Goal: Information Seeking & Learning: Learn about a topic

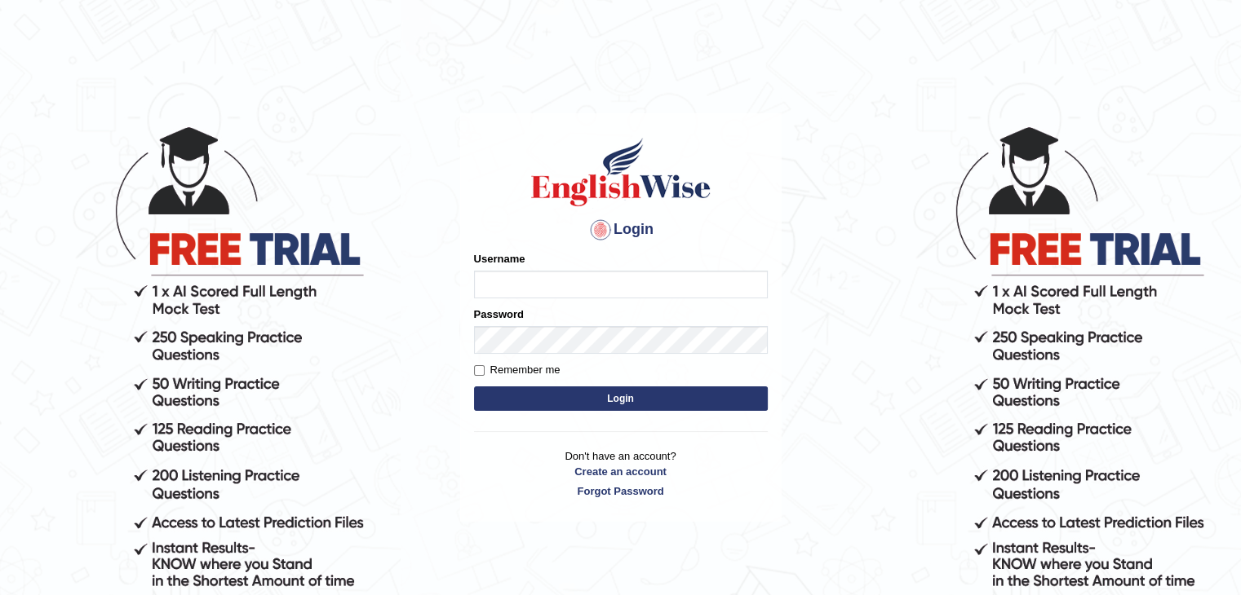
type input "Jitendra"
click at [574, 392] on button "Login" at bounding box center [621, 399] width 294 height 24
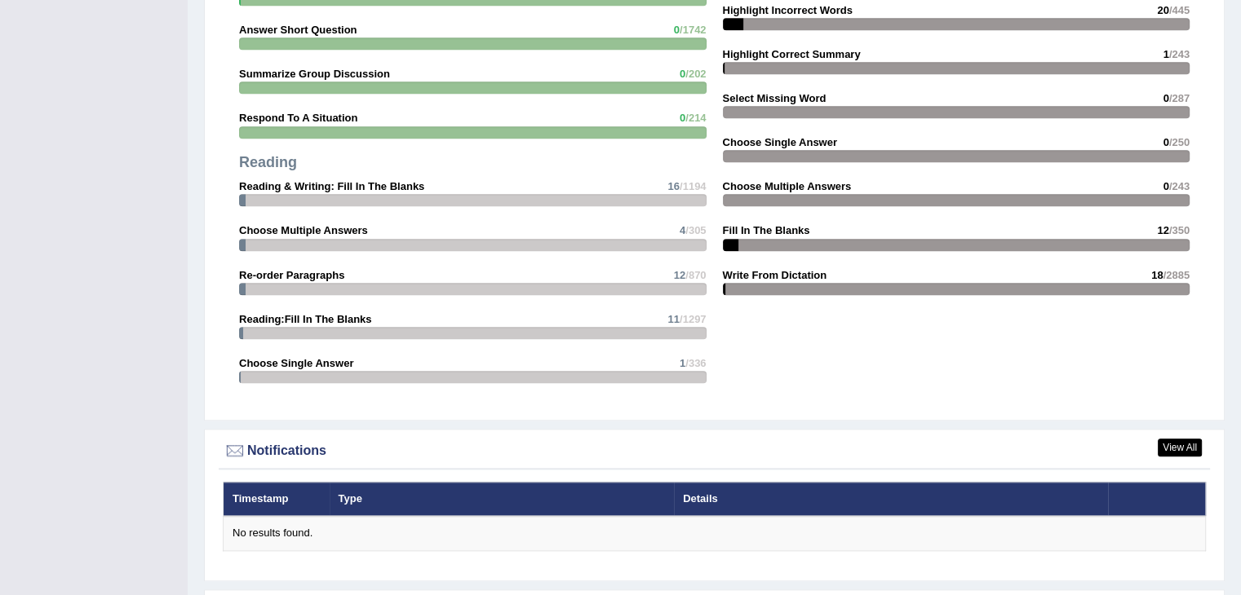
scroll to position [1922, 0]
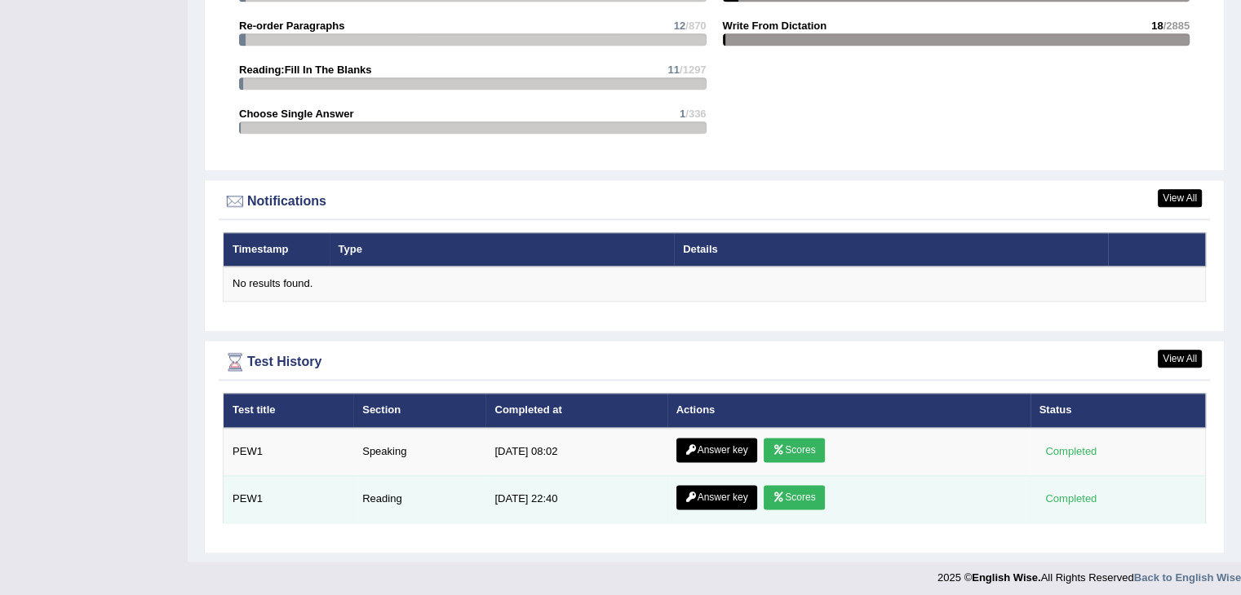
click at [725, 500] on link "Answer key" at bounding box center [716, 497] width 81 height 24
click at [754, 493] on td "Answer key Scores" at bounding box center [848, 499] width 363 height 47
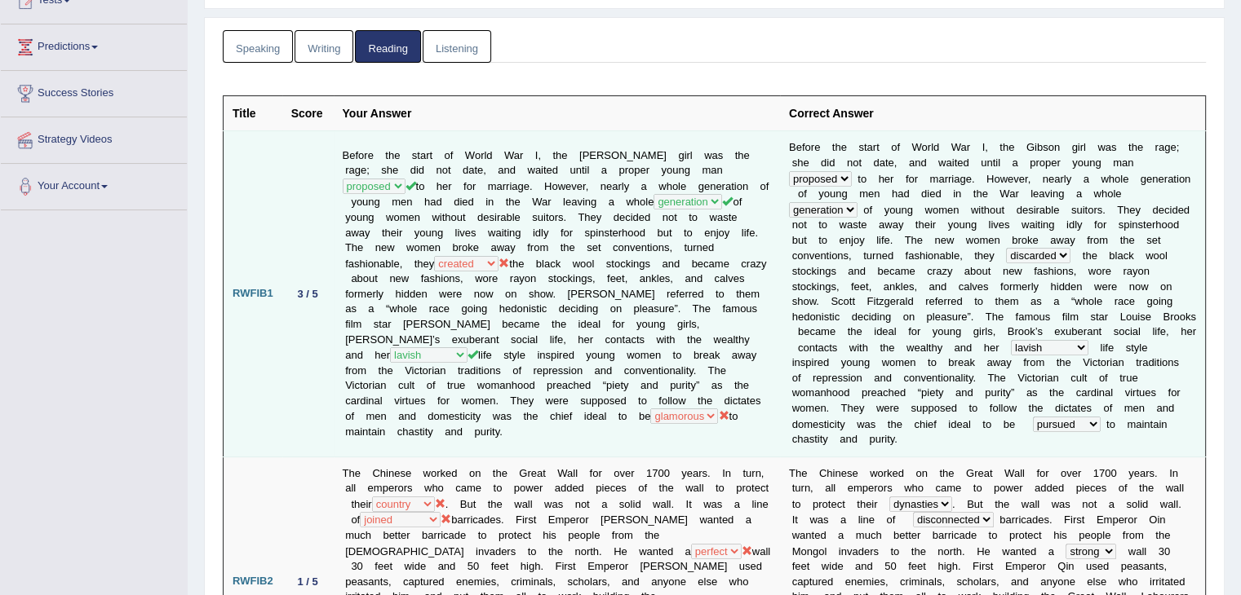
scroll to position [195, 0]
drag, startPoint x: 738, startPoint y: 352, endPoint x: 278, endPoint y: 427, distance: 466.2
click at [278, 427] on td "RWFIB1" at bounding box center [252, 294] width 59 height 325
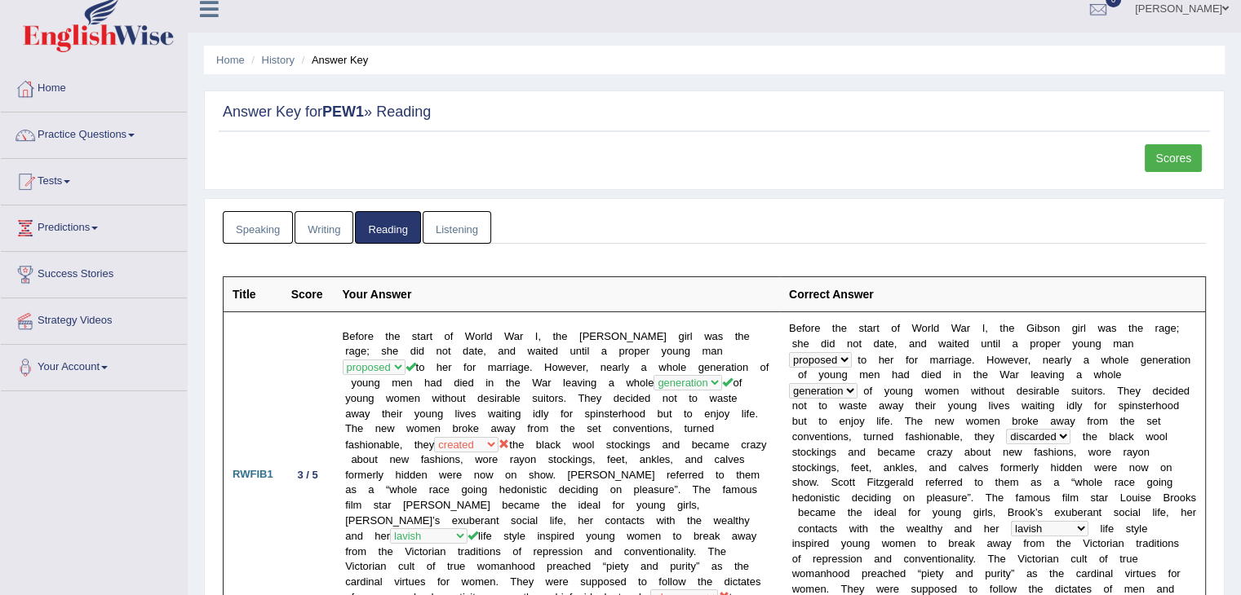
scroll to position [0, 0]
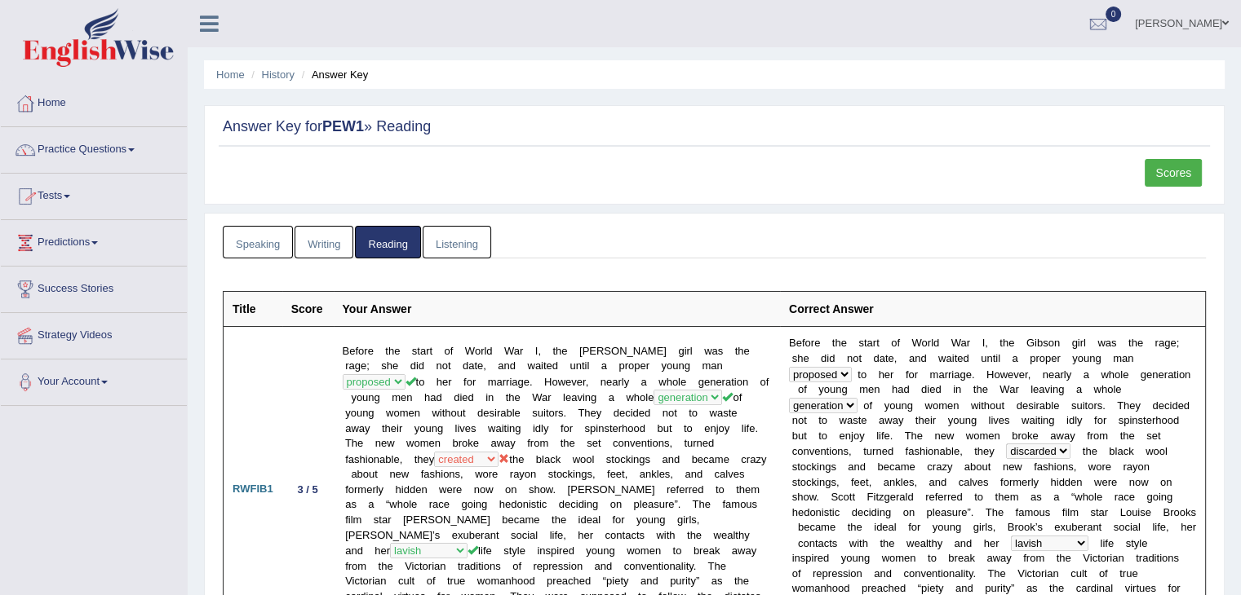
click at [59, 196] on link "Tests" at bounding box center [94, 194] width 186 height 41
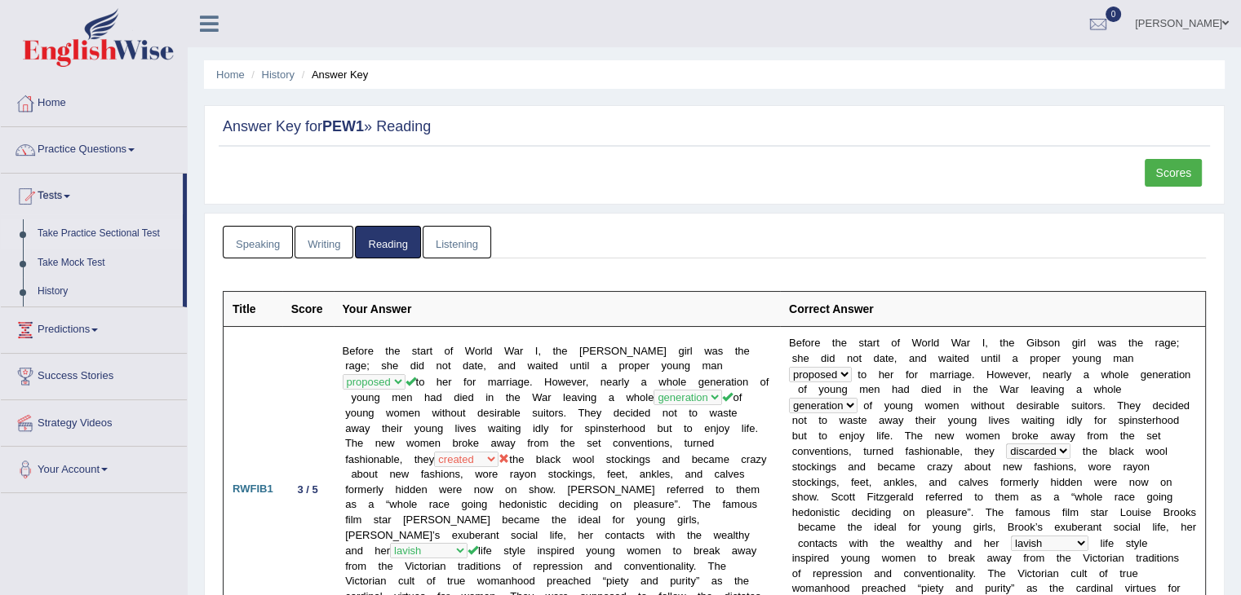
click at [65, 237] on link "Take Practice Sectional Test" at bounding box center [106, 233] width 153 height 29
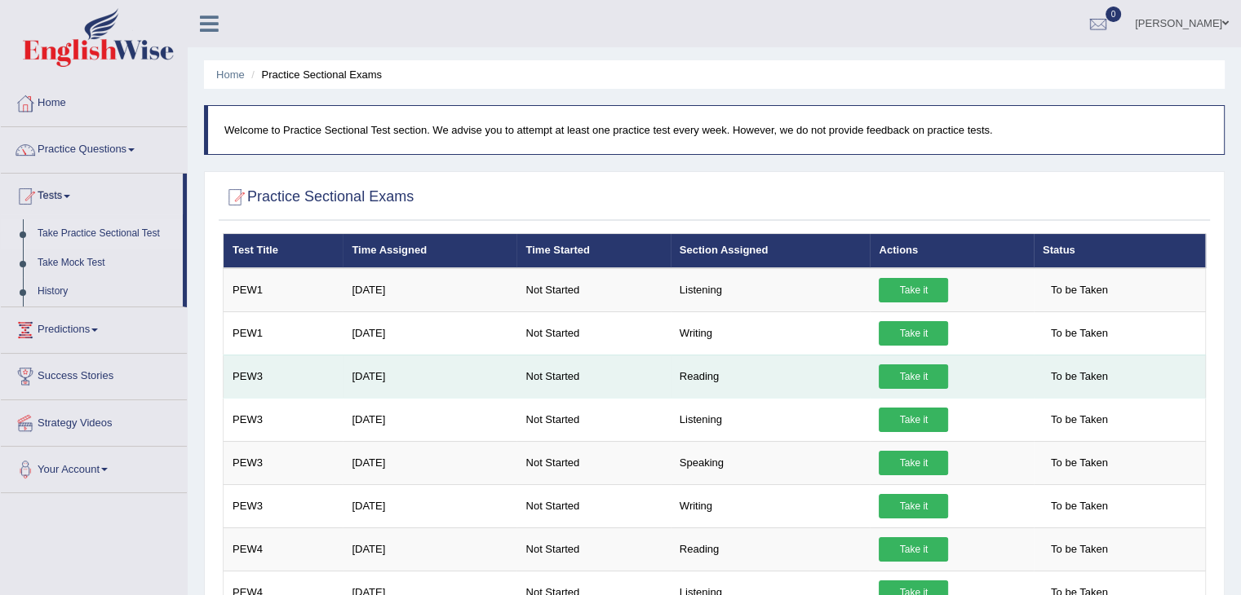
click at [912, 382] on link "Take it" at bounding box center [912, 377] width 69 height 24
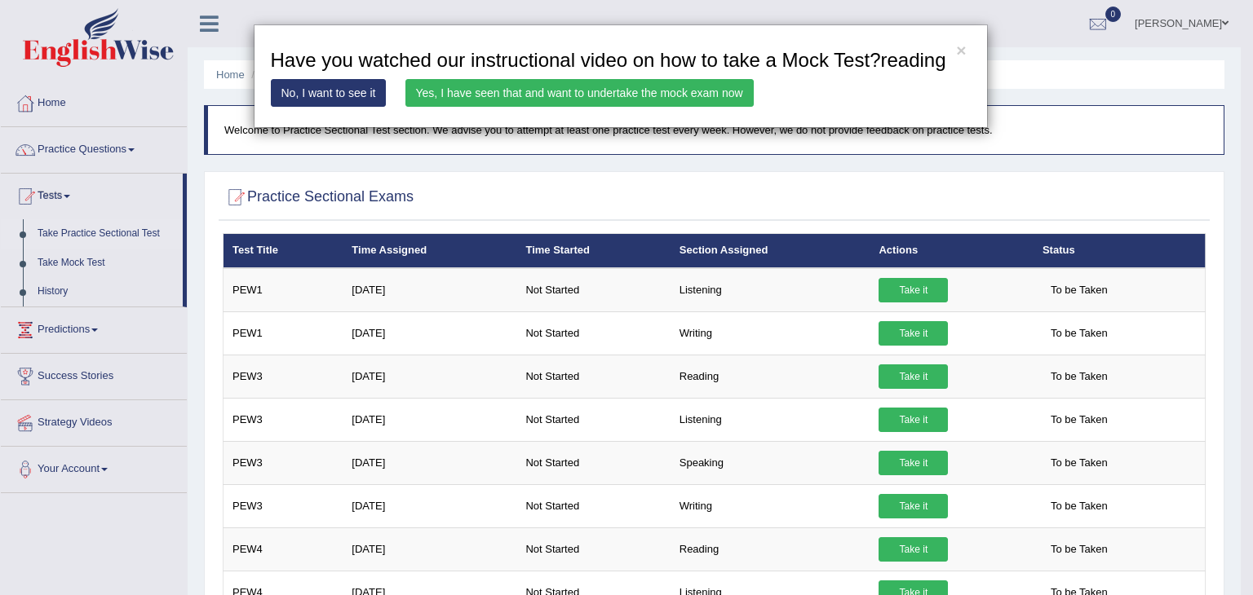
click at [679, 102] on link "Yes, I have seen that and want to undertake the mock exam now" at bounding box center [579, 93] width 348 height 28
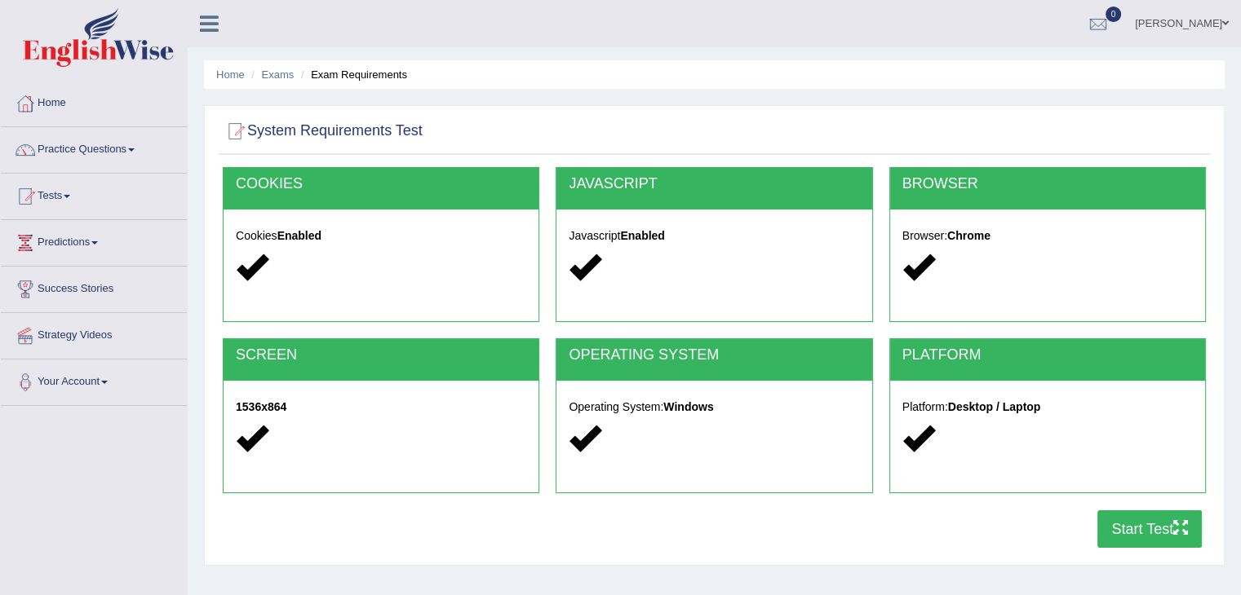
click at [1117, 528] on button "Start Test" at bounding box center [1149, 530] width 104 height 38
click at [85, 154] on link "Practice Questions" at bounding box center [94, 147] width 186 height 41
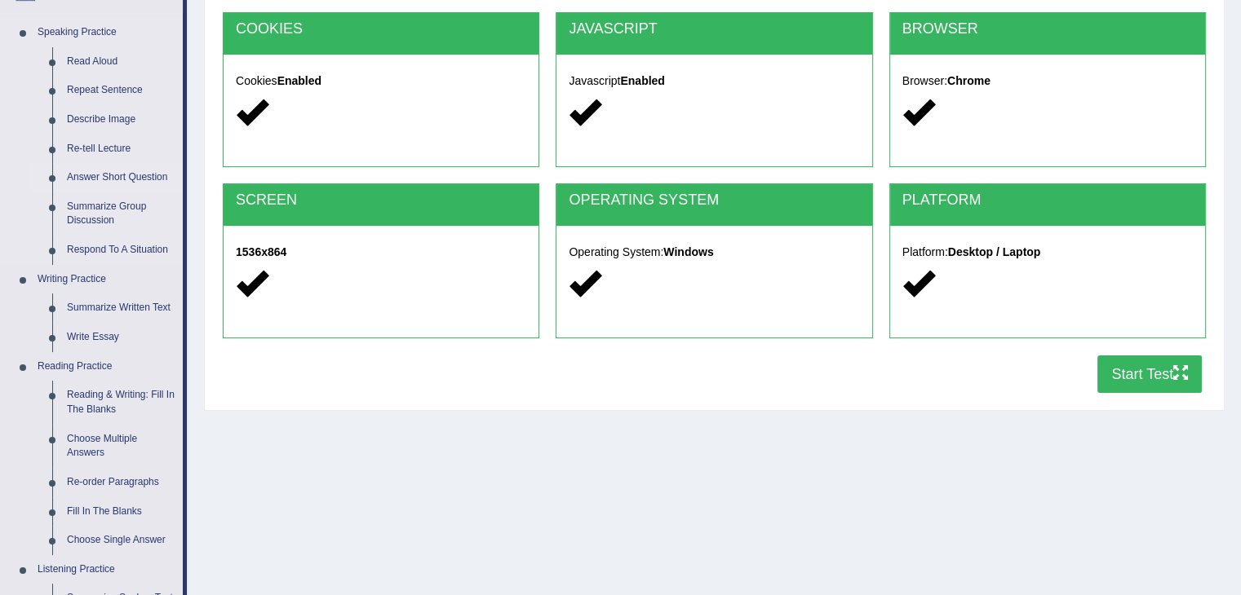
scroll to position [156, 0]
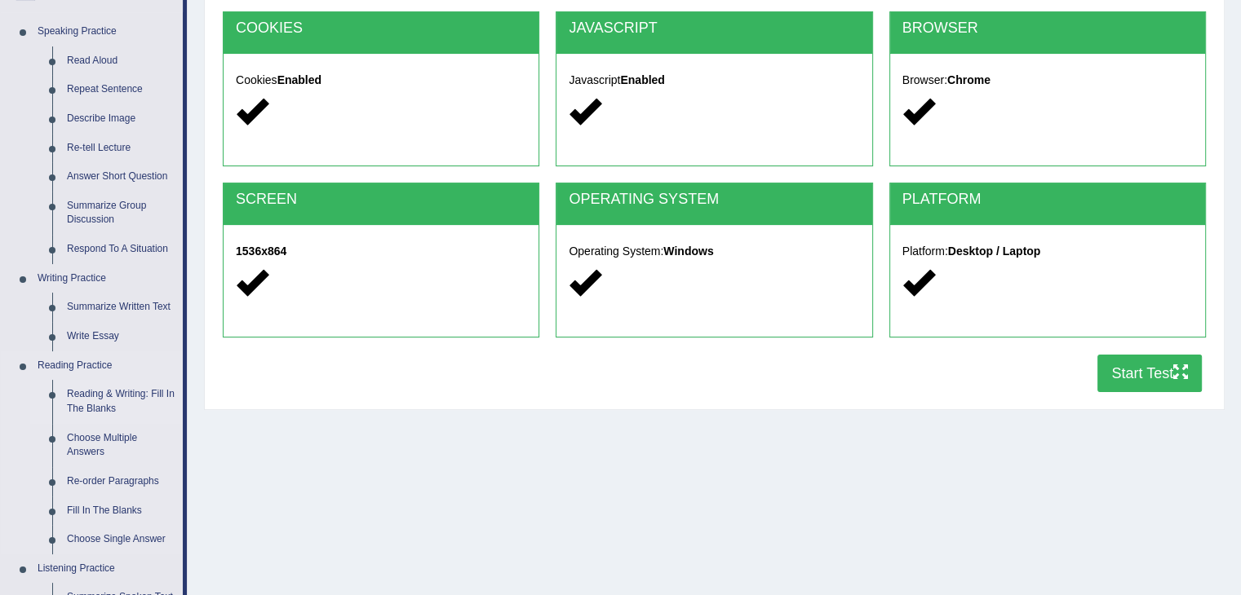
click at [95, 409] on link "Reading & Writing: Fill In The Blanks" at bounding box center [121, 401] width 123 height 43
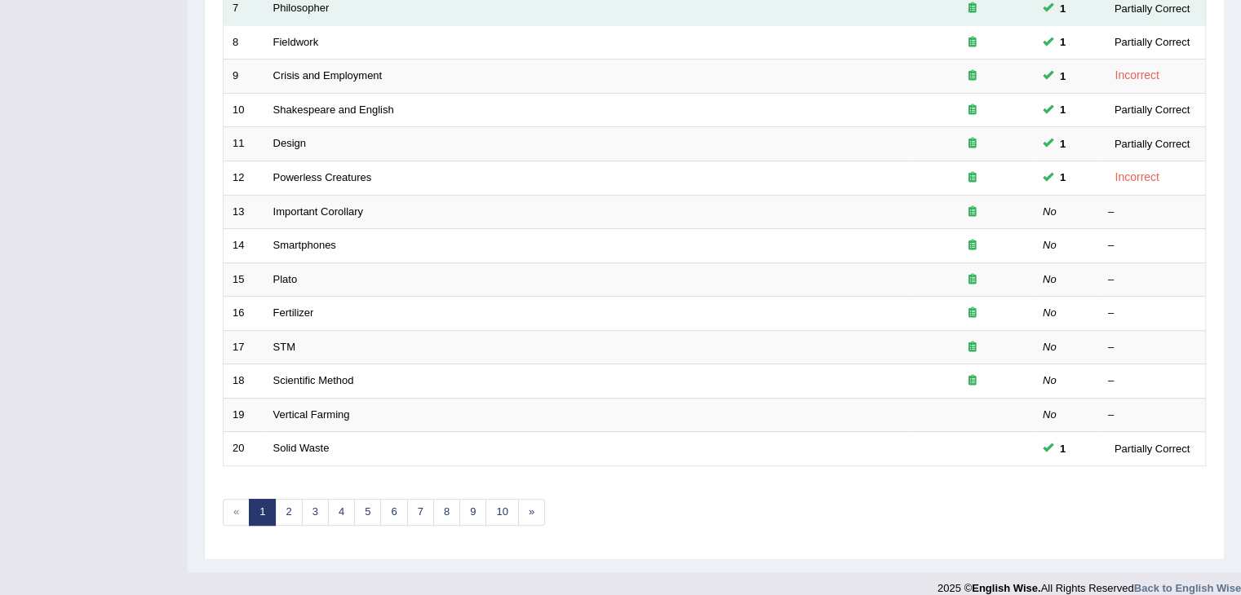
scroll to position [480, 0]
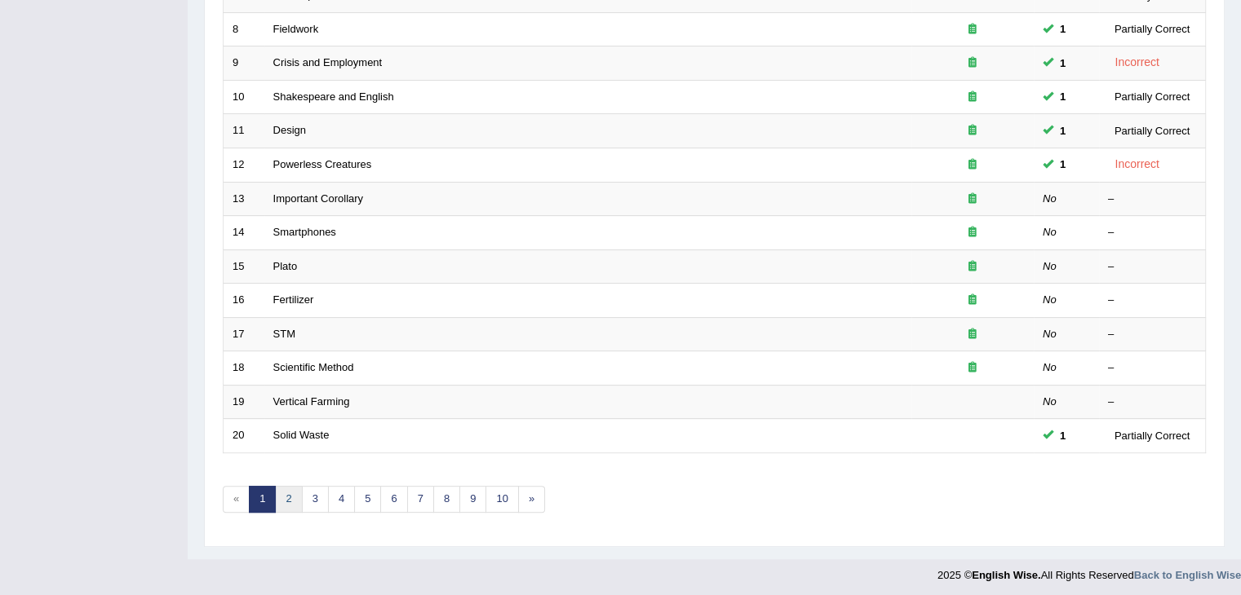
click at [289, 500] on link "2" at bounding box center [288, 499] width 27 height 27
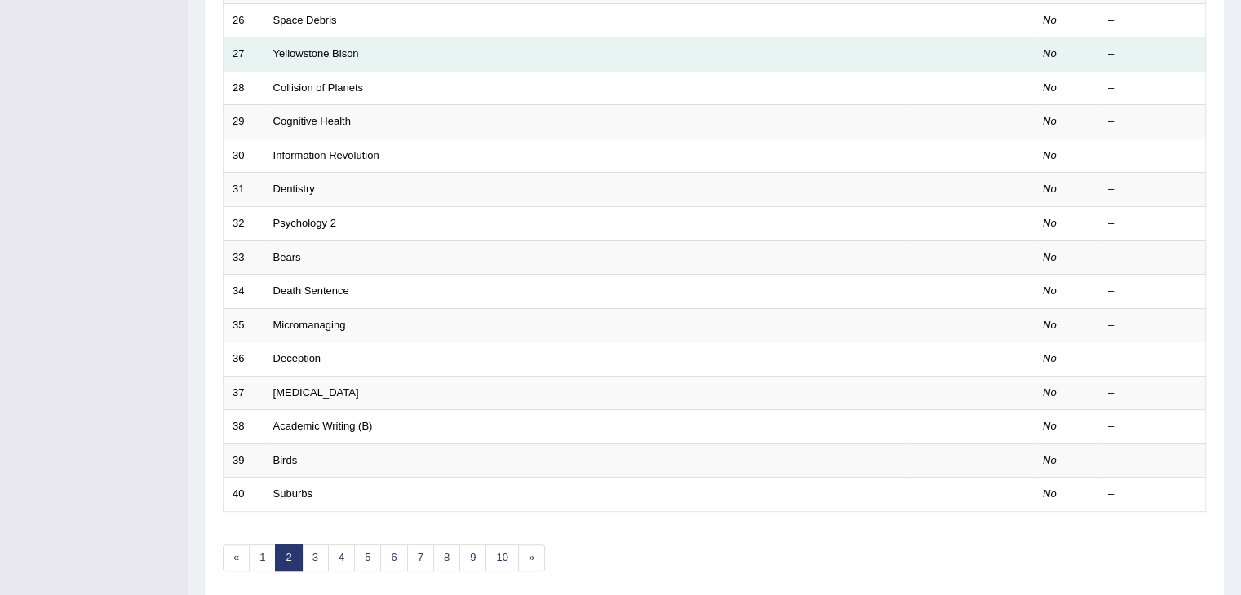
scroll to position [424, 0]
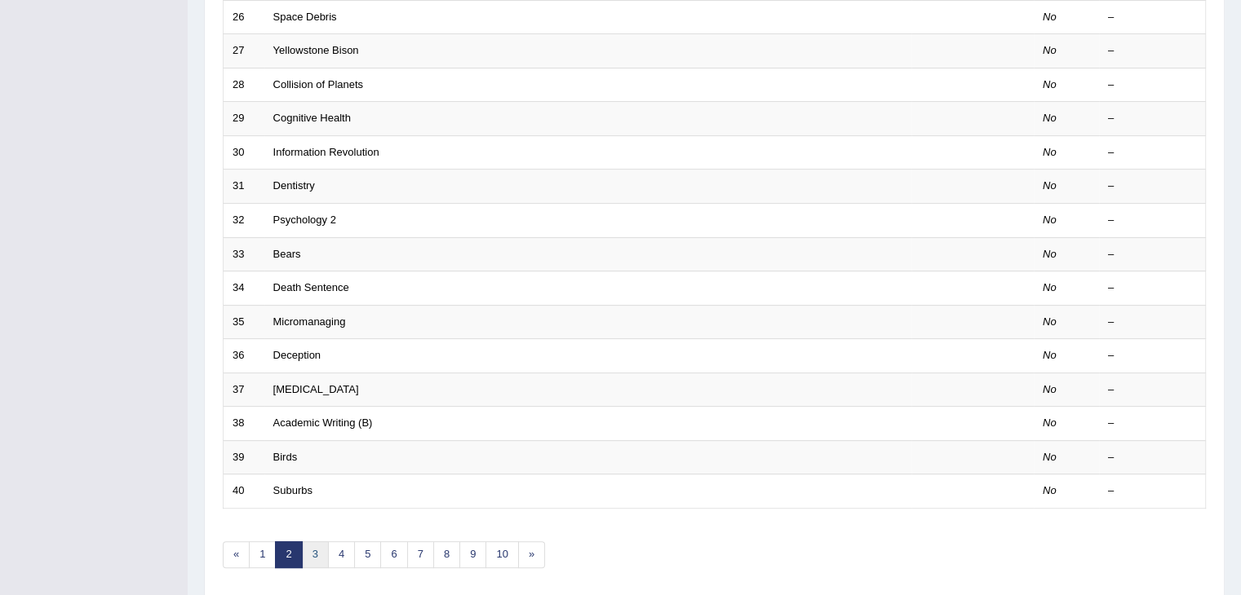
click at [321, 552] on link "3" at bounding box center [315, 555] width 27 height 27
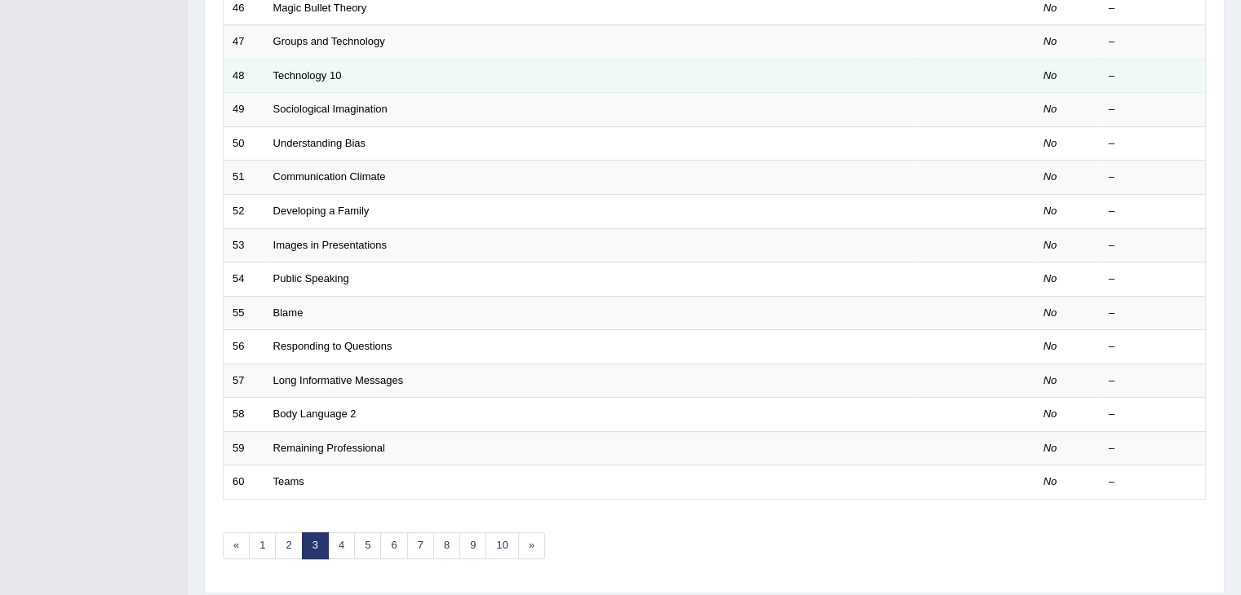
scroll to position [480, 0]
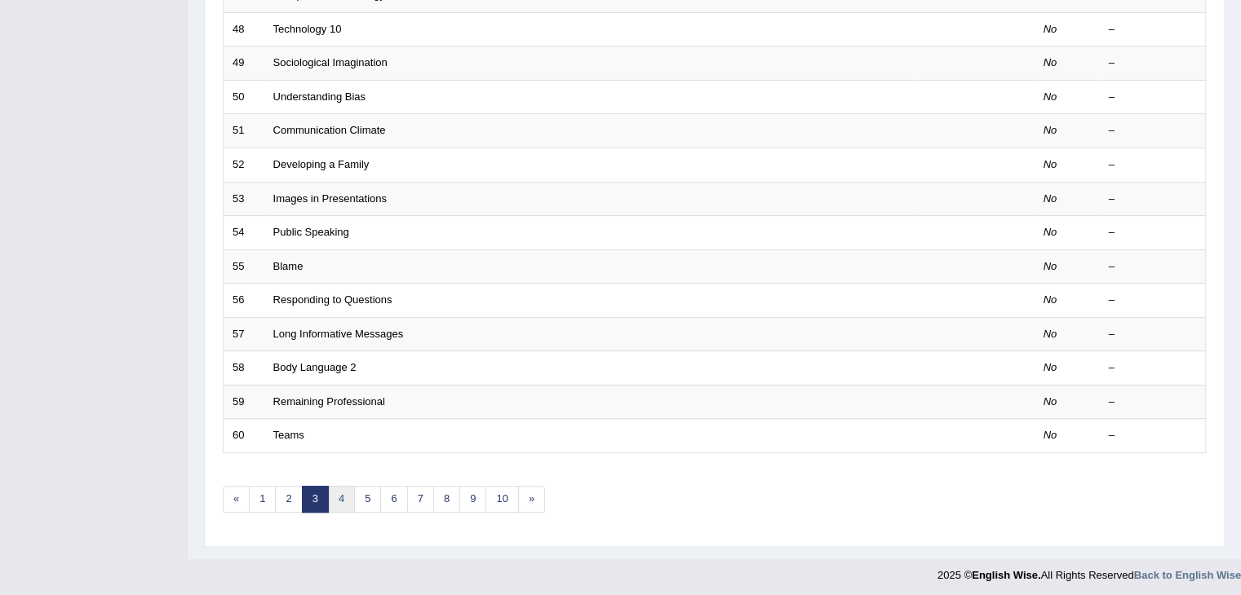
click at [336, 490] on link "4" at bounding box center [341, 499] width 27 height 27
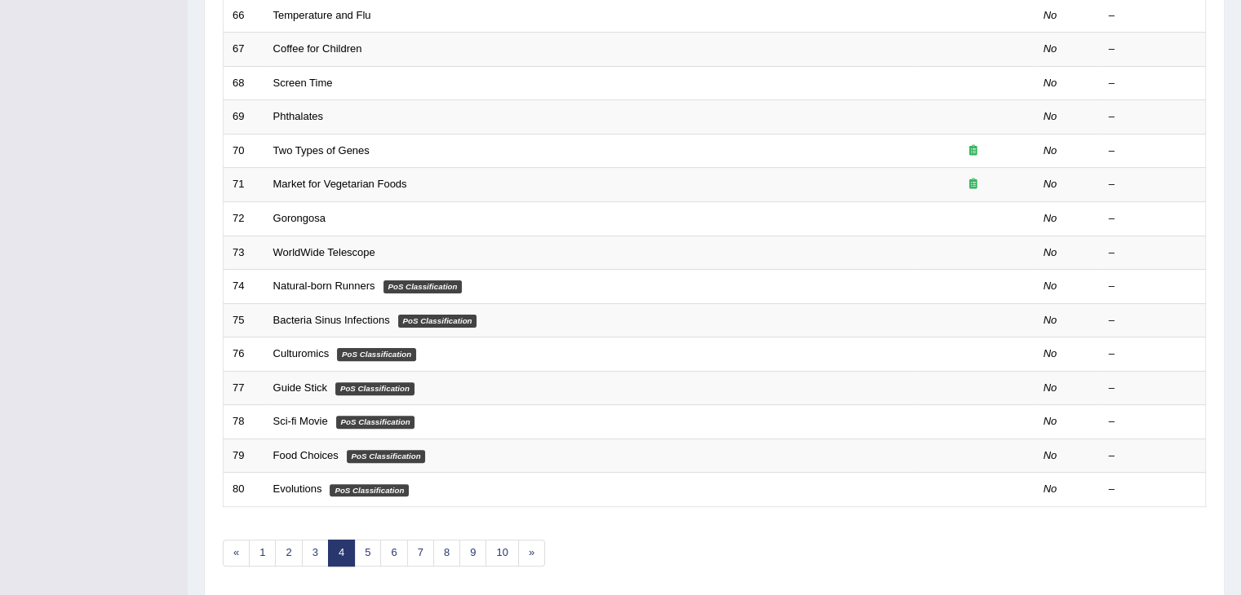
scroll to position [427, 0]
click at [365, 549] on link "5" at bounding box center [367, 552] width 27 height 27
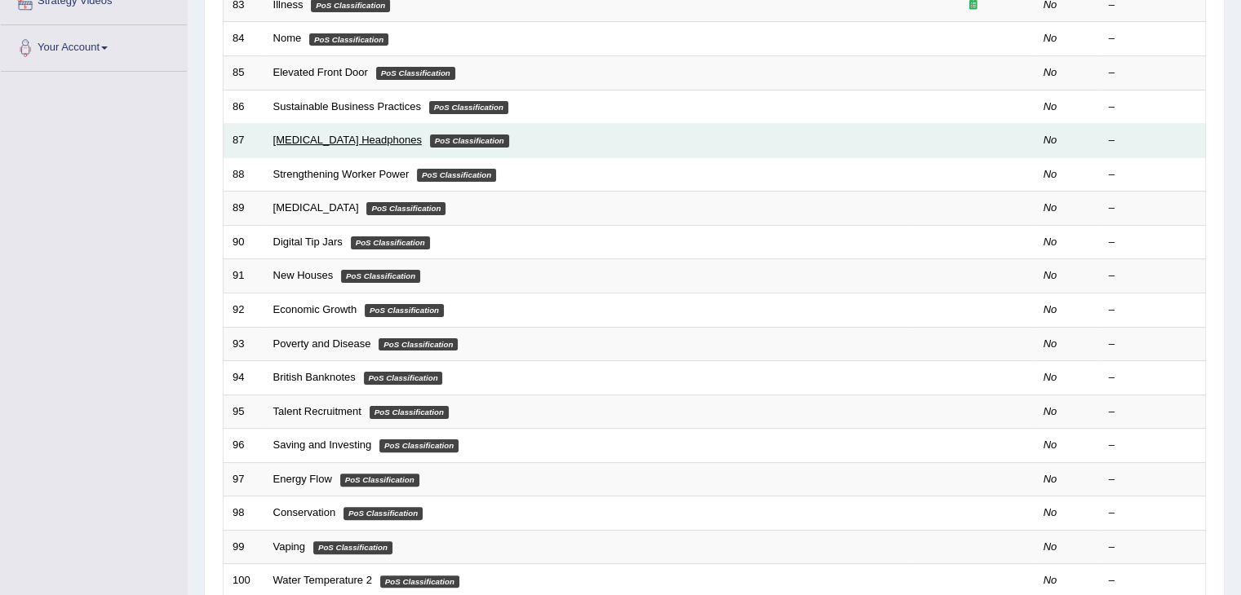
scroll to position [480, 0]
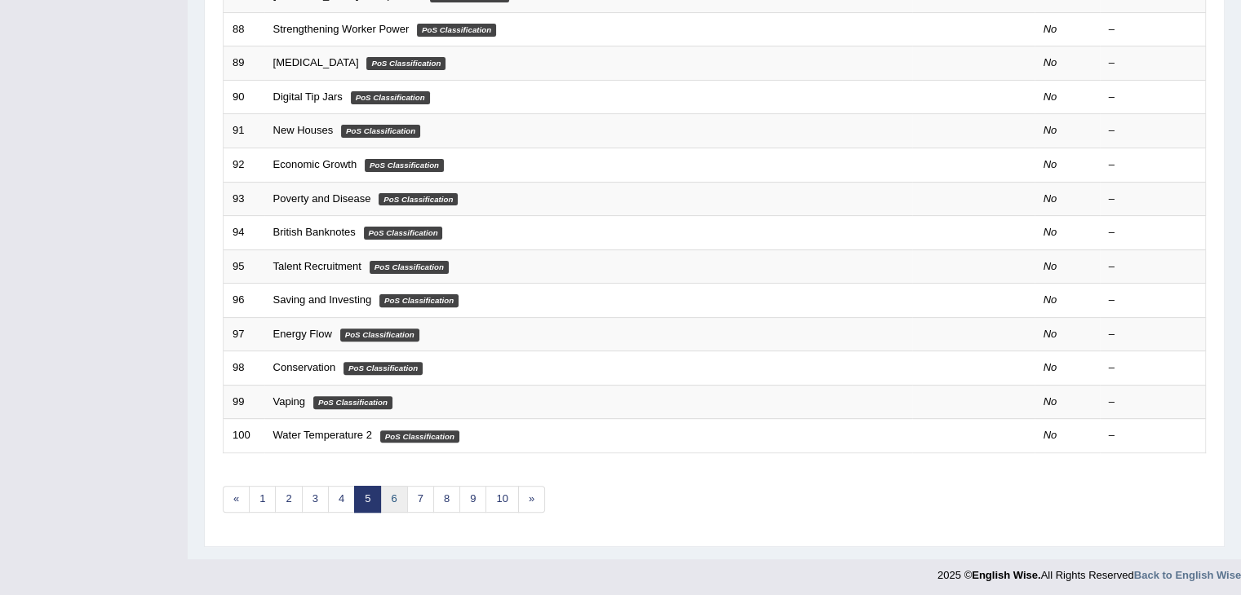
click at [385, 496] on link "6" at bounding box center [393, 499] width 27 height 27
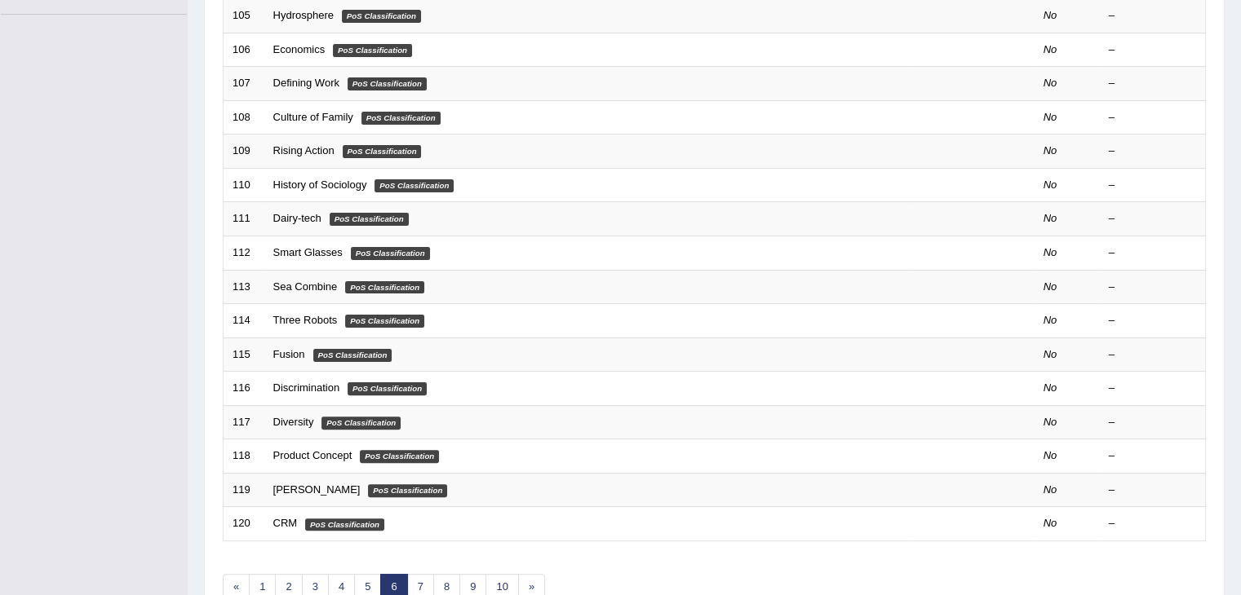
scroll to position [396, 0]
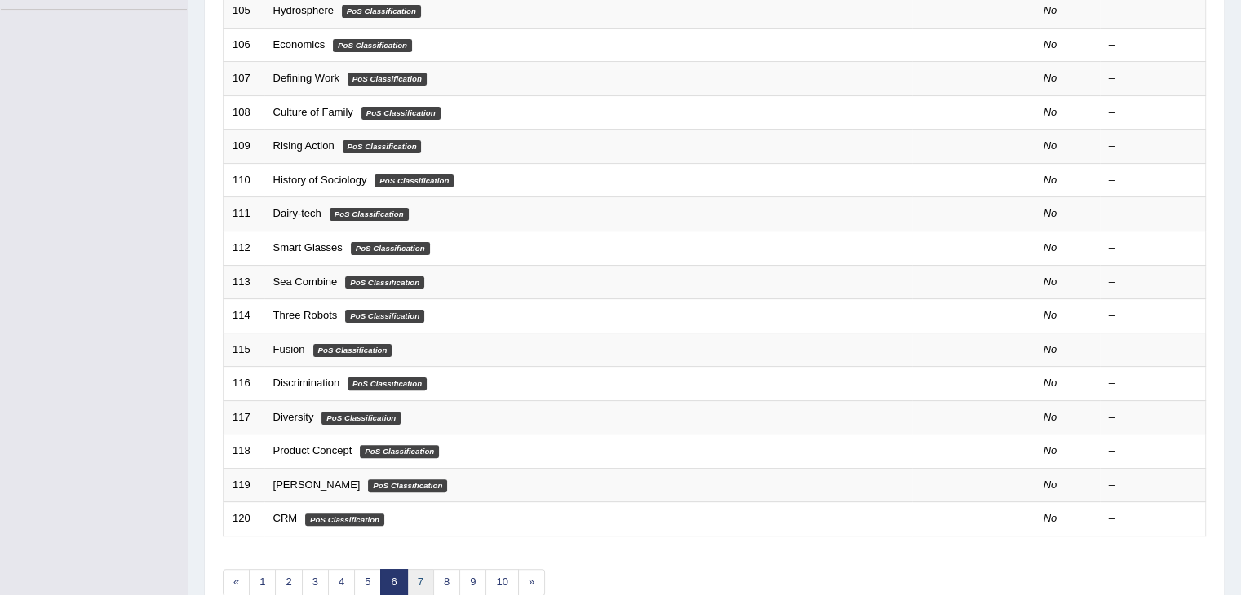
click at [420, 578] on link "7" at bounding box center [420, 582] width 27 height 27
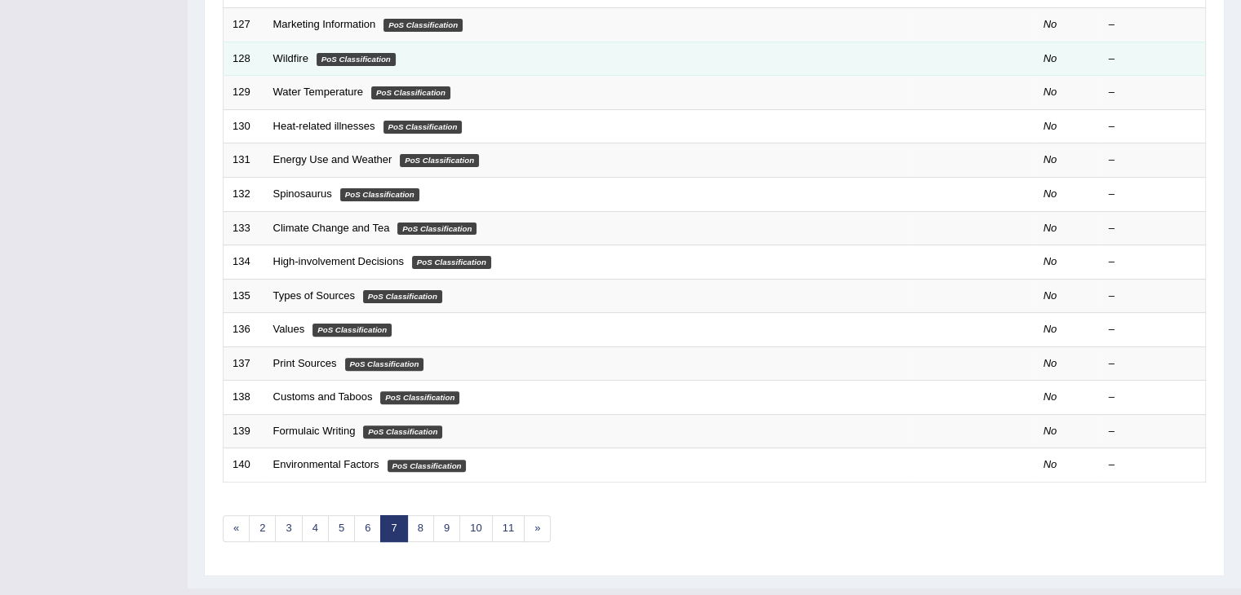
scroll to position [480, 0]
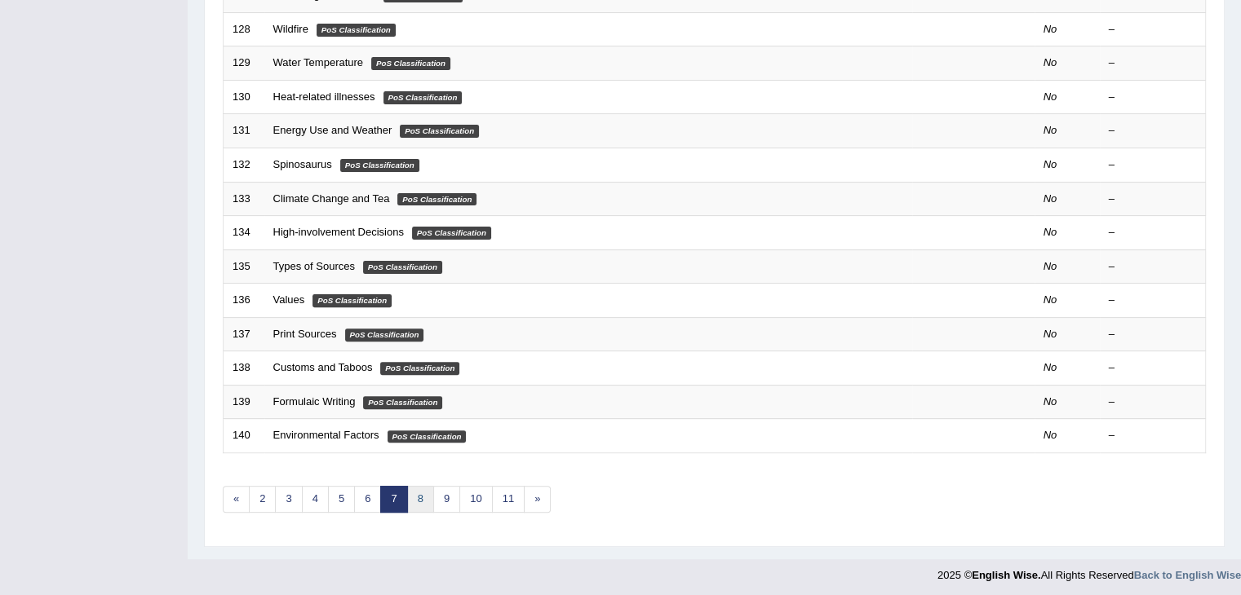
click at [424, 495] on link "8" at bounding box center [420, 499] width 27 height 27
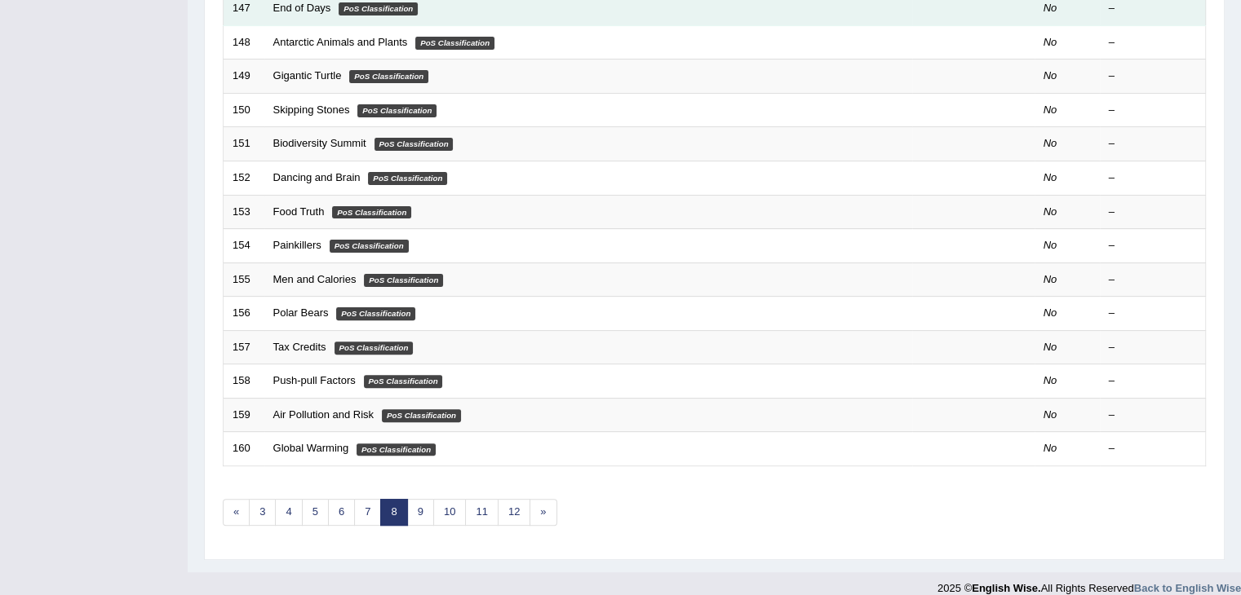
scroll to position [480, 0]
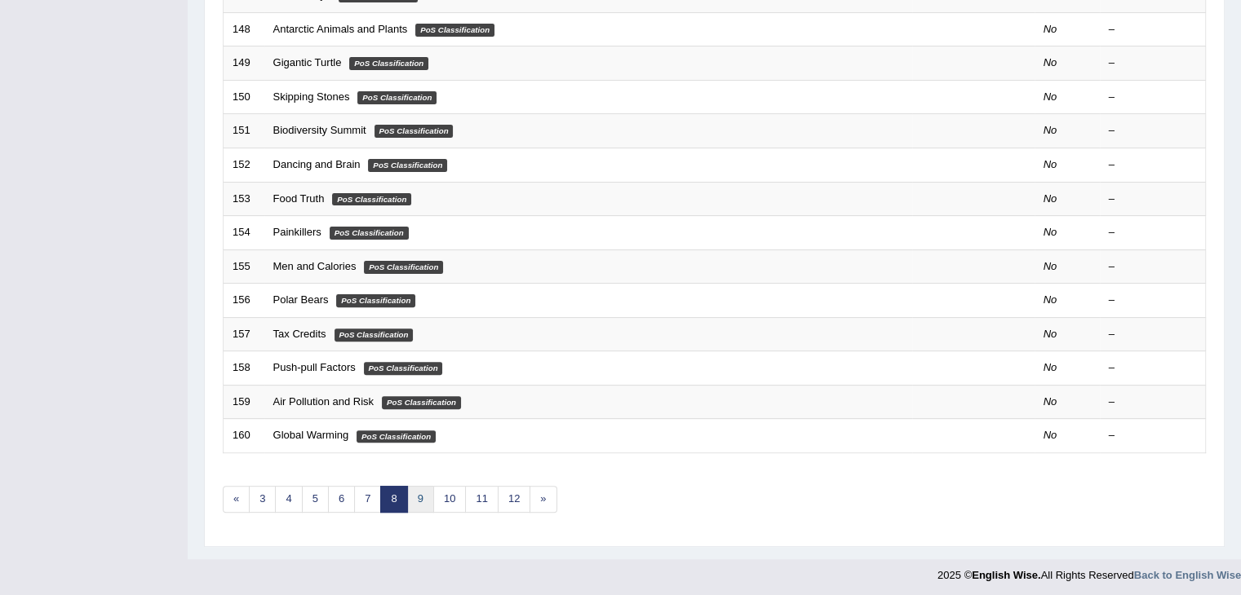
click at [418, 496] on link "9" at bounding box center [420, 499] width 27 height 27
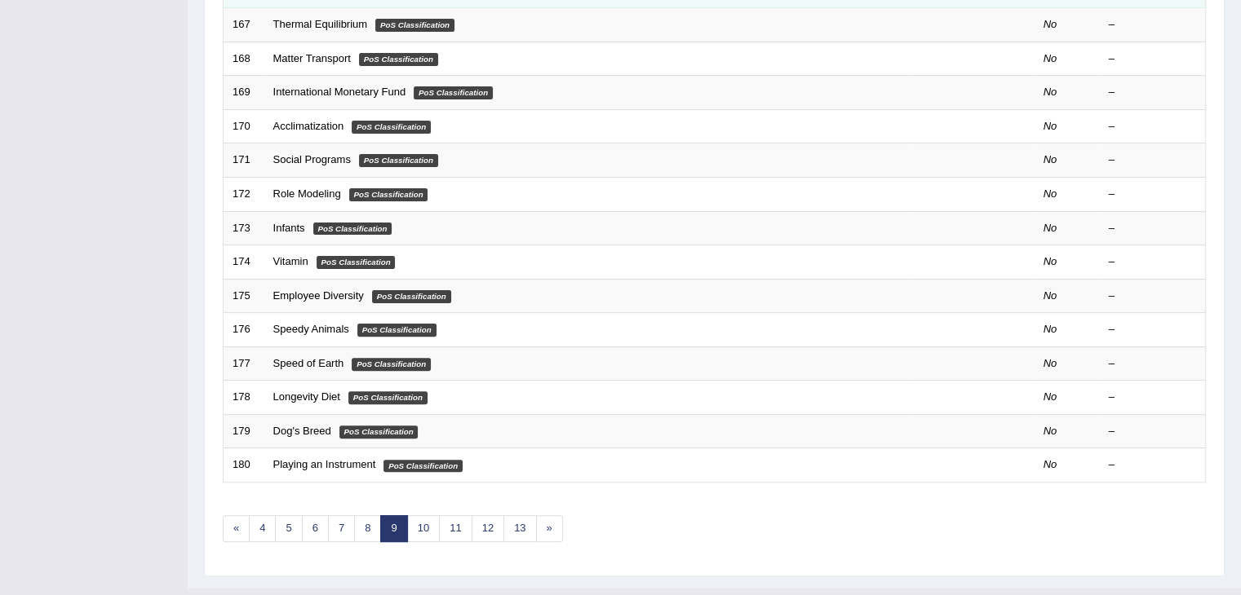
scroll to position [454, 0]
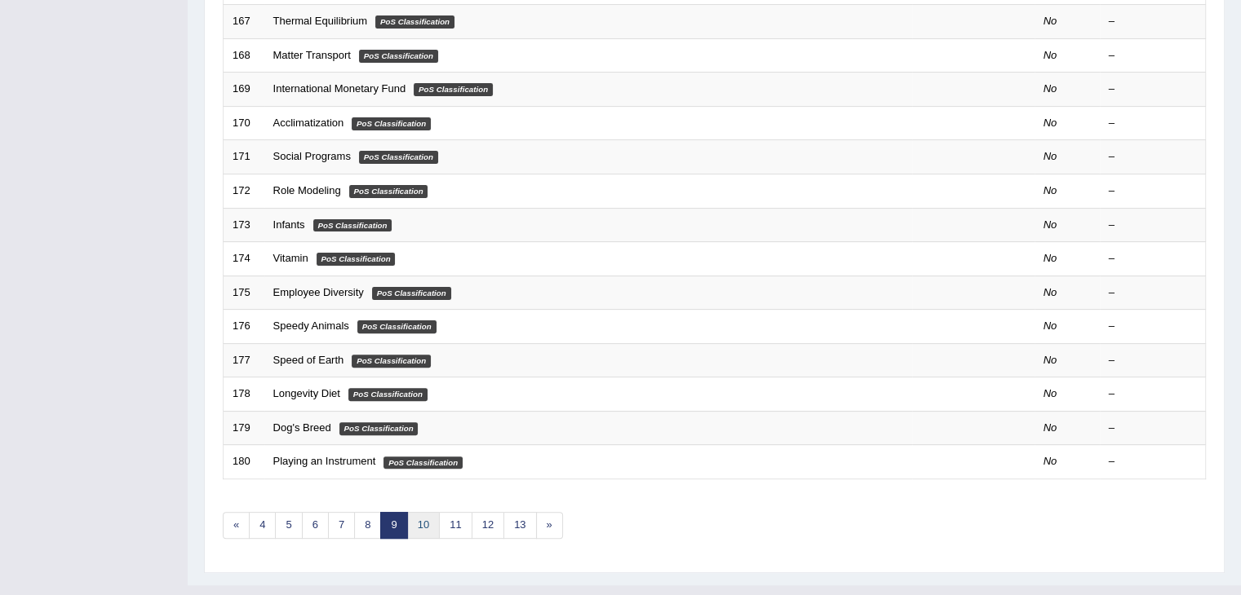
click at [429, 523] on link "10" at bounding box center [423, 525] width 33 height 27
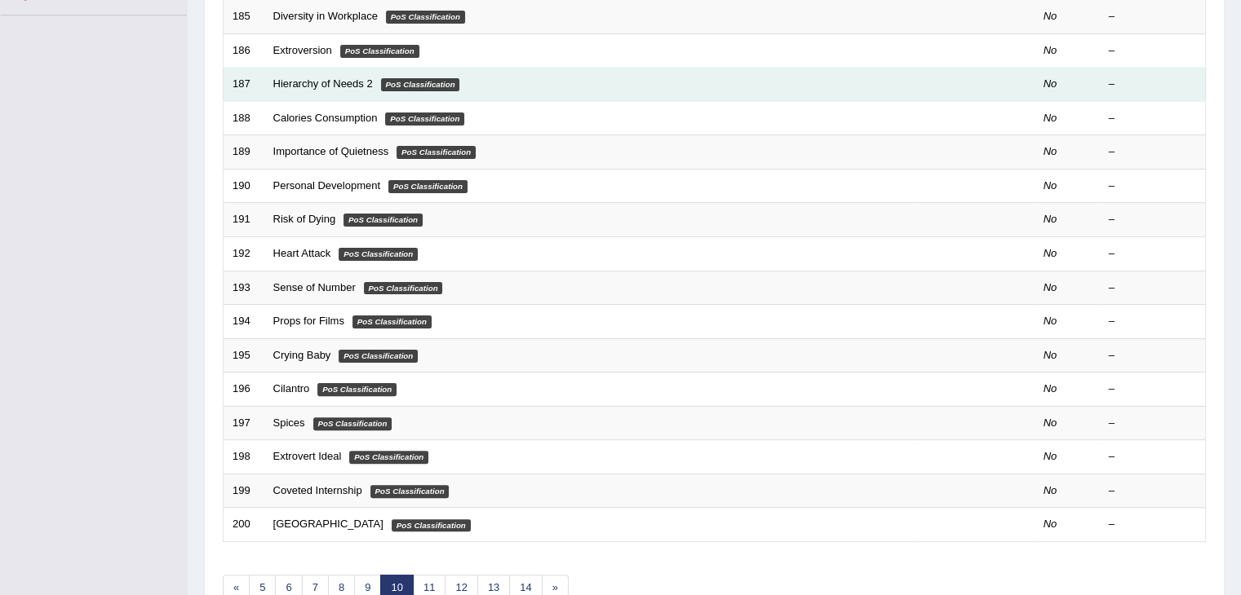
scroll to position [480, 0]
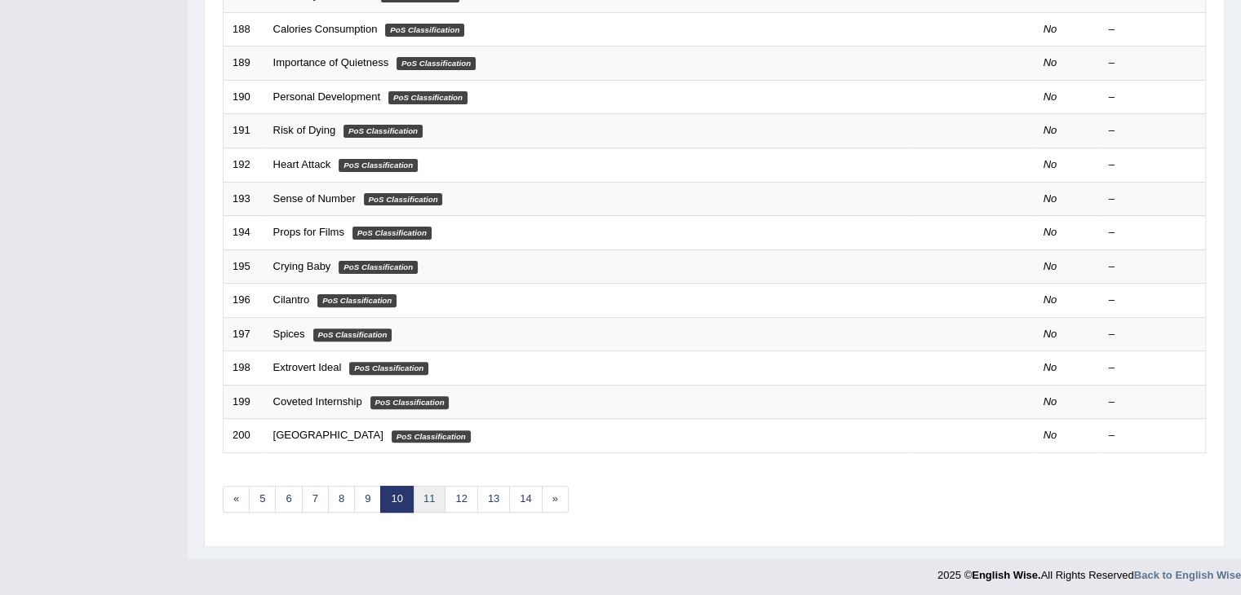
click at [427, 498] on link "11" at bounding box center [429, 499] width 33 height 27
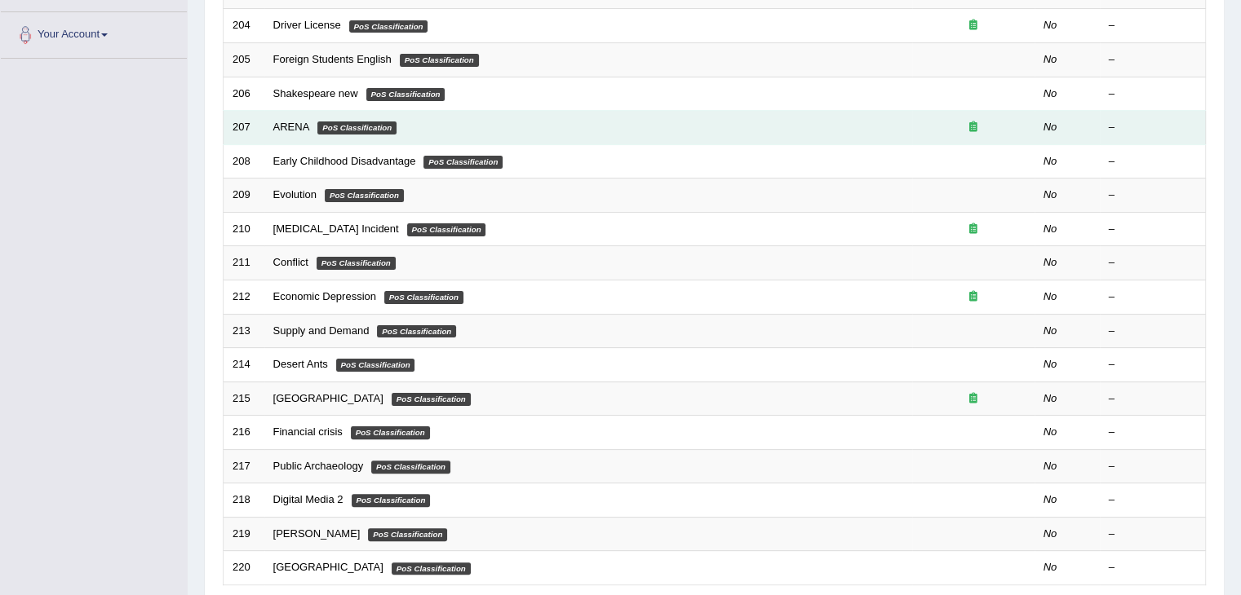
scroll to position [480, 0]
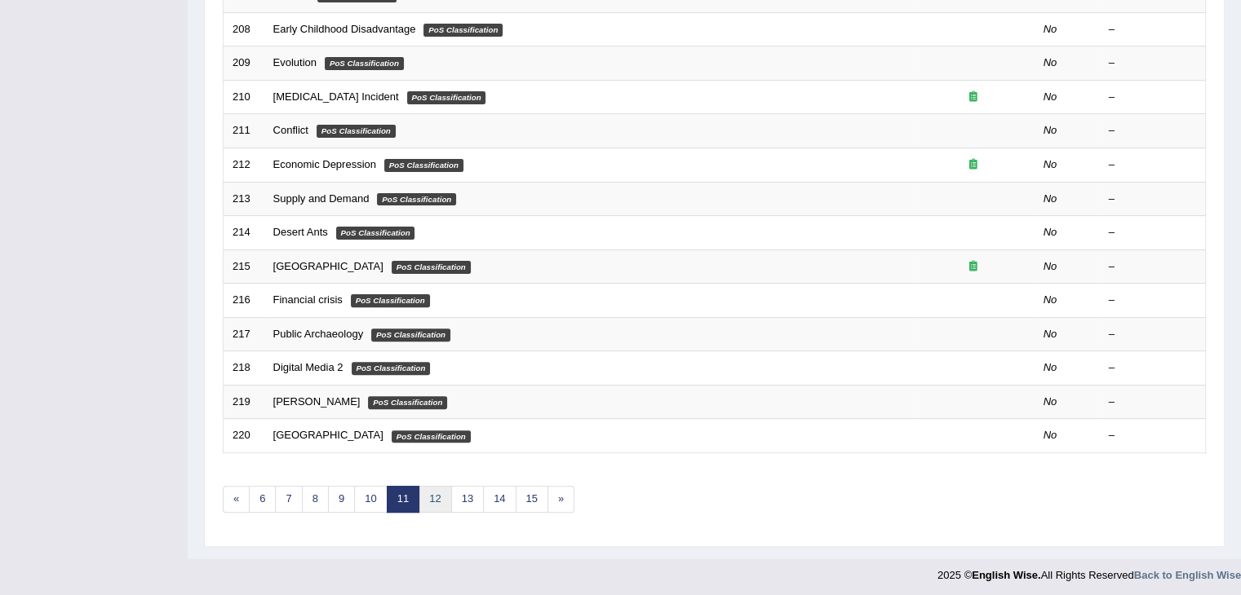
click at [438, 501] on link "12" at bounding box center [434, 499] width 33 height 27
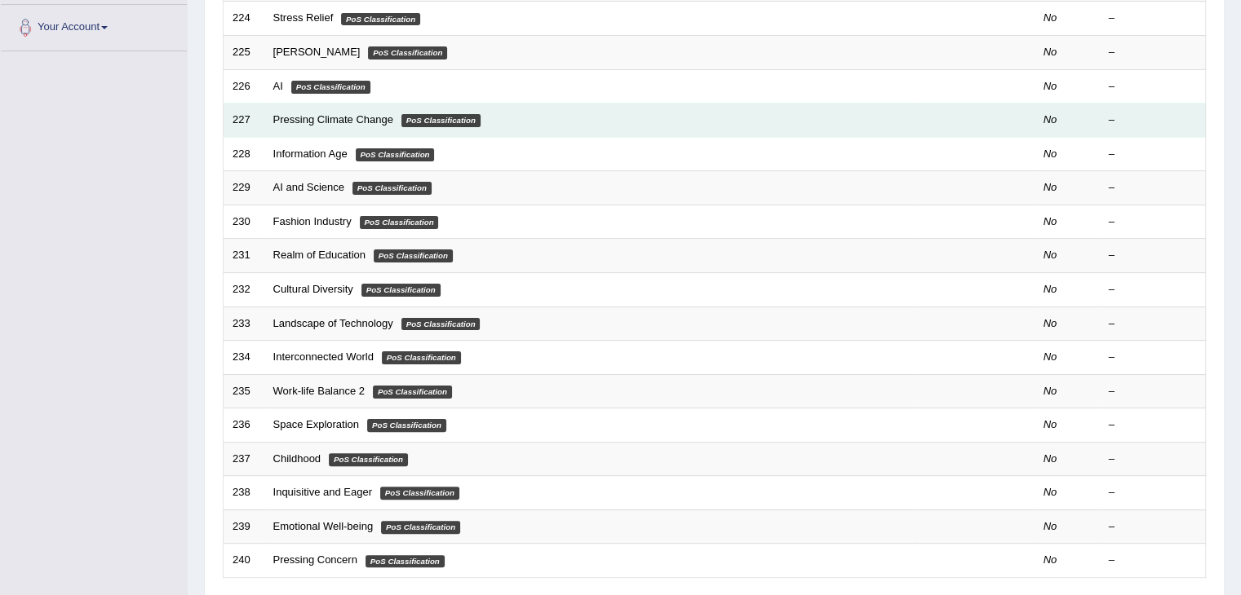
scroll to position [480, 0]
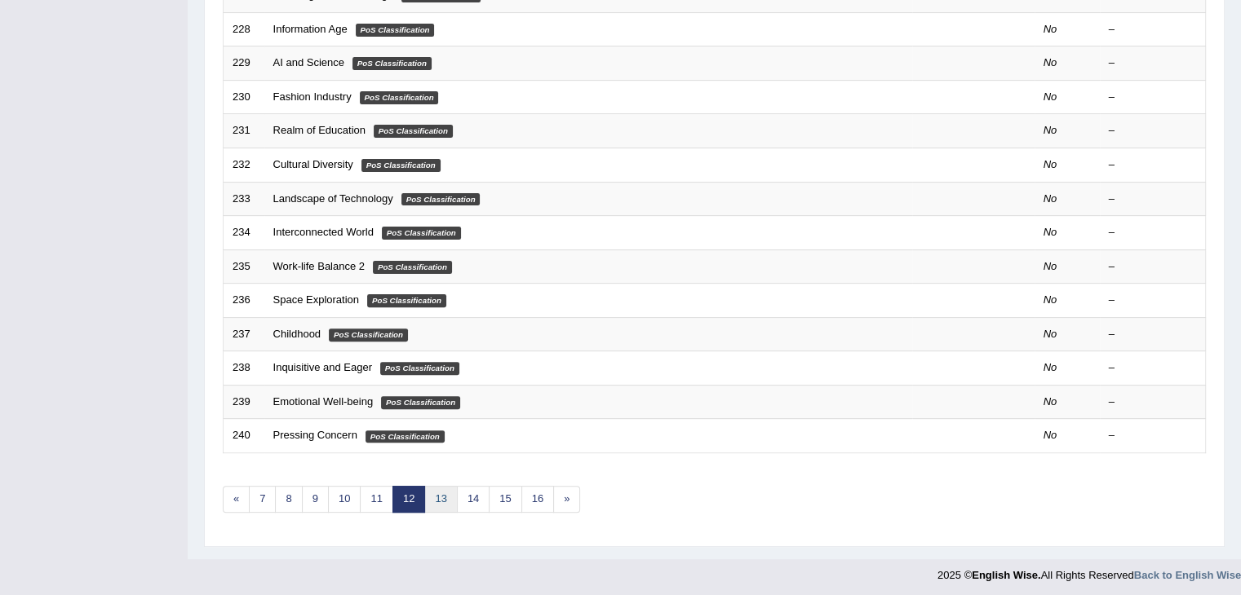
click at [444, 504] on link "13" at bounding box center [440, 499] width 33 height 27
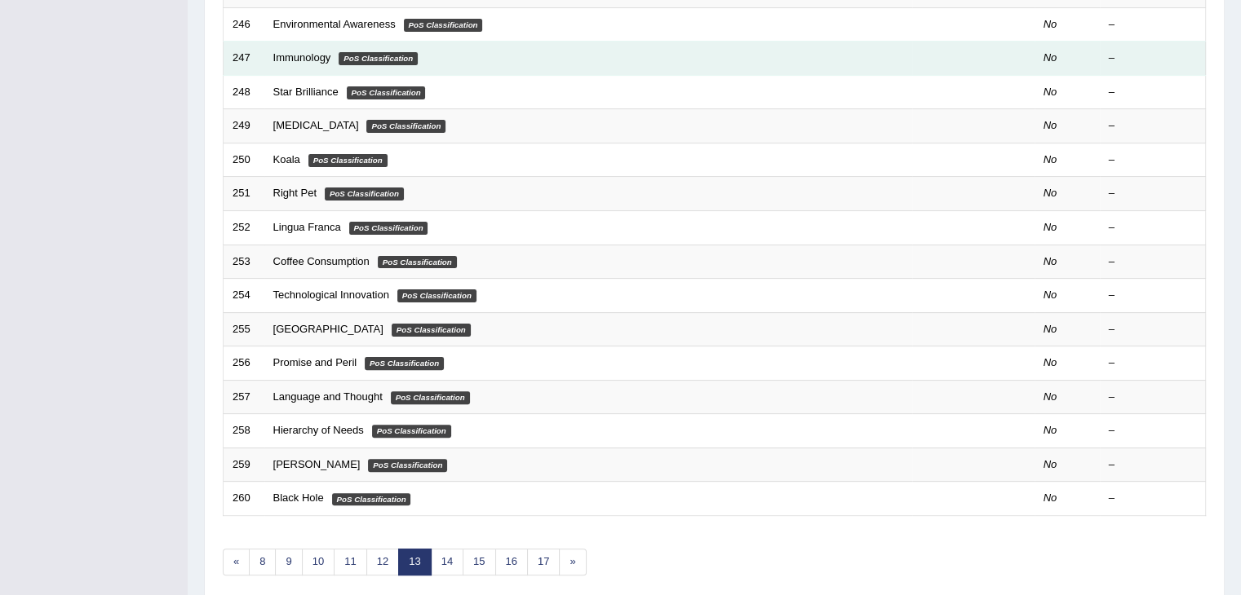
scroll to position [480, 0]
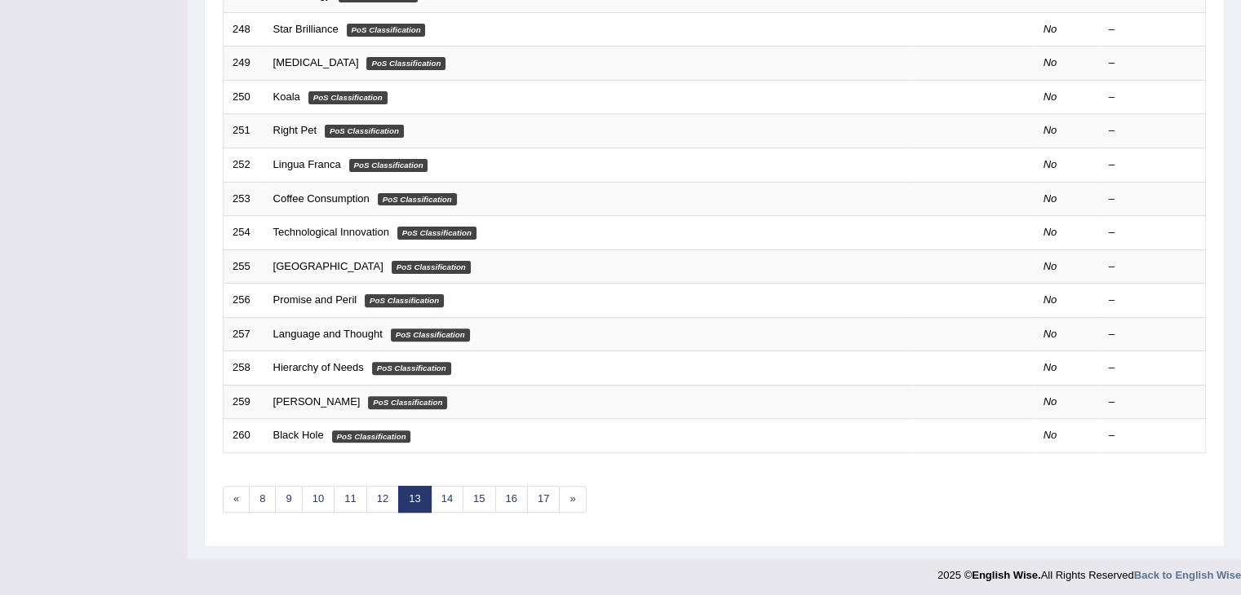
click at [443, 508] on div "Showing 241-260 of 1,194 items. # Title Exam Occurring Taken Last Result 241 Vi…" at bounding box center [714, 111] width 983 height 846
click at [443, 499] on link "14" at bounding box center [447, 499] width 33 height 27
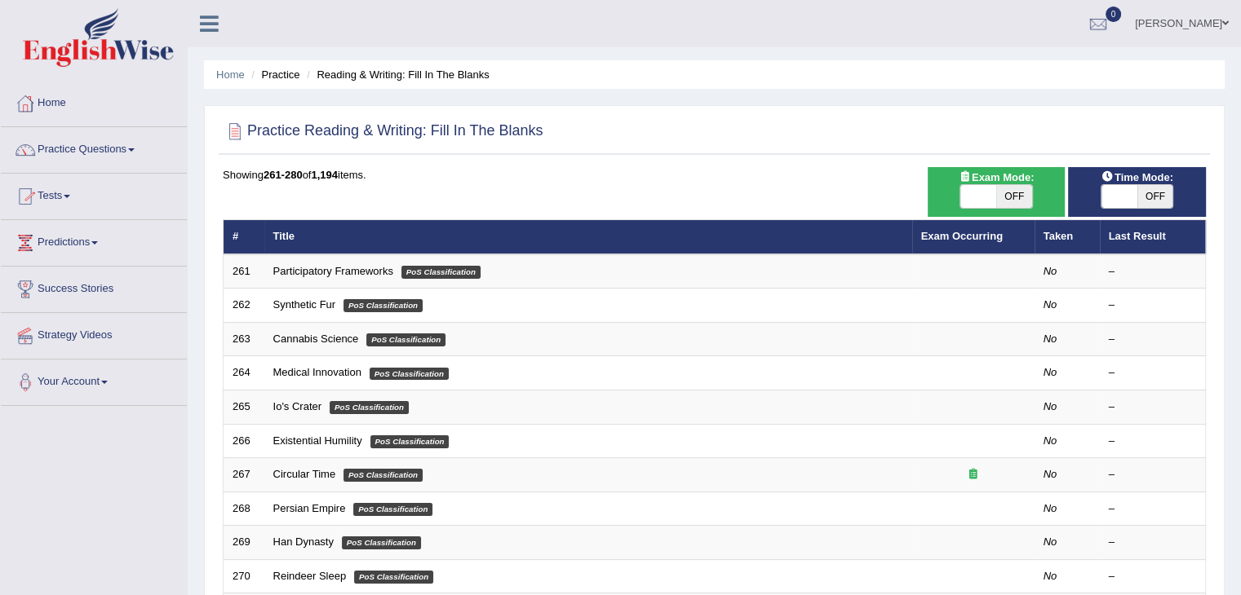
click at [77, 151] on link "Practice Questions" at bounding box center [94, 147] width 186 height 41
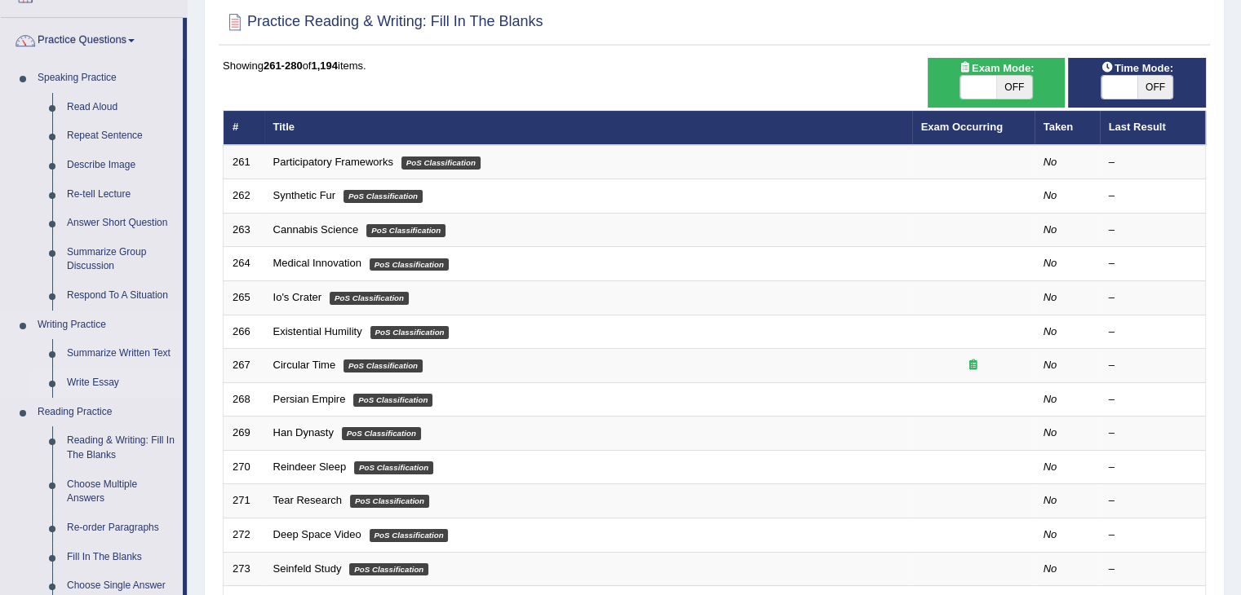
scroll to position [111, 0]
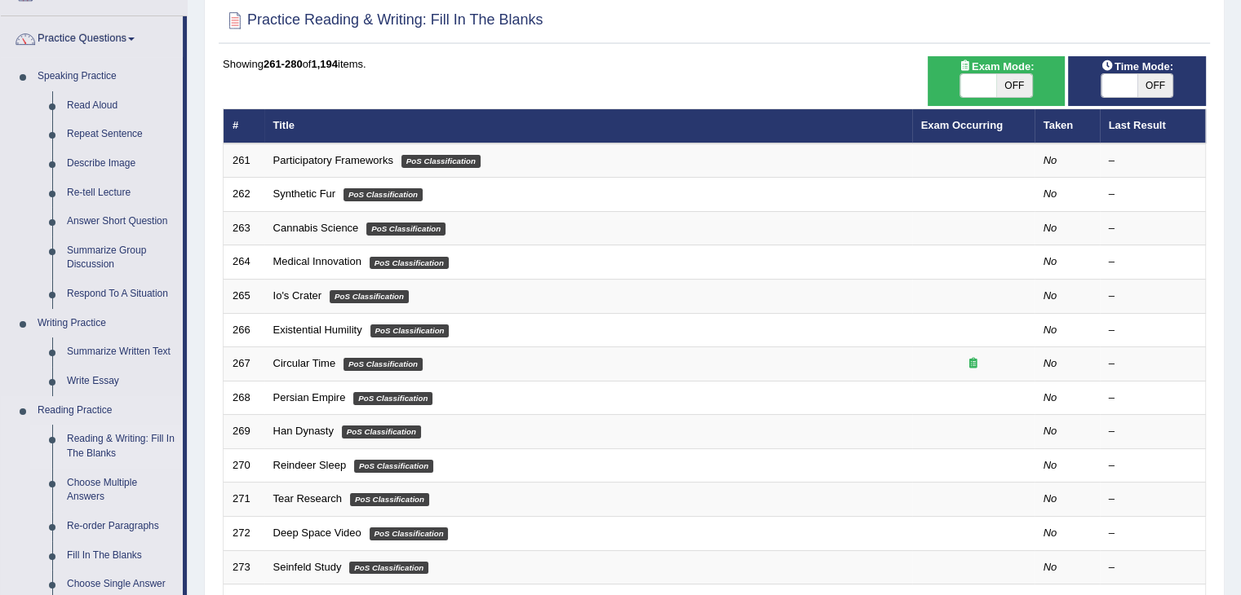
click at [95, 445] on link "Reading & Writing: Fill In The Blanks" at bounding box center [121, 446] width 123 height 43
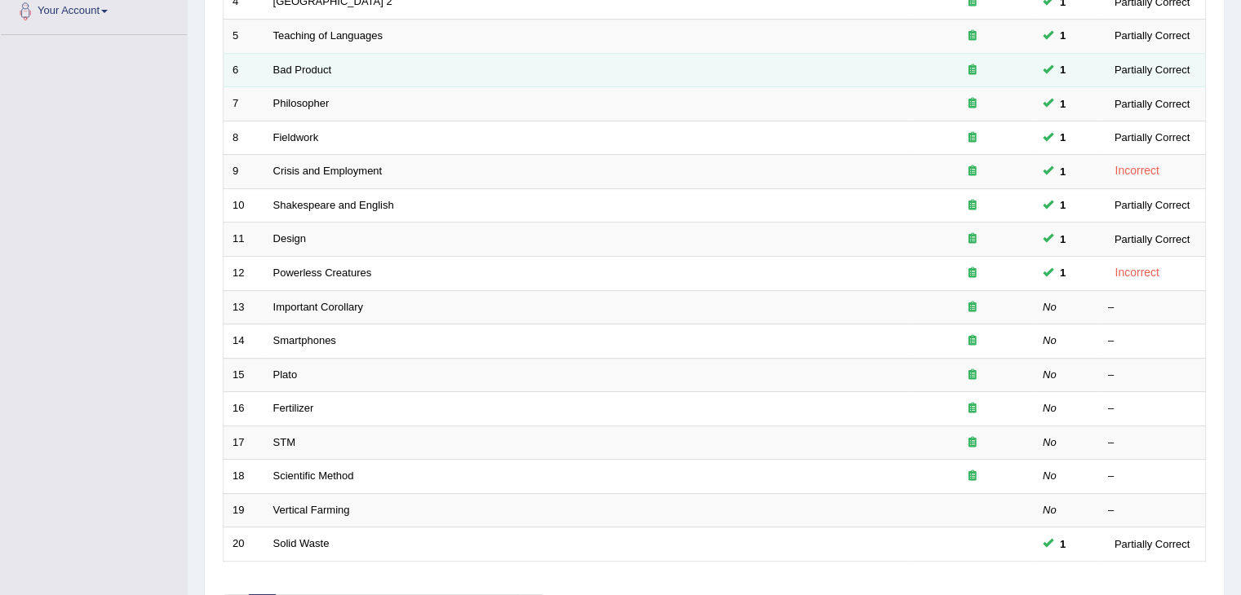
scroll to position [480, 0]
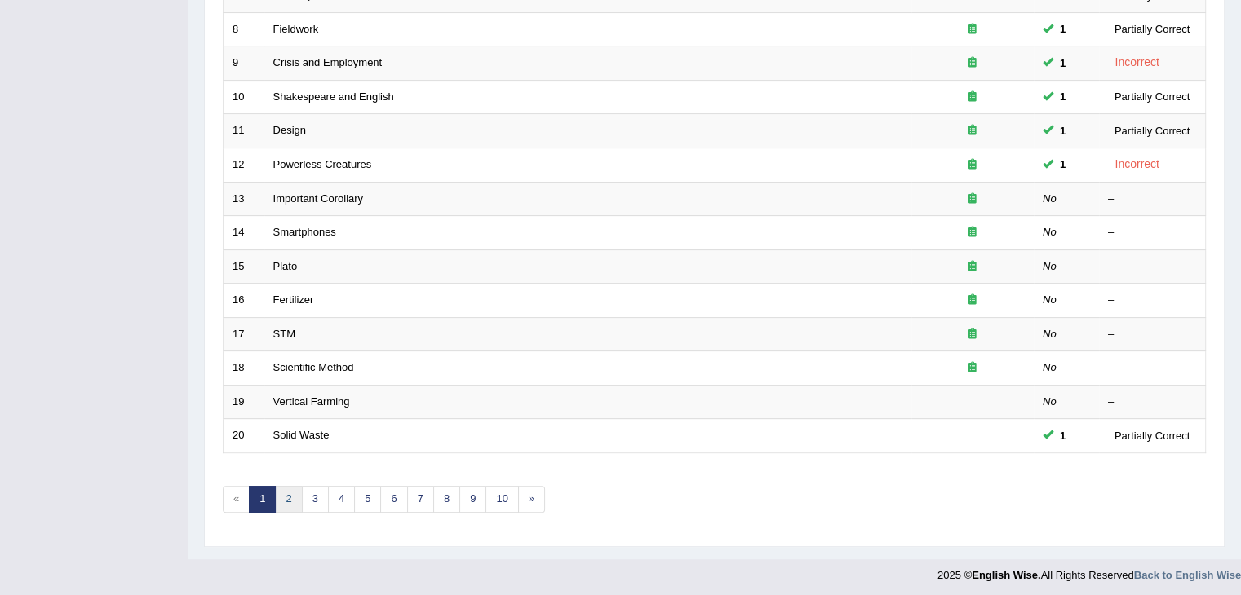
click at [285, 497] on link "2" at bounding box center [288, 499] width 27 height 27
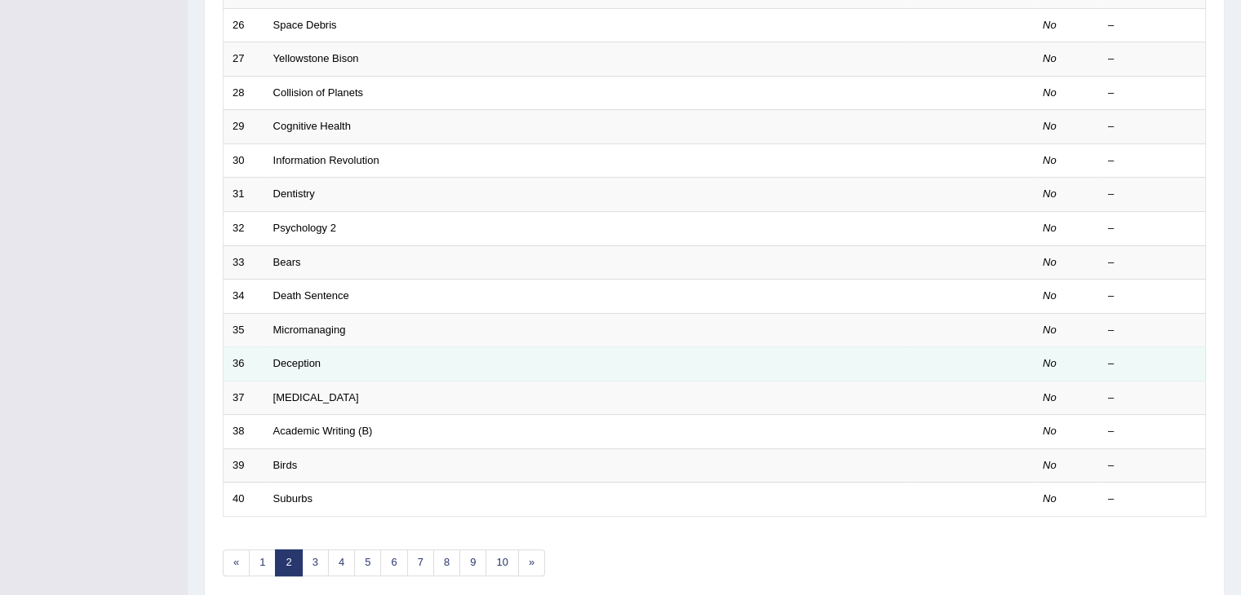
scroll to position [121, 0]
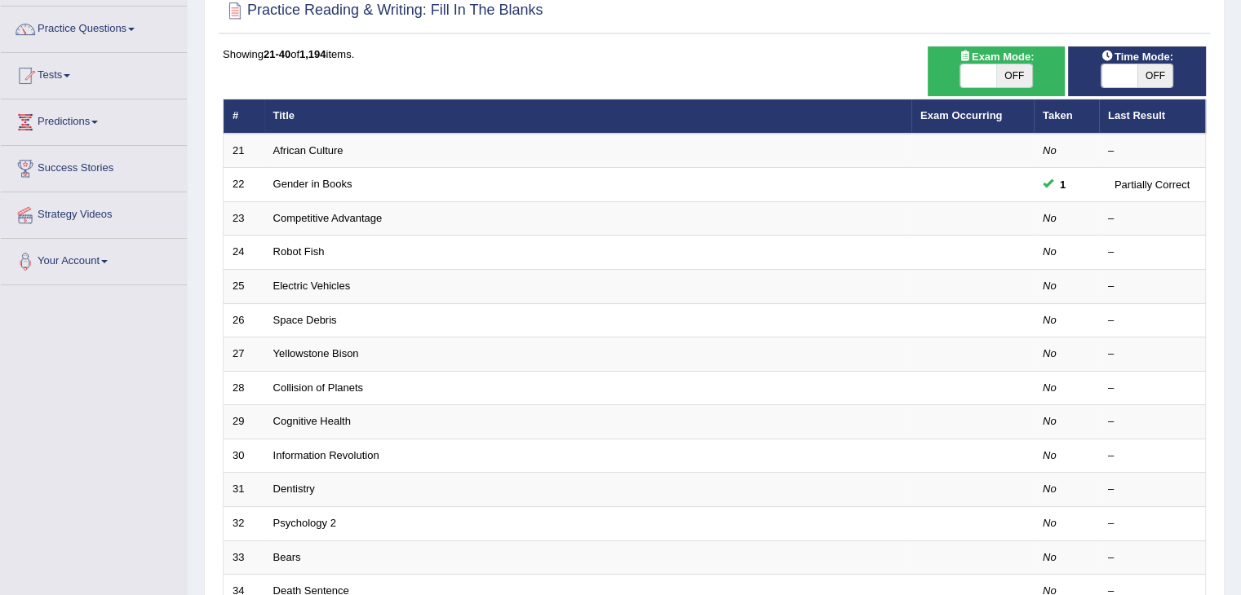
click at [140, 343] on div "Toggle navigation Home Practice Questions Speaking Practice Read Aloud Repeat S…" at bounding box center [620, 415] width 1241 height 1072
click at [69, 29] on link "Practice Questions" at bounding box center [94, 27] width 186 height 41
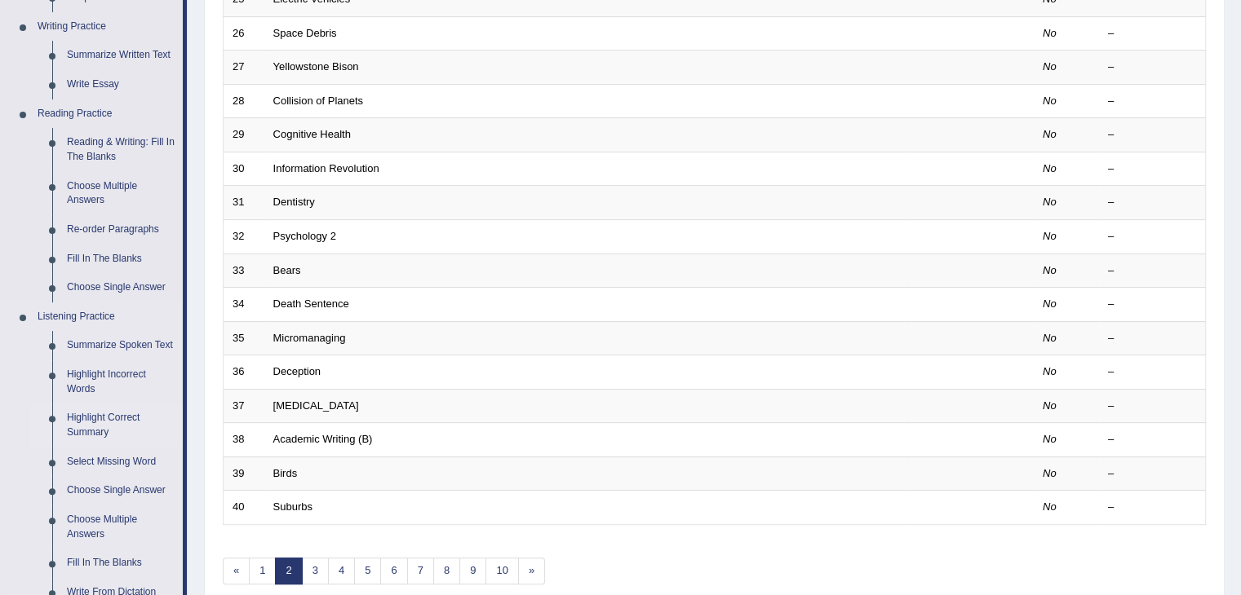
scroll to position [431, 0]
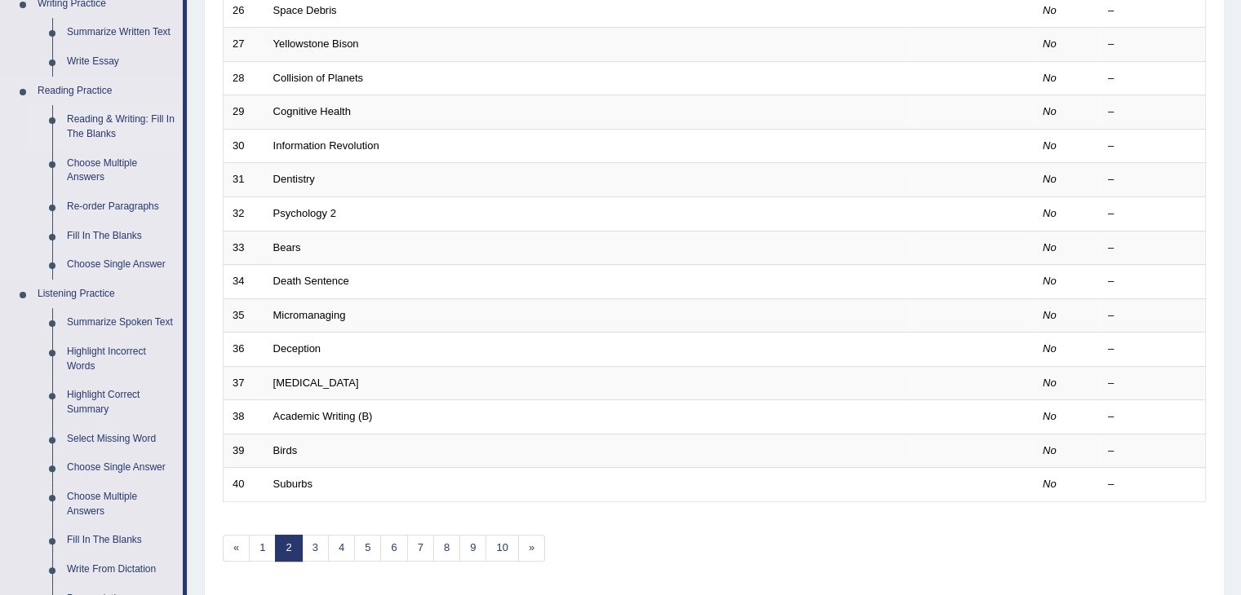
click at [109, 134] on link "Reading & Writing: Fill In The Blanks" at bounding box center [121, 126] width 123 height 43
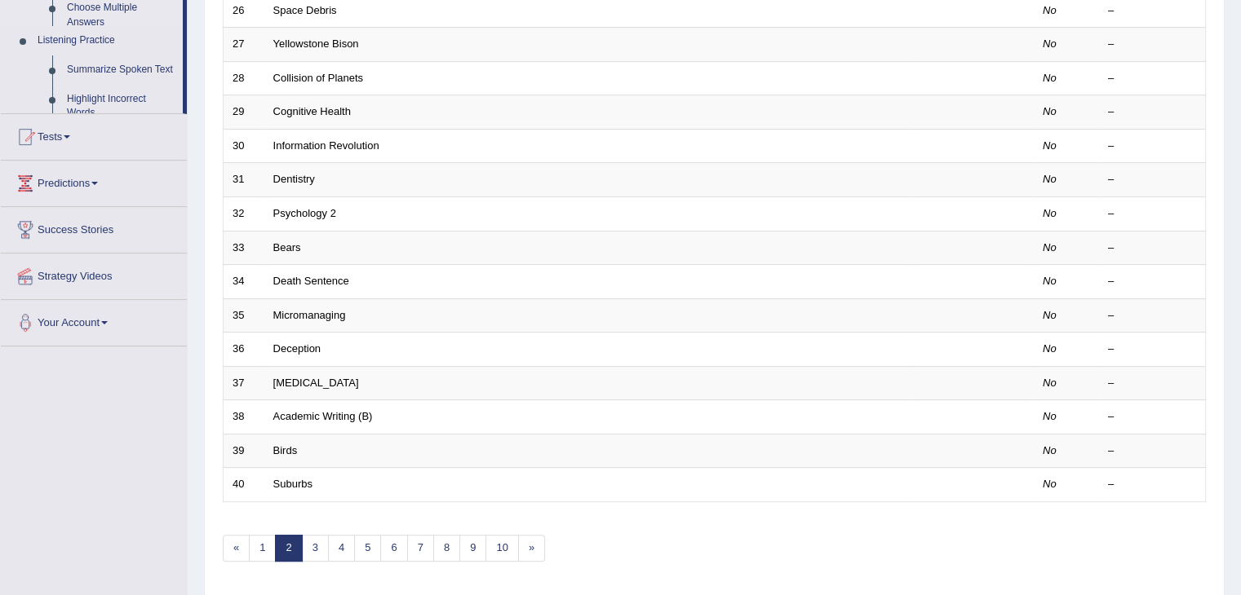
scroll to position [209, 0]
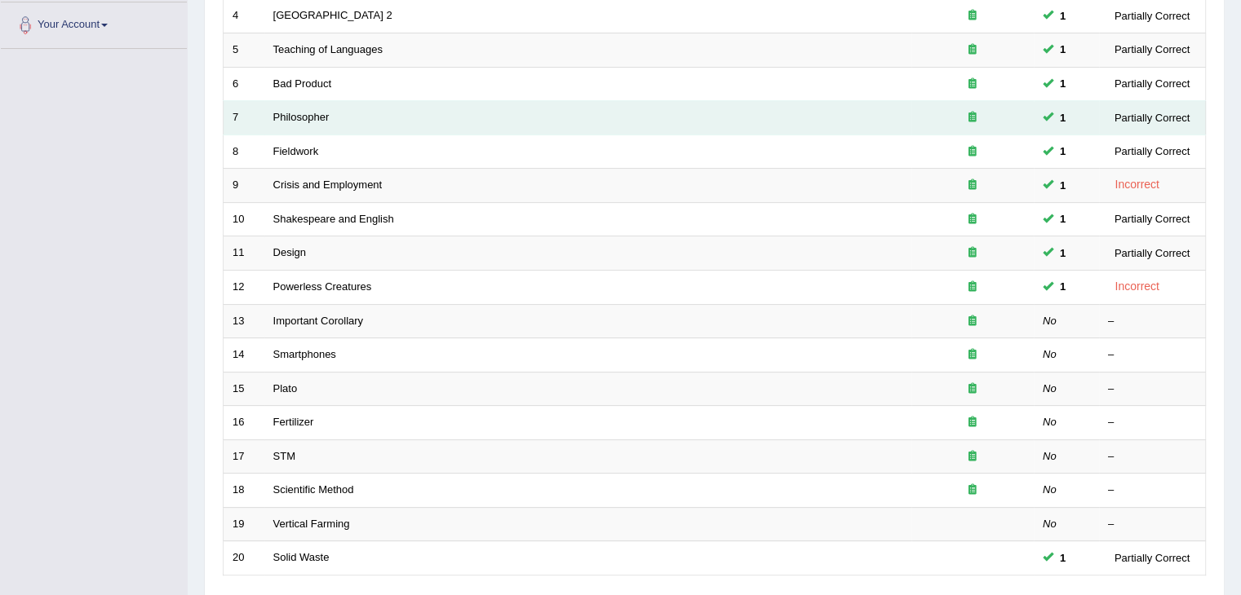
scroll to position [480, 0]
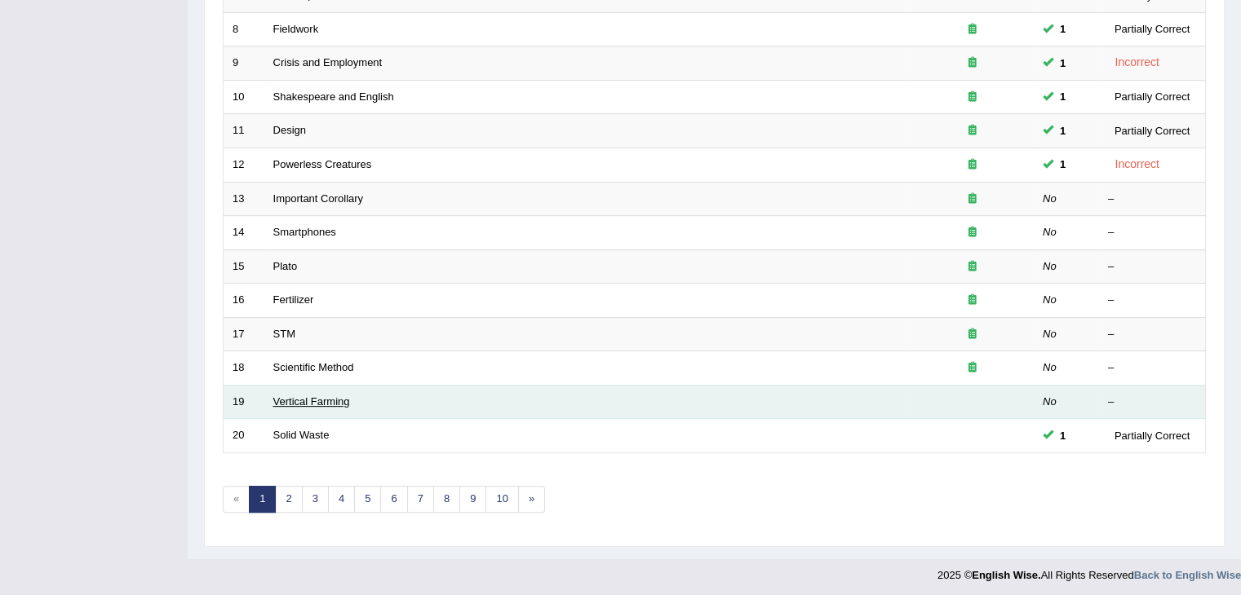
click at [305, 398] on link "Vertical Farming" at bounding box center [311, 402] width 77 height 12
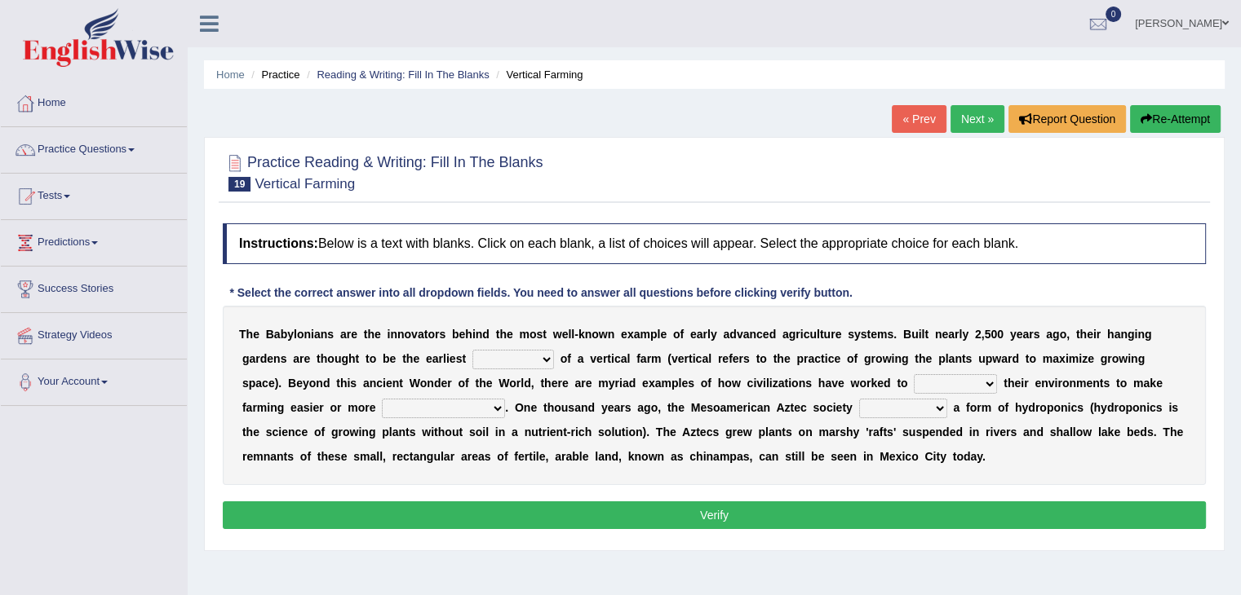
click at [546, 358] on select "prototype failure discredit protocol" at bounding box center [513, 360] width 82 height 20
select select "prototype"
click at [472, 350] on select "prototype failure discredit protocol" at bounding box center [513, 360] width 82 height 20
click at [502, 404] on select "productive constructive connective counterproductive" at bounding box center [443, 409] width 123 height 20
select select "productive"
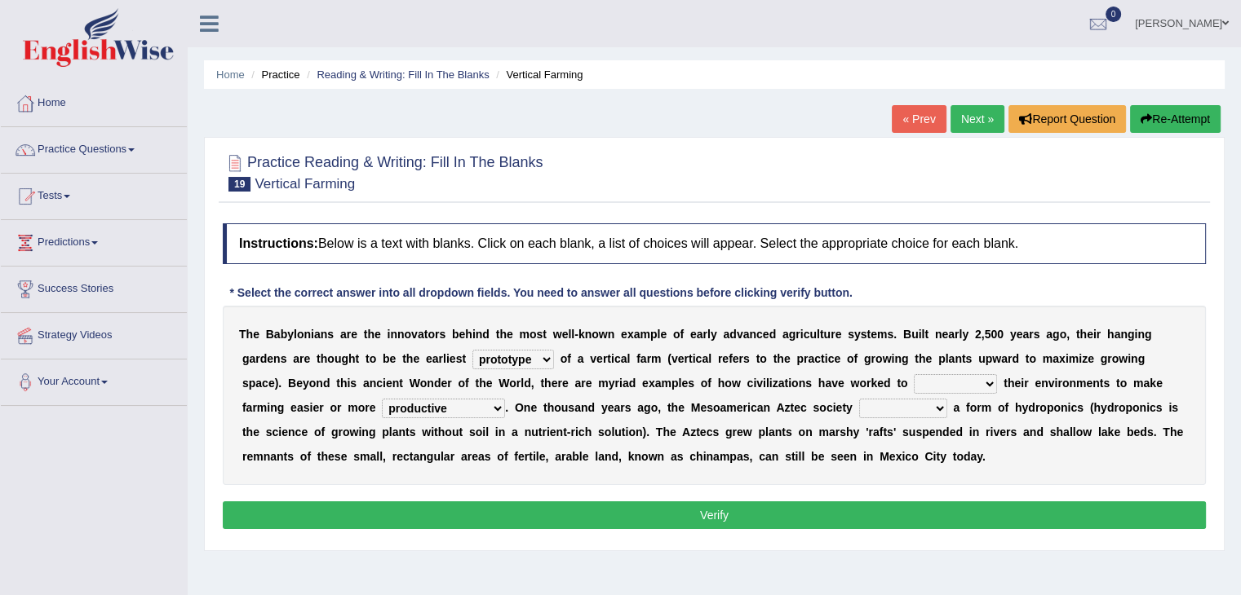
click at [382, 399] on select "productive constructive connective counterproductive" at bounding box center [443, 409] width 123 height 20
click at [986, 387] on select "manipulate escape respect disarrange" at bounding box center [955, 384] width 83 height 20
select select "manipulate"
click at [914, 374] on select "manipulate escape respect disarrange" at bounding box center [955, 384] width 83 height 20
click at [936, 409] on select "domineered volunteered pioneered engineered" at bounding box center [903, 409] width 88 height 20
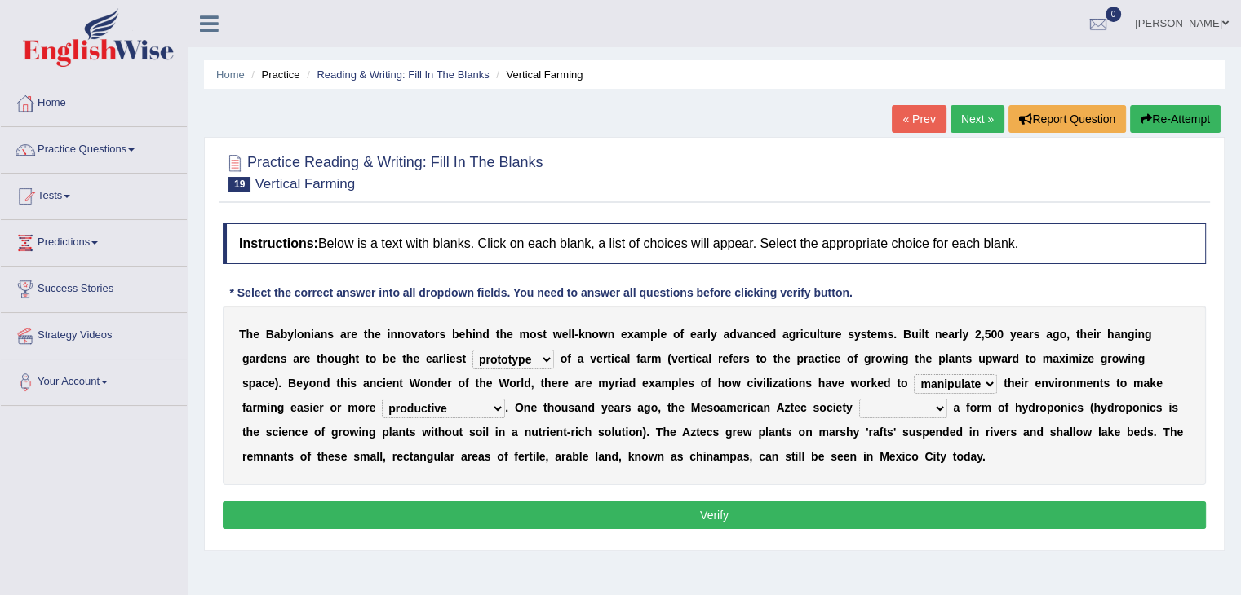
select select "pioneered"
click at [859, 399] on select "domineered volunteered pioneered engineered" at bounding box center [903, 409] width 88 height 20
click at [784, 521] on button "Verify" at bounding box center [714, 516] width 983 height 28
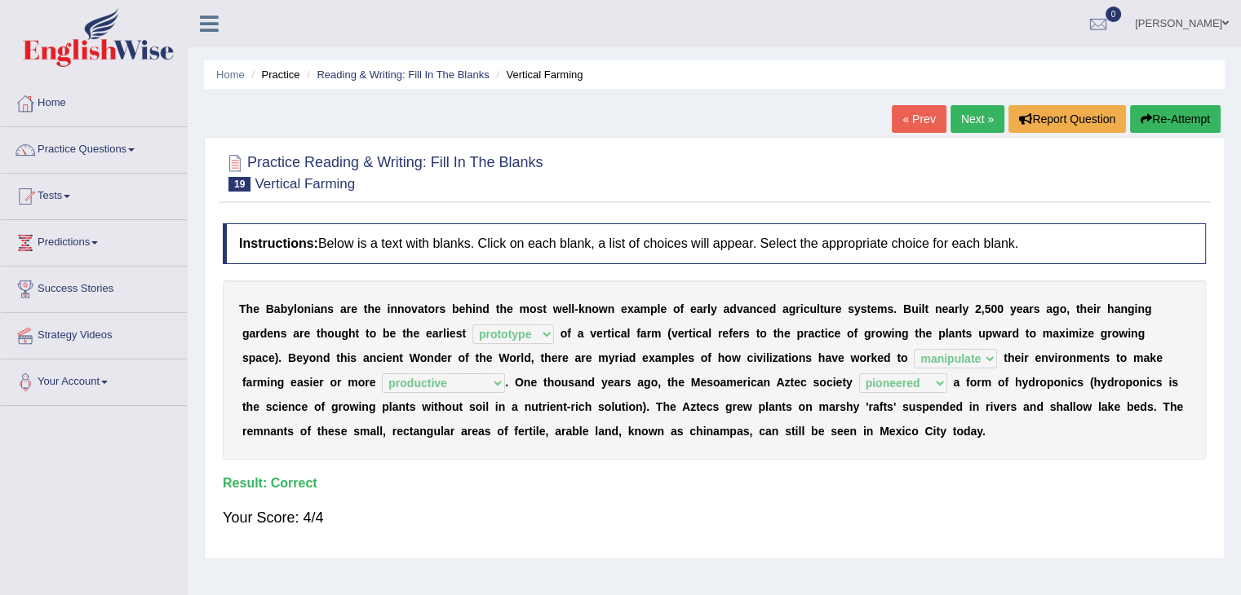
click at [975, 125] on link "Next »" at bounding box center [977, 119] width 54 height 28
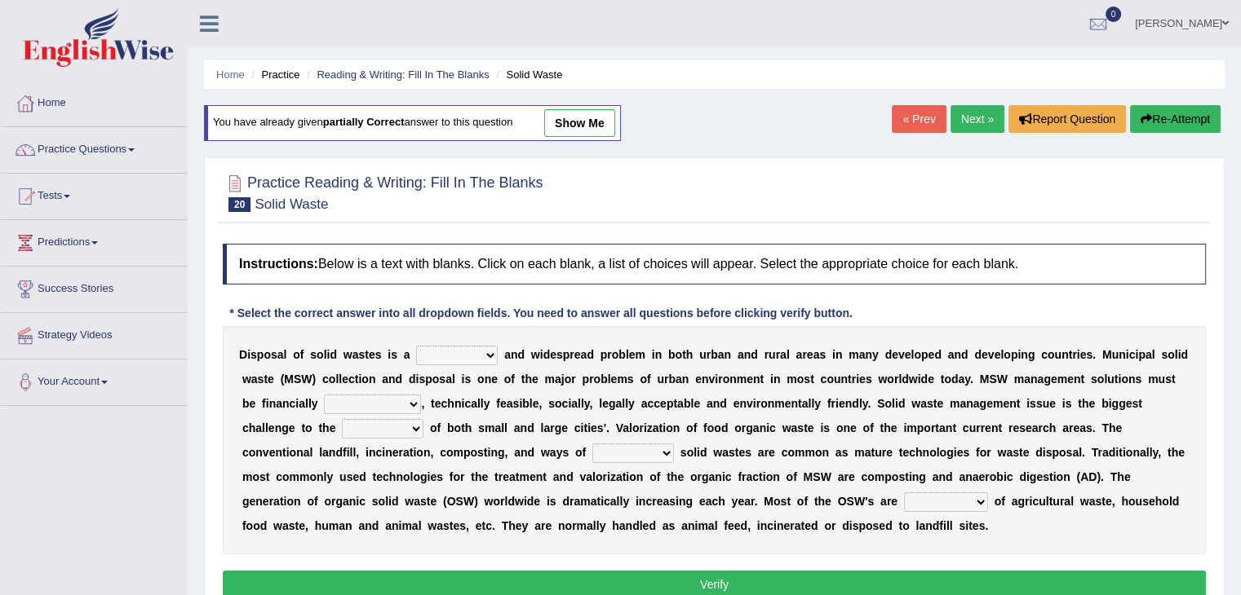
click at [493, 356] on select "slanting stinging stalling shafting" at bounding box center [457, 356] width 82 height 20
select select "stinging"
click at [416, 346] on select "slanting stinging stalling shafting" at bounding box center [457, 356] width 82 height 20
click at [412, 408] on select "unattainable sustainable objectionable treasonable" at bounding box center [372, 405] width 97 height 20
select select "sustainable"
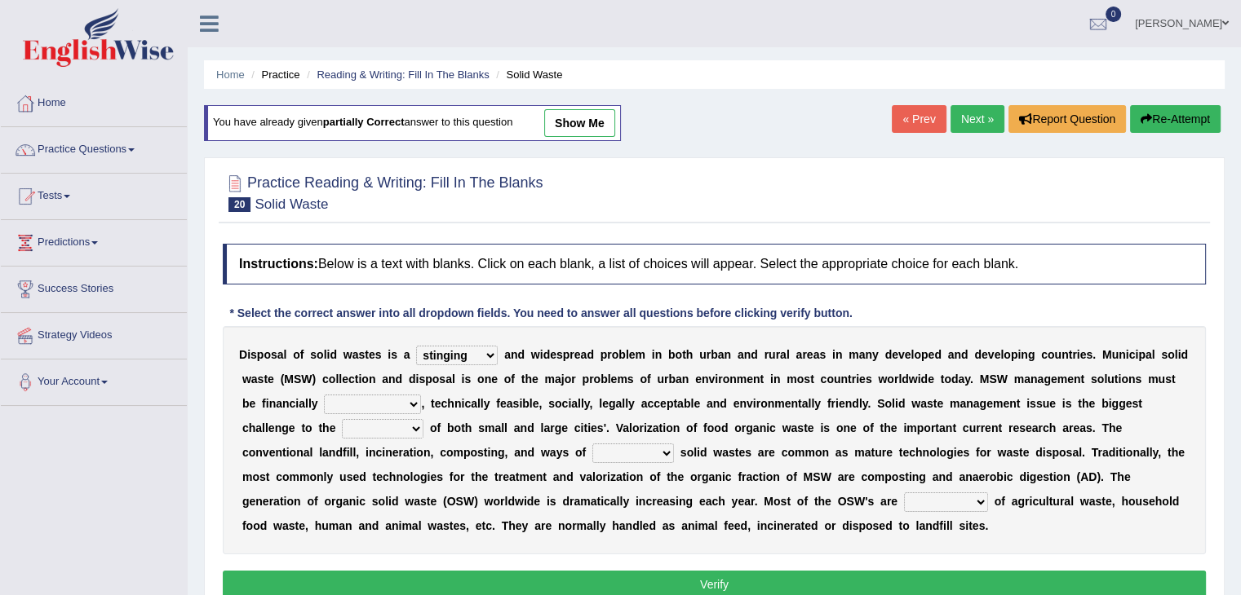
click at [324, 395] on select "unattainable sustainable objectionable treasonable" at bounding box center [372, 405] width 97 height 20
click at [671, 454] on select "reserving preserving deserving handling" at bounding box center [633, 454] width 82 height 20
select select "handling"
click at [592, 444] on select "reserving preserving deserving handling" at bounding box center [633, 454] width 82 height 20
click at [416, 423] on select "plants culture authorities history" at bounding box center [383, 429] width 82 height 20
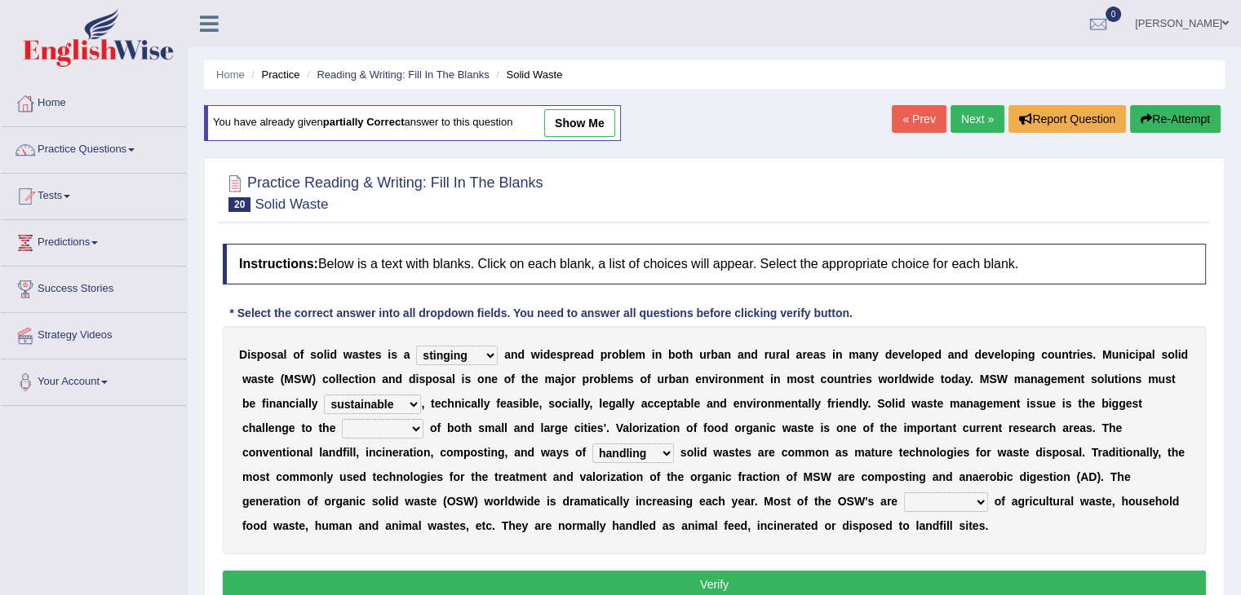
select select "authorities"
click at [342, 419] on select "plants culture authorities history" at bounding box center [383, 429] width 82 height 20
click at [981, 496] on select "composed disposed composing disposing" at bounding box center [946, 503] width 84 height 20
select select "composed"
click at [904, 493] on select "composed disposed composing disposing" at bounding box center [946, 503] width 84 height 20
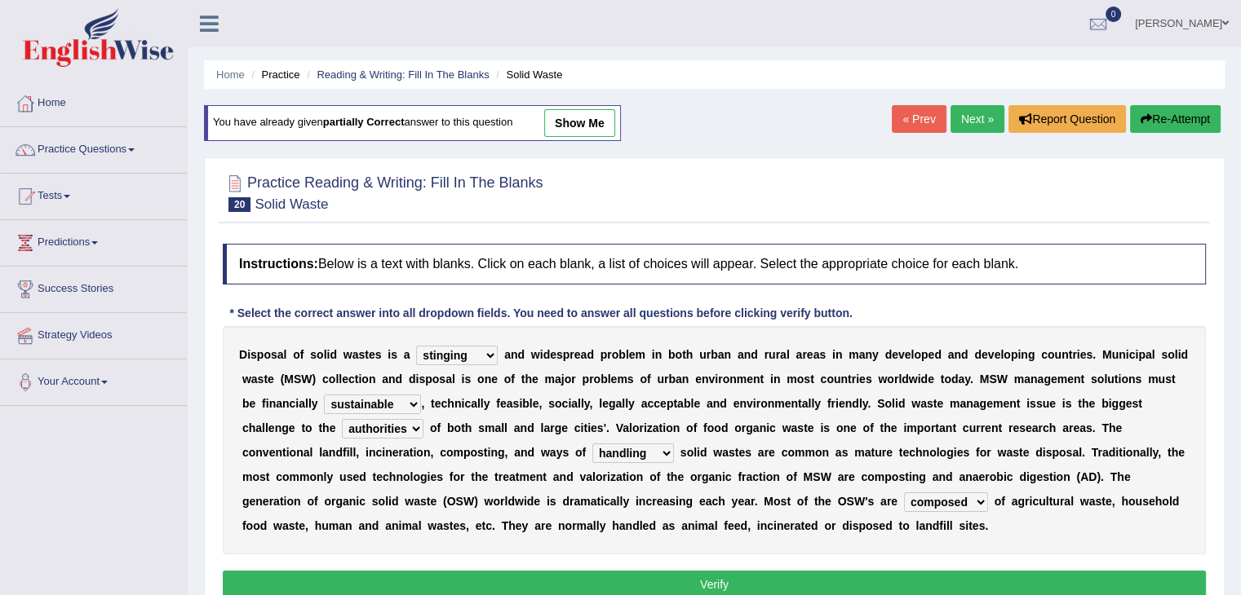
click at [910, 579] on button "Verify" at bounding box center [714, 585] width 983 height 28
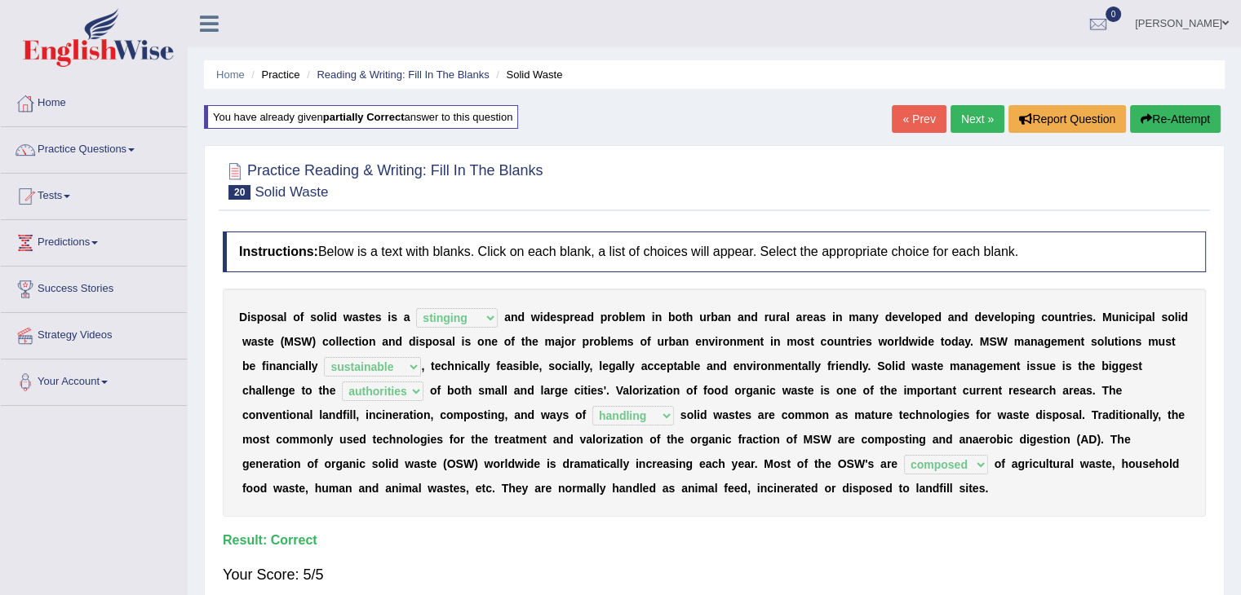
click at [960, 125] on link "Next »" at bounding box center [977, 119] width 54 height 28
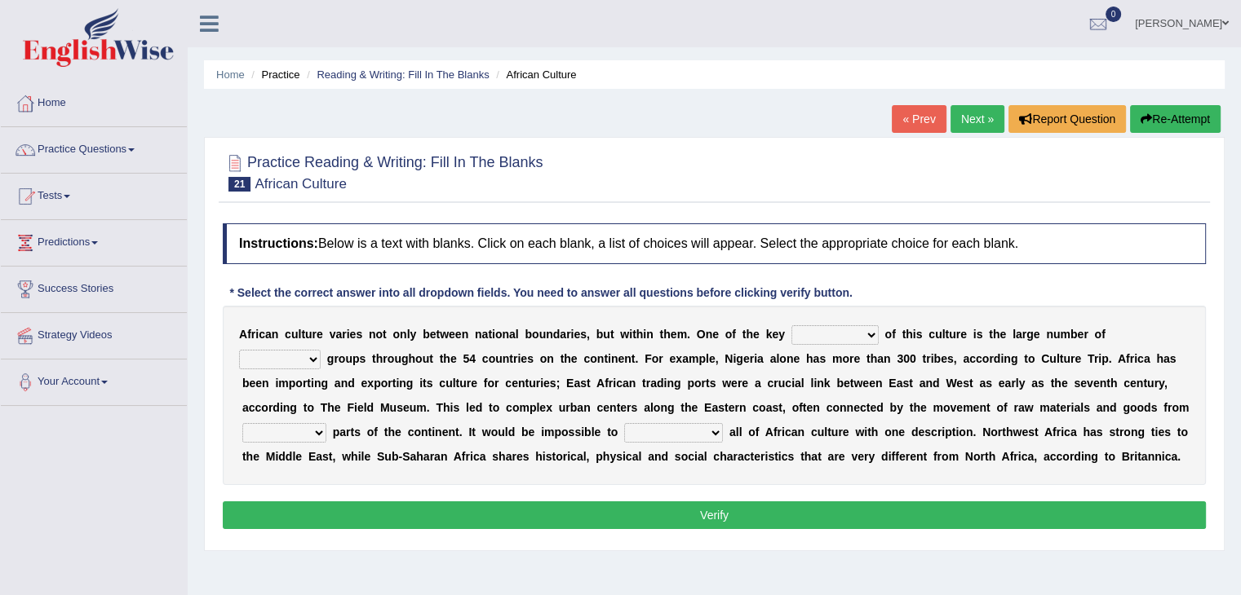
click at [872, 338] on select "conjectures features issues doubts" at bounding box center [834, 335] width 87 height 20
select select "features"
click at [791, 325] on select "conjectures features issues doubts" at bounding box center [834, 335] width 87 height 20
click at [308, 358] on select "ethic ethnic eugenic epic" at bounding box center [280, 360] width 82 height 20
select select "ethic"
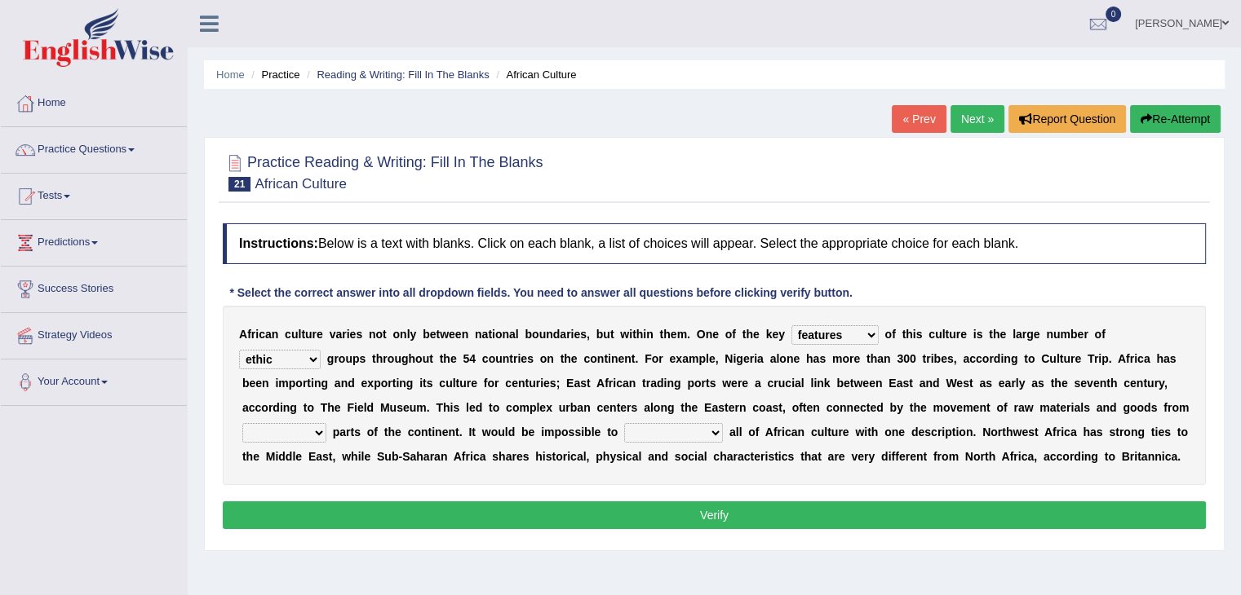
click at [239, 350] on select "ethic ethnic eugenic epic" at bounding box center [280, 360] width 82 height 20
click at [318, 426] on select "forelocked interlocked unlocked landlocked" at bounding box center [284, 433] width 84 height 20
select select "landlocked"
click at [242, 423] on select "forelocked interlocked unlocked landlocked" at bounding box center [284, 433] width 84 height 20
click at [714, 431] on select "characterize conceptualize symbolize synthesize" at bounding box center [673, 433] width 99 height 20
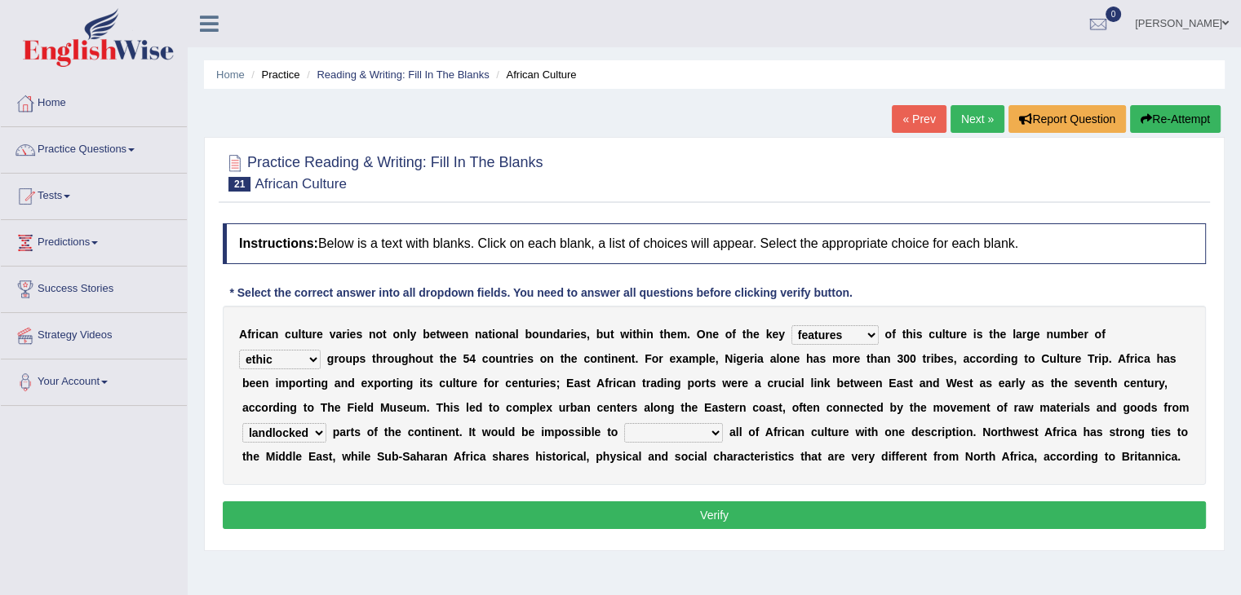
select select "characterize"
click at [624, 423] on select "characterize conceptualize symbolize synthesize" at bounding box center [673, 433] width 99 height 20
click at [701, 504] on button "Verify" at bounding box center [714, 516] width 983 height 28
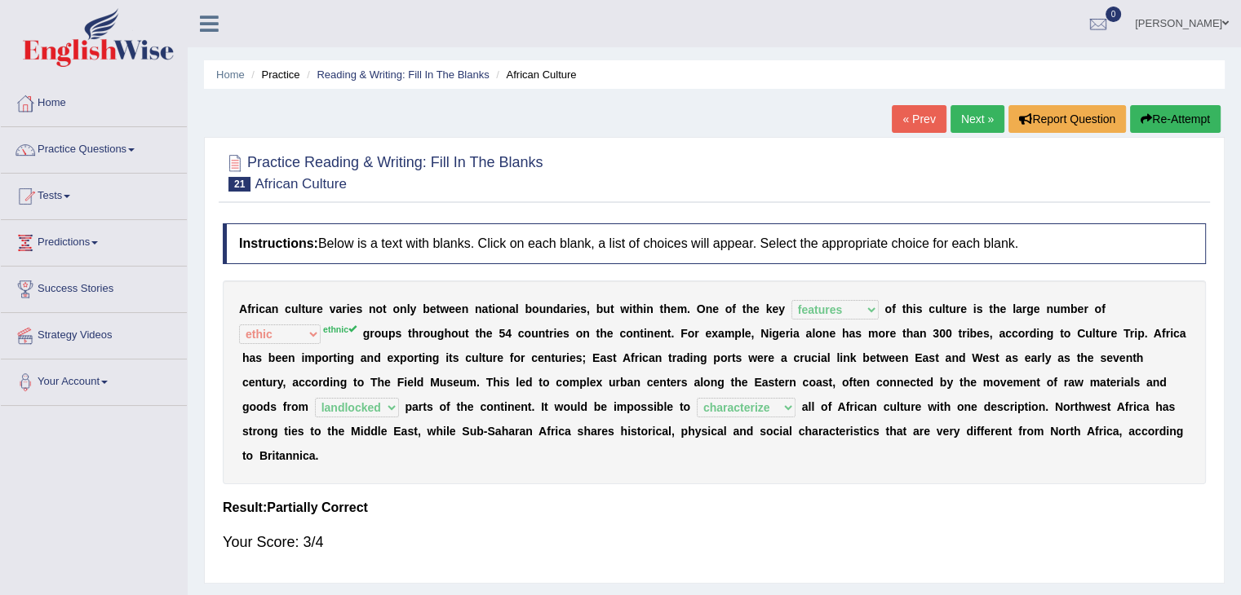
click at [967, 124] on link "Next »" at bounding box center [977, 119] width 54 height 28
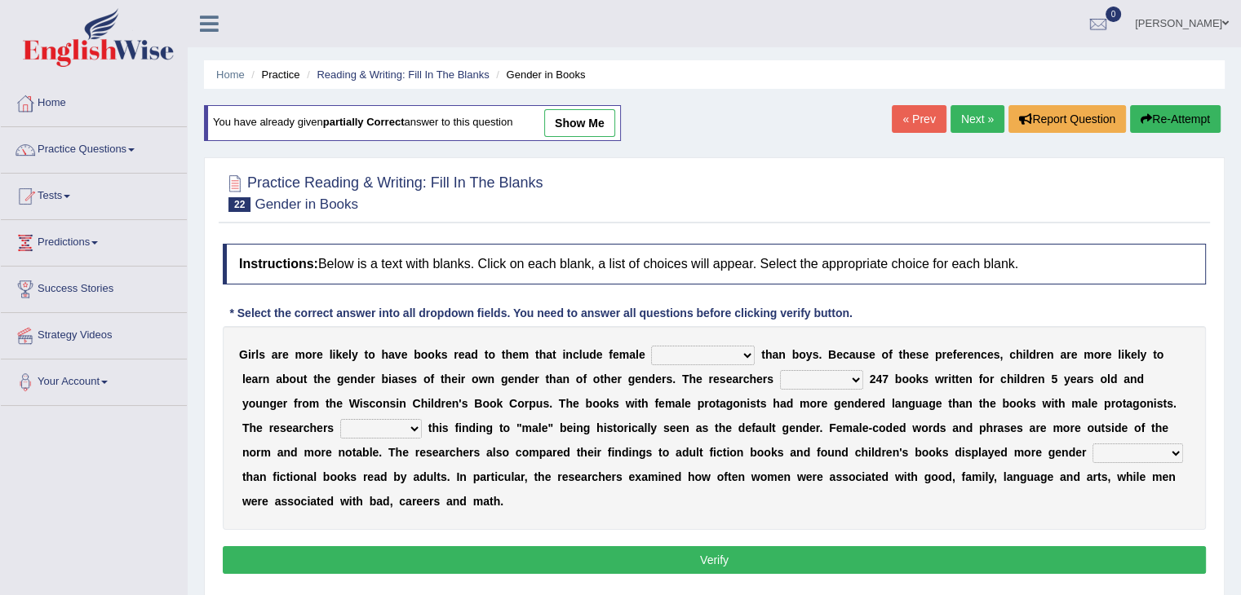
click at [752, 353] on select "protagonists cosmogonists agonists expressionists" at bounding box center [703, 356] width 104 height 20
select select "protagonists"
click at [651, 346] on select "protagonists cosmogonists agonists expressionists" at bounding box center [703, 356] width 104 height 20
click at [860, 379] on select "hydrolyzed paralyzed catalyzed analyzed" at bounding box center [821, 380] width 83 height 20
select select "analyzed"
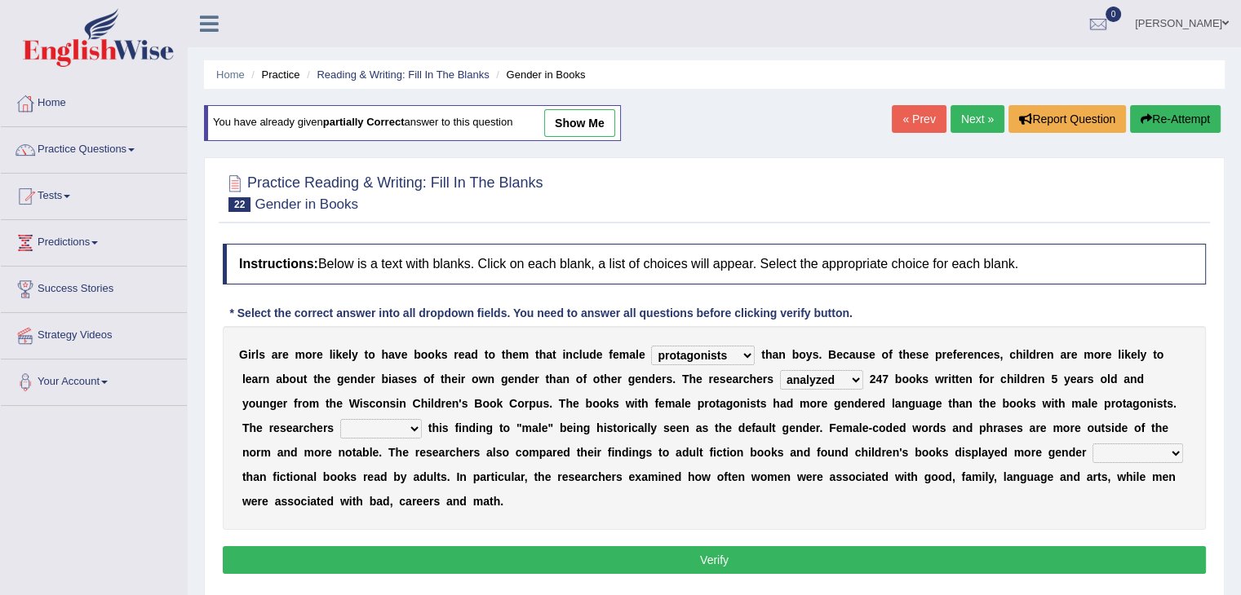
click at [780, 370] on select "hydrolyzed paralyzed catalyzed analyzed" at bounding box center [821, 380] width 83 height 20
click at [418, 427] on select "contribute tribute distribute attribute" at bounding box center [381, 429] width 82 height 20
select select "attribute"
click at [340, 419] on select "contribute tribute distribute attribute" at bounding box center [381, 429] width 82 height 20
click at [1178, 453] on select "stereotypes teletypes prototypes electrotypes" at bounding box center [1137, 454] width 91 height 20
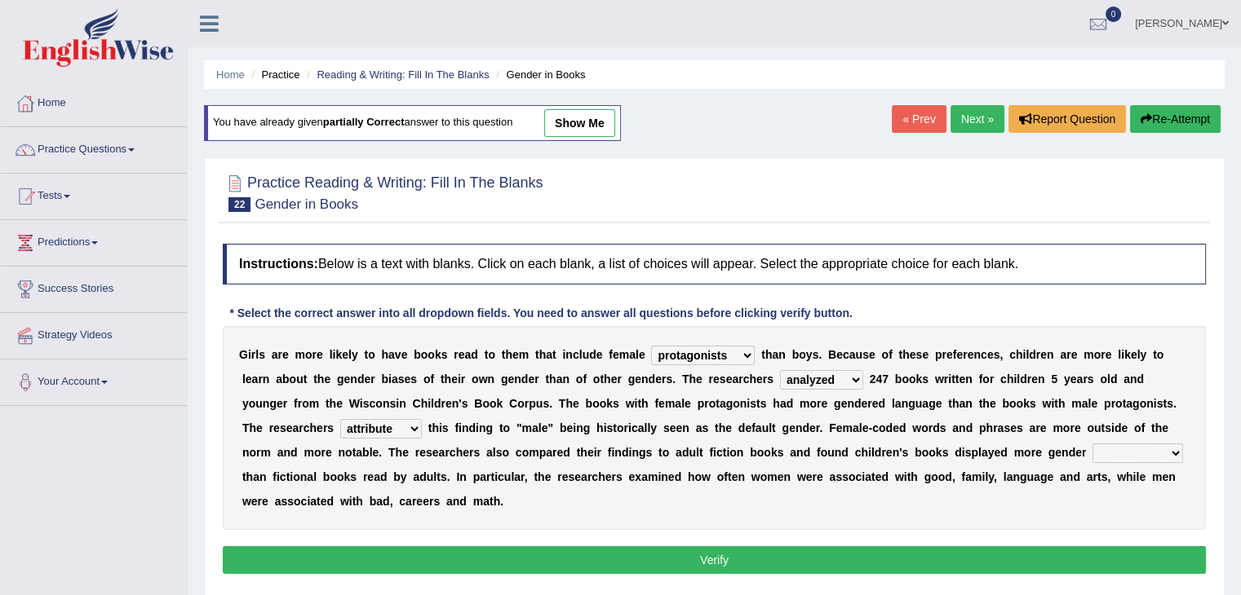
select select "stereotypes"
click at [1092, 444] on select "stereotypes teletypes prototypes electrotypes" at bounding box center [1137, 454] width 91 height 20
click at [834, 555] on button "Verify" at bounding box center [714, 560] width 983 height 28
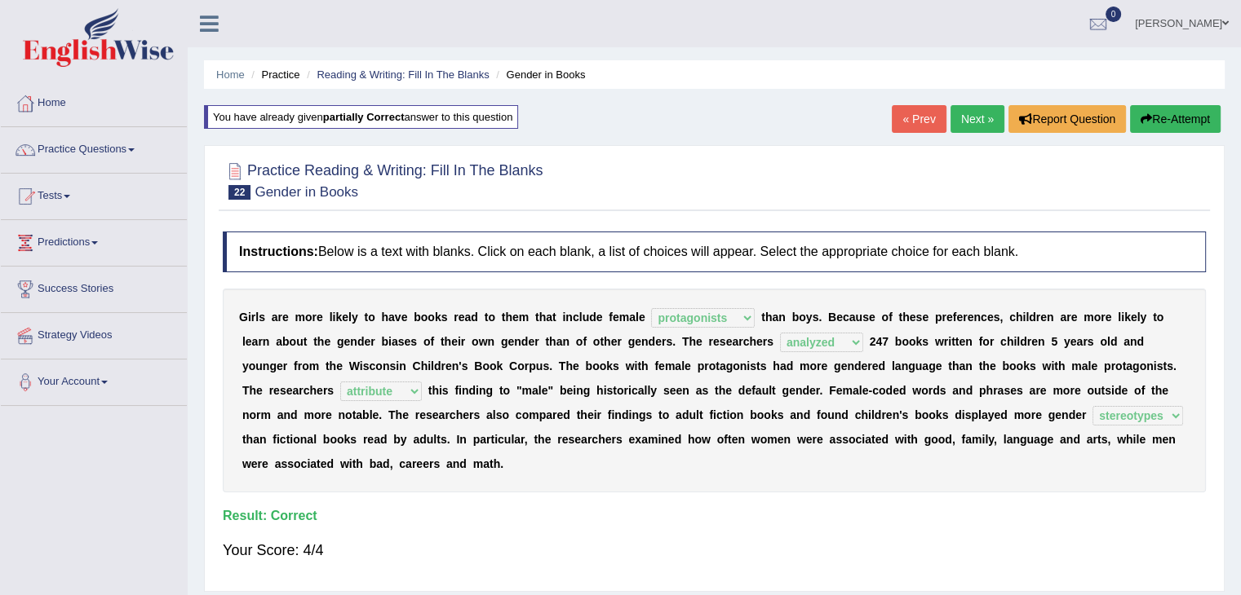
click at [963, 117] on link "Next »" at bounding box center [977, 119] width 54 height 28
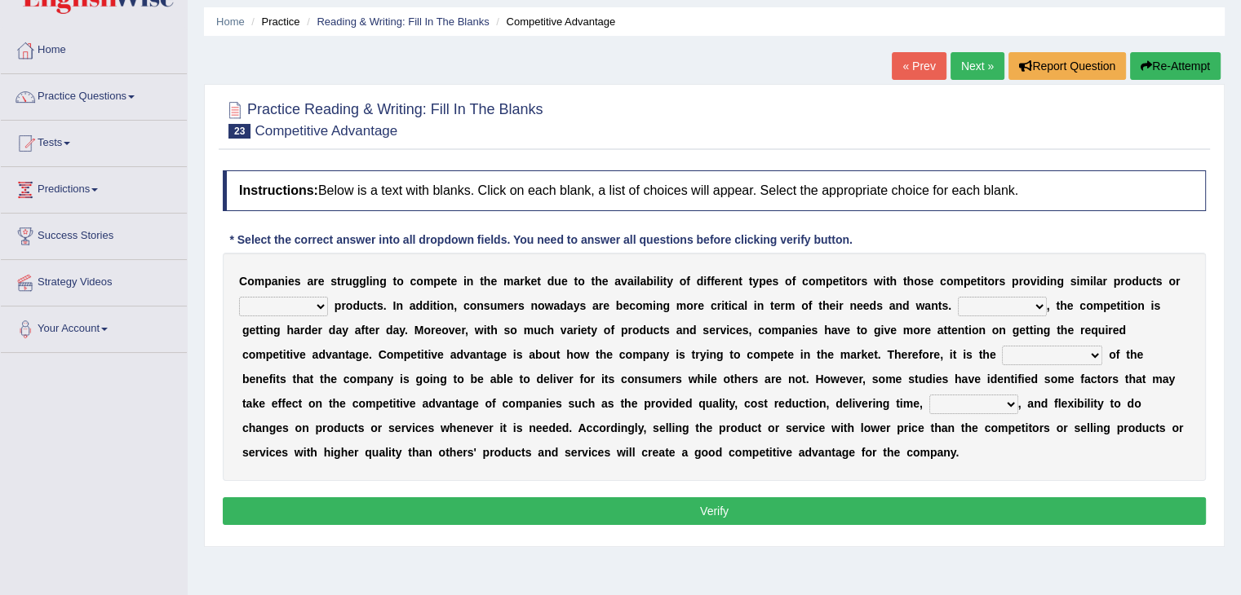
scroll to position [82, 0]
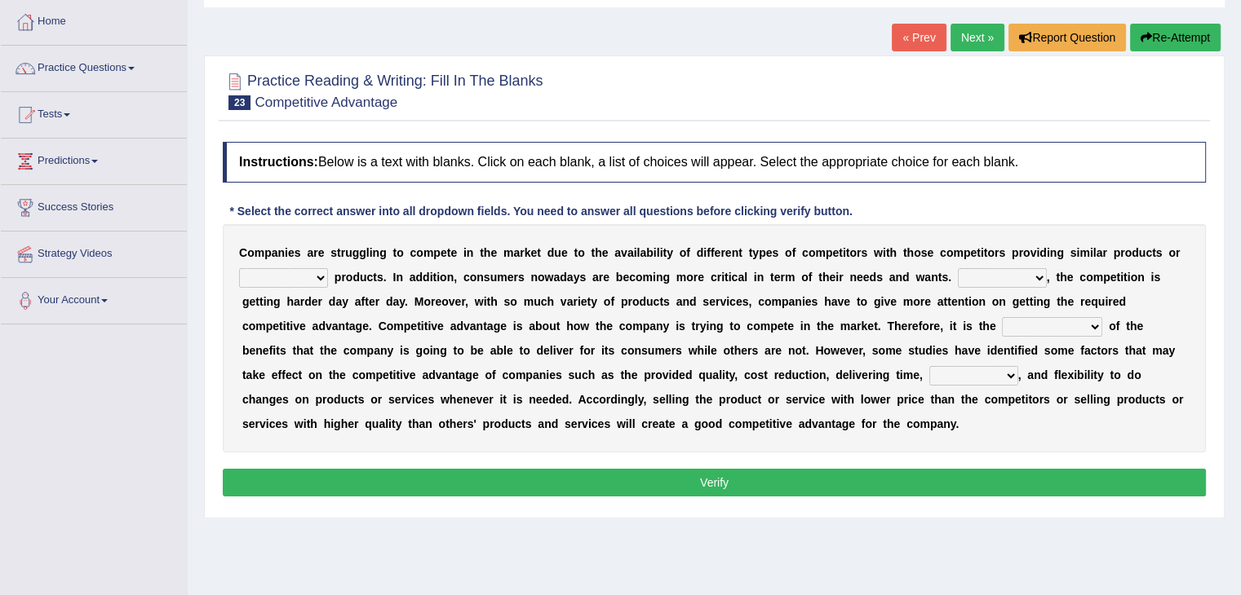
drag, startPoint x: 299, startPoint y: 276, endPoint x: 316, endPoint y: 272, distance: 18.4
click at [299, 276] on select "constitution restitution substitution institution" at bounding box center [283, 278] width 89 height 20
select select "substitution"
click at [239, 268] on select "constitution restitution substitution institution" at bounding box center [283, 278] width 89 height 20
click at [1002, 284] on select "However Instead Additionally Therefore" at bounding box center [1002, 278] width 89 height 20
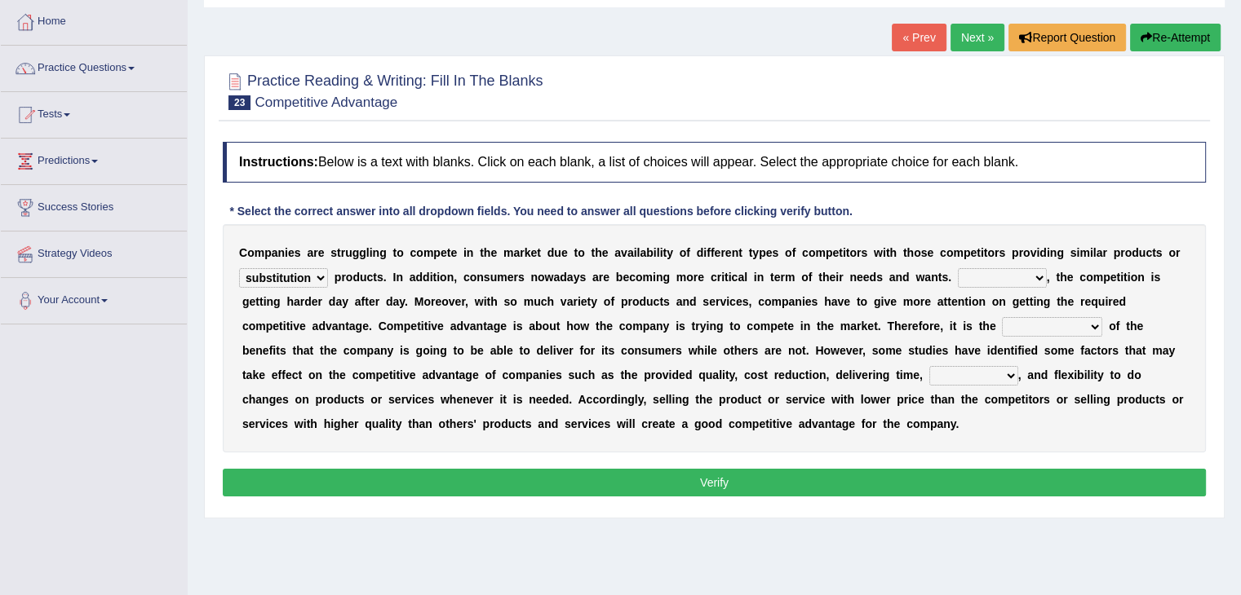
click at [1002, 284] on select "However Instead Additionally Therefore" at bounding box center [1002, 278] width 89 height 20
drag, startPoint x: 1002, startPoint y: 284, endPoint x: 980, endPoint y: 285, distance: 22.0
click at [998, 282] on select "However Instead Additionally Therefore" at bounding box center [1002, 278] width 89 height 20
click at [958, 268] on select "However Instead Additionally Therefore" at bounding box center [1002, 278] width 89 height 20
click at [981, 278] on select "However Instead Additionally Therefore" at bounding box center [1002, 278] width 89 height 20
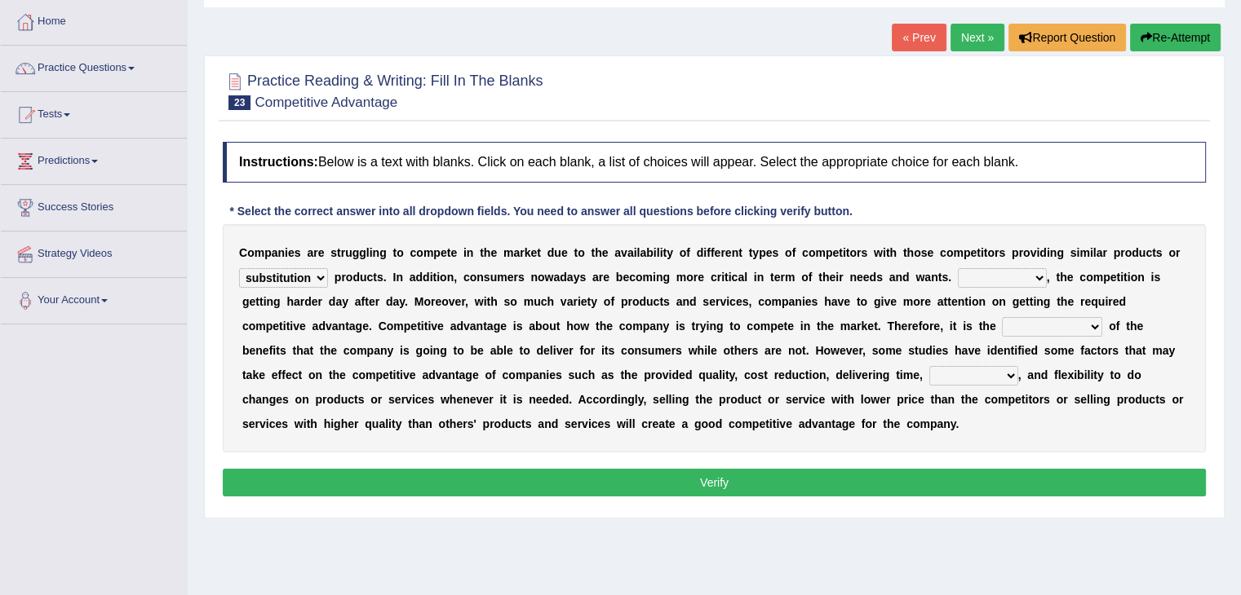
select select "Therefore"
click at [958, 268] on select "However Instead Additionally Therefore" at bounding box center [1002, 278] width 89 height 20
click at [1038, 277] on select "However Instead Additionally Therefore" at bounding box center [1002, 278] width 89 height 20
click at [1088, 349] on b "a" at bounding box center [1087, 350] width 7 height 13
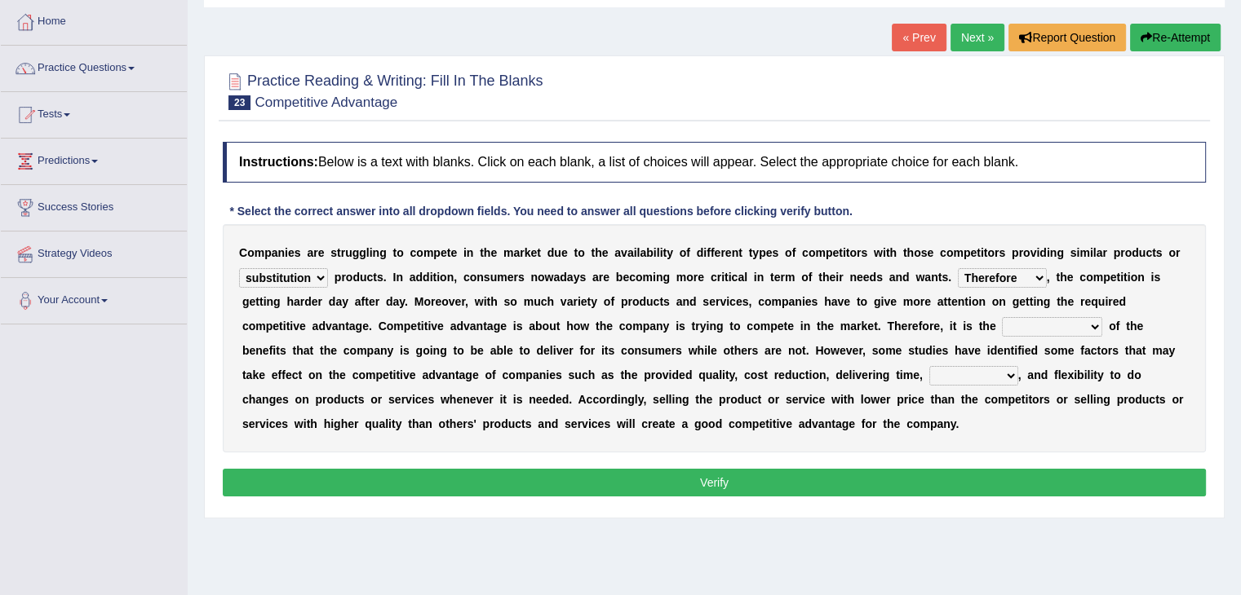
click at [1086, 328] on select "dissemination ordination determination incarnation" at bounding box center [1052, 327] width 100 height 20
select select "determination"
click at [1002, 317] on select "dissemination ordination determination incarnation" at bounding box center [1052, 327] width 100 height 20
click at [980, 383] on select "captivation aggregation deprivation innovation" at bounding box center [973, 376] width 89 height 20
select select "innovation"
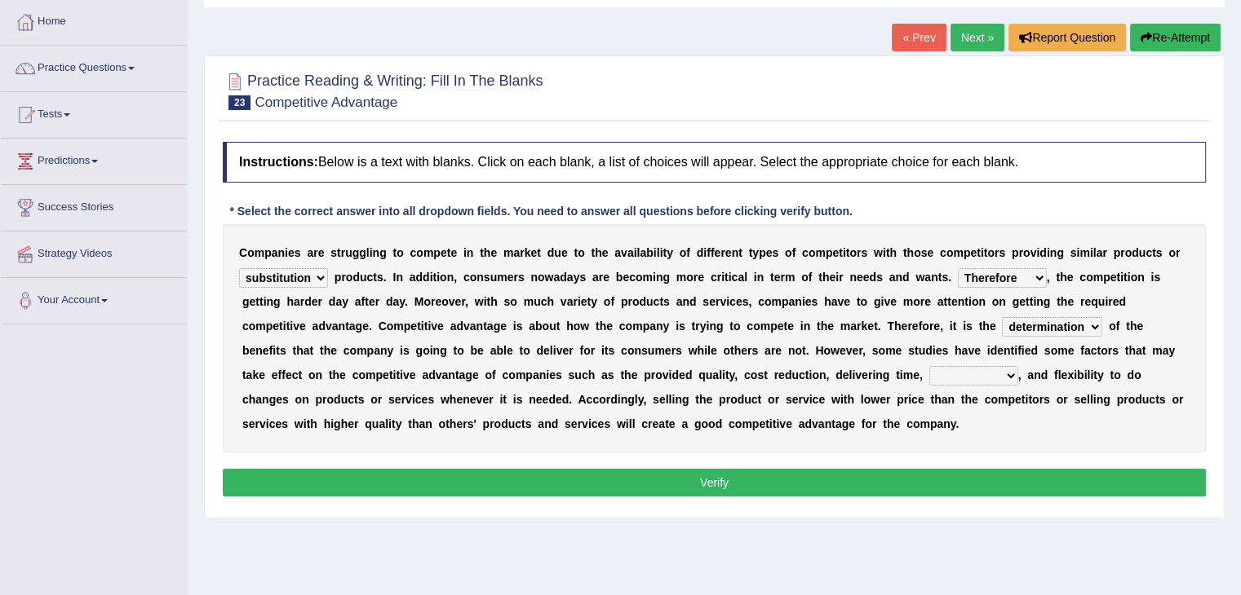
click at [929, 366] on select "captivation aggregation deprivation innovation" at bounding box center [973, 376] width 89 height 20
click at [825, 389] on div "C o m p a n i e s a r e s t r u g g l i n g t o c o m p e t e i n t h e m a r k…" at bounding box center [714, 338] width 983 height 228
click button "Verify" at bounding box center [714, 483] width 983 height 28
click at [874, 486] on div "Home Practice Reading & Writing: Fill In The Blanks Competitive Advantage « Pre…" at bounding box center [714, 326] width 1053 height 816
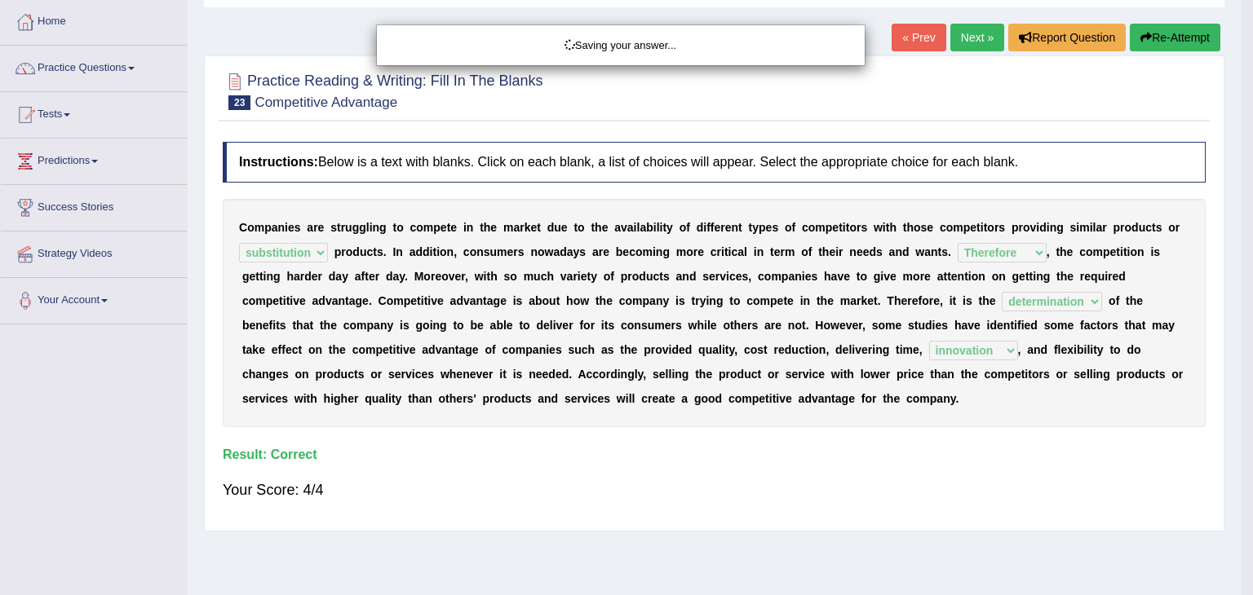
click at [878, 488] on div "Saving your answer..." at bounding box center [626, 297] width 1253 height 595
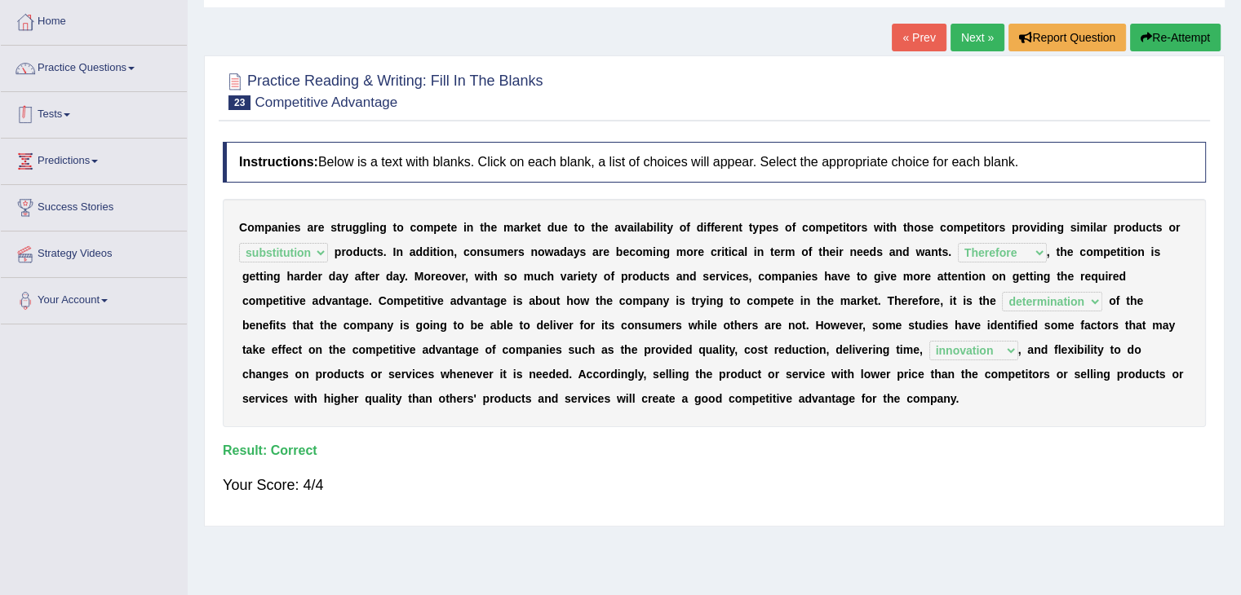
click at [267, 252] on div "C o m p a n i e s a r e s t r u g g l i n g t o c o m p e t e i n t h e m a r k…" at bounding box center [714, 313] width 983 height 228
drag, startPoint x: 251, startPoint y: 252, endPoint x: 306, endPoint y: 265, distance: 56.2
click at [306, 265] on div "C o m p a n i e s a r e s t r u g g l i n g t o c o m p e t e i n t h e m a r k…" at bounding box center [714, 313] width 983 height 228
click at [1065, 310] on div "C o m p a n i e s a r e s t r u g g l i n g t o c o m p e t e i n t h e m a r k…" at bounding box center [714, 313] width 983 height 228
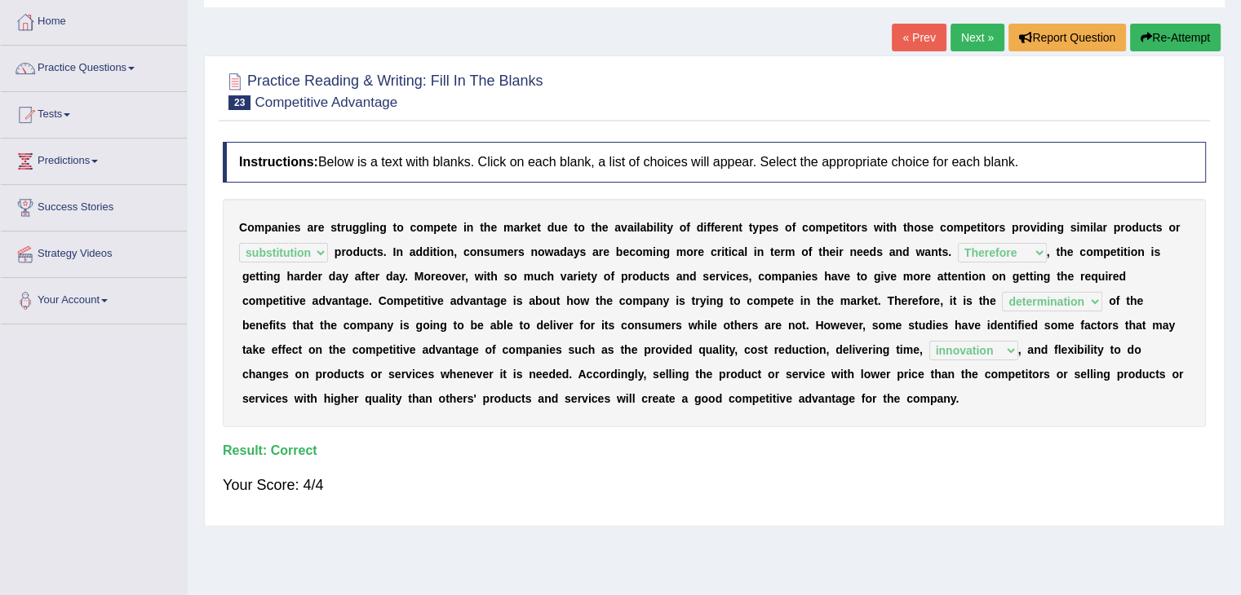
click at [1084, 309] on div "C o m p a n i e s a r e s t r u g g l i n g t o c o m p e t e i n t h e m a r k…" at bounding box center [714, 313] width 983 height 228
click at [1091, 309] on div "C o m p a n i e s a r e s t r u g g l i n g t o c o m p e t e i n t h e m a r k…" at bounding box center [714, 313] width 983 height 228
click at [1104, 321] on div "C o m p a n i e s a r e s t r u g g l i n g t o c o m p e t e i n t h e m a r k…" at bounding box center [714, 313] width 983 height 228
drag, startPoint x: 979, startPoint y: 365, endPoint x: 984, endPoint y: 352, distance: 14.2
click at [980, 365] on div "C o m p a n i e s a r e s t r u g g l i n g t o c o m p e t e i n t h e m a r k…" at bounding box center [714, 313] width 983 height 228
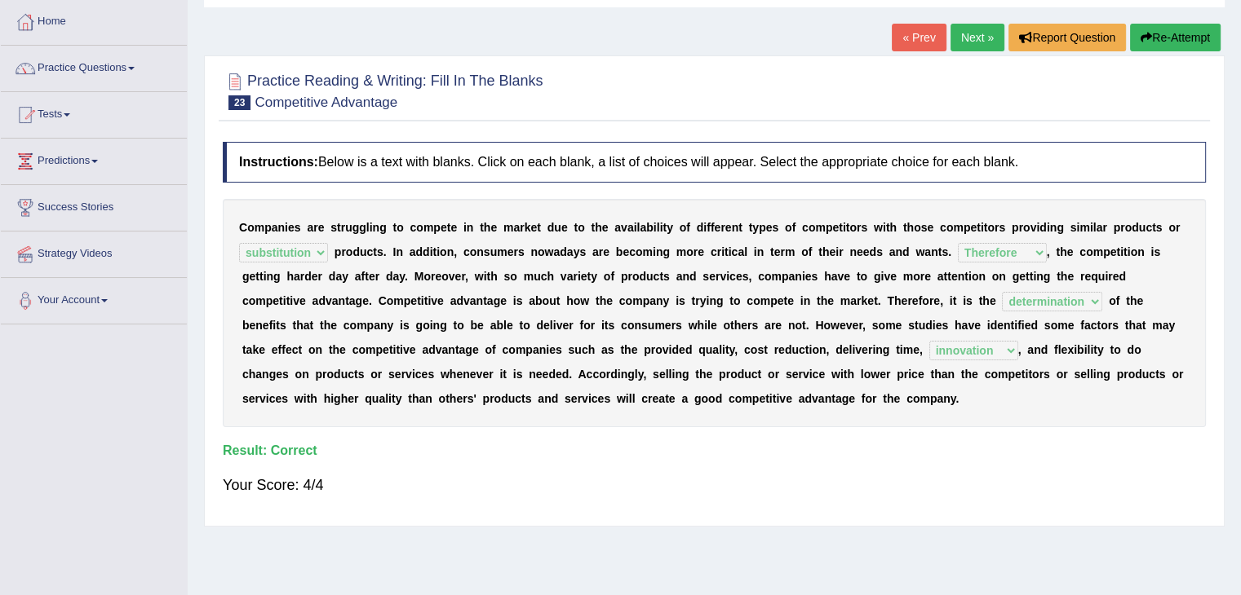
click at [988, 335] on div "C o m p a n i e s a r e s t r u g g l i n g t o c o m p e t e i n t h e m a r k…" at bounding box center [714, 313] width 983 height 228
click at [977, 335] on div "C o m p a n i e s a r e s t r u g g l i n g t o c o m p e t e i n t h e m a r k…" at bounding box center [714, 313] width 983 height 228
click at [982, 337] on div "C o m p a n i e s a r e s t r u g g l i n g t o c o m p e t e i n t h e m a r k…" at bounding box center [714, 313] width 983 height 228
drag, startPoint x: 1021, startPoint y: 330, endPoint x: 1020, endPoint y: 312, distance: 18.8
click at [1020, 330] on div "C o m p a n i e s a r e s t r u g g l i n g t o c o m p e t e i n t h e m a r k…" at bounding box center [714, 313] width 983 height 228
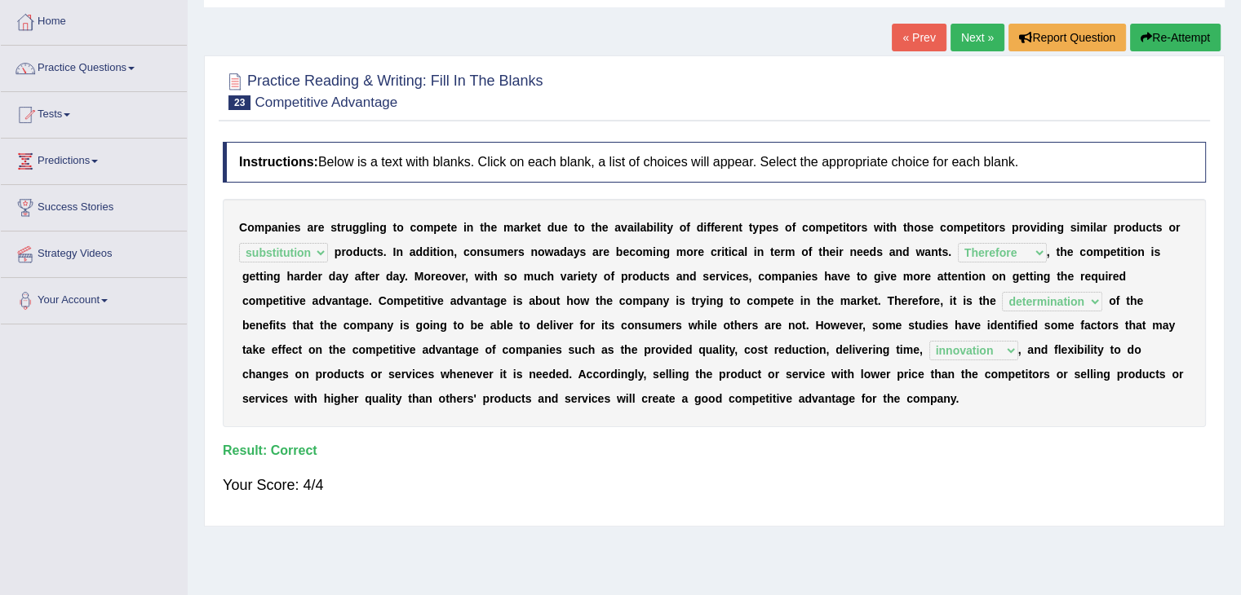
drag, startPoint x: 1020, startPoint y: 312, endPoint x: 1119, endPoint y: 321, distance: 99.1
click at [1036, 309] on div "C o m p a n i e s a r e s t r u g g l i n g t o c o m p e t e i n t h e m a r k…" at bounding box center [714, 313] width 983 height 228
click at [951, 41] on link "Next »" at bounding box center [977, 38] width 54 height 28
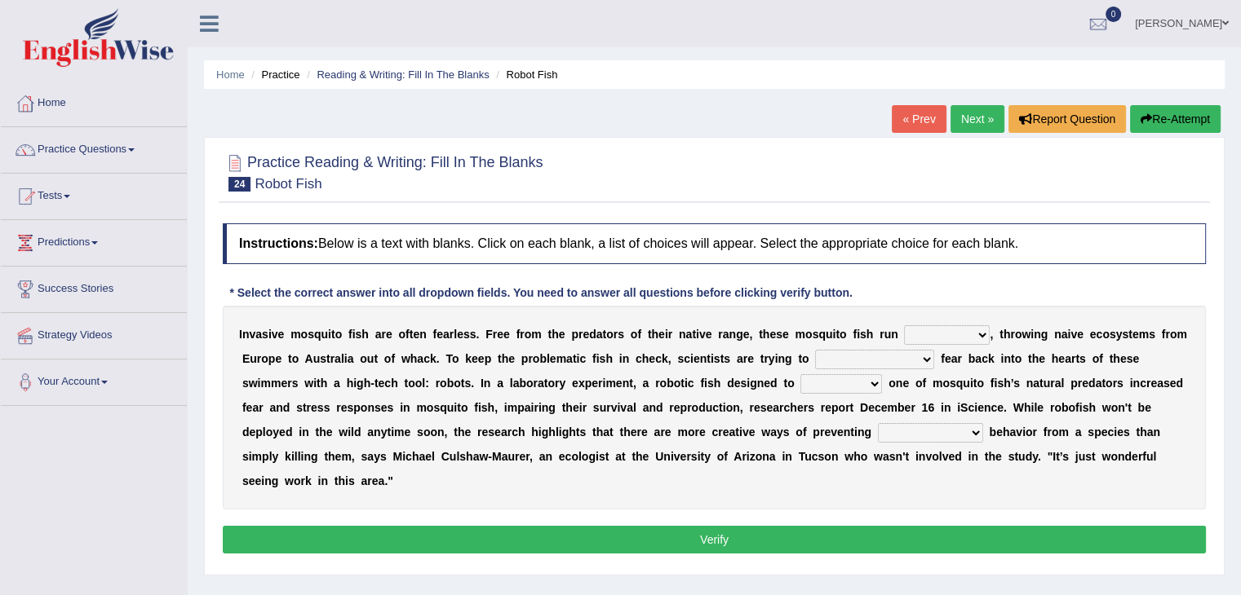
click at [973, 335] on select "occupant flippant rampant concordant" at bounding box center [947, 335] width 86 height 20
select select "rampant"
click at [904, 325] on select "occupant flippant rampant concordant" at bounding box center [947, 335] width 86 height 20
click at [871, 358] on select "accept spike strike drake" at bounding box center [874, 360] width 119 height 20
select select "strike"
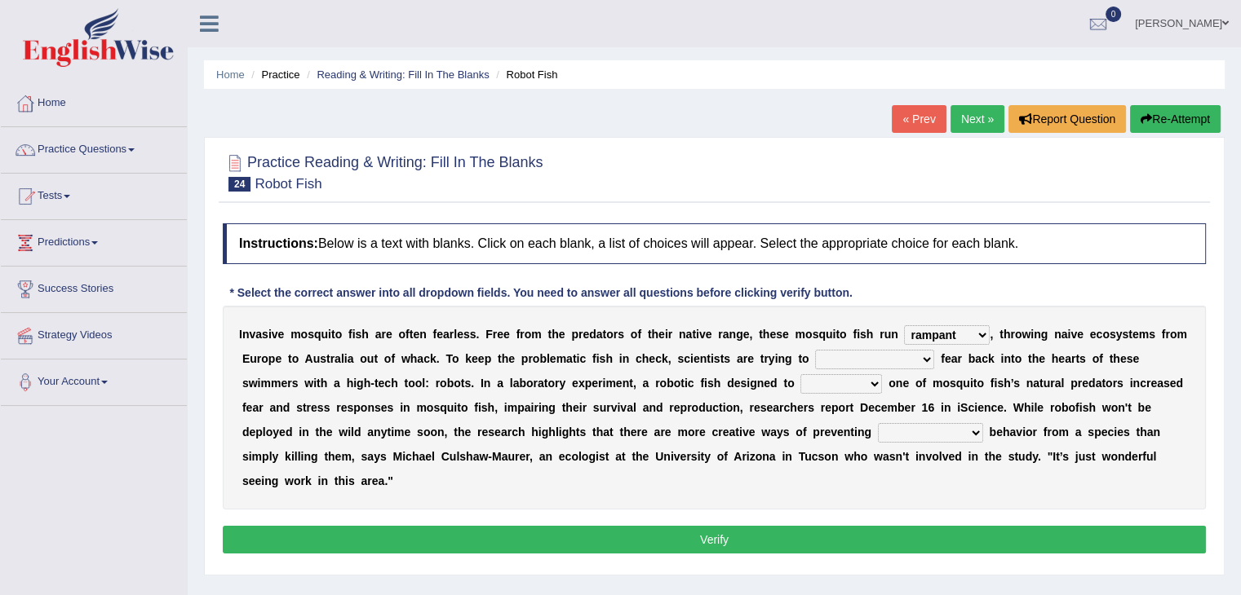
click at [815, 350] on select "accept spike strike drake" at bounding box center [874, 360] width 119 height 20
click at [882, 385] on b at bounding box center [885, 383] width 7 height 13
click at [781, 360] on b "n" at bounding box center [780, 358] width 7 height 13
drag, startPoint x: 781, startPoint y: 373, endPoint x: 783, endPoint y: 381, distance: 8.3
click at [783, 381] on div "I n v a s i v e m o s q u i t o f i s h a r e o f t e n f e a r l e s s . F r e…" at bounding box center [714, 408] width 983 height 204
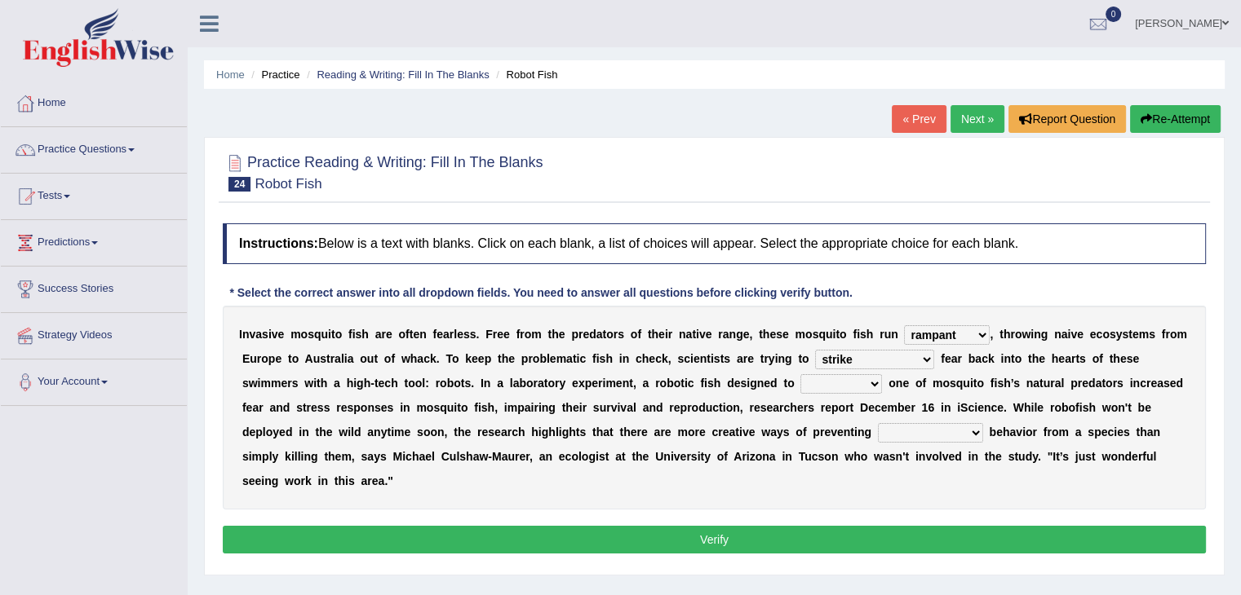
click at [800, 381] on select "bequest mimic battle conquest" at bounding box center [841, 384] width 82 height 20
select select "mimic"
click at [800, 374] on select "bequest mimic battle conquest" at bounding box center [841, 384] width 82 height 20
click at [944, 412] on b "n" at bounding box center [947, 407] width 7 height 13
click at [900, 434] on select "unprivileged unprecedented uncharted unwanted" at bounding box center [930, 433] width 105 height 20
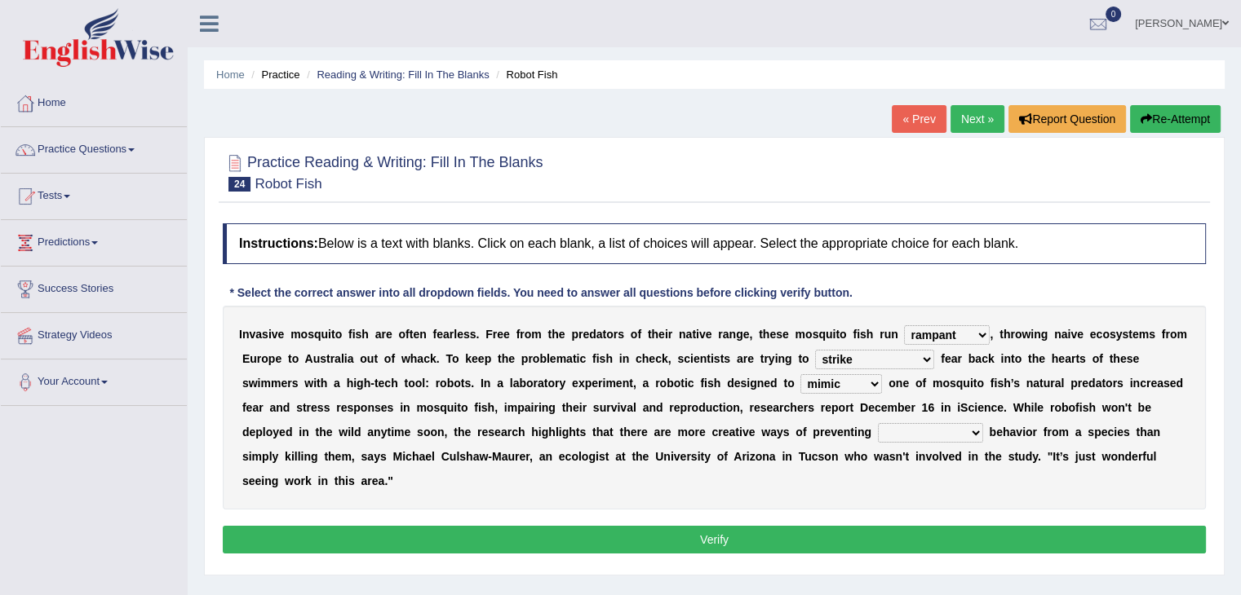
select select "unwanted"
click at [878, 423] on select "unprivileged unprecedented uncharted unwanted" at bounding box center [930, 433] width 105 height 20
click at [855, 532] on button "Verify" at bounding box center [714, 540] width 983 height 28
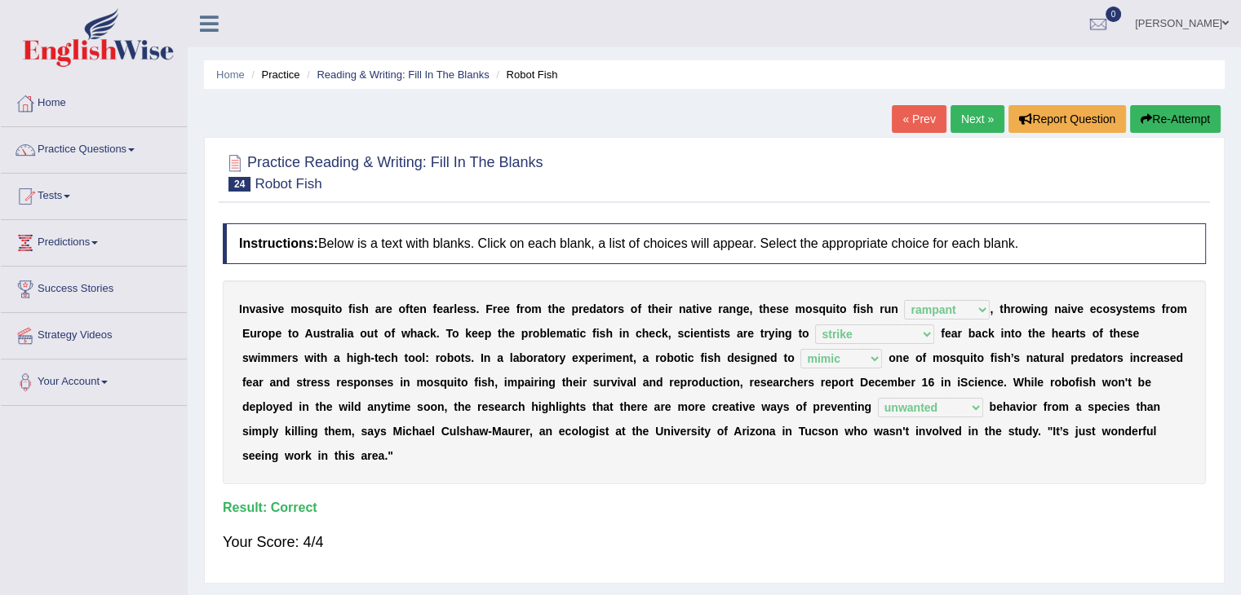
click at [972, 108] on link "Next »" at bounding box center [977, 119] width 54 height 28
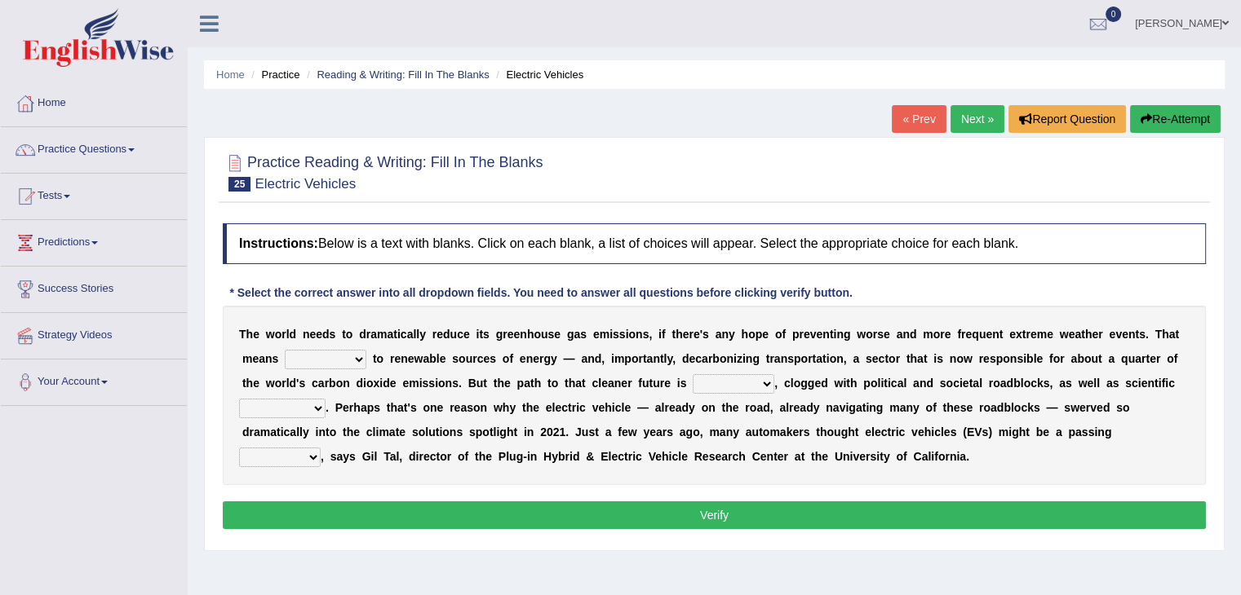
click at [291, 354] on select "grafting drafting crafting shifting" at bounding box center [326, 360] width 82 height 20
select select "shifting"
click at [285, 350] on select "grafting drafting crafting shifting" at bounding box center [326, 360] width 82 height 20
click at [711, 395] on div "T h e w o r l d n e e d s t o d r a m a t i c a l l y r e d u c e i t s g r e e…" at bounding box center [714, 395] width 983 height 179
click at [746, 383] on select "daunting daunted daunt dauntless" at bounding box center [733, 384] width 82 height 20
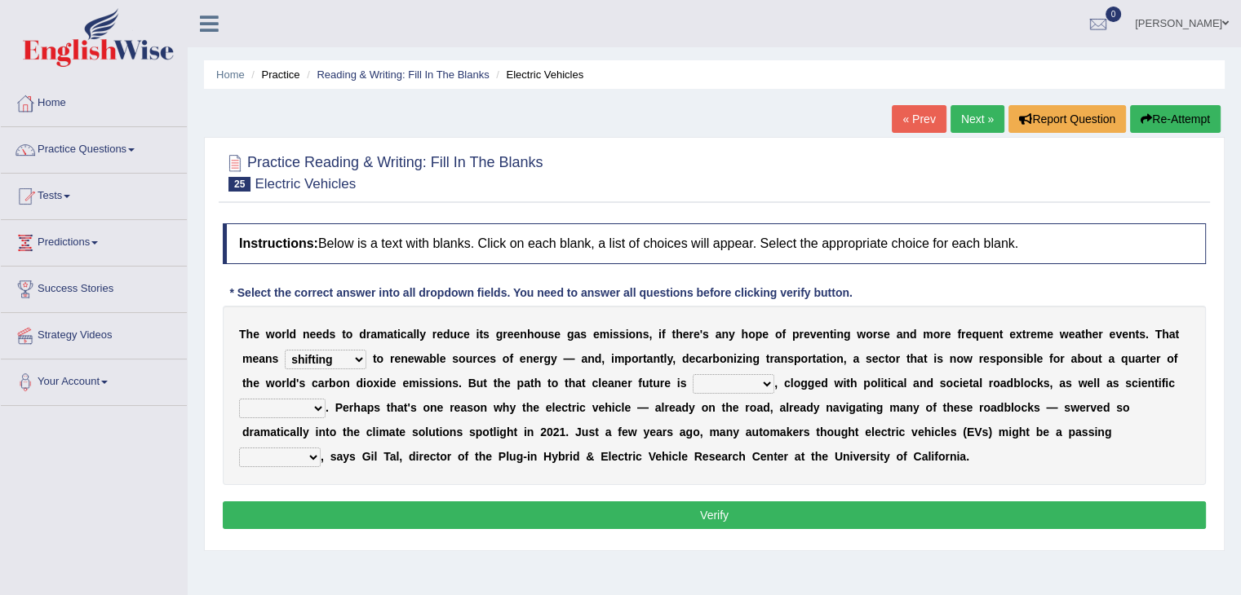
click at [349, 354] on select "grafting drafting crafting shifting" at bounding box center [326, 360] width 82 height 20
click at [777, 396] on div "T h e w o r l d n e e d s t o d r a m a t i c a l l y r e d u c e i t s g r e e…" at bounding box center [714, 395] width 983 height 179
drag, startPoint x: 704, startPoint y: 377, endPoint x: 725, endPoint y: 379, distance: 21.3
click at [725, 379] on select "daunting daunted daunt dauntless" at bounding box center [733, 384] width 82 height 20
click at [692, 374] on select "daunting daunted daunt dauntless" at bounding box center [733, 384] width 82 height 20
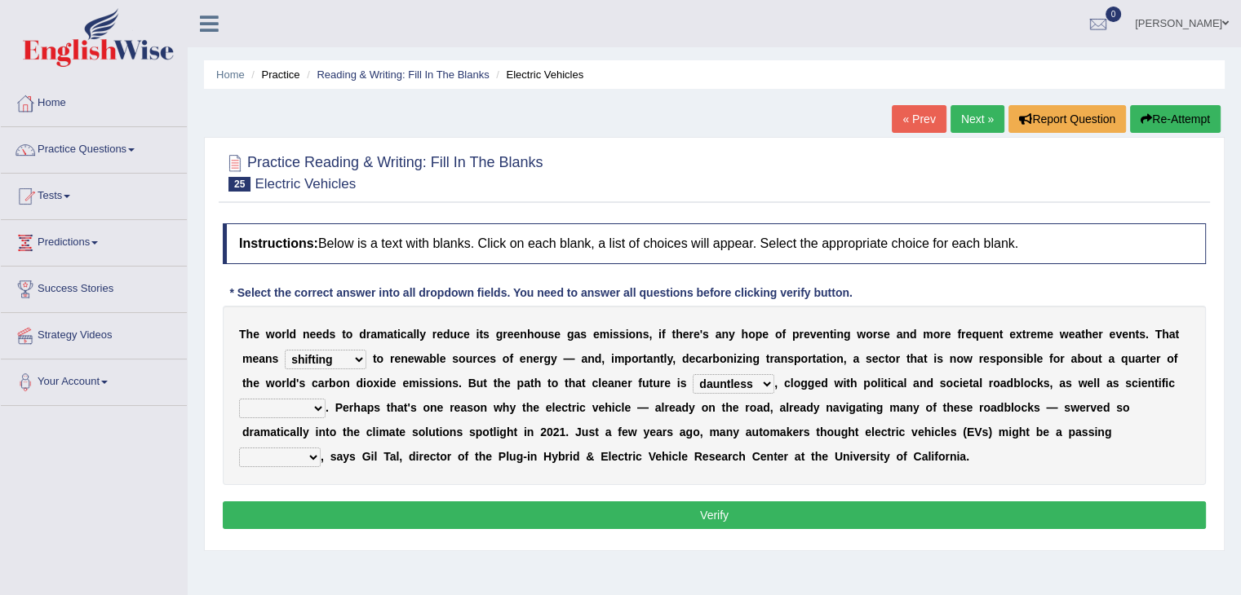
click at [294, 407] on select "spectacles obstacles tentacles receptacles" at bounding box center [282, 409] width 86 height 20
click at [749, 374] on select "daunting daunted daunt dauntless" at bounding box center [733, 384] width 82 height 20
select select "daunting"
click at [692, 374] on select "daunting daunted daunt dauntless" at bounding box center [733, 384] width 82 height 20
click at [747, 389] on select "daunting daunted daunt dauntless" at bounding box center [733, 384] width 82 height 20
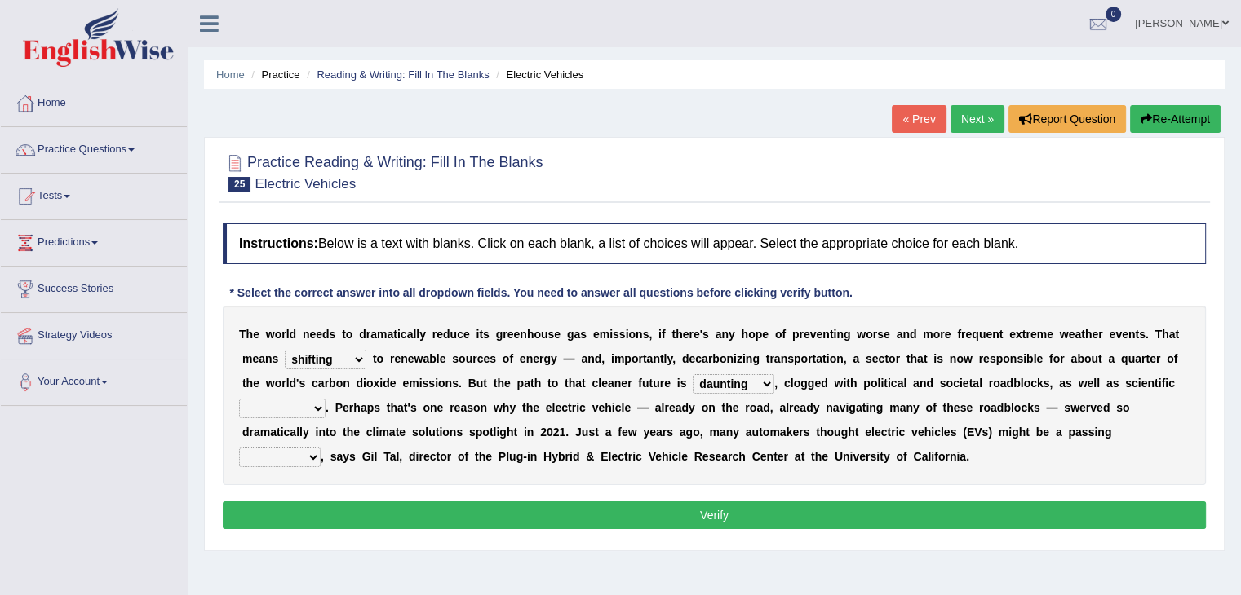
drag, startPoint x: 847, startPoint y: 387, endPoint x: 857, endPoint y: 383, distance: 10.6
click at [855, 383] on div "T h e w o r l d n e e d s t o d r a m a t i c a l l y r e d u c e i t s g r e e…" at bounding box center [714, 395] width 983 height 179
click at [738, 387] on select "daunting daunted daunt dauntless" at bounding box center [733, 384] width 82 height 20
drag, startPoint x: 855, startPoint y: 269, endPoint x: 845, endPoint y: 275, distance: 11.3
click at [854, 268] on div "Instructions: Below is a text with blanks. Click on each blank, a list of choic…" at bounding box center [714, 378] width 991 height 327
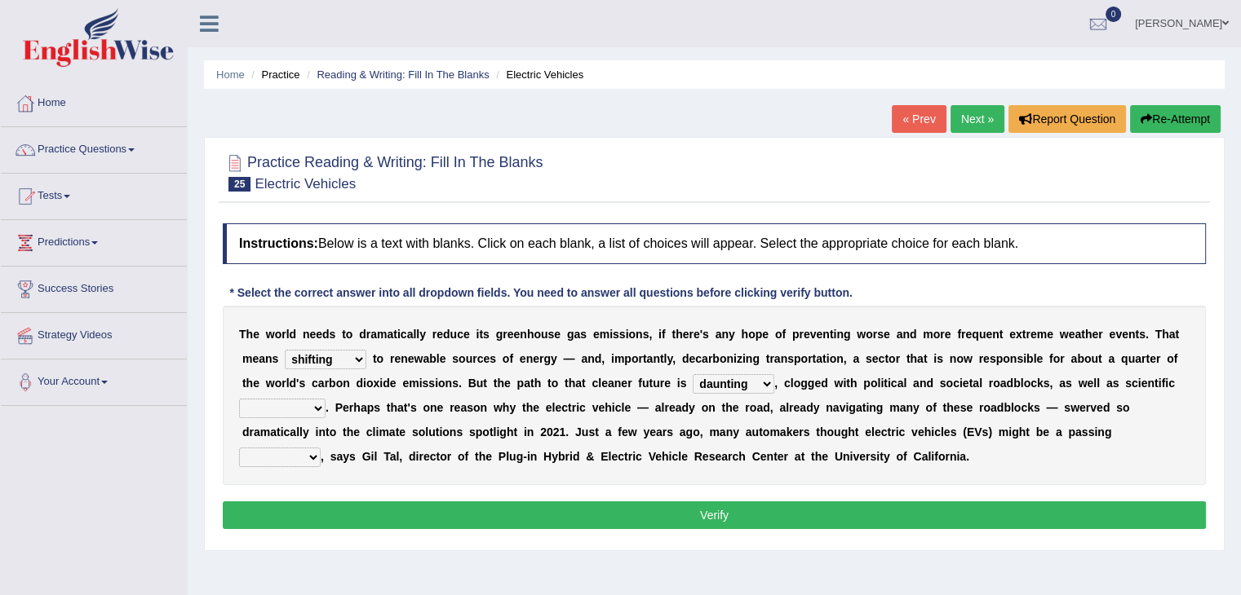
click at [322, 409] on select "spectacles obstacles tentacles receptacles" at bounding box center [282, 409] width 86 height 20
drag, startPoint x: 231, startPoint y: 445, endPoint x: 287, endPoint y: 402, distance: 70.5
click at [287, 402] on div "T h e w o r l d n e e d s t o d r a m a t i c a l l y r e d u c e i t s g r e e…" at bounding box center [714, 395] width 983 height 179
click at [287, 402] on select "spectacles obstacles tentacles receptacles" at bounding box center [282, 409] width 86 height 20
click at [293, 412] on select "spectacles obstacles tentacles receptacles" at bounding box center [282, 409] width 86 height 20
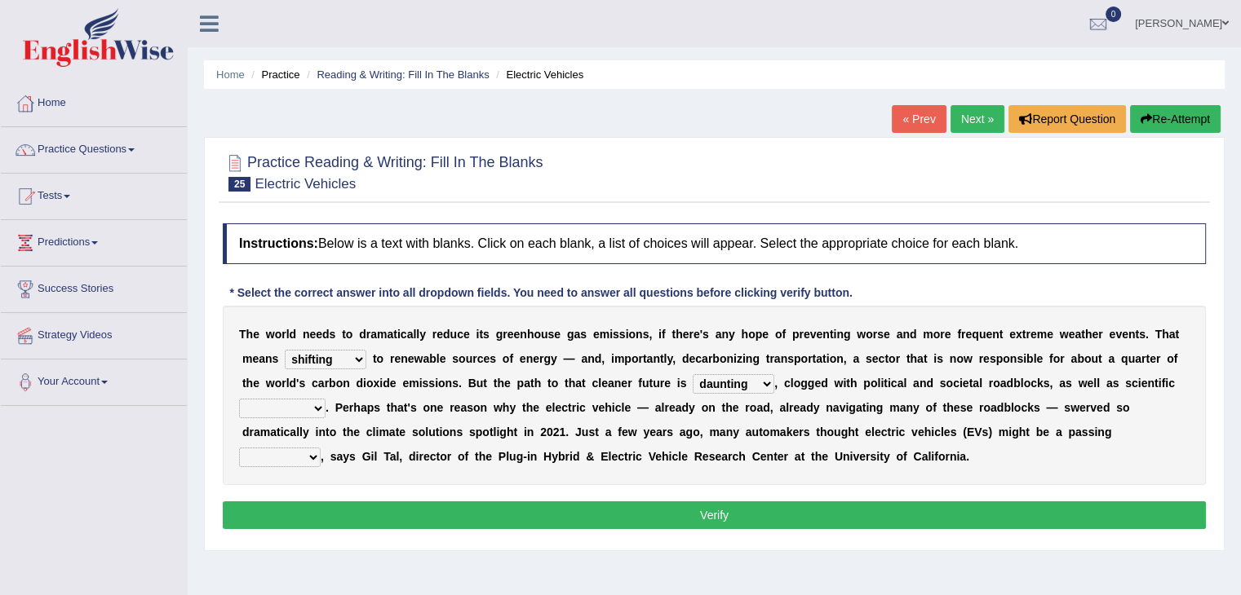
select select "obstacles"
click at [239, 399] on select "spectacles obstacles tentacles receptacles" at bounding box center [282, 409] width 86 height 20
click at [301, 409] on select "spectacles obstacles tentacles receptacles" at bounding box center [282, 409] width 86 height 20
click at [239, 399] on select "spectacles obstacles tentacles receptacles" at bounding box center [282, 409] width 86 height 20
click at [300, 459] on select "fad gad tad lad" at bounding box center [280, 458] width 82 height 20
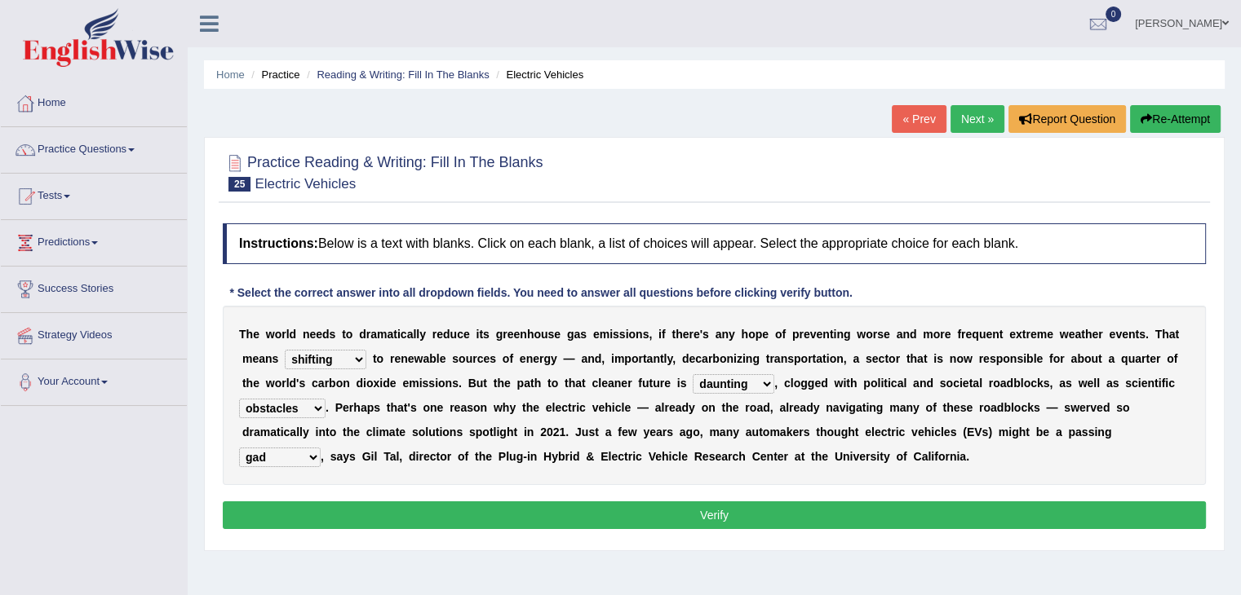
click at [239, 448] on select "fad gad tad lad" at bounding box center [280, 458] width 82 height 20
click at [306, 455] on select "fad gad tad lad" at bounding box center [280, 458] width 82 height 20
click at [321, 451] on b "," at bounding box center [322, 456] width 3 height 13
click at [251, 448] on select "fad gad tad lad" at bounding box center [280, 458] width 82 height 20
click at [251, 454] on select "fad gad tad lad" at bounding box center [280, 458] width 82 height 20
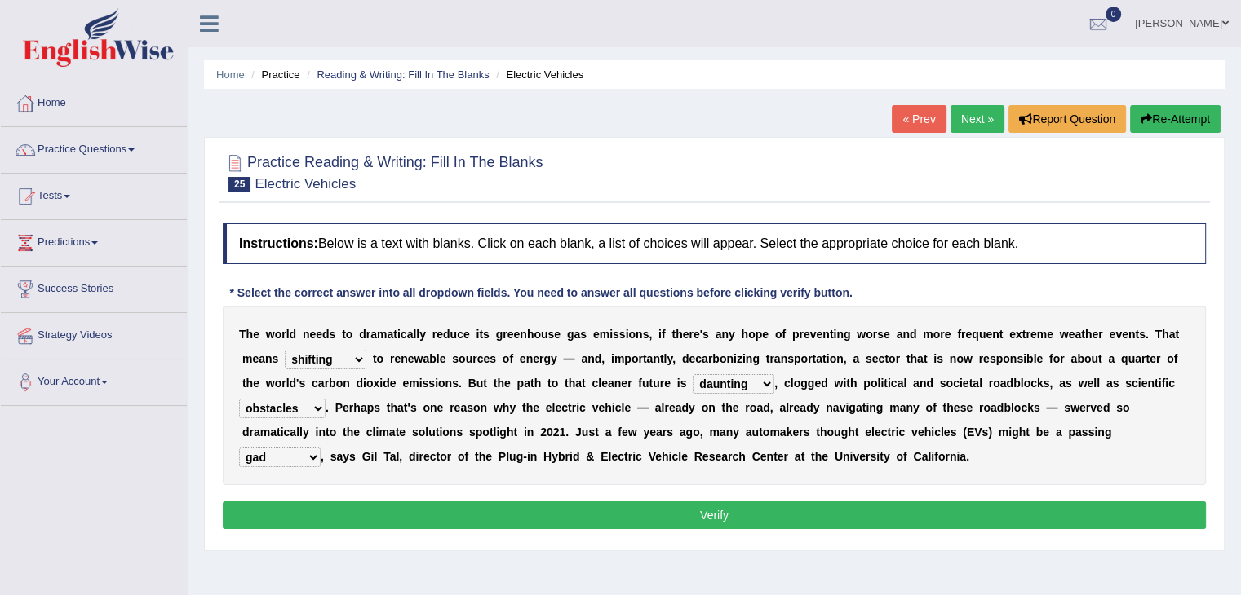
select select "tad"
click at [239, 448] on select "fad gad tad lad" at bounding box center [280, 458] width 82 height 20
click at [308, 502] on button "Verify" at bounding box center [714, 516] width 983 height 28
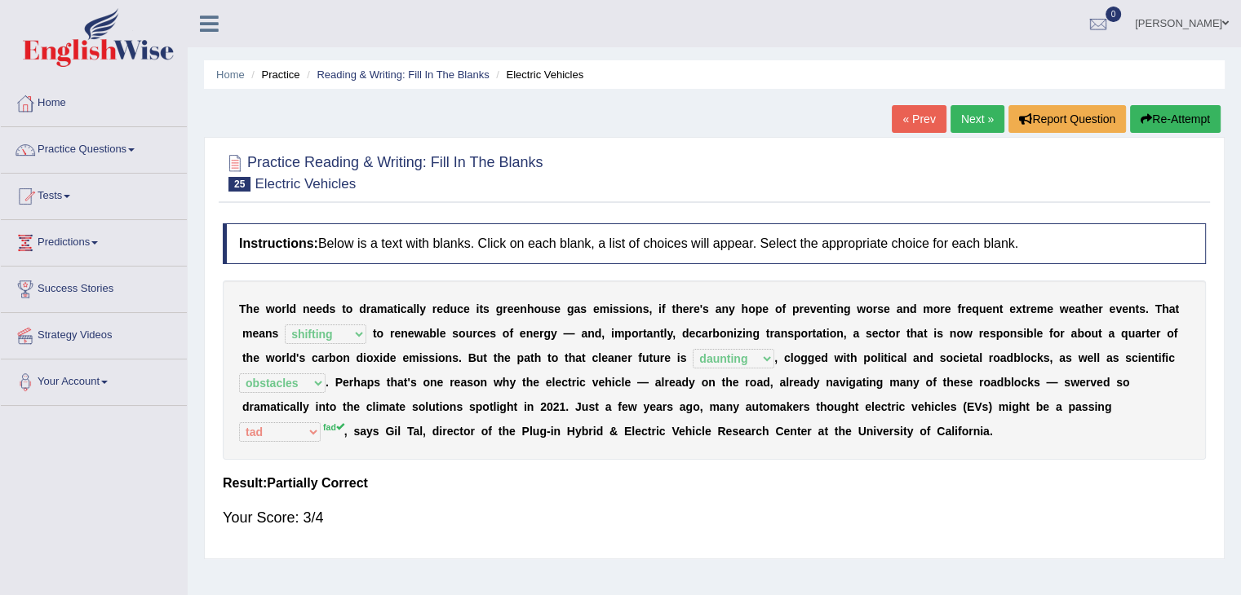
click at [972, 108] on link "Next »" at bounding box center [977, 119] width 54 height 28
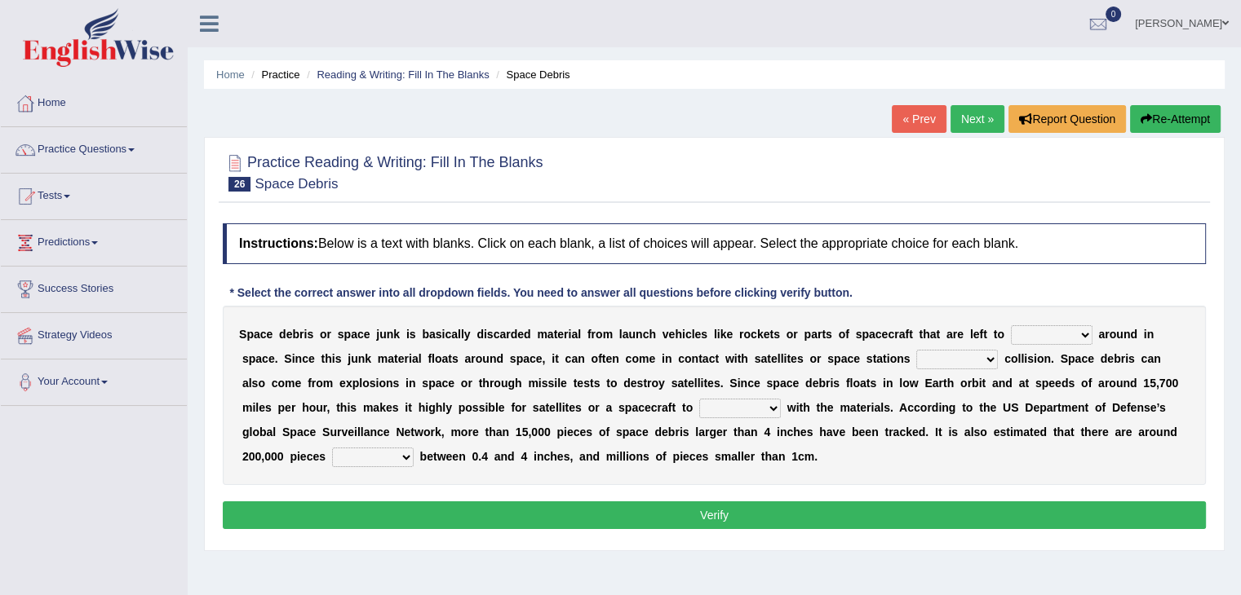
drag, startPoint x: 1104, startPoint y: 161, endPoint x: 1084, endPoint y: 245, distance: 86.5
click at [1084, 240] on div "Practice Reading & Writing: Fill In The Blanks 26 Space Debris Instructions: Be…" at bounding box center [714, 344] width 1020 height 414
drag, startPoint x: 1078, startPoint y: 272, endPoint x: 1068, endPoint y: 330, distance: 58.9
click at [1068, 325] on div "Instructions: Below is a text with blanks. Click on each blank, a list of choic…" at bounding box center [714, 378] width 991 height 327
click at [1067, 331] on select "twist center roam loll" at bounding box center [1052, 335] width 82 height 20
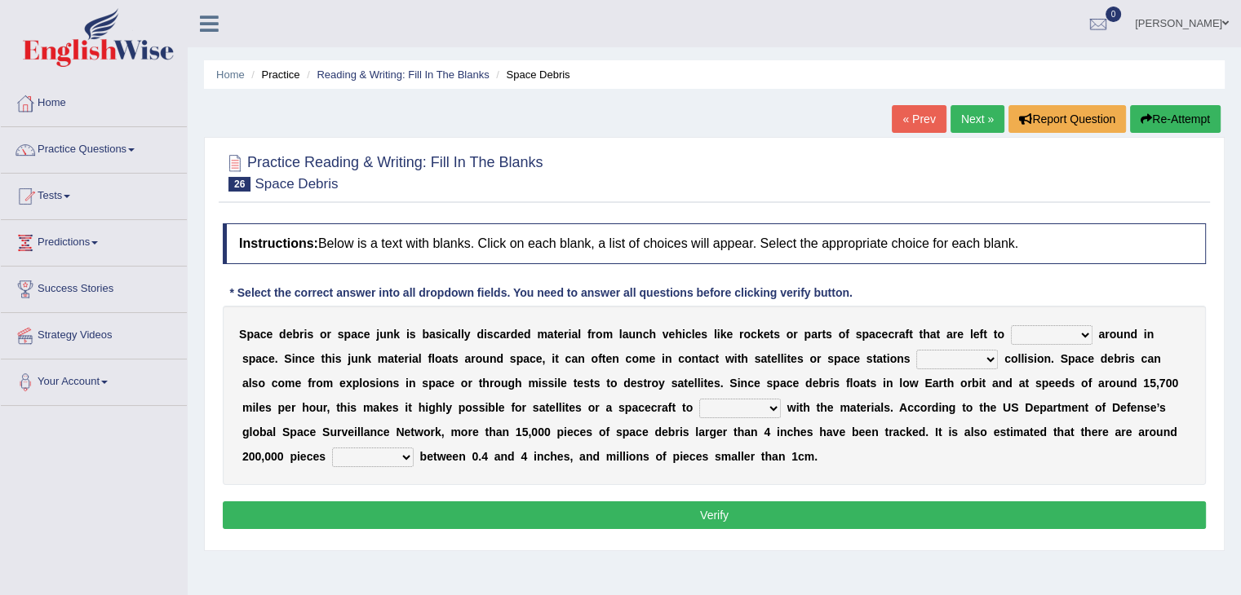
click at [1060, 340] on select "twist center roam loll" at bounding box center [1052, 335] width 82 height 20
click at [1052, 340] on select "twist center roam loll" at bounding box center [1052, 335] width 82 height 20
click at [1011, 325] on select "twist center roam loll" at bounding box center [1052, 335] width 82 height 20
click at [1064, 334] on select "twist center roam loll" at bounding box center [1052, 335] width 82 height 20
click at [1059, 339] on select "twist center roam loll" at bounding box center [1052, 335] width 82 height 20
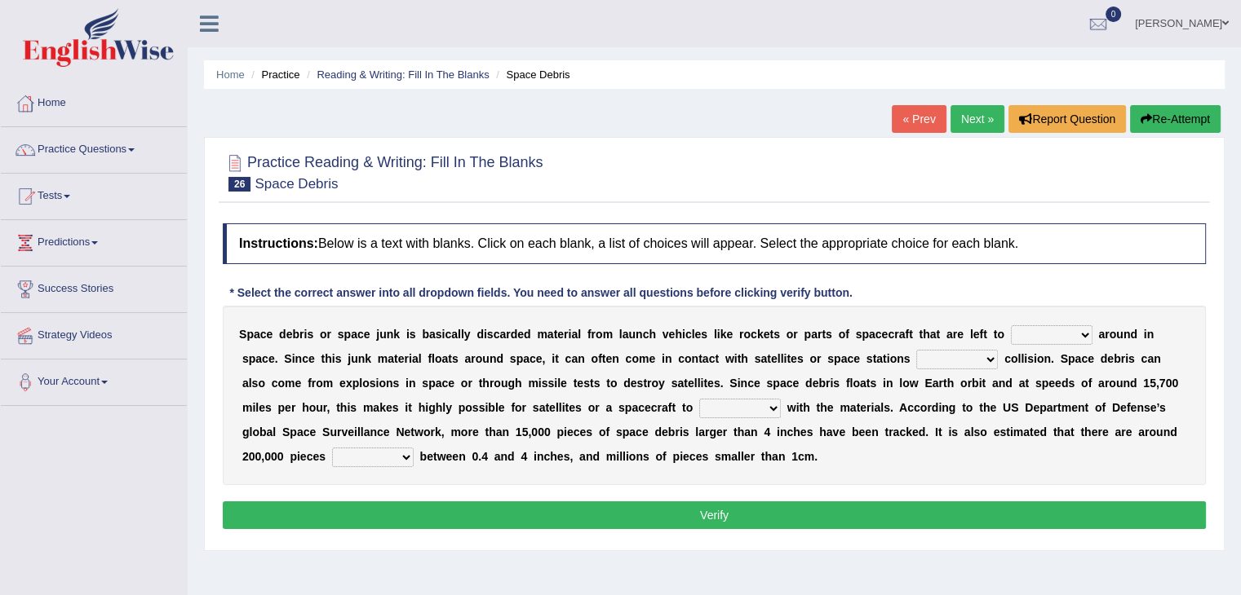
click at [1028, 341] on select "twist center roam loll" at bounding box center [1052, 335] width 82 height 20
click at [1011, 325] on select "twist center roam loll" at bounding box center [1052, 335] width 82 height 20
click at [1024, 343] on div "S p a c e d e b r i s o r s p a c e j u n k i s b a s i c a l l y d i s c a r d…" at bounding box center [714, 395] width 983 height 179
click at [1044, 327] on select "twist center roam loll" at bounding box center [1052, 335] width 82 height 20
drag, startPoint x: 1046, startPoint y: 278, endPoint x: 1062, endPoint y: 269, distance: 17.9
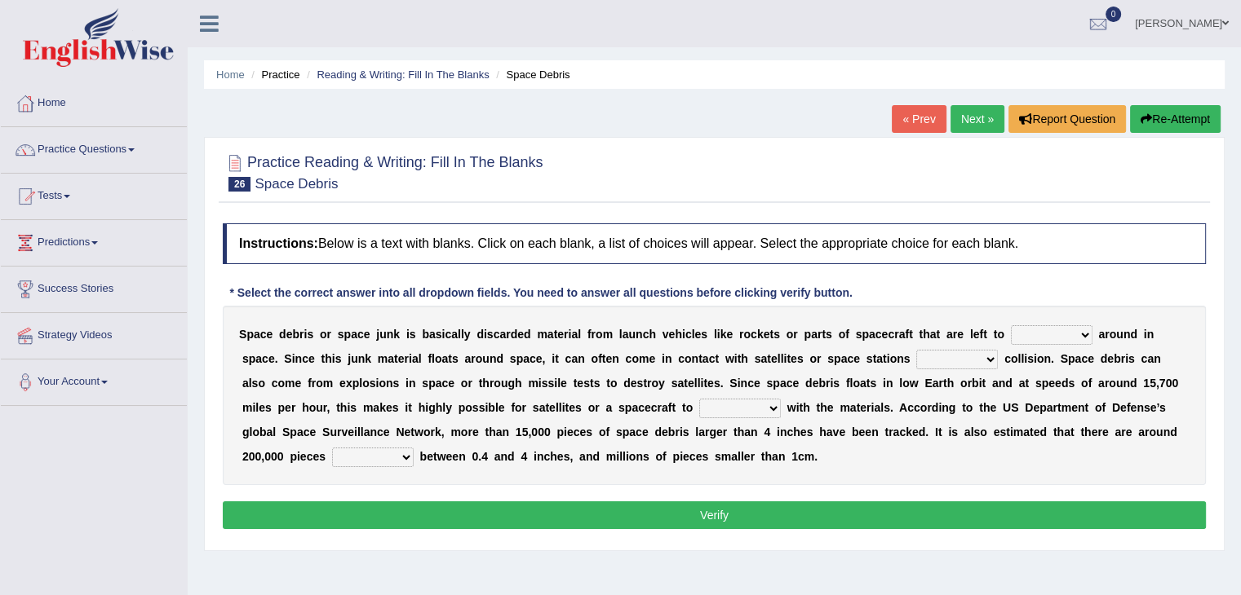
click at [1062, 269] on div "Instructions: Below is a text with blanks. Click on each blank, a list of choic…" at bounding box center [714, 378] width 991 height 327
click at [1051, 332] on select "twist center roam loll" at bounding box center [1052, 335] width 82 height 20
select select "roam"
click at [1011, 325] on select "twist center roam loll" at bounding box center [1052, 335] width 82 height 20
click at [954, 352] on select "risks risk risked risking" at bounding box center [957, 360] width 82 height 20
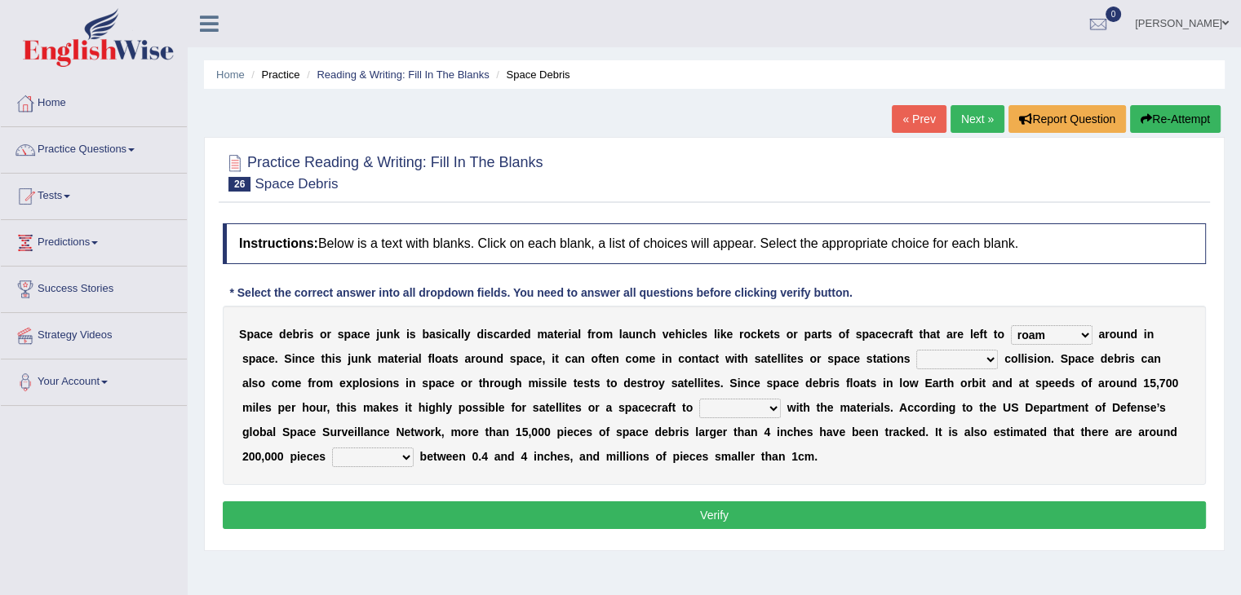
select select "risking"
click at [916, 350] on select "risks risk risked risking" at bounding box center [957, 360] width 82 height 20
click at [733, 412] on select "collect collate collide collocate" at bounding box center [740, 409] width 82 height 20
select select "collide"
click at [699, 399] on select "collect collate collide collocate" at bounding box center [740, 409] width 82 height 20
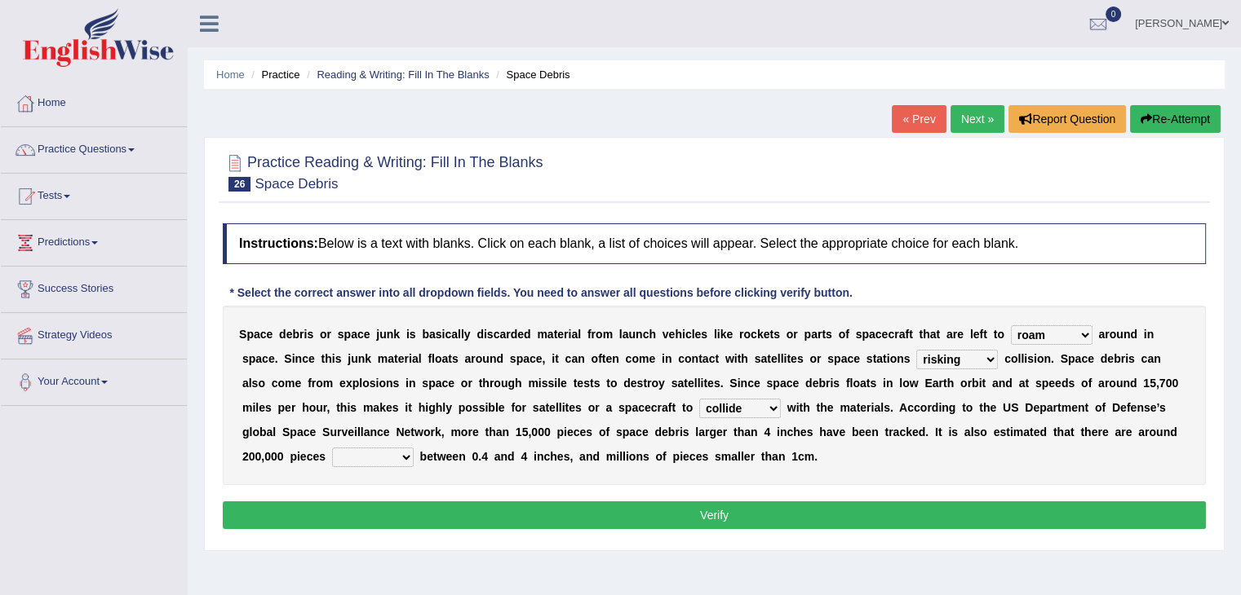
click at [332, 457] on select "sized sizing size sizes" at bounding box center [373, 458] width 82 height 20
select select "sized"
click at [332, 448] on select "sized sizing size sizes" at bounding box center [373, 458] width 82 height 20
drag, startPoint x: 527, startPoint y: 493, endPoint x: 527, endPoint y: 507, distance: 13.9
click at [527, 507] on div "Instructions: Below is a text with blanks. Click on each blank, a list of choic…" at bounding box center [714, 378] width 991 height 327
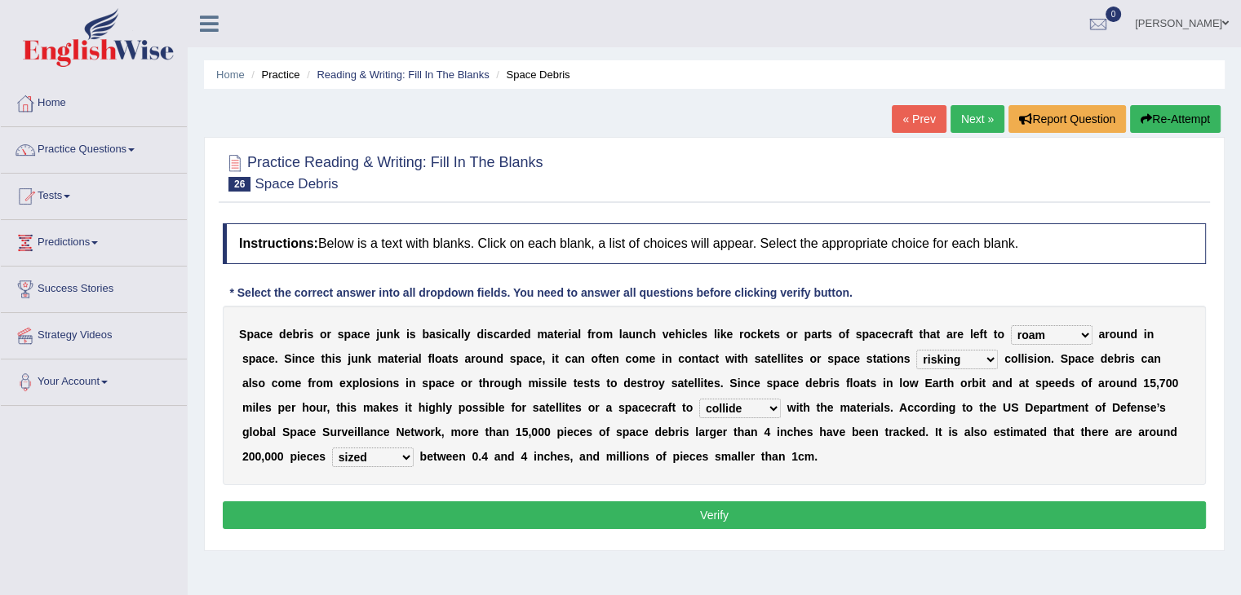
click at [542, 514] on button "Verify" at bounding box center [714, 516] width 983 height 28
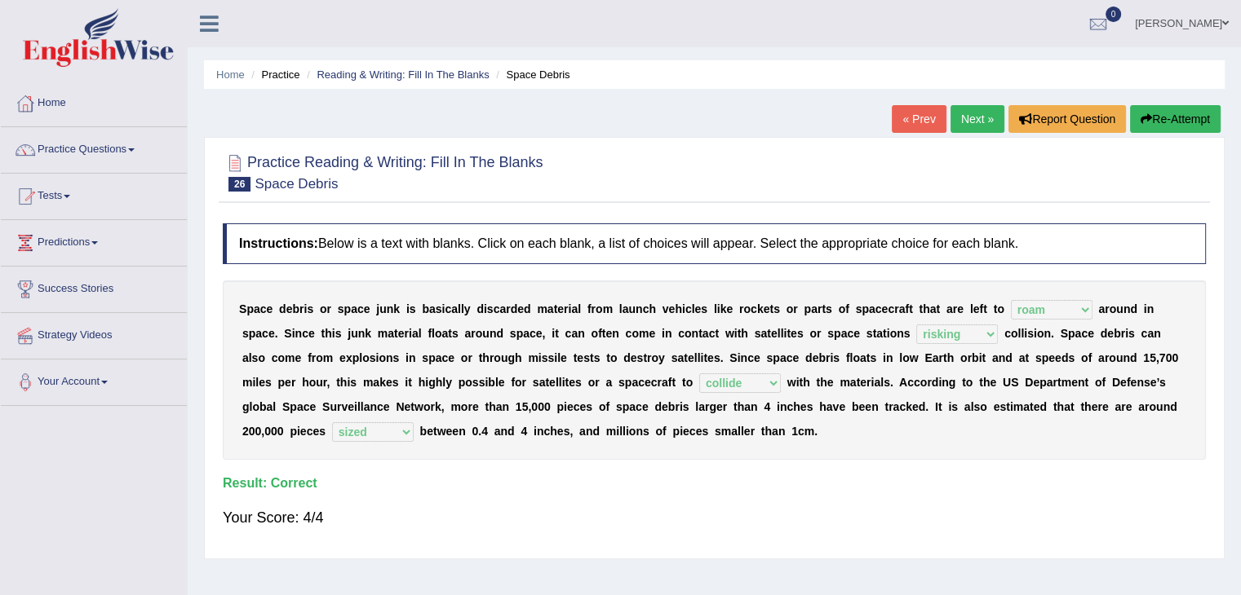
click at [974, 125] on link "Next »" at bounding box center [977, 119] width 54 height 28
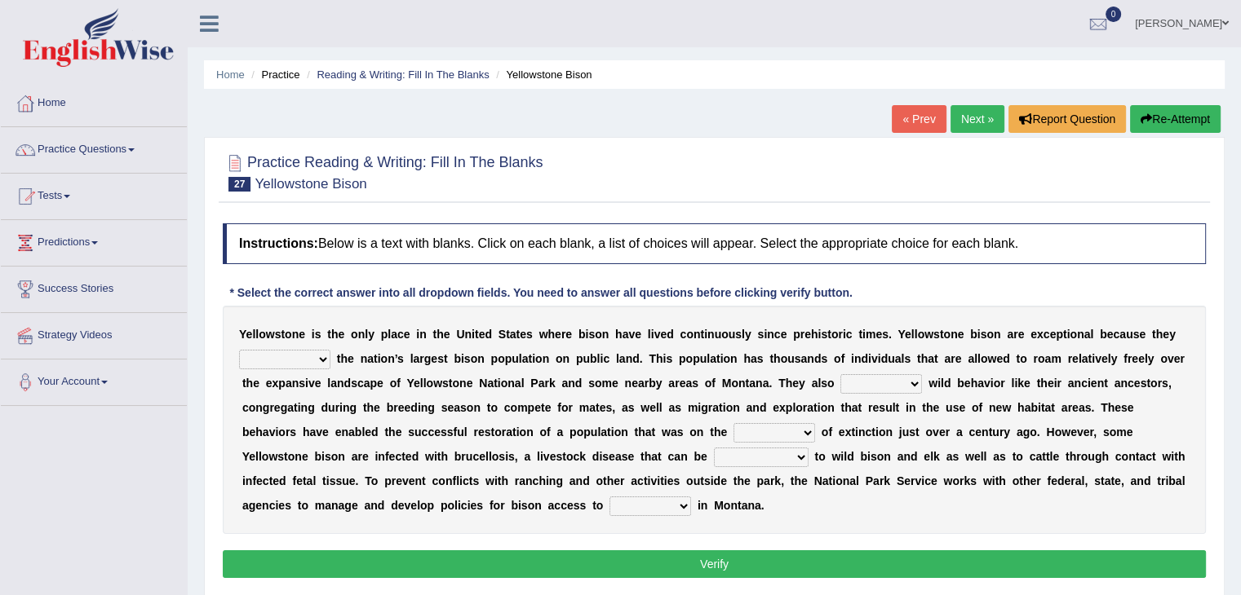
click at [277, 351] on select "congregate comprise consist compromise" at bounding box center [284, 360] width 91 height 20
drag, startPoint x: 1016, startPoint y: 333, endPoint x: 1006, endPoint y: 330, distance: 10.9
click at [1011, 333] on div "Y e l l o w s t o n e i s t h e o n l y p l a c e i n t h e U n i t e d S t a t…" at bounding box center [714, 420] width 983 height 228
drag, startPoint x: 896, startPoint y: 321, endPoint x: 812, endPoint y: 379, distance: 102.0
click at [815, 379] on div "Y e l l o w s t o n e i s t h e o n l y p l a c e i n t h e U n i t e d S t a t…" at bounding box center [714, 420] width 983 height 228
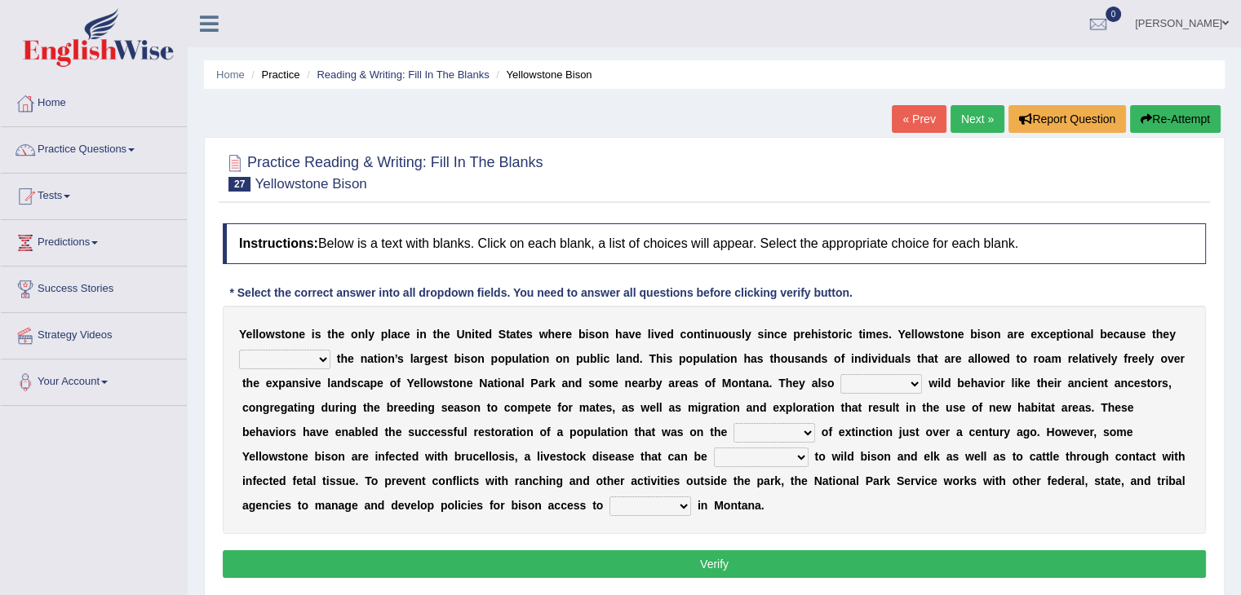
drag, startPoint x: 610, startPoint y: 370, endPoint x: 469, endPoint y: 372, distance: 141.1
click at [595, 372] on div "Y e l l o w s t o n e i s t h e o n l y p l a c e i n t h e U n i t e d S t a t…" at bounding box center [714, 420] width 983 height 228
drag, startPoint x: 467, startPoint y: 372, endPoint x: 446, endPoint y: 372, distance: 20.4
click at [446, 372] on div "Y e l l o w s t o n e i s t h e o n l y p l a c e i n t h e U n i t e d S t a t…" at bounding box center [714, 420] width 983 height 228
click at [356, 370] on div "Y e l l o w s t o n e i s t h e o n l y p l a c e i n t h e U n i t e d S t a t…" at bounding box center [714, 420] width 983 height 228
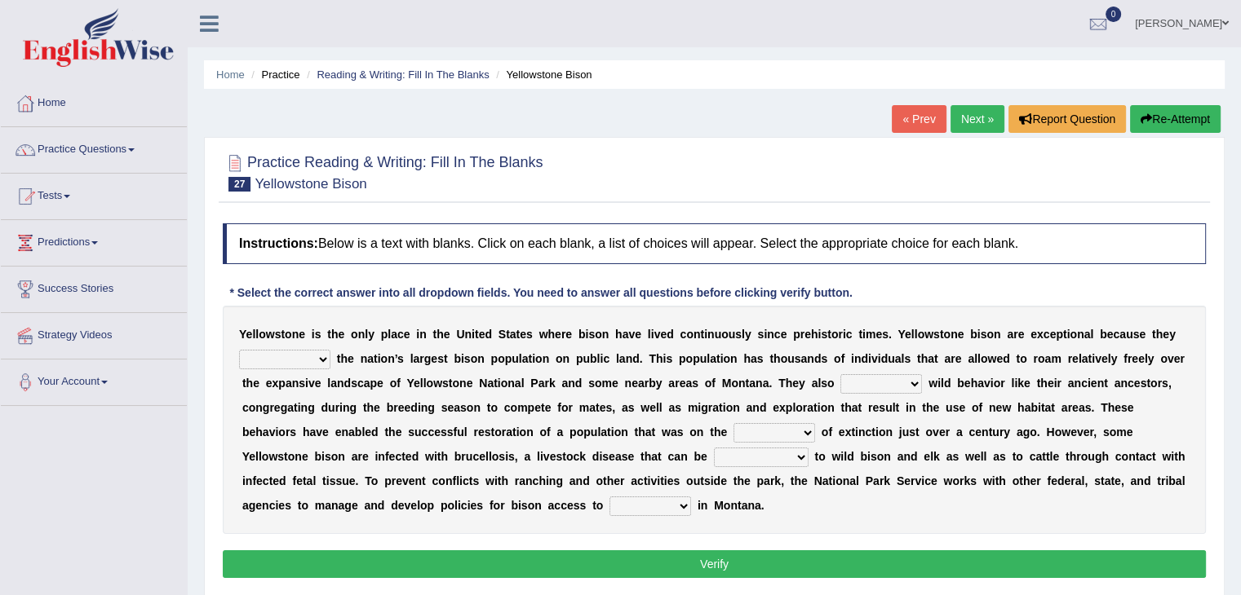
click at [338, 362] on b "t" at bounding box center [339, 358] width 4 height 13
click at [291, 358] on select "congregate comprise consist compromise" at bounding box center [284, 360] width 91 height 20
select select "congregate"
click at [239, 350] on select "congregate comprise consist compromise" at bounding box center [284, 360] width 91 height 20
click at [871, 377] on select "exhibit disregard resist encourage" at bounding box center [881, 384] width 82 height 20
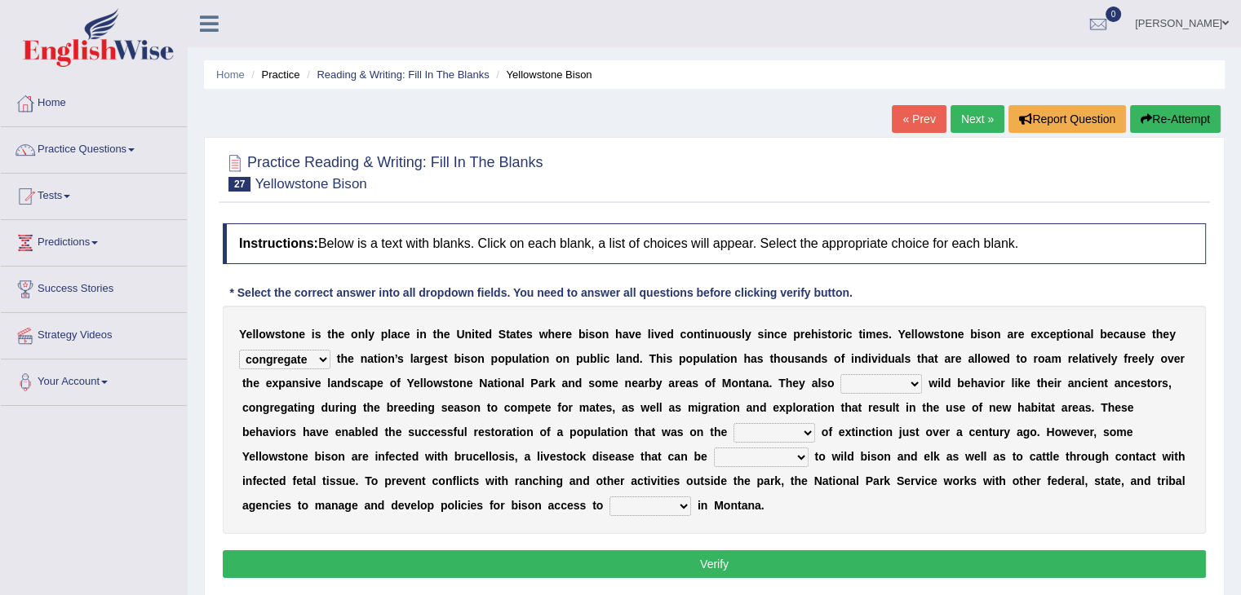
select select "encourage"
click at [840, 374] on select "exhibit disregard resist encourage" at bounding box center [881, 384] width 82 height 20
click at [796, 432] on select "brine brink danger brindle" at bounding box center [774, 433] width 82 height 20
select select "danger"
click at [136, 139] on link "Practice Questions" at bounding box center [94, 147] width 186 height 41
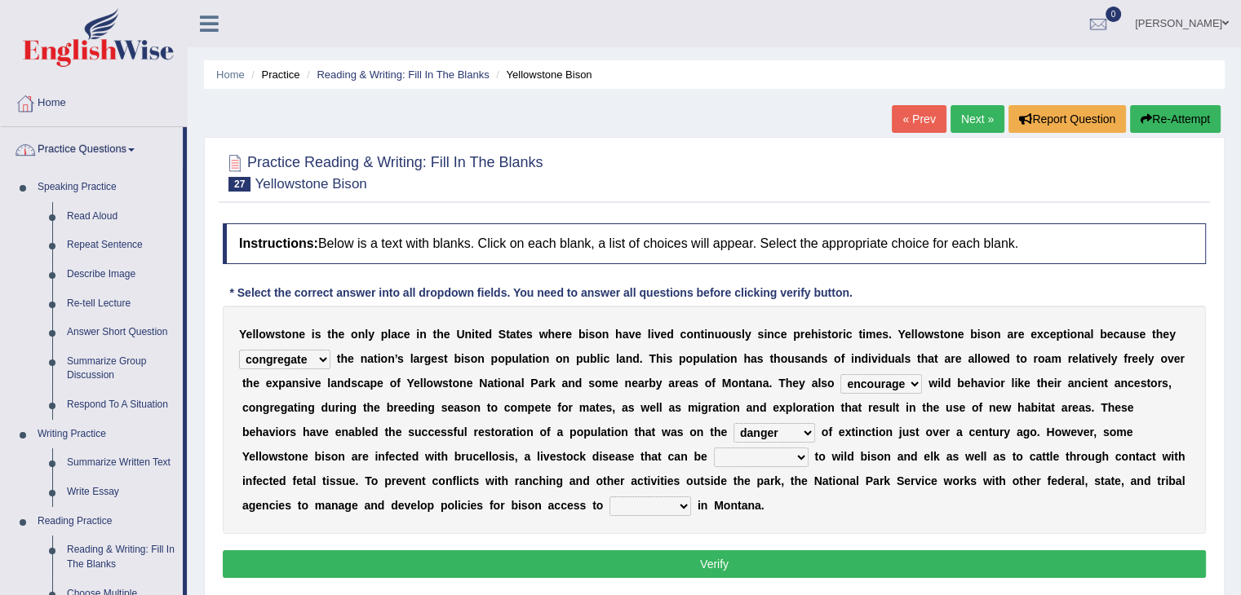
click at [114, 144] on link "Practice Questions" at bounding box center [92, 147] width 182 height 41
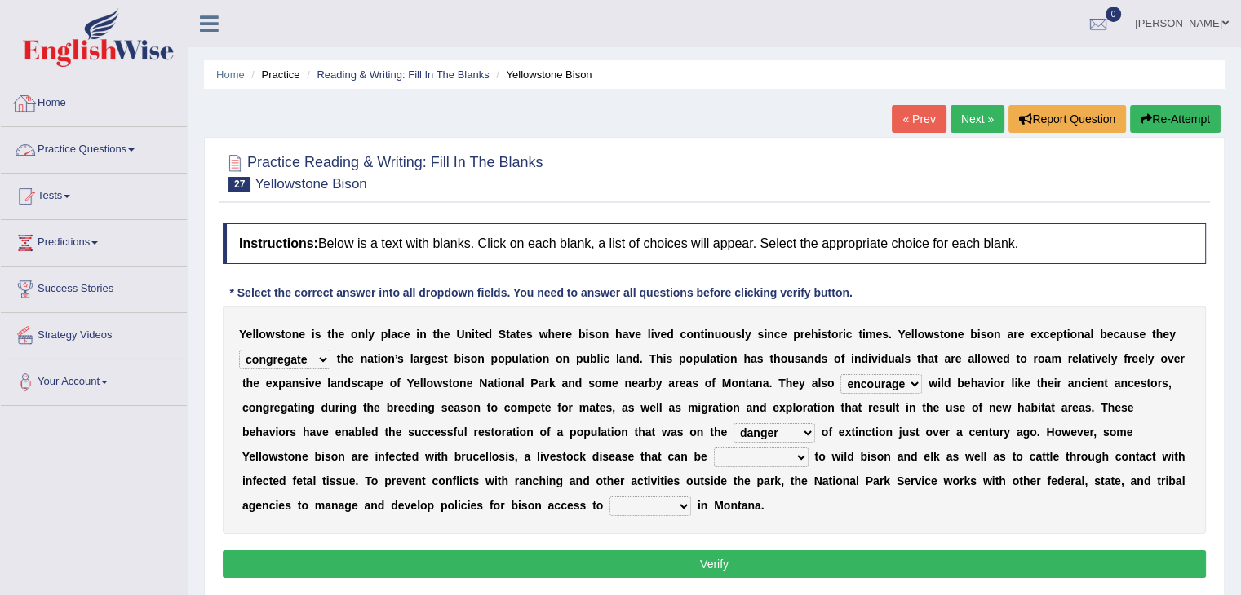
click at [86, 96] on link "Home" at bounding box center [94, 101] width 186 height 41
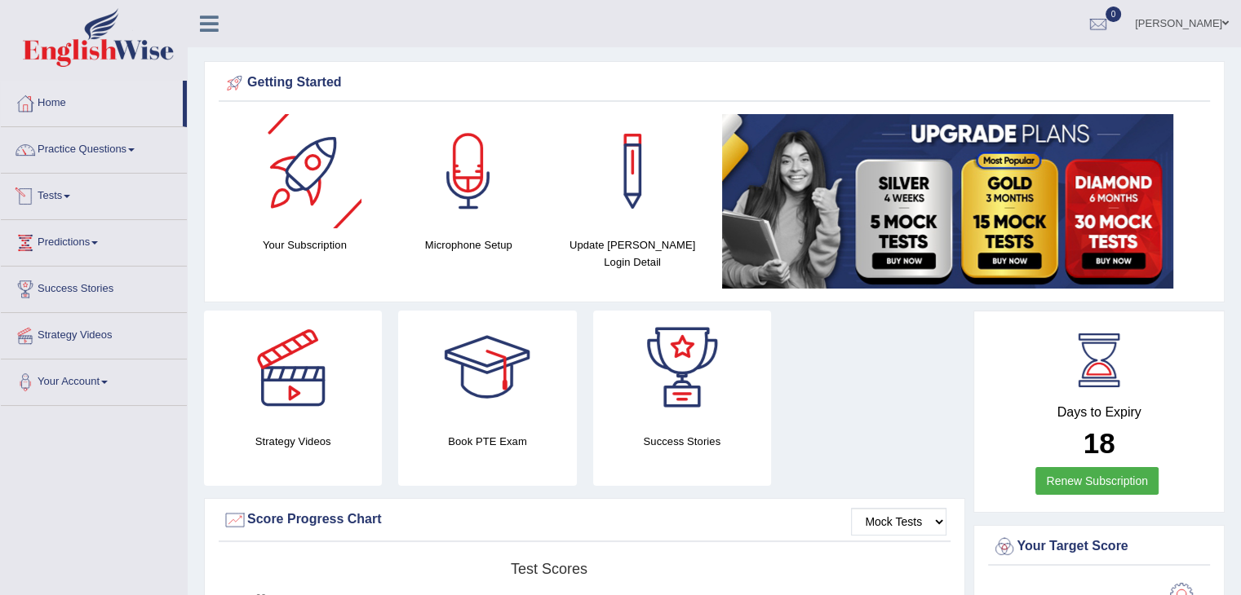
click at [84, 195] on link "Tests" at bounding box center [94, 194] width 186 height 41
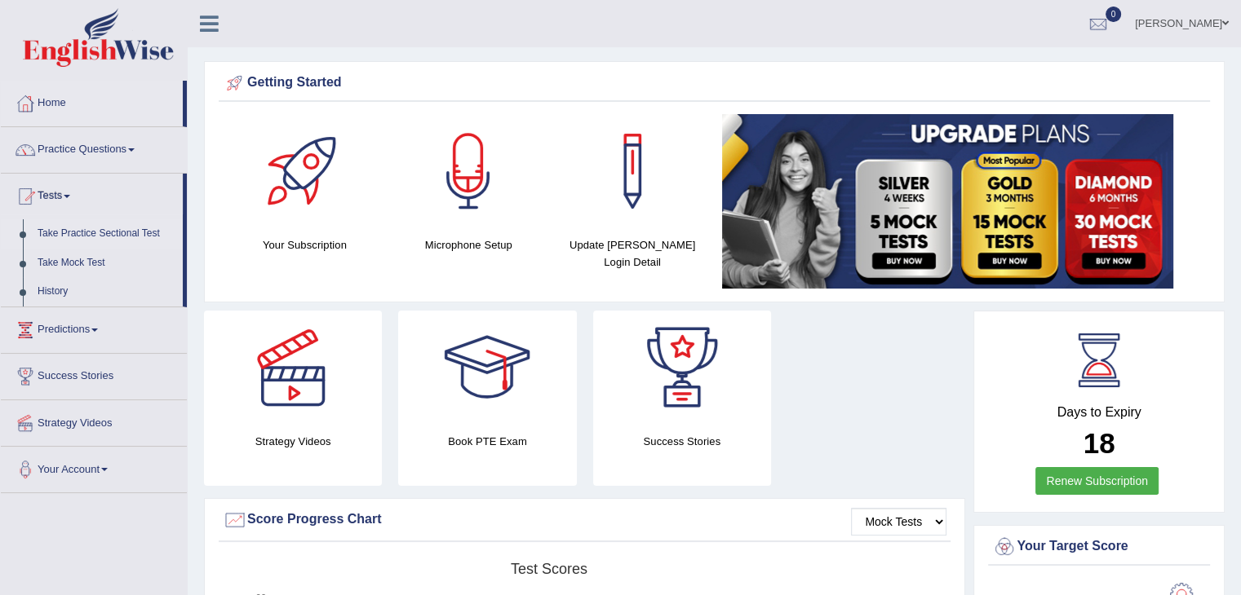
click at [65, 226] on link "Take Practice Sectional Test" at bounding box center [106, 233] width 153 height 29
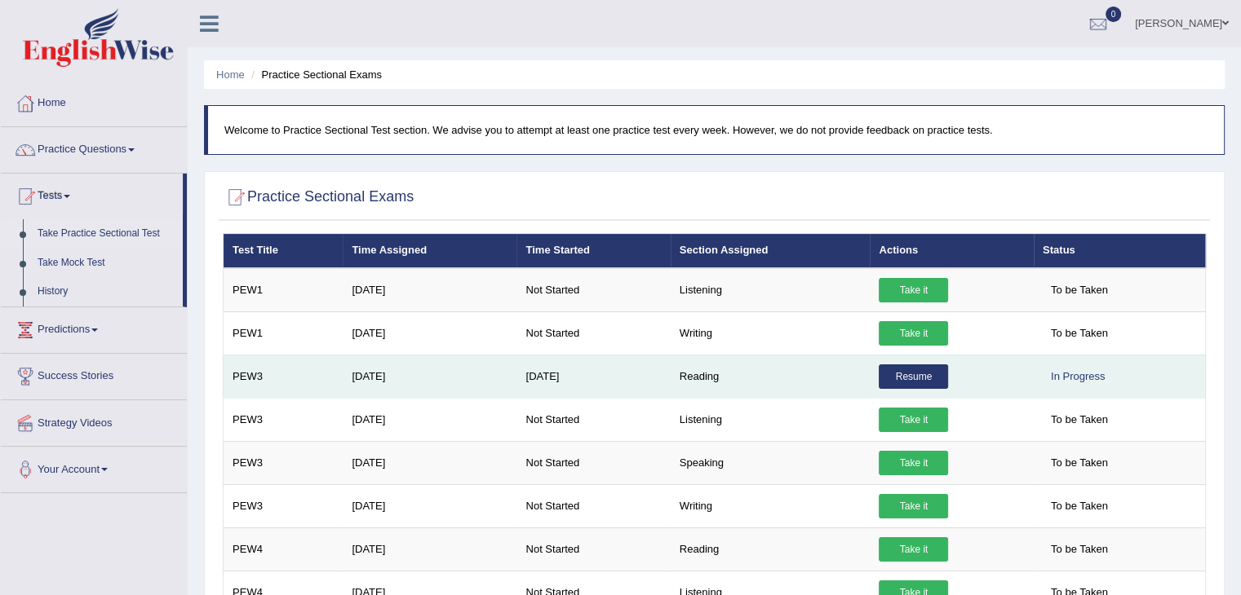
click at [921, 379] on link "Resume" at bounding box center [912, 377] width 69 height 24
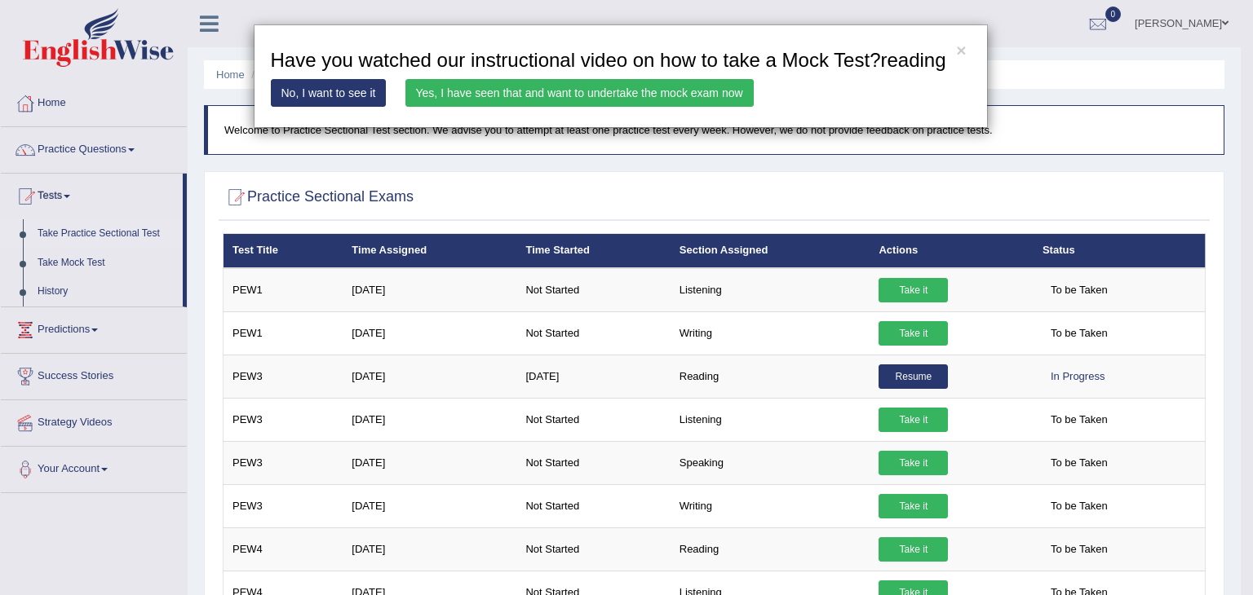
click at [674, 95] on link "Yes, I have seen that and want to undertake the mock exam now" at bounding box center [579, 93] width 348 height 28
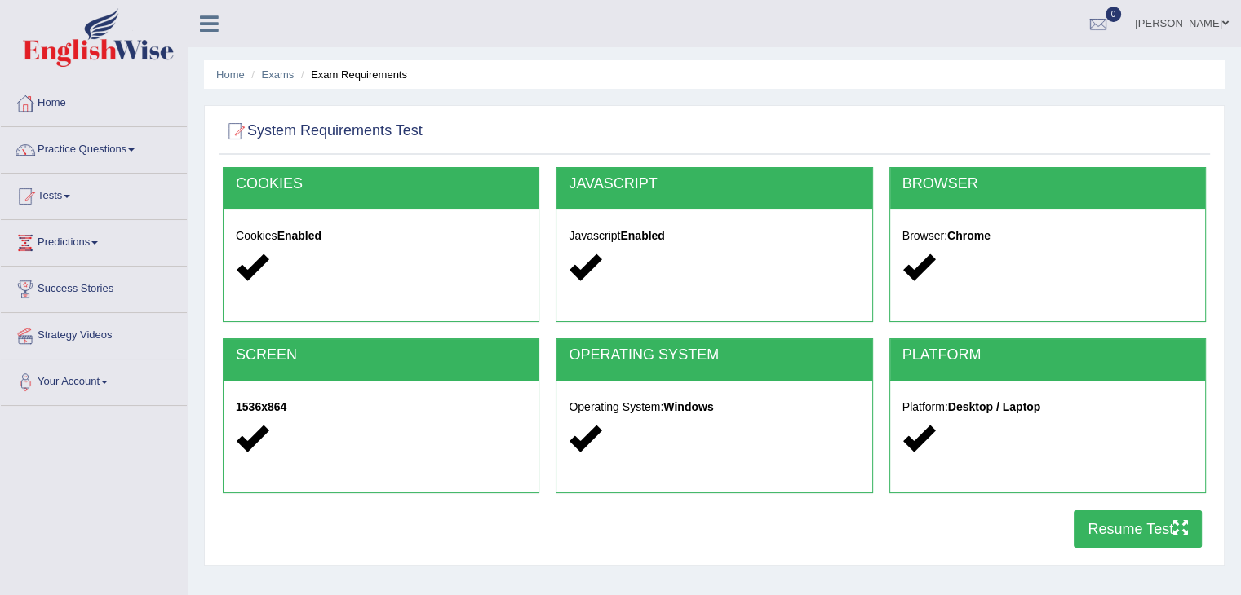
click at [1142, 526] on button "Resume Test" at bounding box center [1137, 530] width 128 height 38
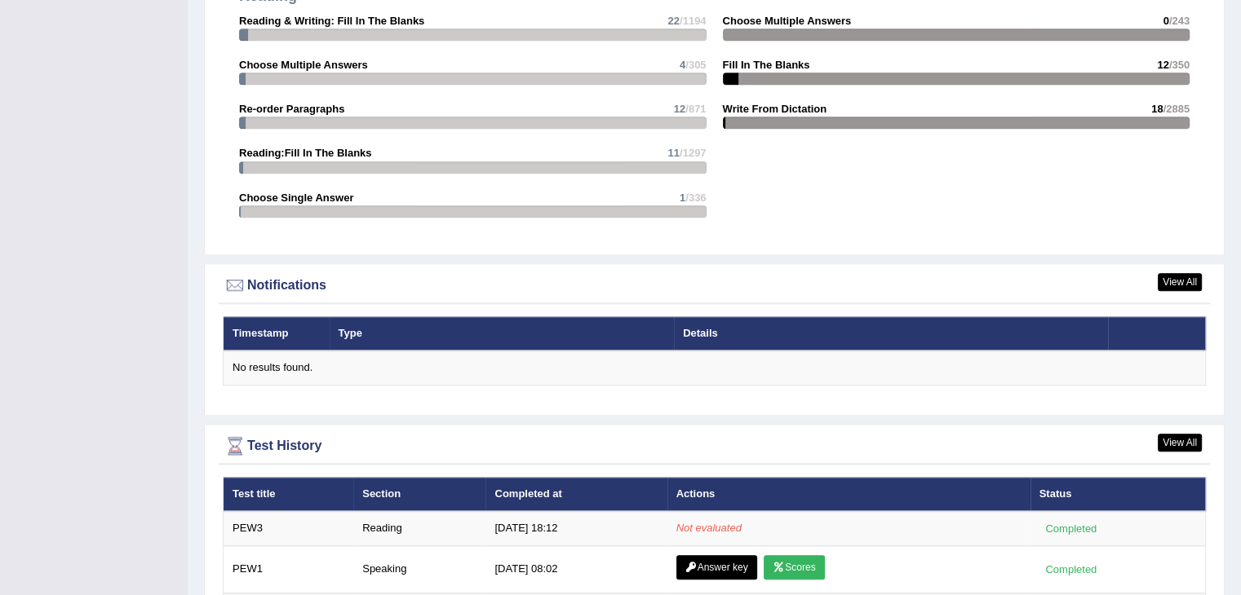
scroll to position [1851, 0]
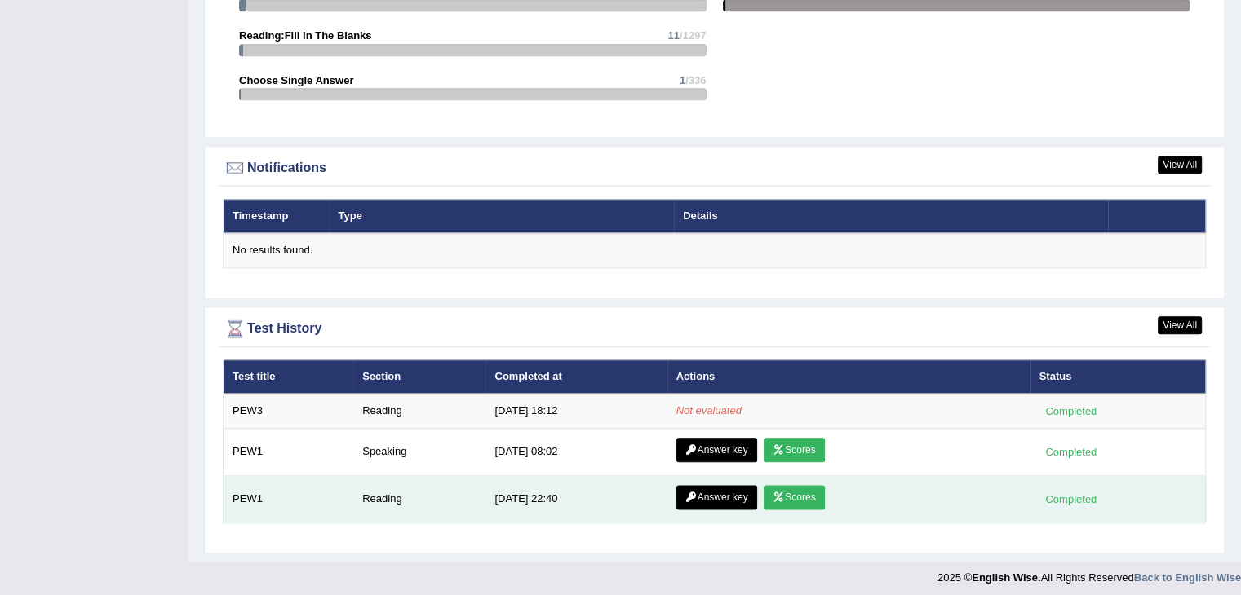
click at [793, 485] on link "Scores" at bounding box center [793, 497] width 60 height 24
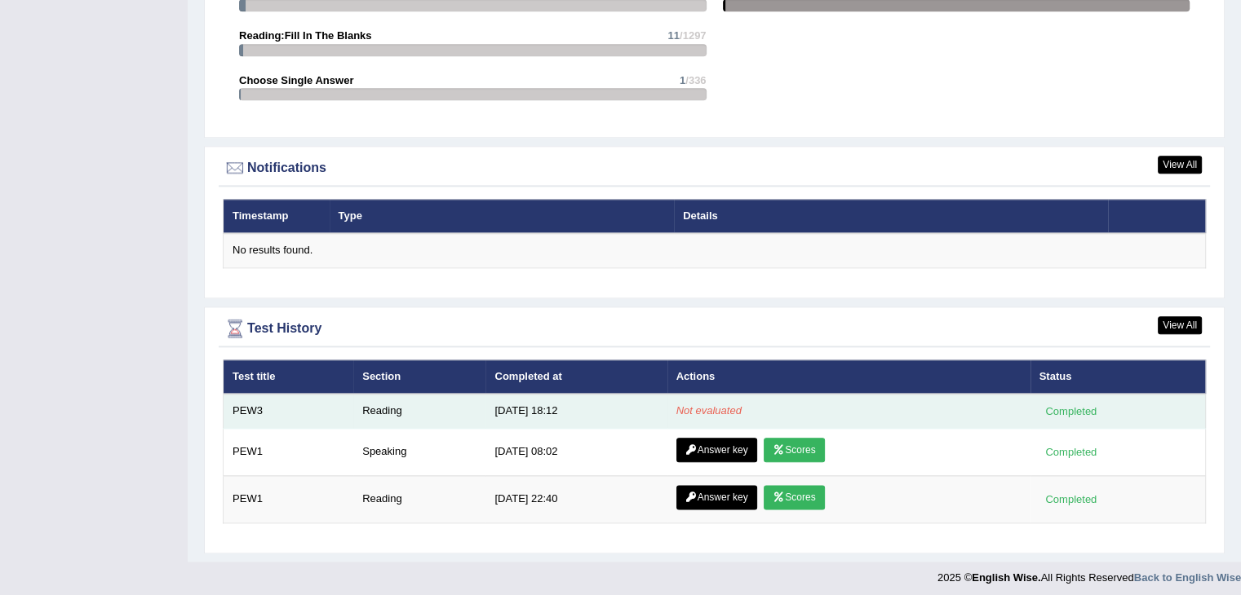
click at [1070, 403] on div "Completed" at bounding box center [1071, 411] width 64 height 17
click at [383, 405] on td "Reading" at bounding box center [419, 411] width 132 height 34
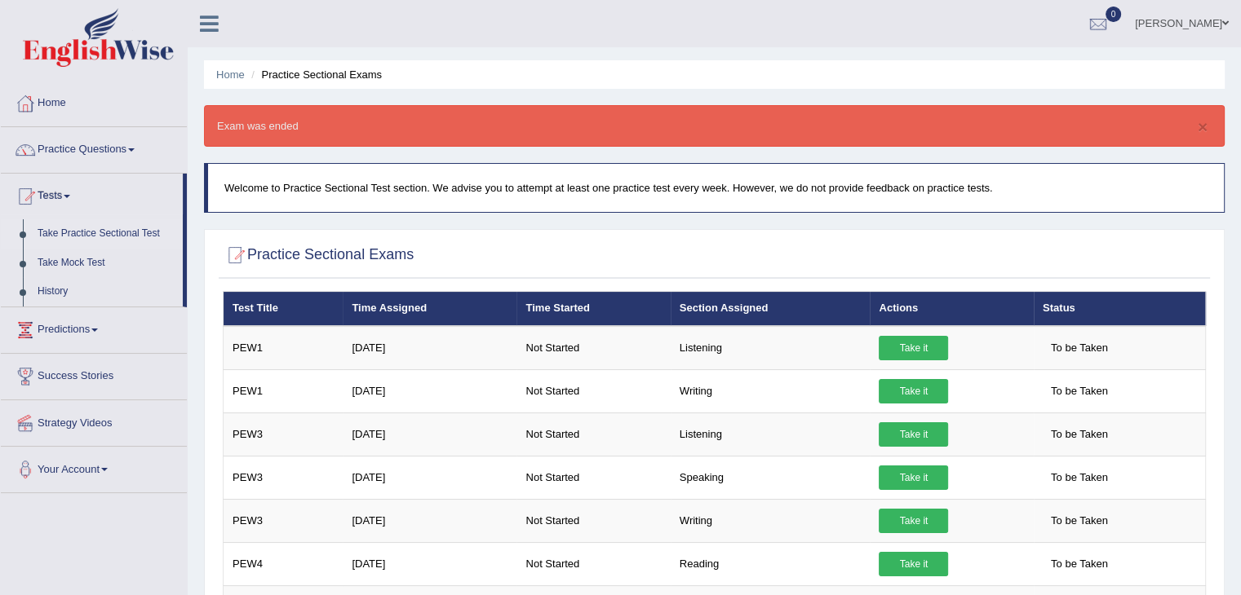
click at [82, 148] on link "Practice Questions" at bounding box center [94, 147] width 186 height 41
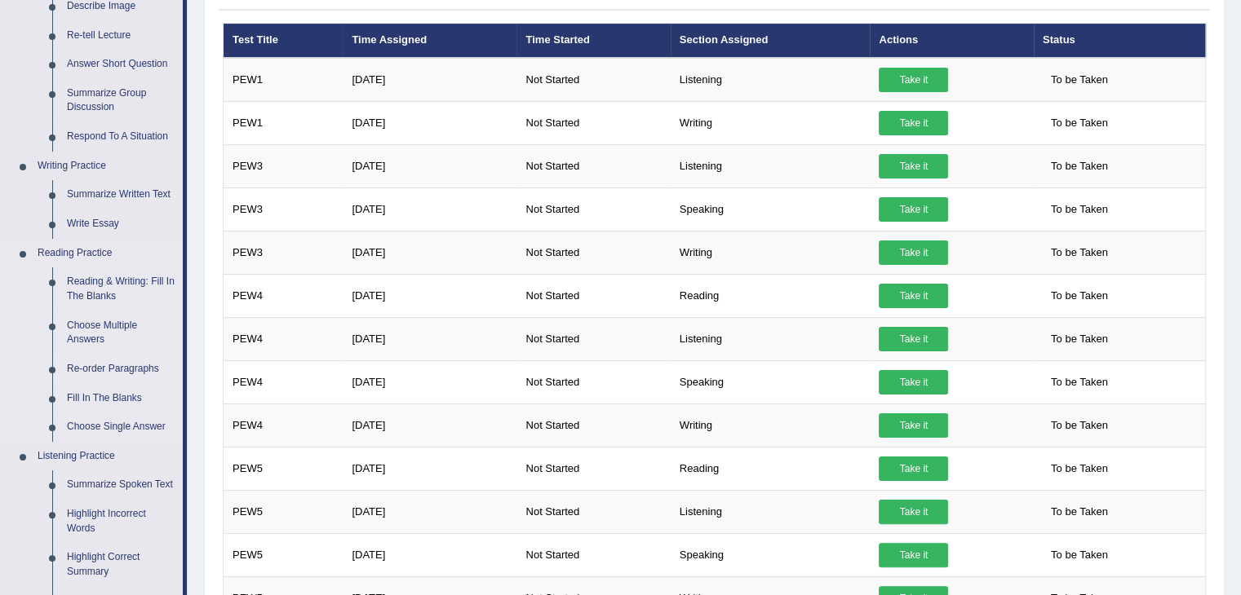
scroll to position [245, 0]
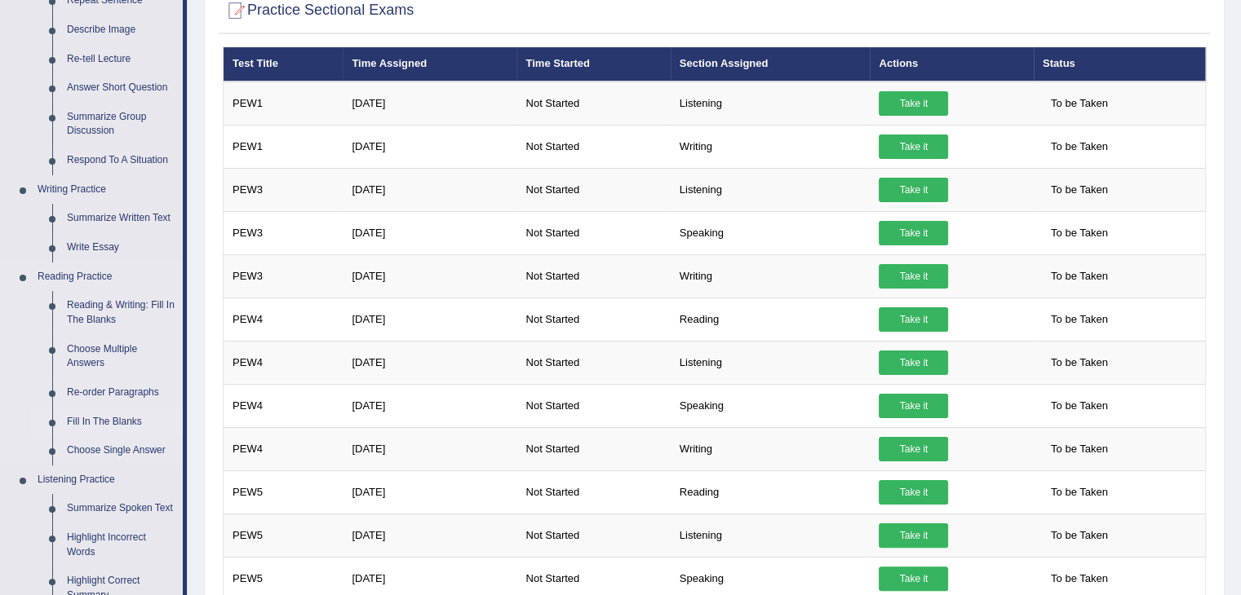
click at [98, 415] on link "Fill In The Blanks" at bounding box center [121, 422] width 123 height 29
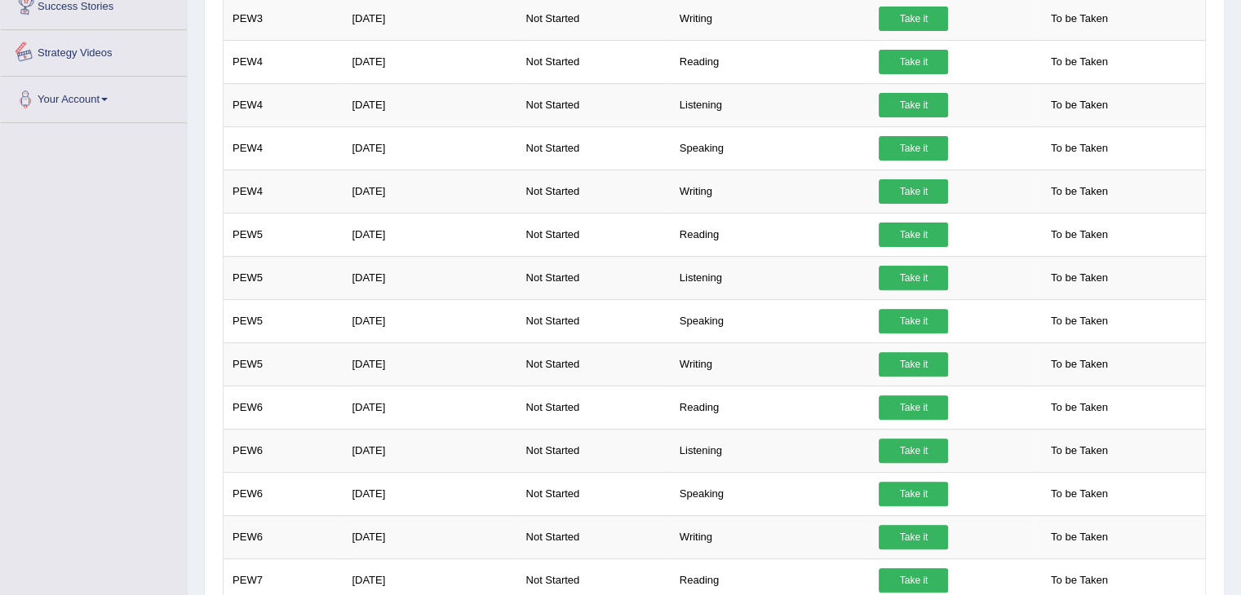
scroll to position [718, 0]
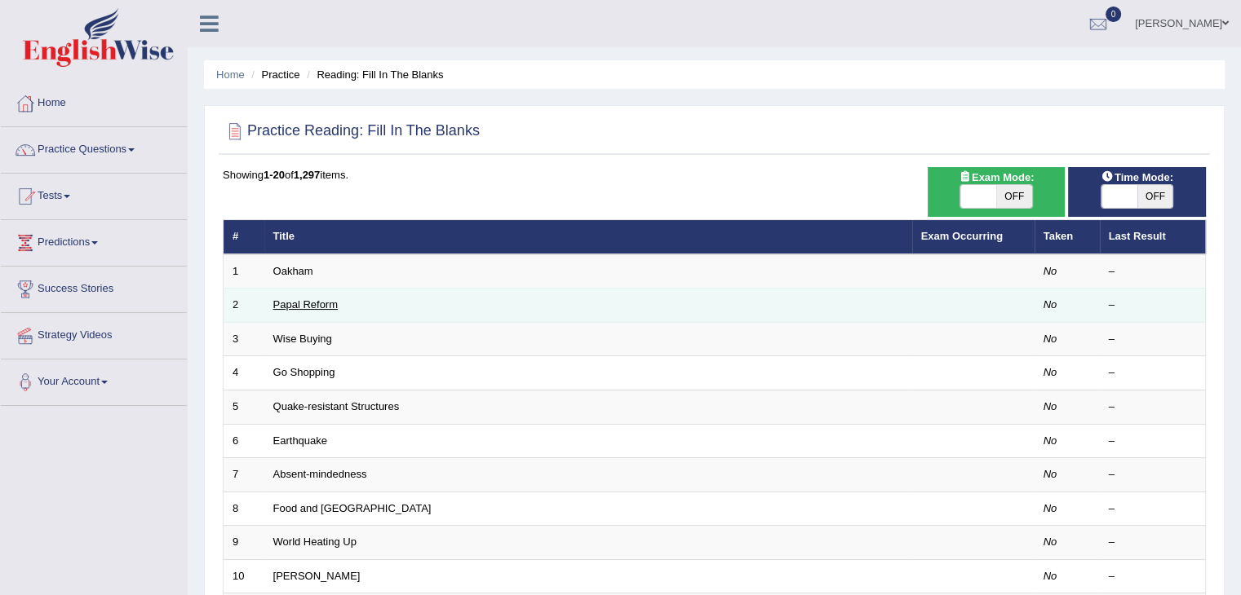
click at [281, 303] on link "Papal Reform" at bounding box center [305, 305] width 64 height 12
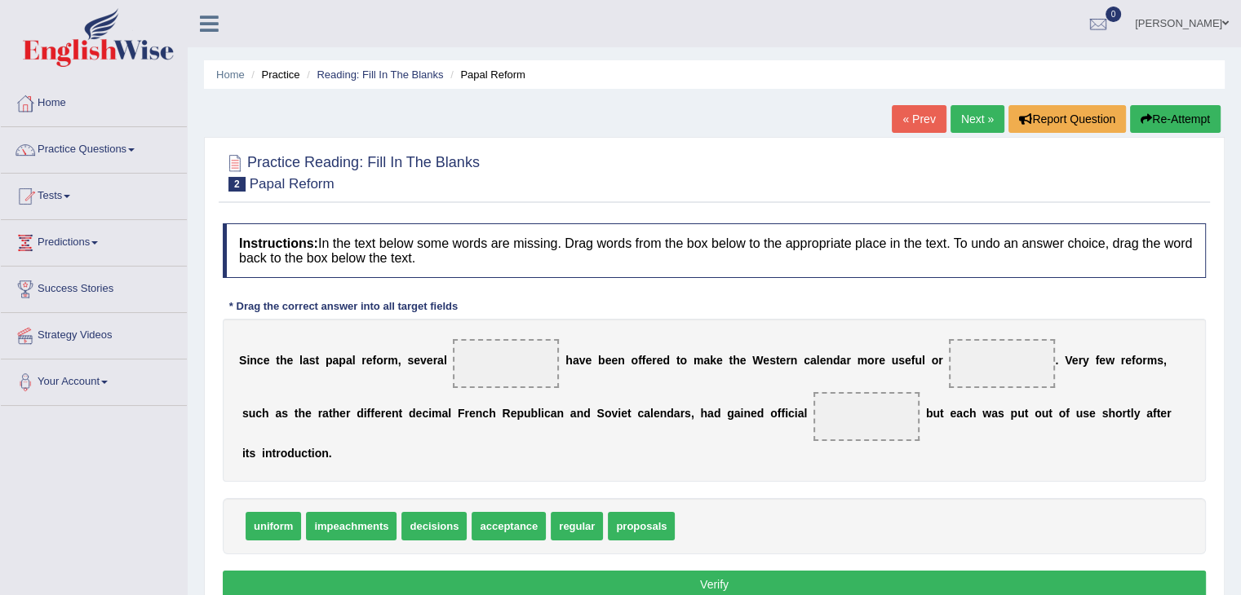
click at [667, 538] on div "uniform impeachments decisions acceptance regular proposals" at bounding box center [714, 526] width 983 height 56
drag, startPoint x: 666, startPoint y: 533, endPoint x: 524, endPoint y: 353, distance: 228.8
click at [1002, 358] on span at bounding box center [1002, 363] width 106 height 49
click at [963, 350] on span at bounding box center [1002, 363] width 106 height 49
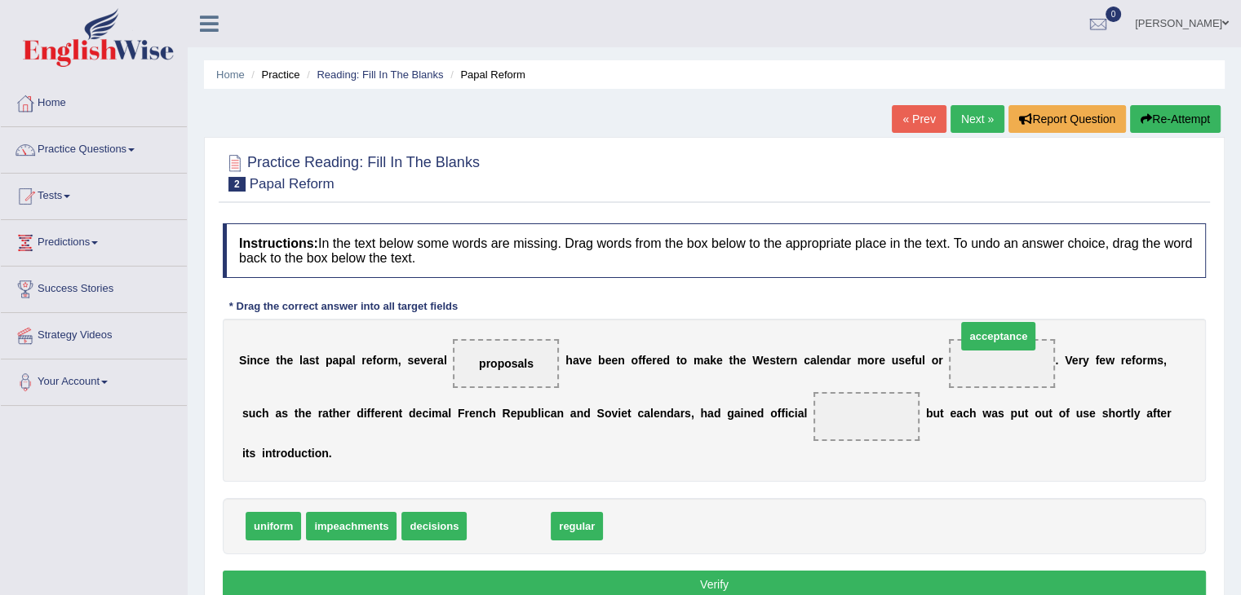
drag, startPoint x: 503, startPoint y: 524, endPoint x: 989, endPoint y: 371, distance: 509.7
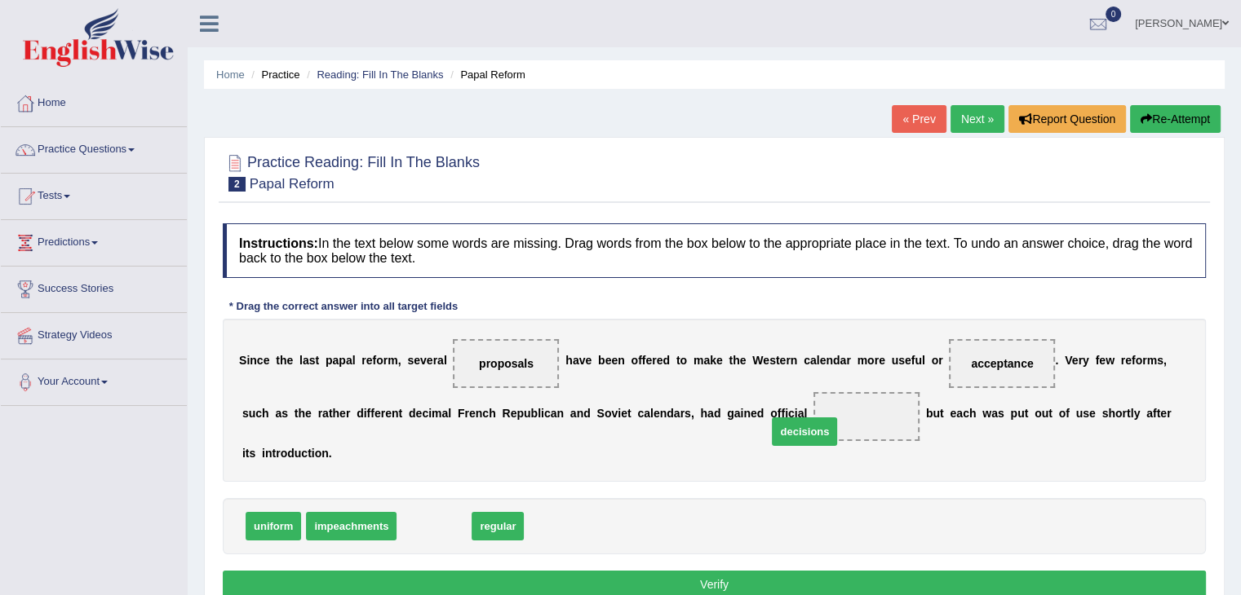
drag, startPoint x: 437, startPoint y: 529, endPoint x: 841, endPoint y: 426, distance: 416.8
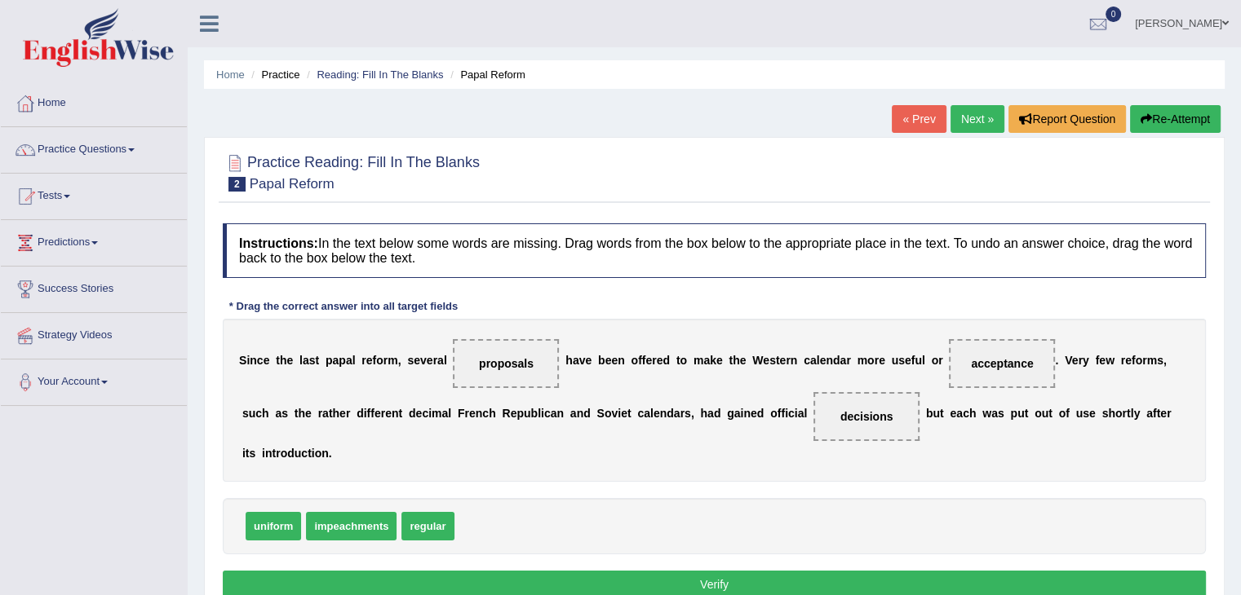
click at [741, 571] on button "Verify" at bounding box center [714, 585] width 983 height 28
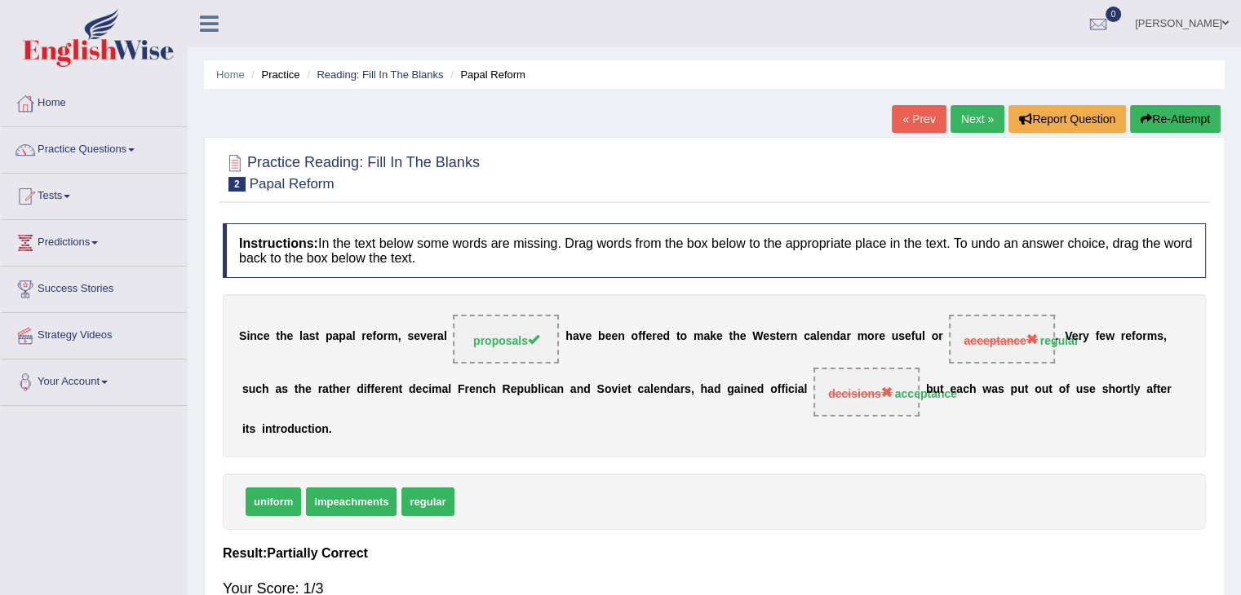
click at [962, 120] on link "Next »" at bounding box center [977, 119] width 54 height 28
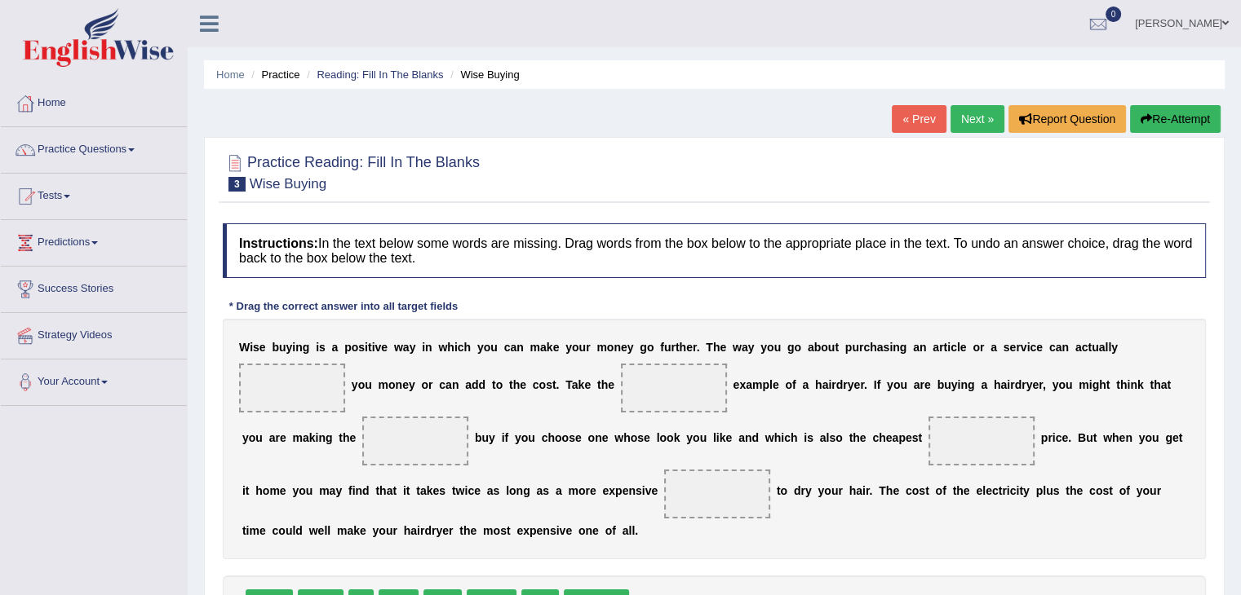
drag, startPoint x: 227, startPoint y: 347, endPoint x: 485, endPoint y: 524, distance: 313.3
click at [480, 529] on div "W i s e b u y i n g i s a p o s i t i v e w a y i n w h i c h y o u c a n m a k…" at bounding box center [714, 439] width 983 height 241
click at [550, 526] on div "W i s e b u y i n g i s a p o s i t i v e w a y i n w h i c h y o u c a n m a k…" at bounding box center [714, 439] width 983 height 241
drag, startPoint x: 587, startPoint y: 520, endPoint x: 683, endPoint y: 511, distance: 95.8
click at [603, 520] on div "W i s e b u y i n g i s a p o s i t i v e w a y i n w h i c h y o u c a n m a k…" at bounding box center [714, 439] width 983 height 241
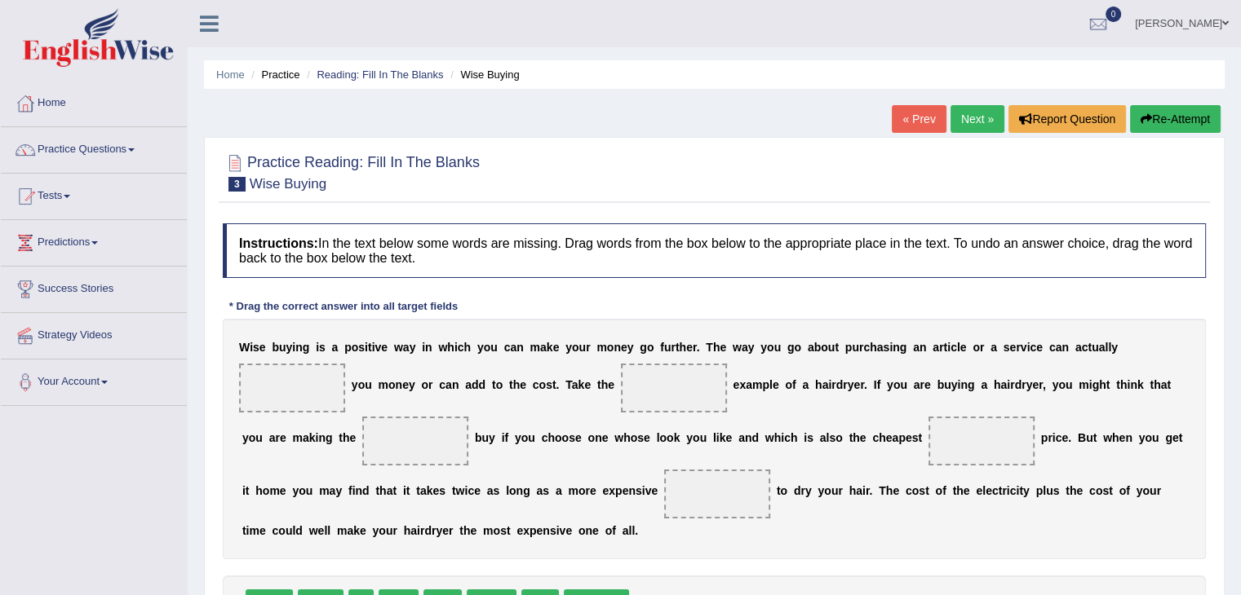
drag, startPoint x: 683, startPoint y: 511, endPoint x: 763, endPoint y: 505, distance: 80.2
click at [706, 511] on span at bounding box center [717, 494] width 106 height 49
drag, startPoint x: 763, startPoint y: 505, endPoint x: 764, endPoint y: 489, distance: 15.6
click at [764, 492] on span at bounding box center [717, 494] width 106 height 49
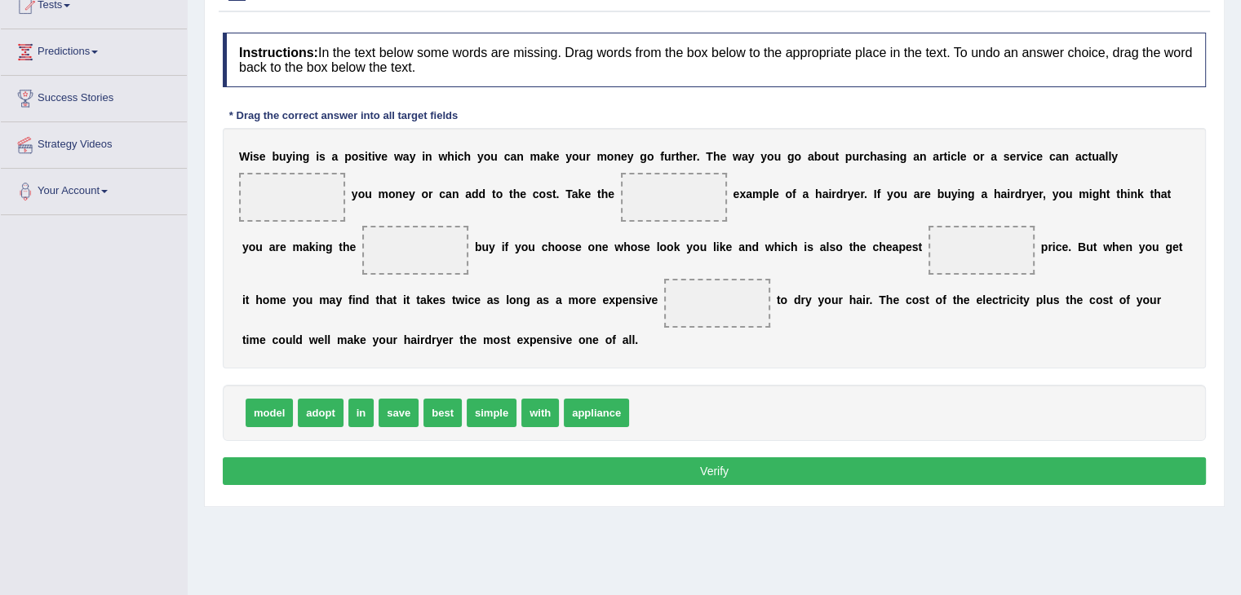
scroll to position [163, 0]
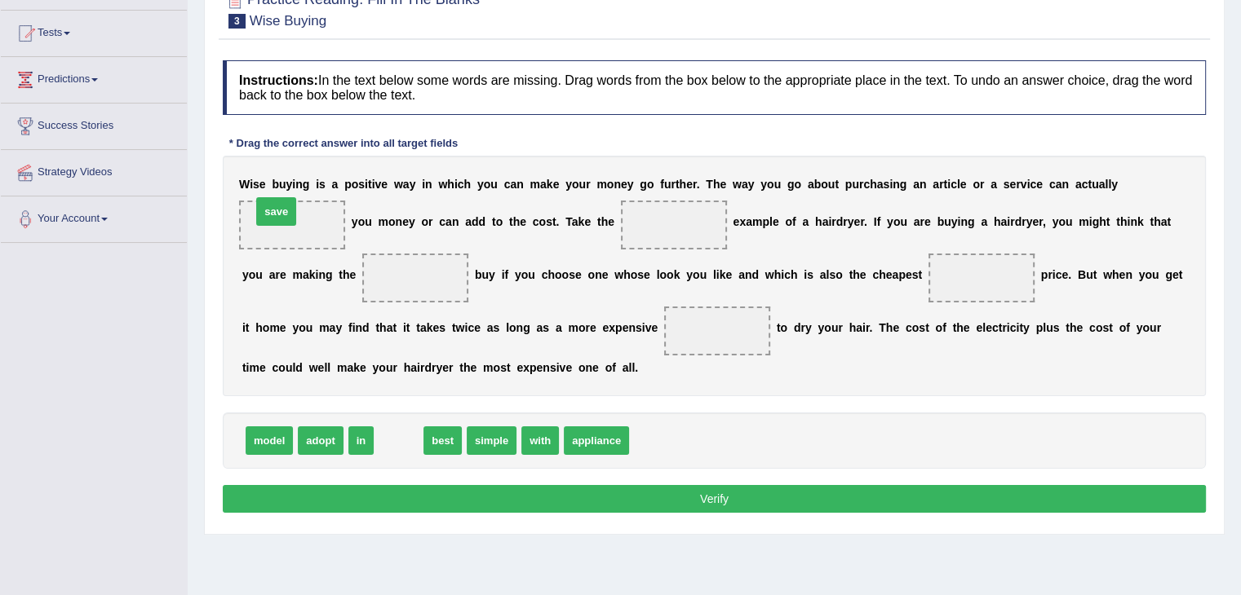
drag, startPoint x: 403, startPoint y: 438, endPoint x: 281, endPoint y: 209, distance: 259.8
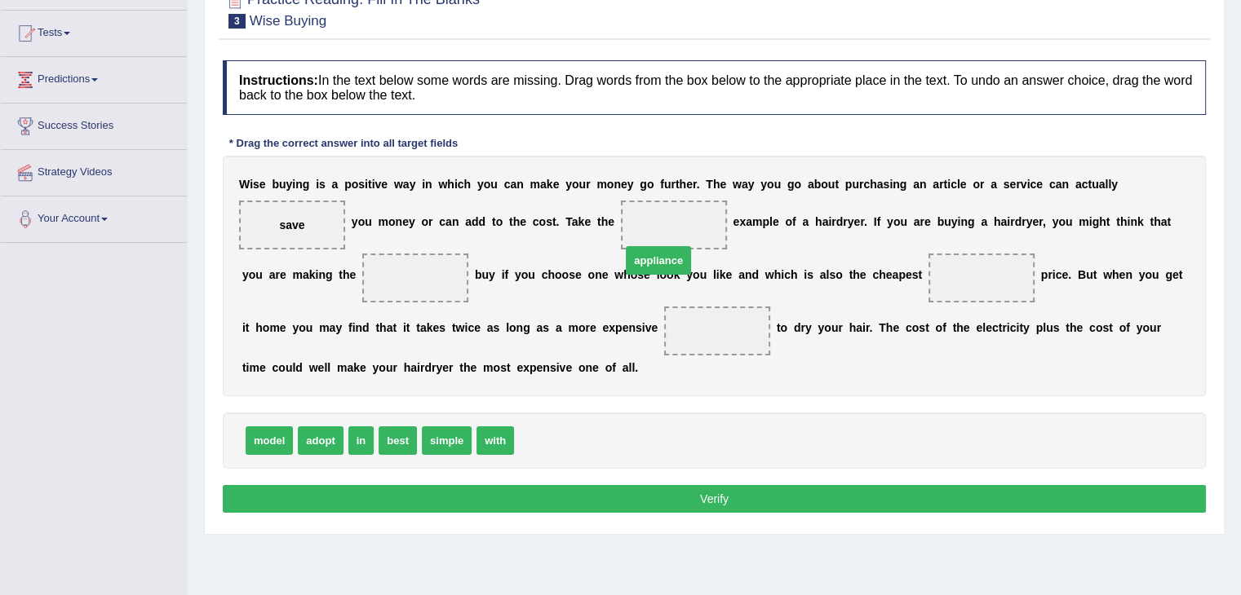
drag, startPoint x: 555, startPoint y: 436, endPoint x: 664, endPoint y: 237, distance: 226.3
drag, startPoint x: 674, startPoint y: 224, endPoint x: 682, endPoint y: 216, distance: 11.5
drag, startPoint x: 385, startPoint y: 290, endPoint x: 408, endPoint y: 281, distance: 24.5
click at [387, 290] on span at bounding box center [415, 278] width 106 height 49
click at [409, 281] on span at bounding box center [415, 278] width 106 height 49
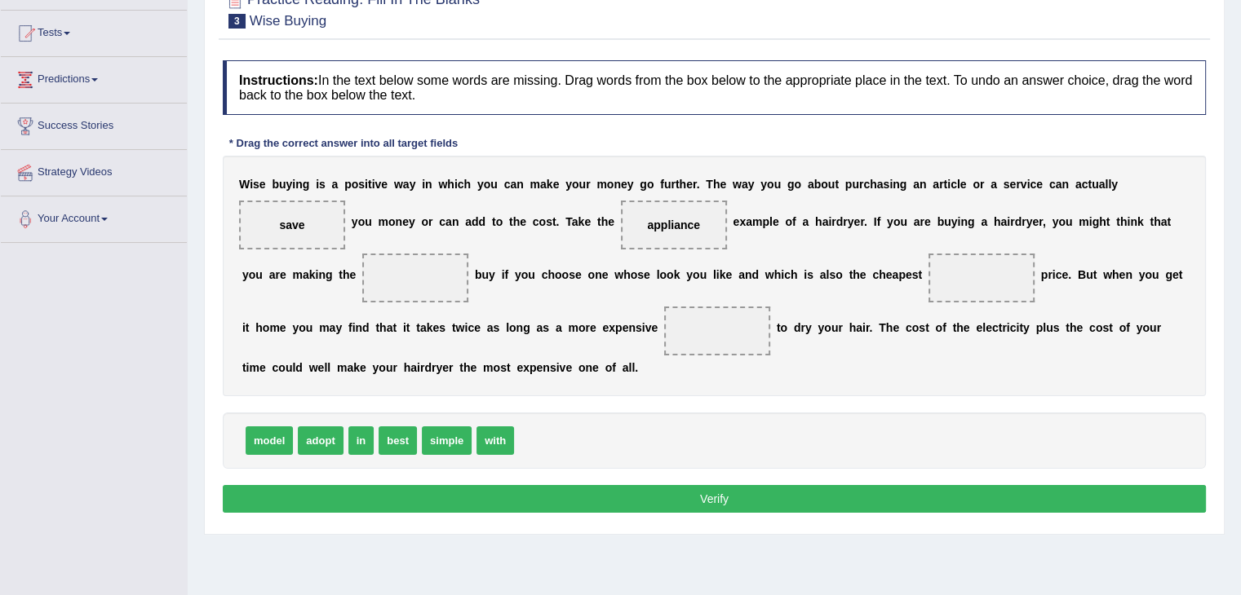
drag, startPoint x: 657, startPoint y: 233, endPoint x: 573, endPoint y: 254, distance: 86.6
click at [557, 256] on div "W i s e b u y i n g i s a p o s i t i v e w a y i n w h i c h y o u c a n m a k…" at bounding box center [714, 276] width 983 height 241
drag, startPoint x: 687, startPoint y: 226, endPoint x: 418, endPoint y: 293, distance: 277.4
drag, startPoint x: 401, startPoint y: 435, endPoint x: 658, endPoint y: 226, distance: 331.1
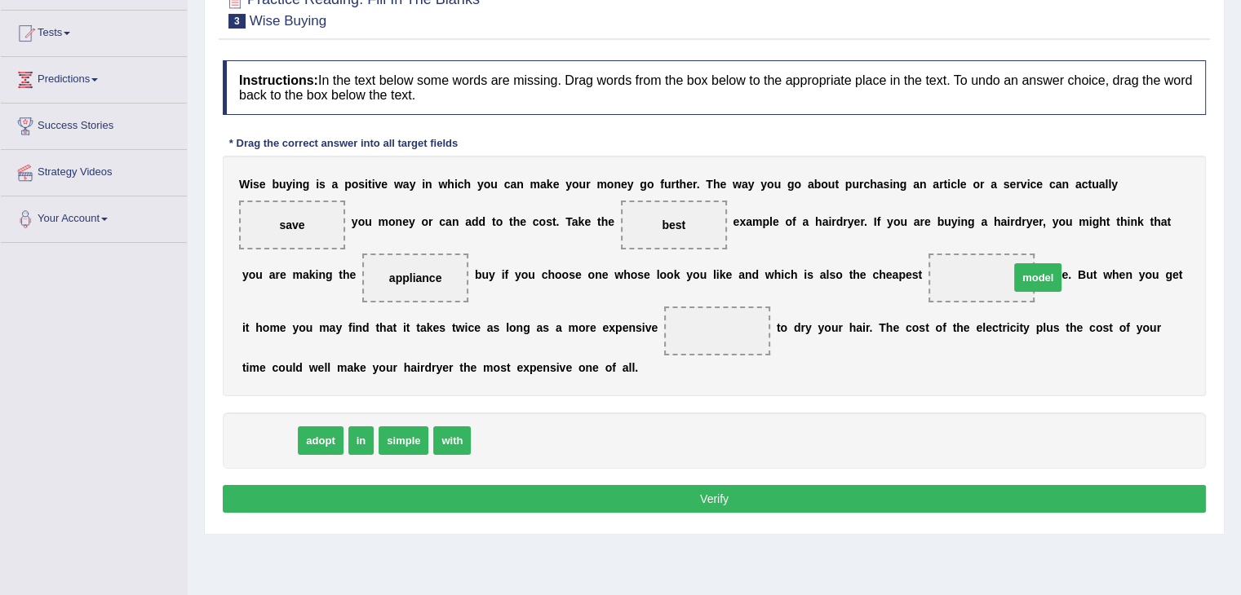
drag, startPoint x: 283, startPoint y: 438, endPoint x: 1011, endPoint y: 280, distance: 745.4
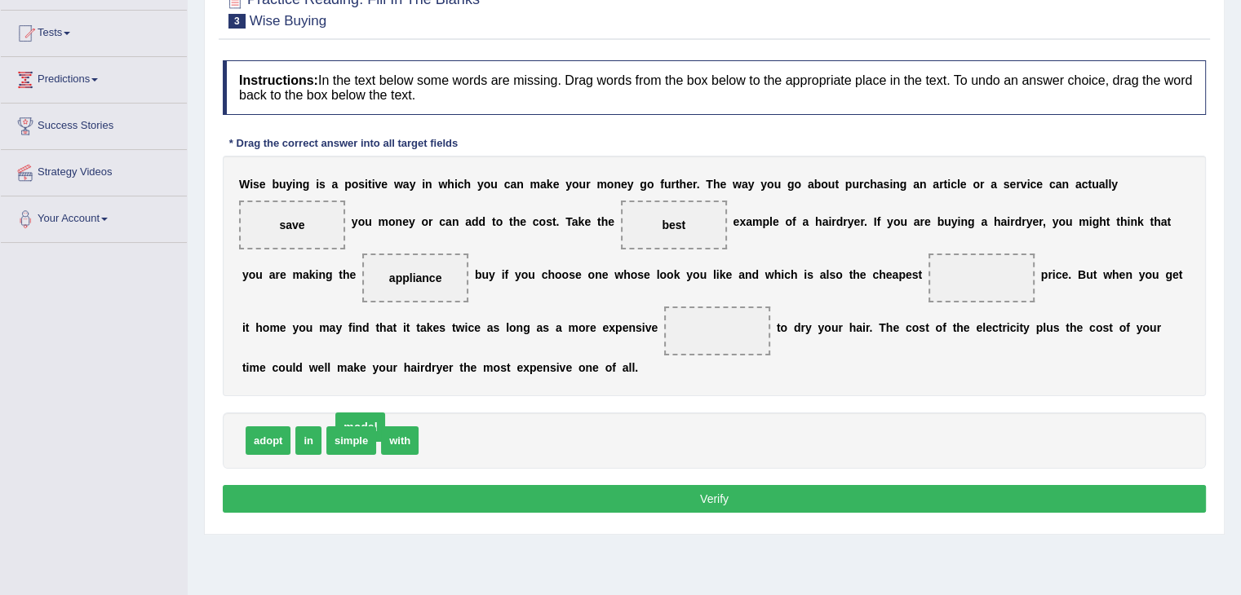
drag, startPoint x: 976, startPoint y: 276, endPoint x: 347, endPoint y: 425, distance: 645.5
drag, startPoint x: 281, startPoint y: 436, endPoint x: 303, endPoint y: 438, distance: 22.2
drag, startPoint x: 303, startPoint y: 438, endPoint x: 294, endPoint y: 436, distance: 9.3
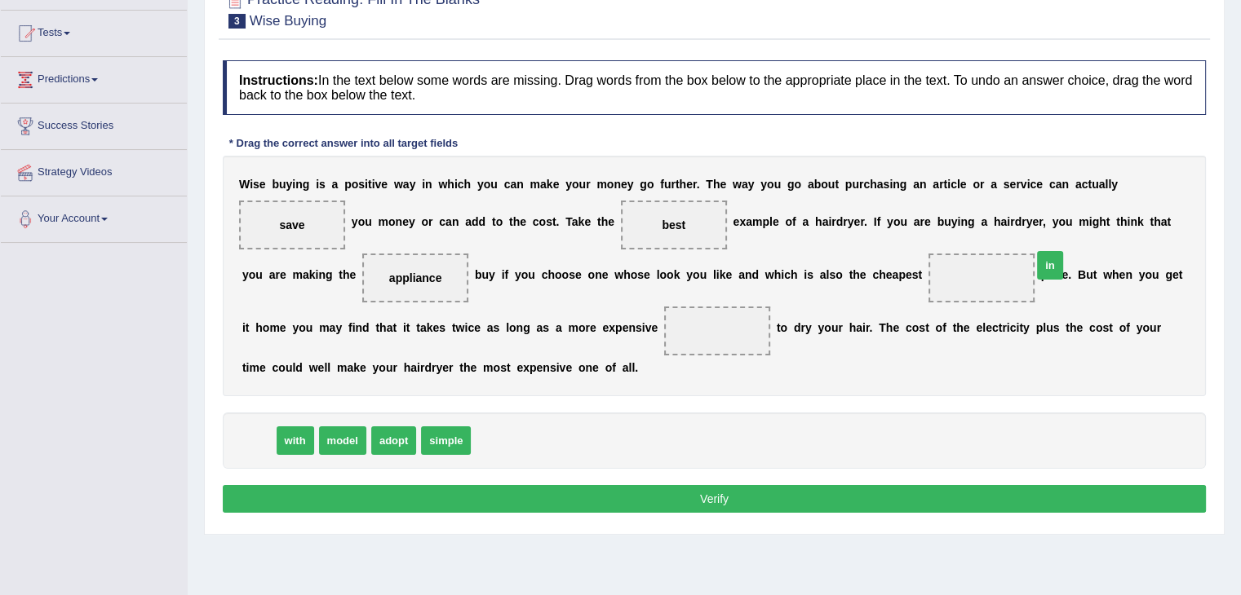
drag, startPoint x: 251, startPoint y: 440, endPoint x: 937, endPoint y: 275, distance: 705.5
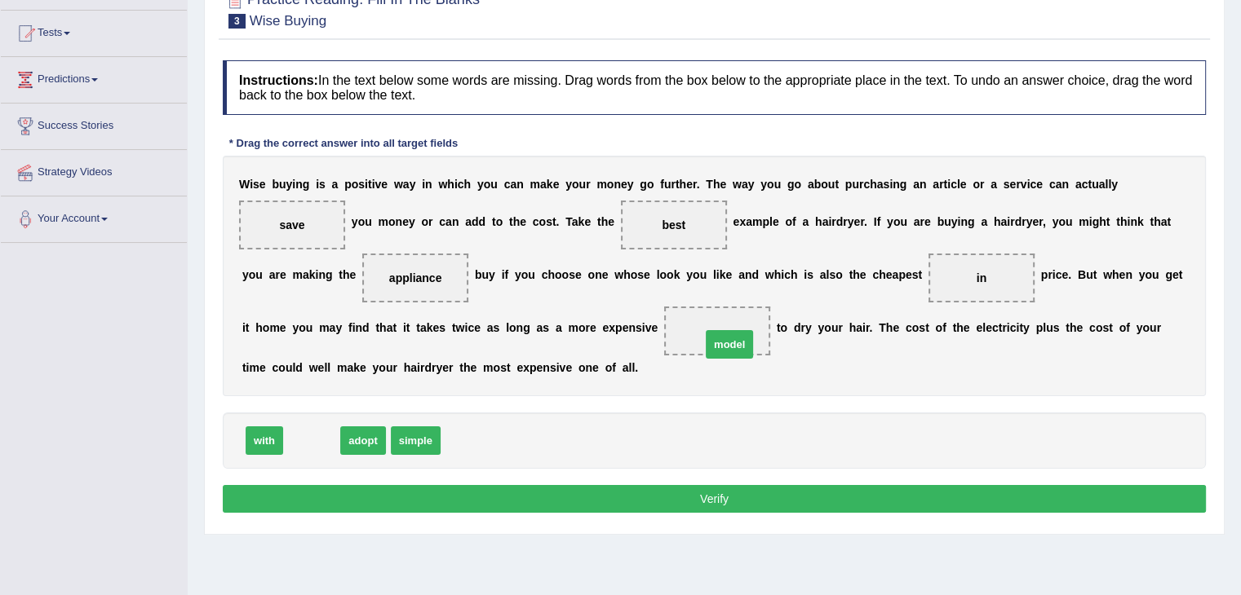
drag, startPoint x: 320, startPoint y: 445, endPoint x: 735, endPoint y: 348, distance: 426.2
click at [601, 492] on button "Verify" at bounding box center [714, 499] width 983 height 28
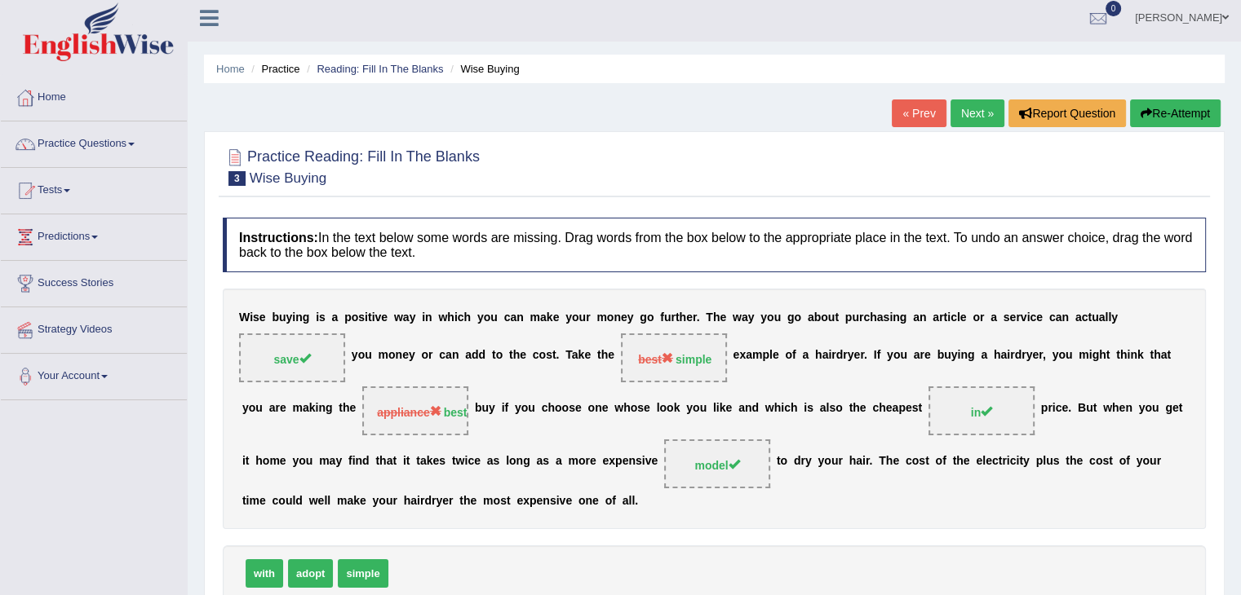
scroll to position [0, 0]
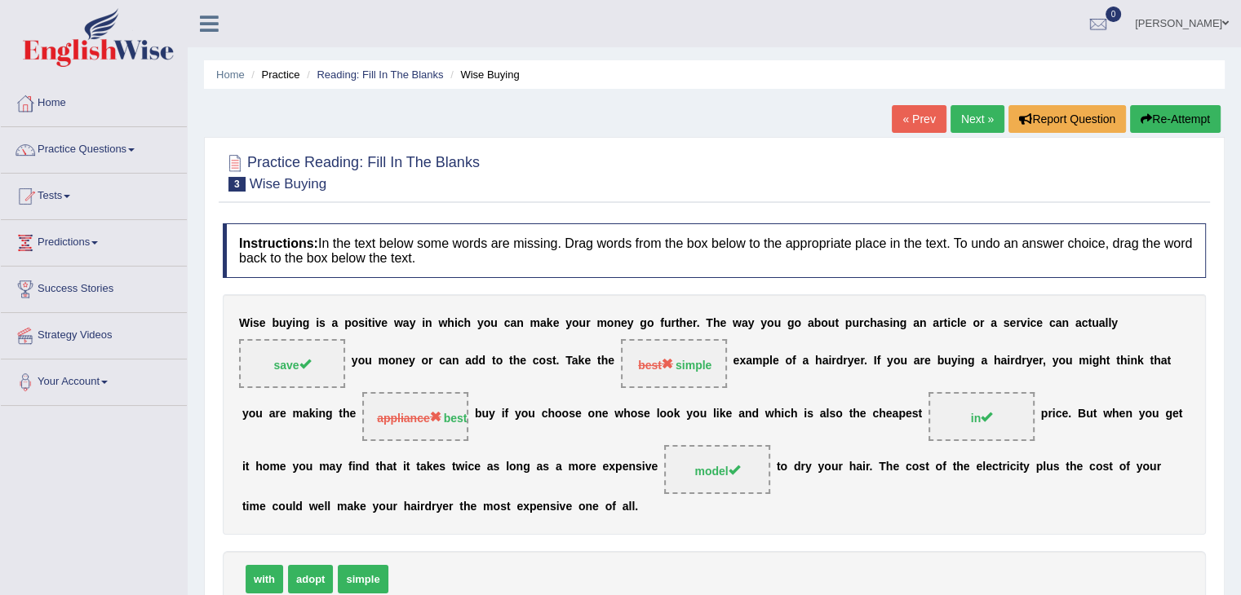
click at [978, 135] on div "« Prev Next » Report Question Re-Attempt" at bounding box center [1058, 121] width 333 height 32
click at [980, 117] on link "Next »" at bounding box center [977, 119] width 54 height 28
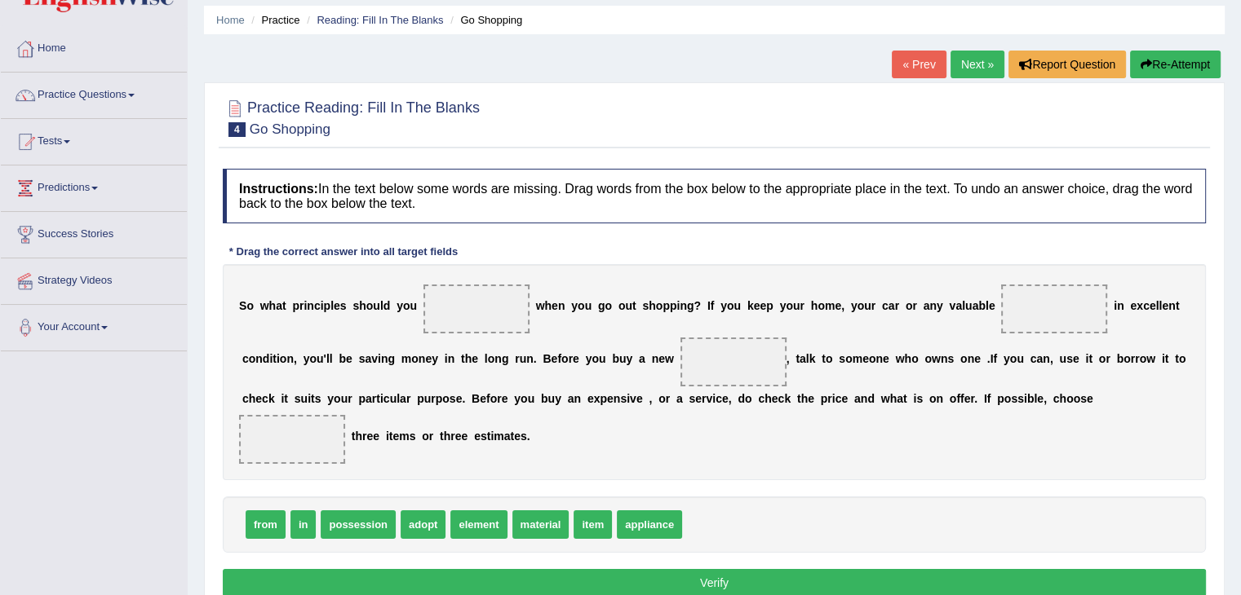
scroll to position [82, 0]
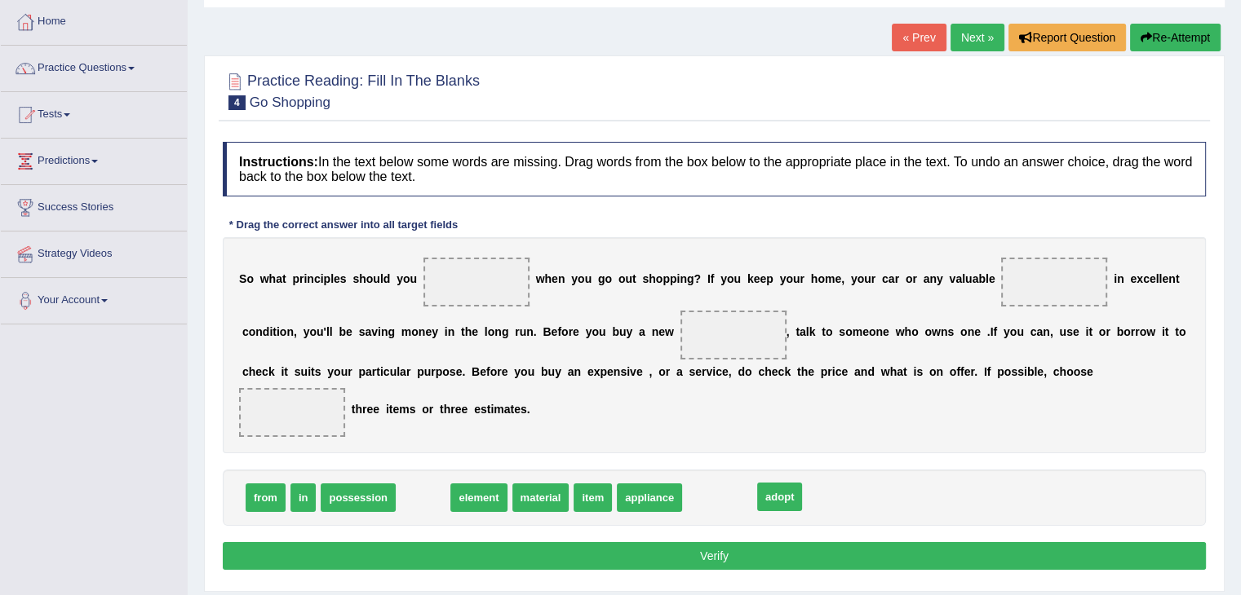
drag, startPoint x: 414, startPoint y: 507, endPoint x: 776, endPoint y: 507, distance: 362.2
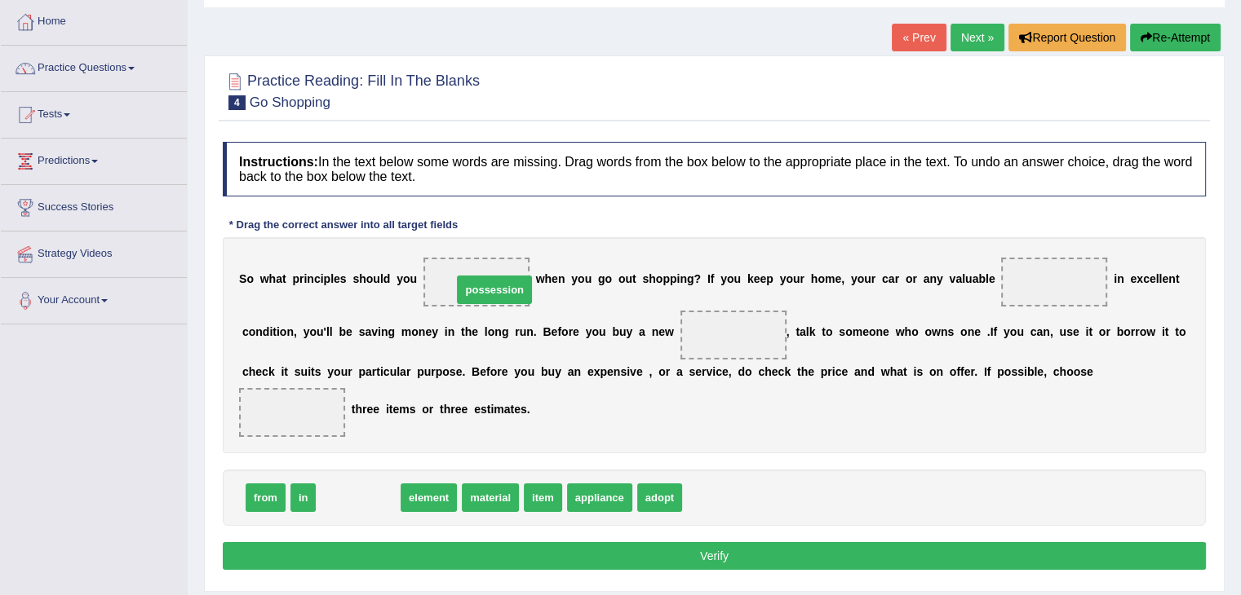
drag, startPoint x: 352, startPoint y: 493, endPoint x: 487, endPoint y: 285, distance: 247.7
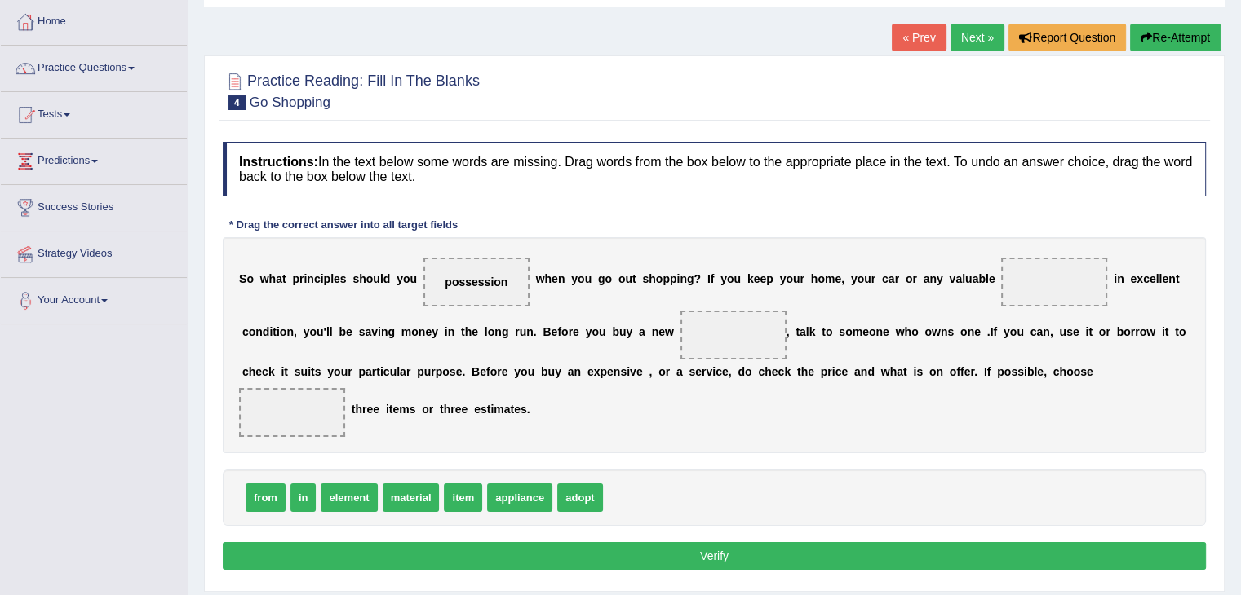
click at [485, 269] on span "possession" at bounding box center [476, 282] width 106 height 49
click at [502, 281] on span "possession" at bounding box center [477, 282] width 79 height 29
drag, startPoint x: 502, startPoint y: 281, endPoint x: 672, endPoint y: 30, distance: 302.5
click at [672, 30] on div "Home Practice Reading: Fill In The Blanks Go Shopping « Prev Next » Report Ques…" at bounding box center [714, 326] width 1053 height 816
drag, startPoint x: 529, startPoint y: 505, endPoint x: 722, endPoint y: 536, distance: 195.8
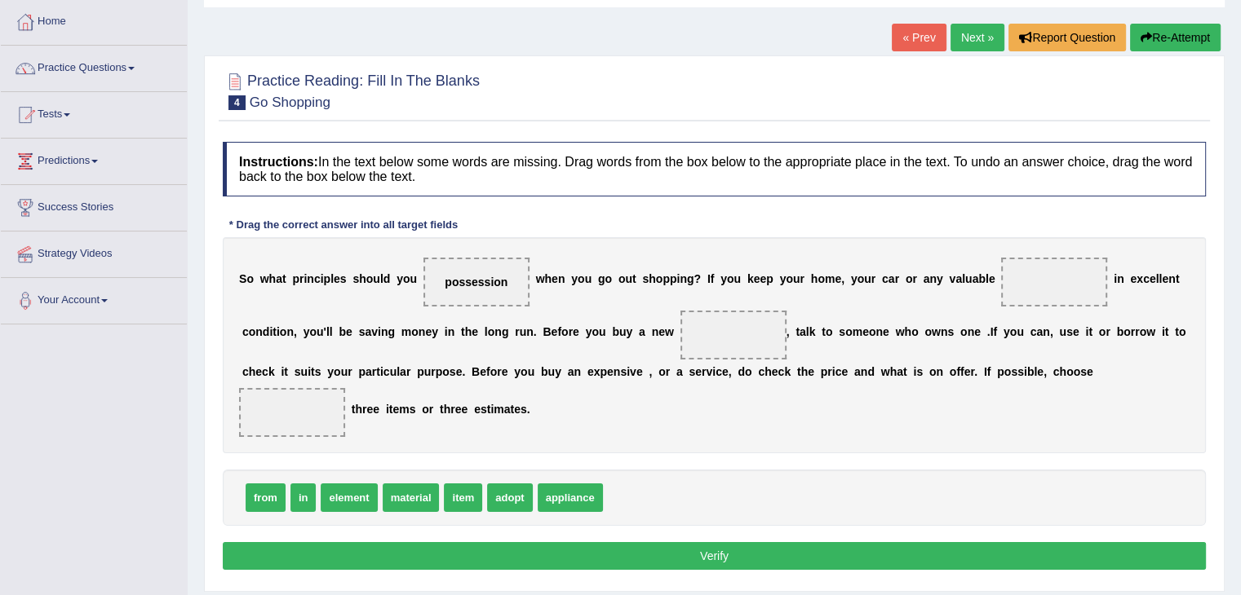
drag, startPoint x: 458, startPoint y: 294, endPoint x: 482, endPoint y: 259, distance: 43.0
click at [504, 281] on span "possession" at bounding box center [476, 282] width 106 height 49
drag, startPoint x: 496, startPoint y: 289, endPoint x: 682, endPoint y: 503, distance: 283.9
drag, startPoint x: 520, startPoint y: 497, endPoint x: 480, endPoint y: 294, distance: 206.2
drag, startPoint x: 456, startPoint y: 506, endPoint x: 1047, endPoint y: 308, distance: 623.4
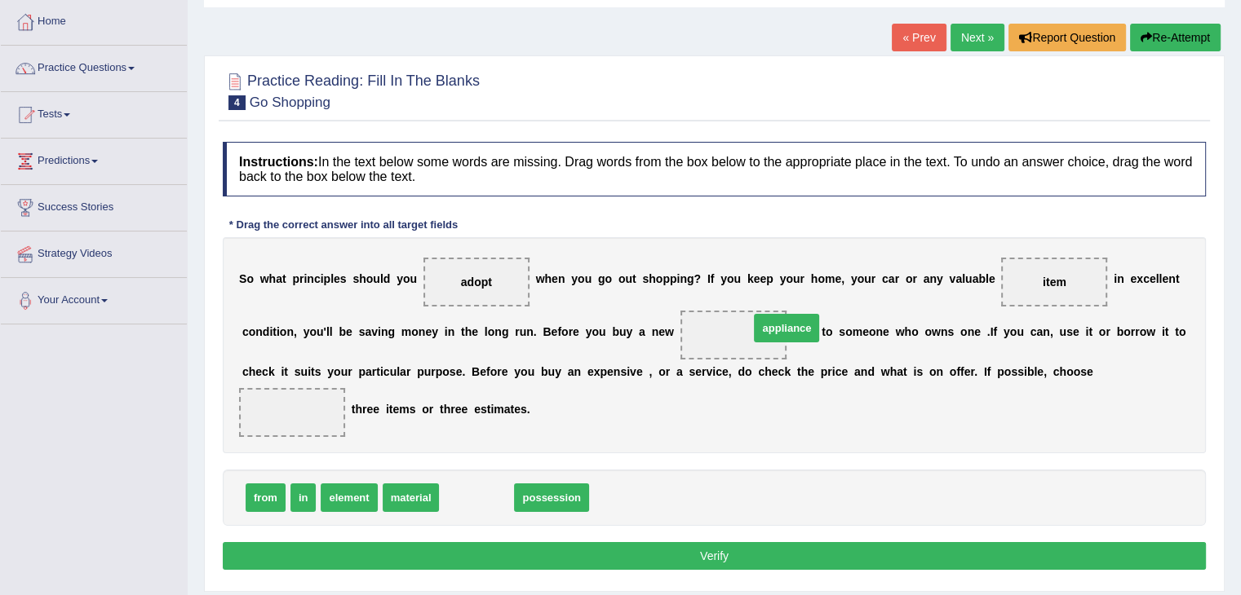
drag, startPoint x: 481, startPoint y: 495, endPoint x: 777, endPoint y: 314, distance: 346.4
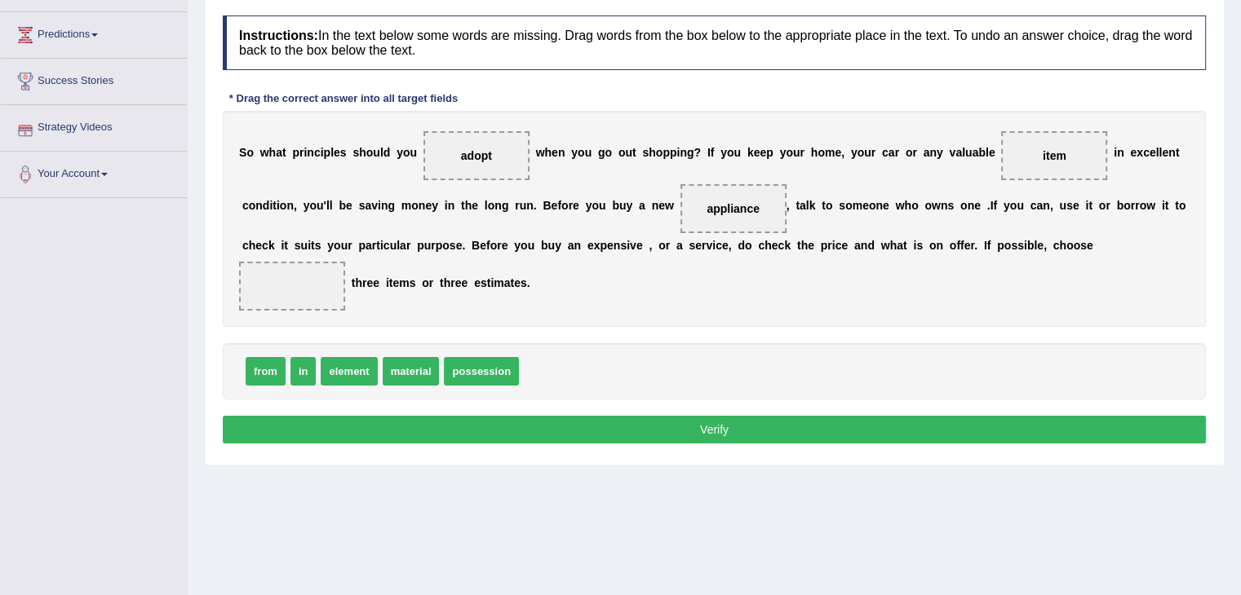
scroll to position [179, 0]
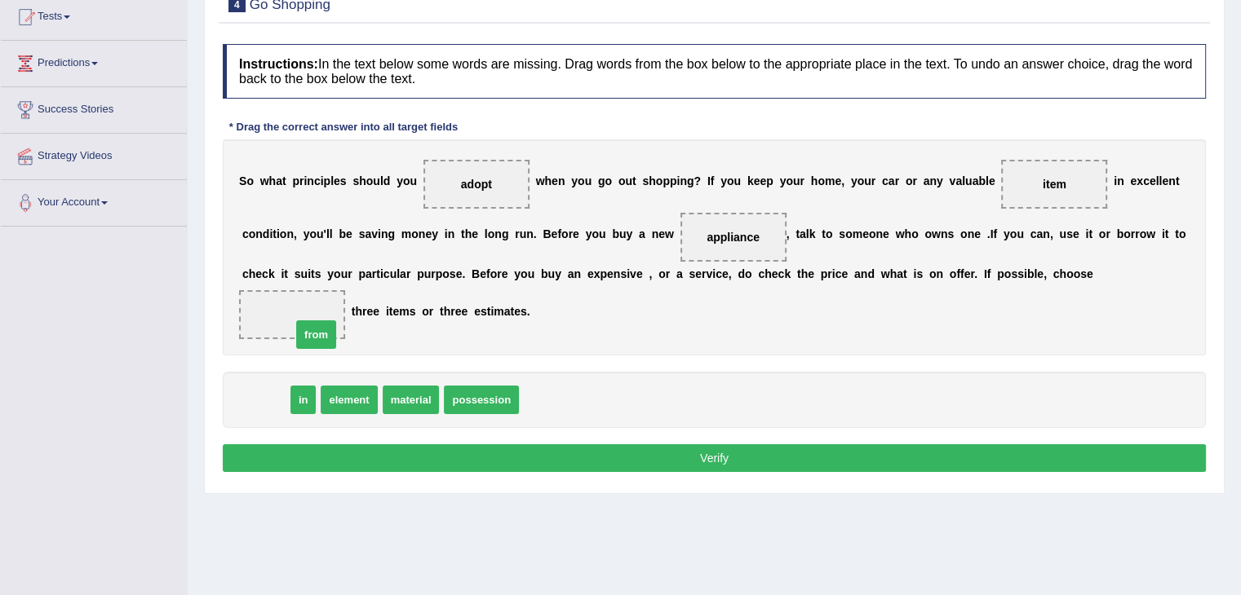
drag, startPoint x: 257, startPoint y: 385, endPoint x: 308, endPoint y: 320, distance: 82.6
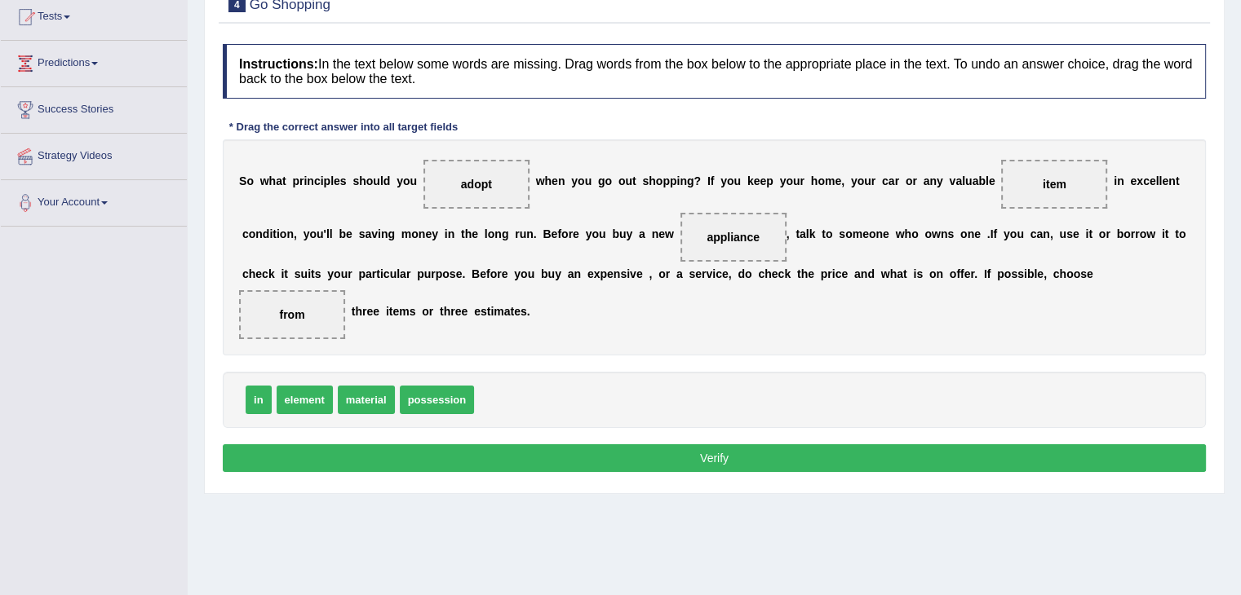
drag, startPoint x: 310, startPoint y: 306, endPoint x: 309, endPoint y: 349, distance: 43.2
click at [309, 356] on div "Instructions: In the text below some words are missing. Drag words from the box…" at bounding box center [714, 260] width 991 height 449
drag, startPoint x: 303, startPoint y: 294, endPoint x: 303, endPoint y: 353, distance: 59.5
click at [305, 358] on div "Instructions: In the text below some words are missing. Drag words from the box…" at bounding box center [714, 260] width 991 height 449
drag, startPoint x: 402, startPoint y: 452, endPoint x: 399, endPoint y: 476, distance: 23.9
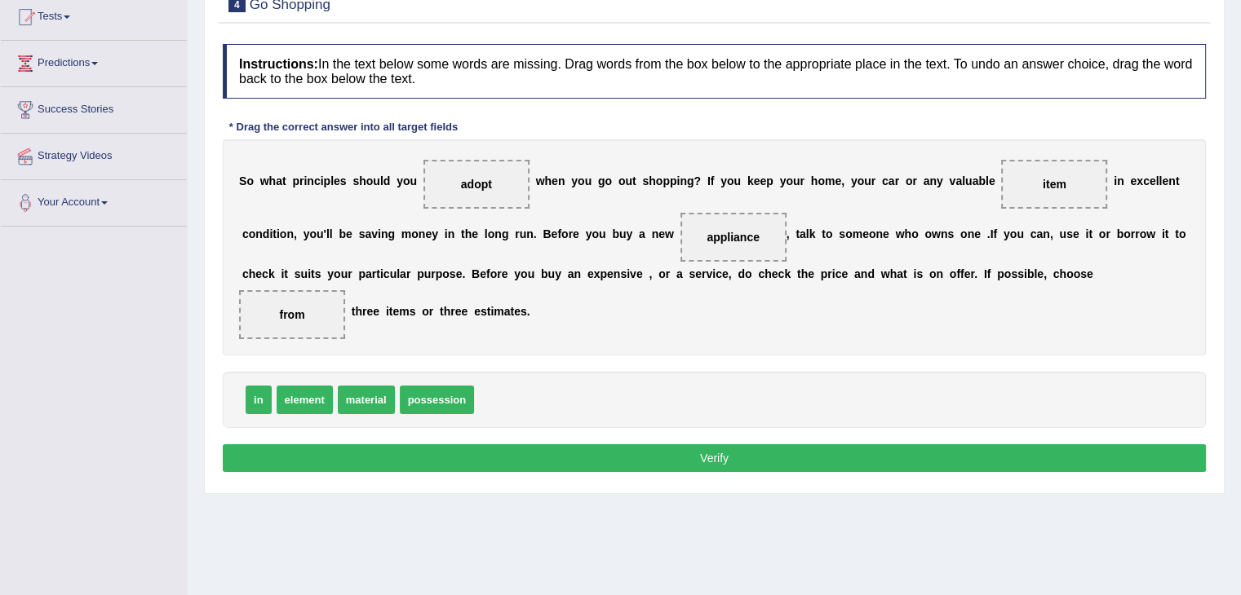
click at [405, 453] on button "Verify" at bounding box center [714, 459] width 983 height 28
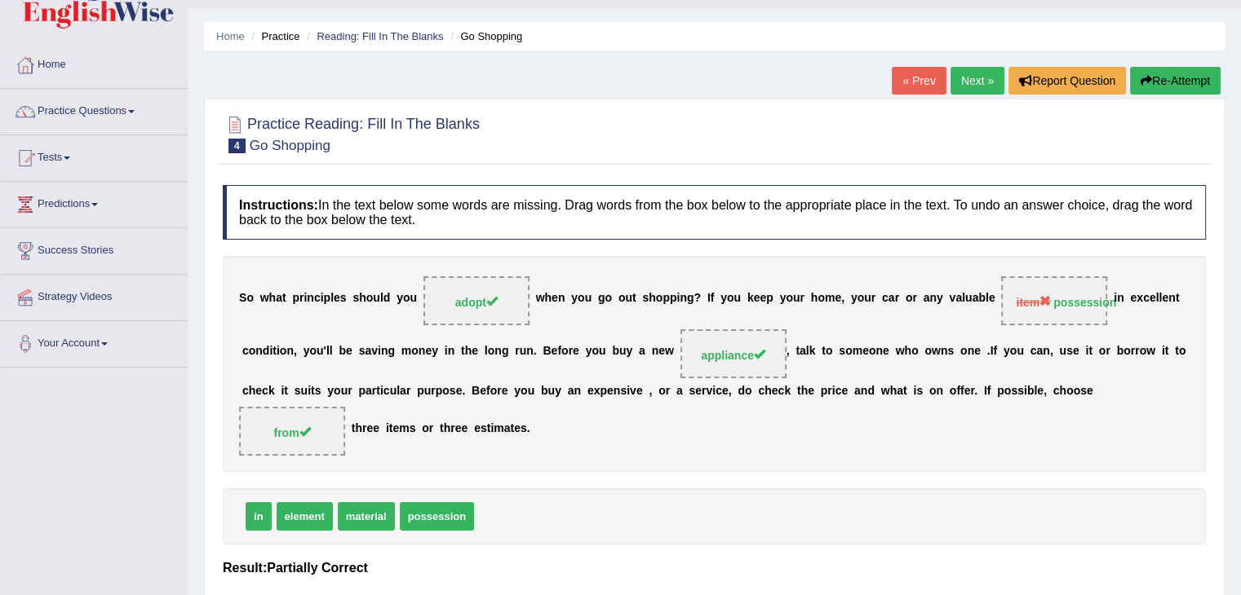
scroll to position [0, 0]
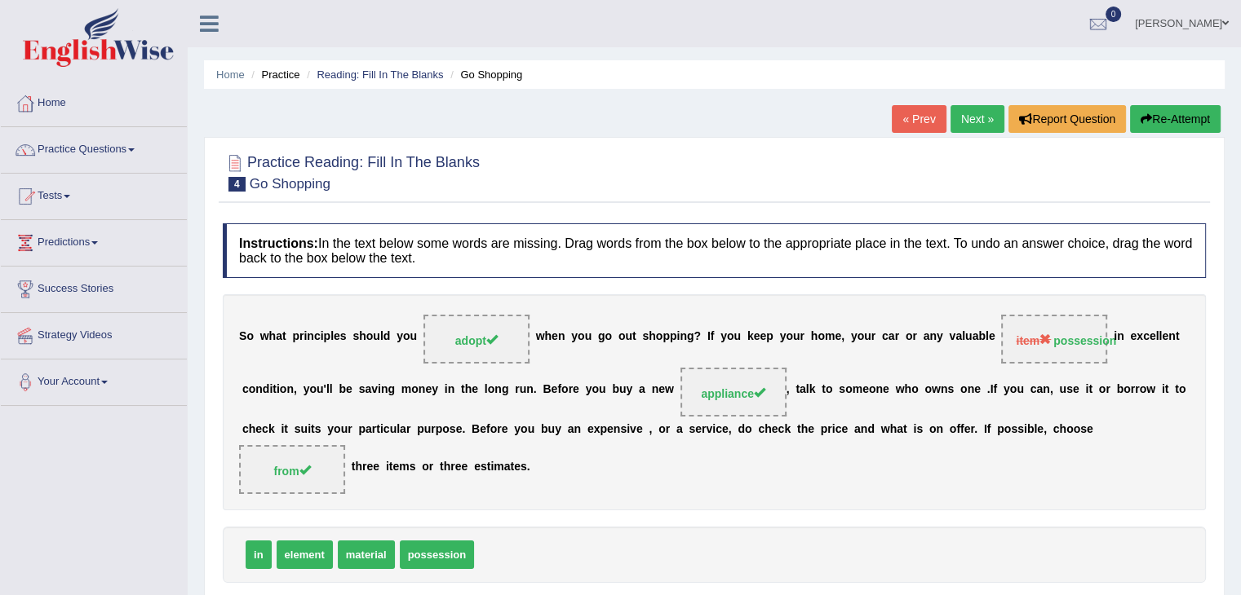
click at [970, 108] on link "Next »" at bounding box center [977, 119] width 54 height 28
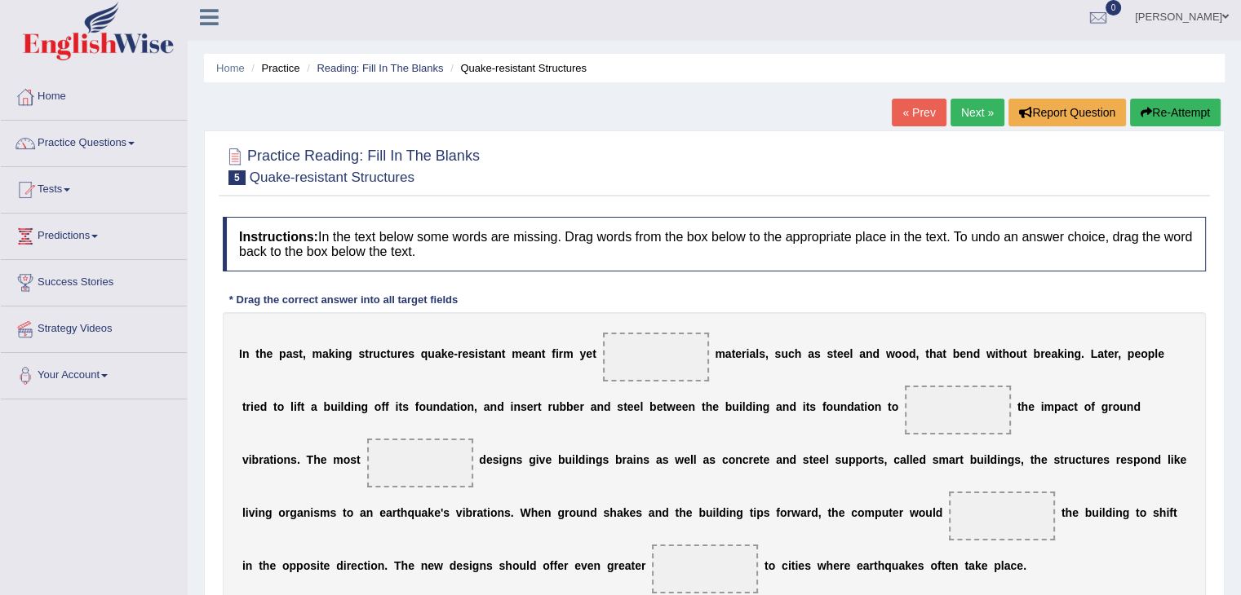
scroll to position [261, 0]
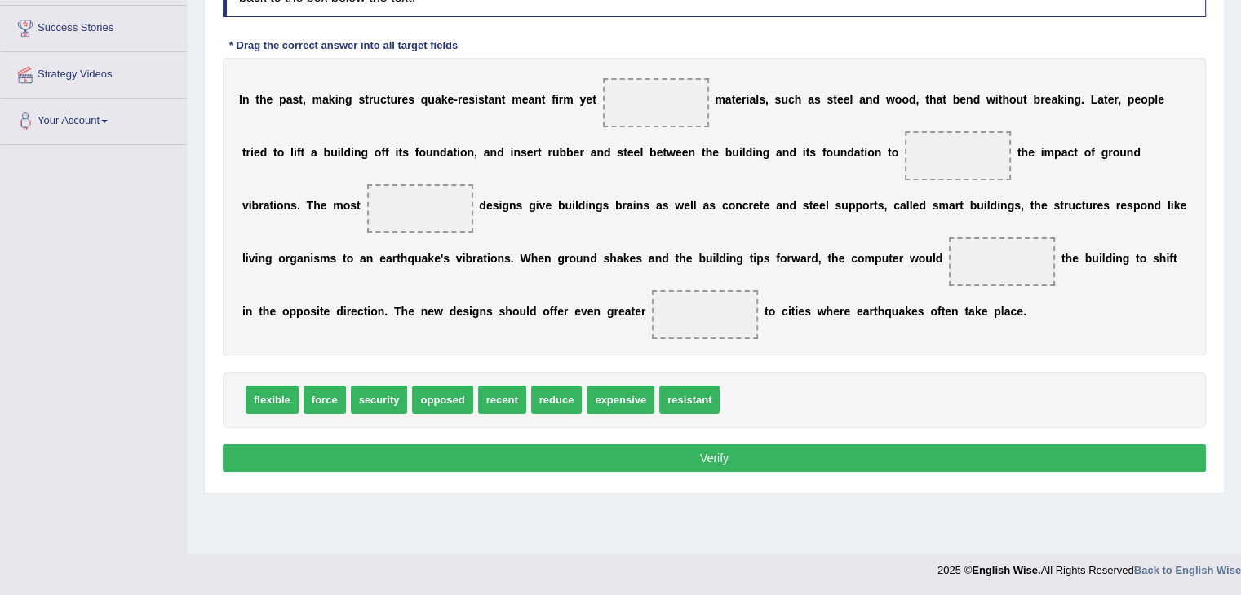
drag, startPoint x: 651, startPoint y: 402, endPoint x: 653, endPoint y: 392, distance: 10.7
drag, startPoint x: 684, startPoint y: 398, endPoint x: 659, endPoint y: 106, distance: 293.1
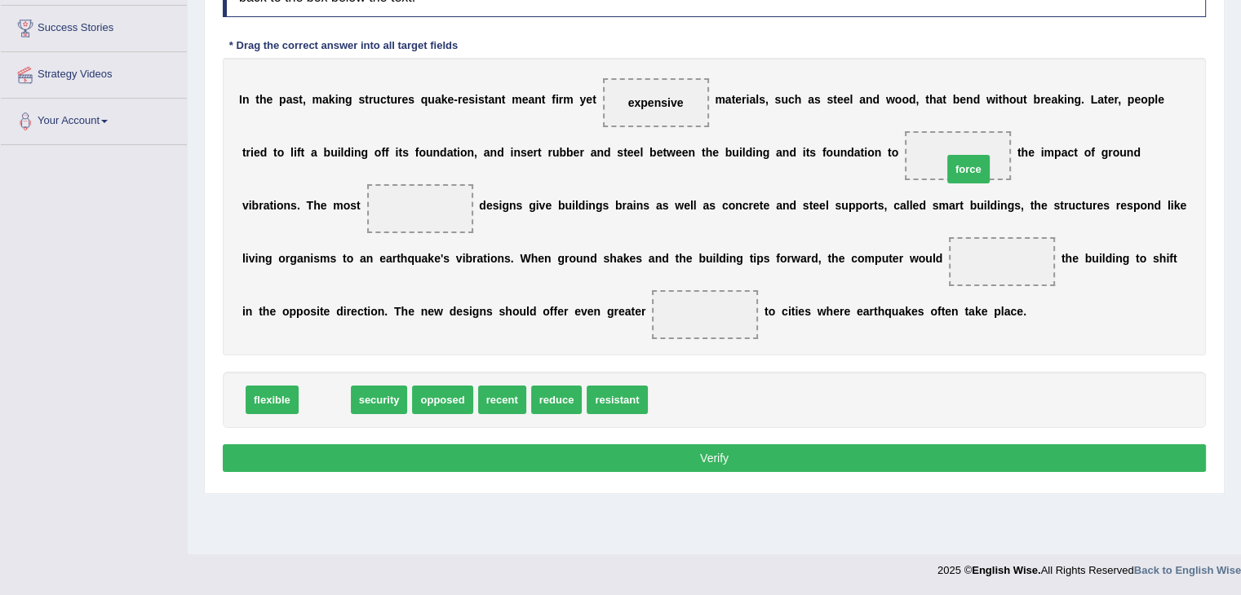
drag, startPoint x: 312, startPoint y: 406, endPoint x: 956, endPoint y: 175, distance: 683.7
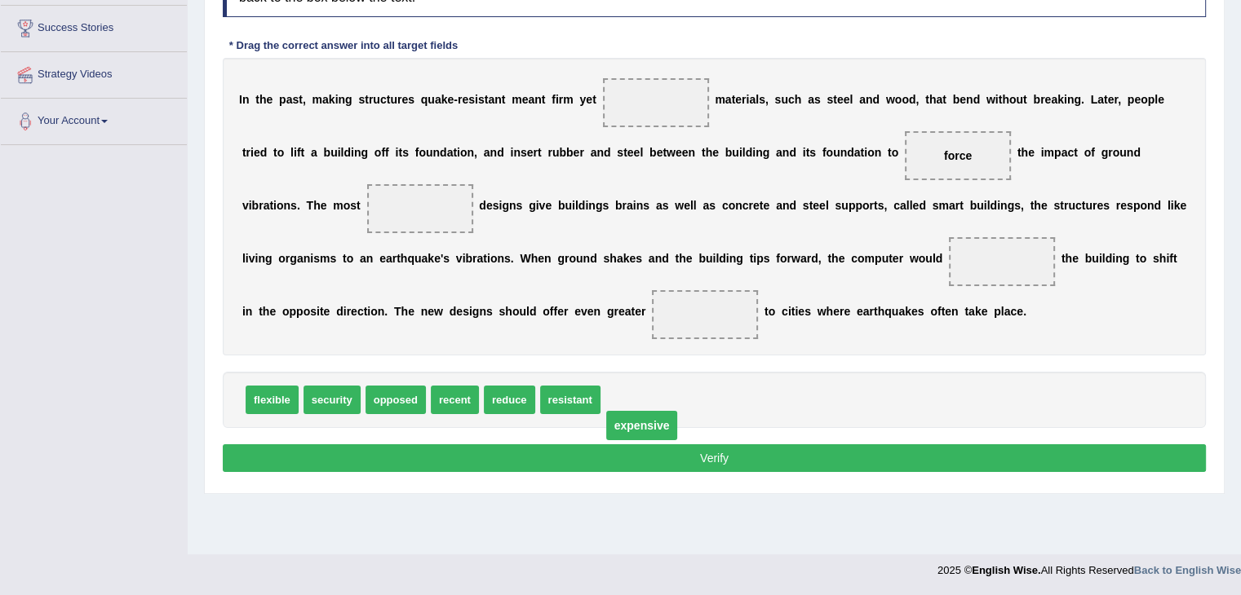
drag, startPoint x: 657, startPoint y: 99, endPoint x: 657, endPoint y: 410, distance: 311.6
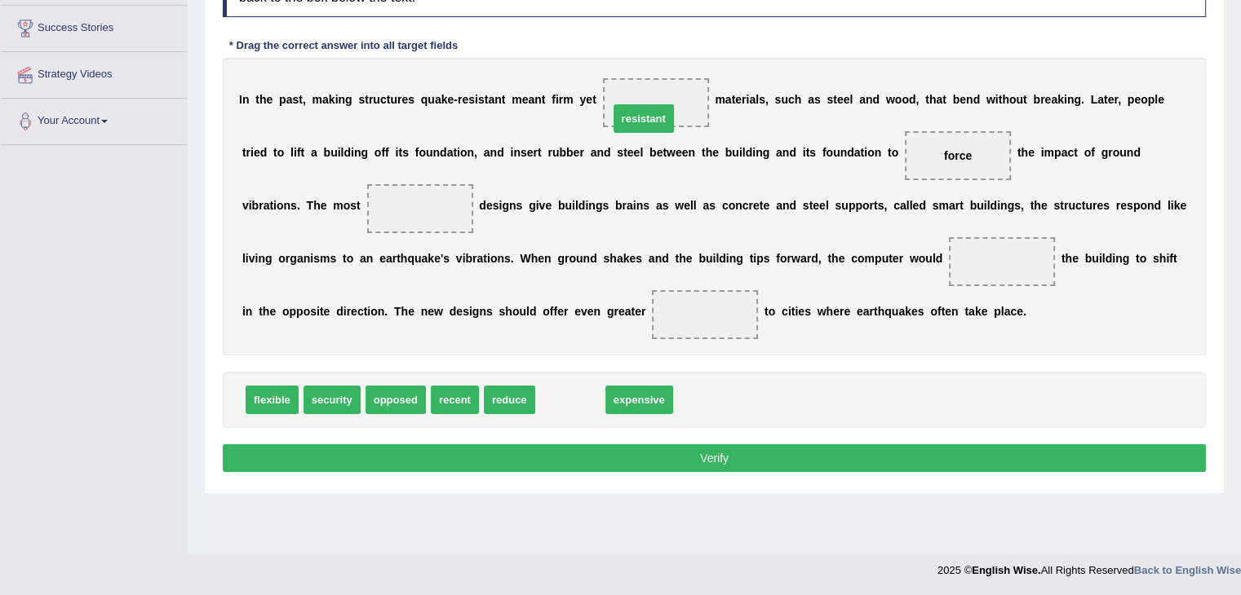
drag, startPoint x: 577, startPoint y: 394, endPoint x: 657, endPoint y: 107, distance: 298.0
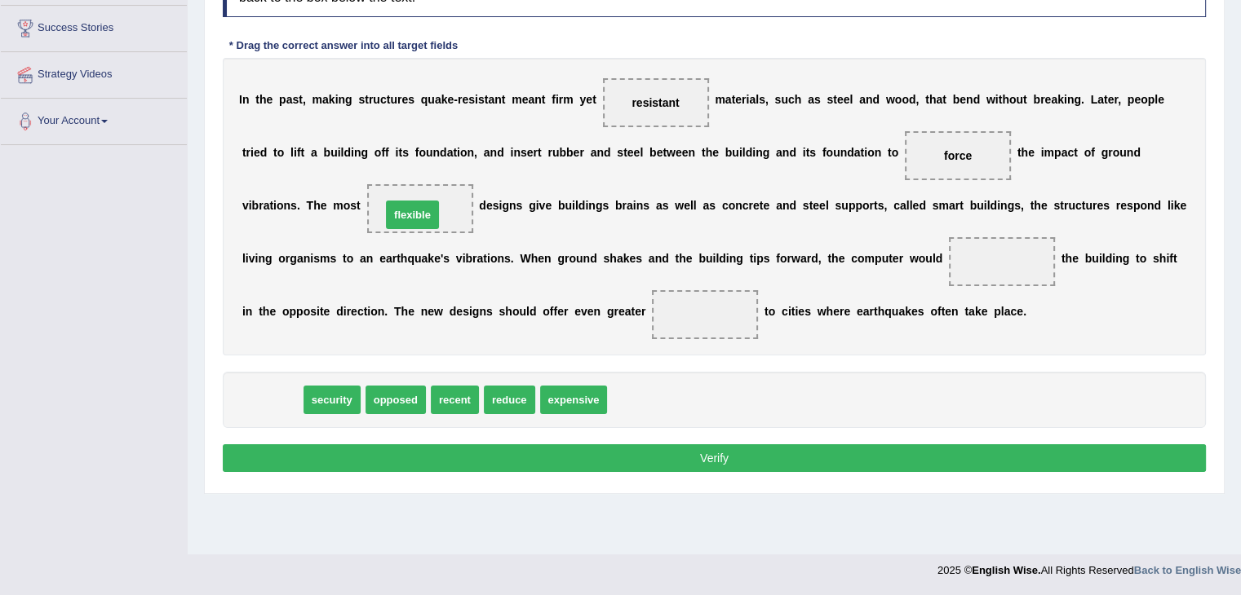
drag, startPoint x: 269, startPoint y: 397, endPoint x: 418, endPoint y: 201, distance: 245.7
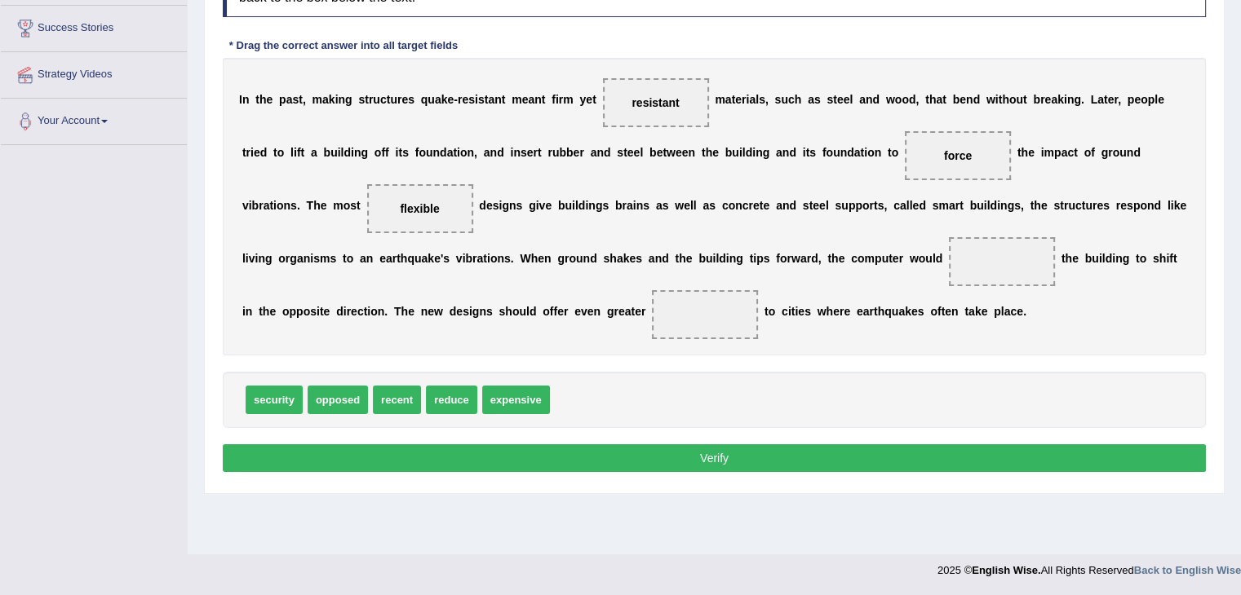
drag, startPoint x: 431, startPoint y: 178, endPoint x: 424, endPoint y: 242, distance: 64.9
click at [425, 244] on div "I n t h e p a s t , m a k i n g s t r u c t u r e s q u a k e - r e s i s t a n…" at bounding box center [714, 207] width 983 height 298
click at [421, 209] on span "flexible" at bounding box center [420, 208] width 106 height 49
drag, startPoint x: 421, startPoint y: 209, endPoint x: 40, endPoint y: 356, distance: 408.5
click at [40, 356] on div "Toggle navigation Home Practice Questions Speaking Practice Read Aloud Repeat S…" at bounding box center [620, 163] width 1241 height 848
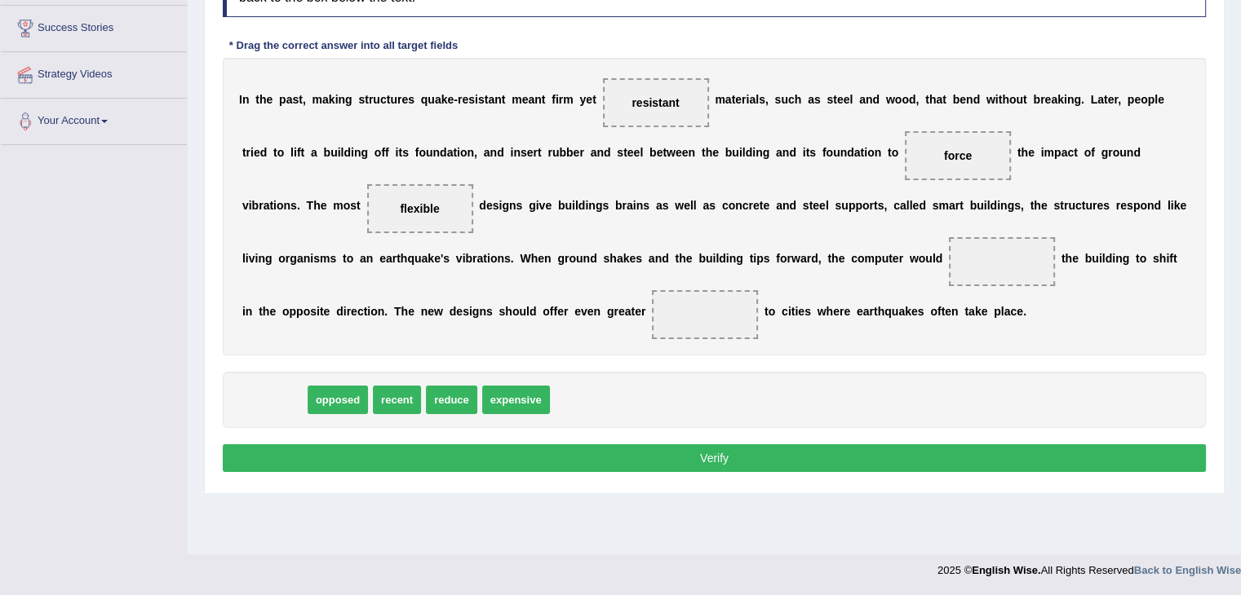
drag, startPoint x: 268, startPoint y: 386, endPoint x: 87, endPoint y: 350, distance: 183.8
click at [87, 350] on div "Toggle navigation Home Practice Questions Speaking Practice Read Aloud Repeat S…" at bounding box center [620, 163] width 1241 height 848
drag, startPoint x: 961, startPoint y: 164, endPoint x: 598, endPoint y: 349, distance: 407.5
click at [489, 396] on div "Instructions: In the text below some words are missing. Drag words from the box…" at bounding box center [714, 219] width 991 height 531
drag, startPoint x: 967, startPoint y: 152, endPoint x: 449, endPoint y: 423, distance: 585.6
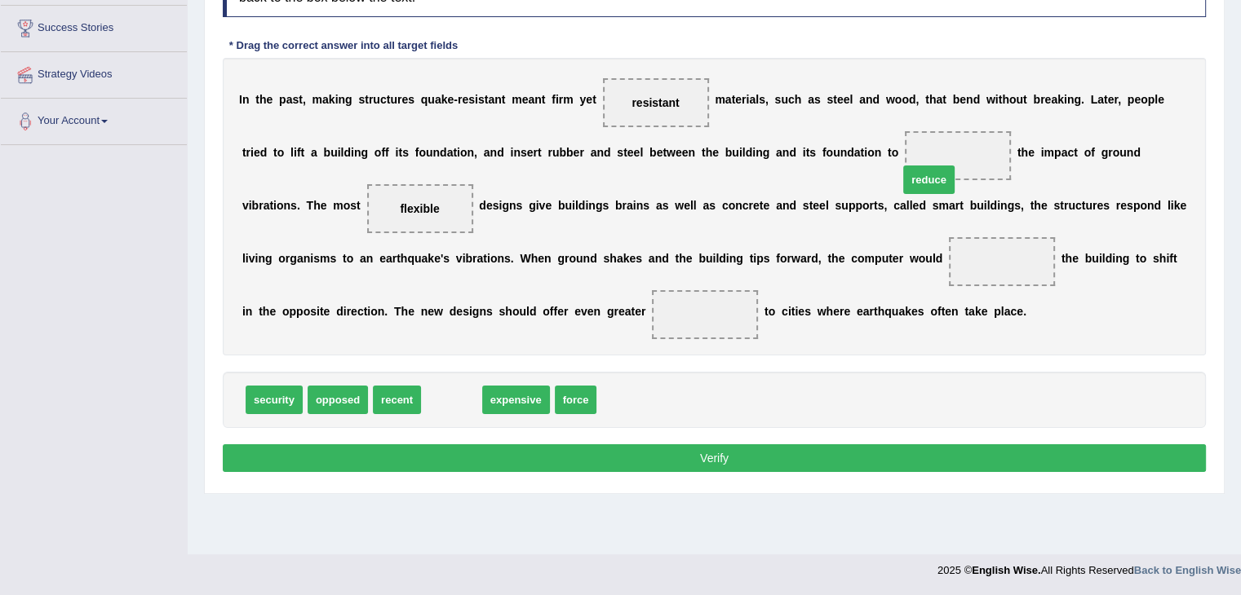
drag, startPoint x: 454, startPoint y: 390, endPoint x: 966, endPoint y: 154, distance: 563.9
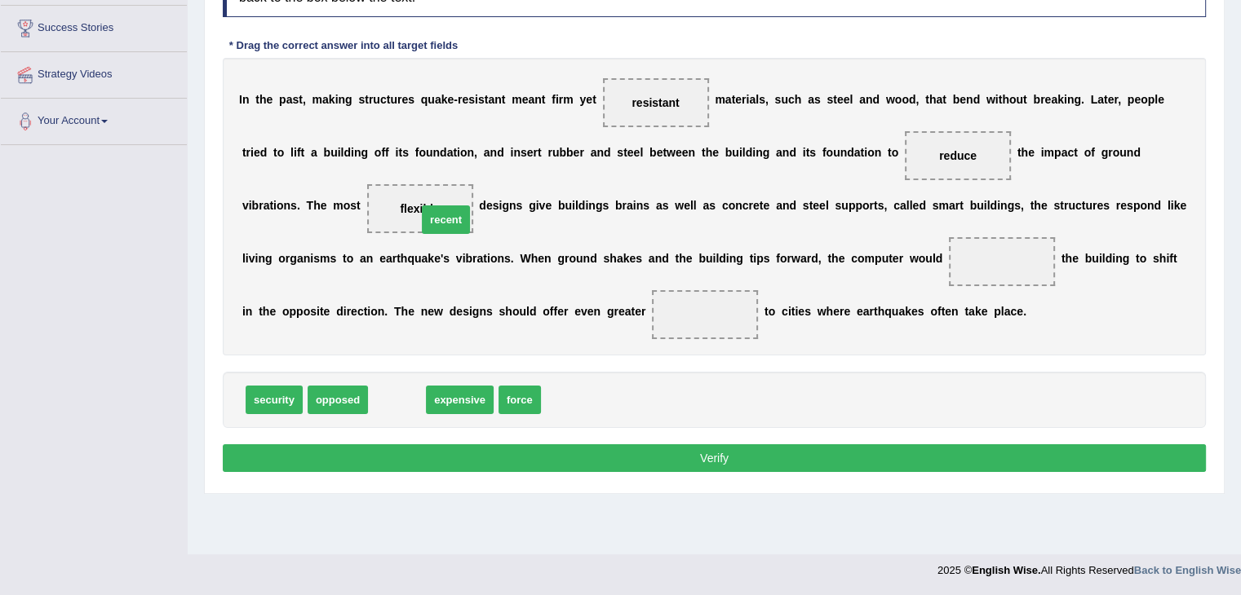
drag, startPoint x: 396, startPoint y: 393, endPoint x: 445, endPoint y: 210, distance: 189.9
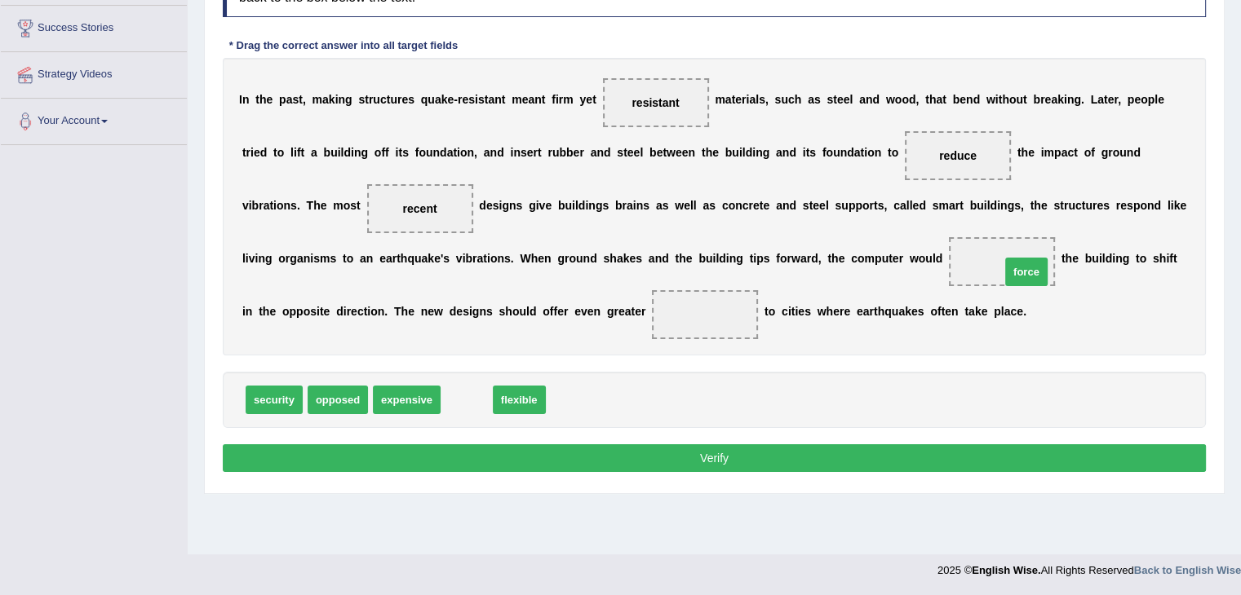
drag, startPoint x: 481, startPoint y: 399, endPoint x: 1041, endPoint y: 271, distance: 574.0
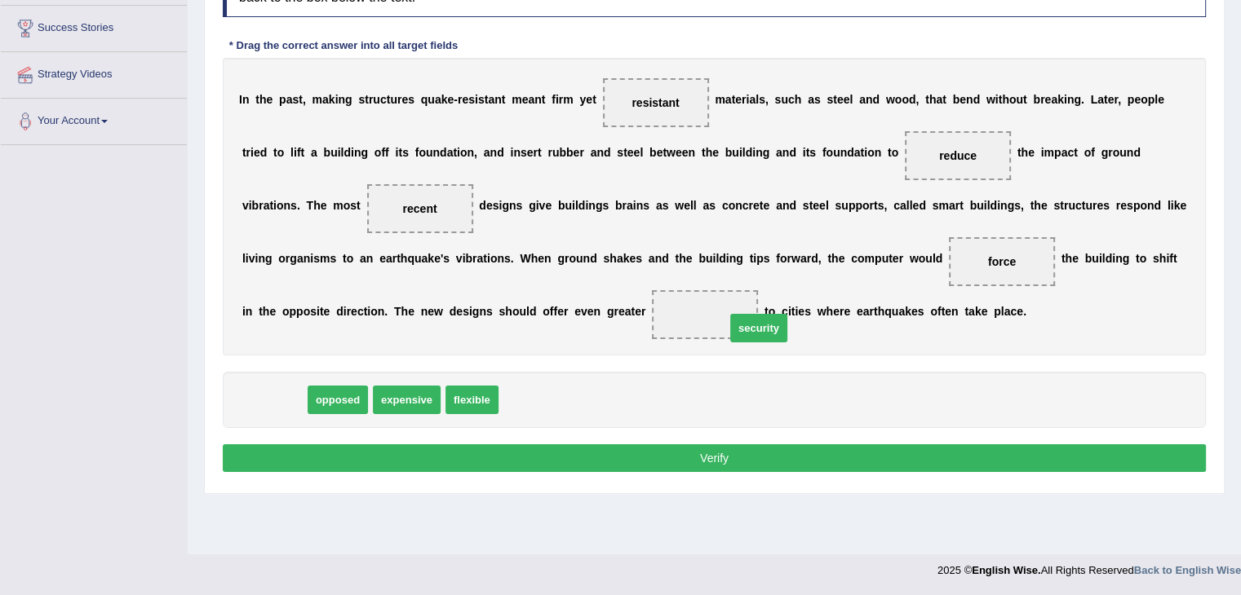
drag, startPoint x: 357, startPoint y: 365, endPoint x: 754, endPoint y: 310, distance: 400.2
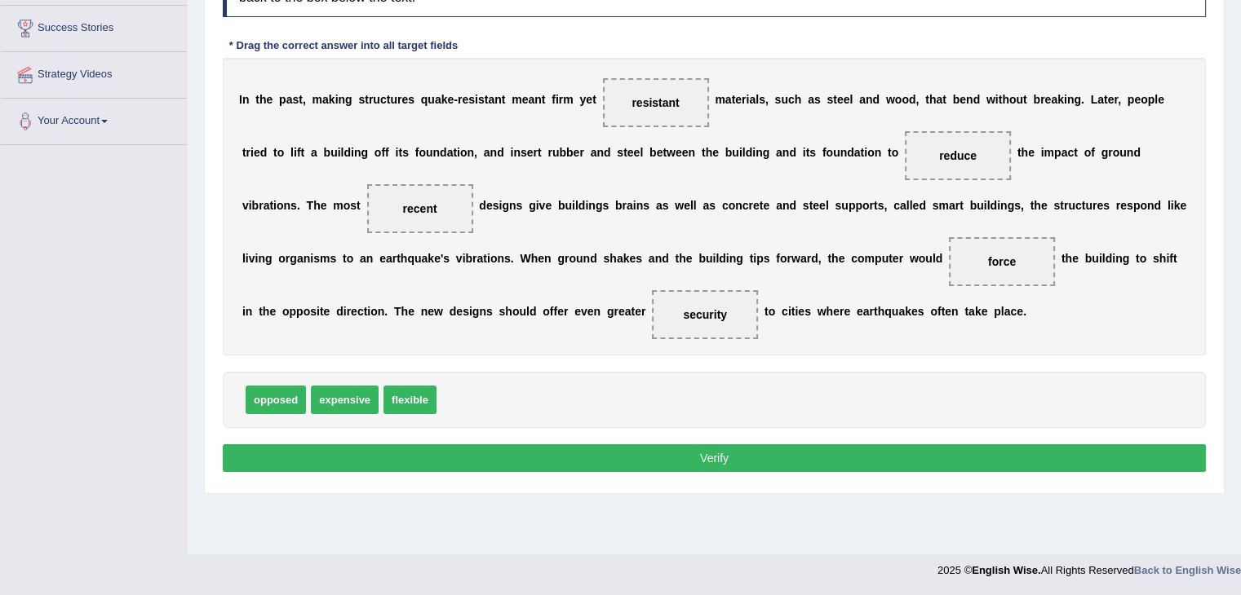
click at [731, 454] on button "Verify" at bounding box center [714, 459] width 983 height 28
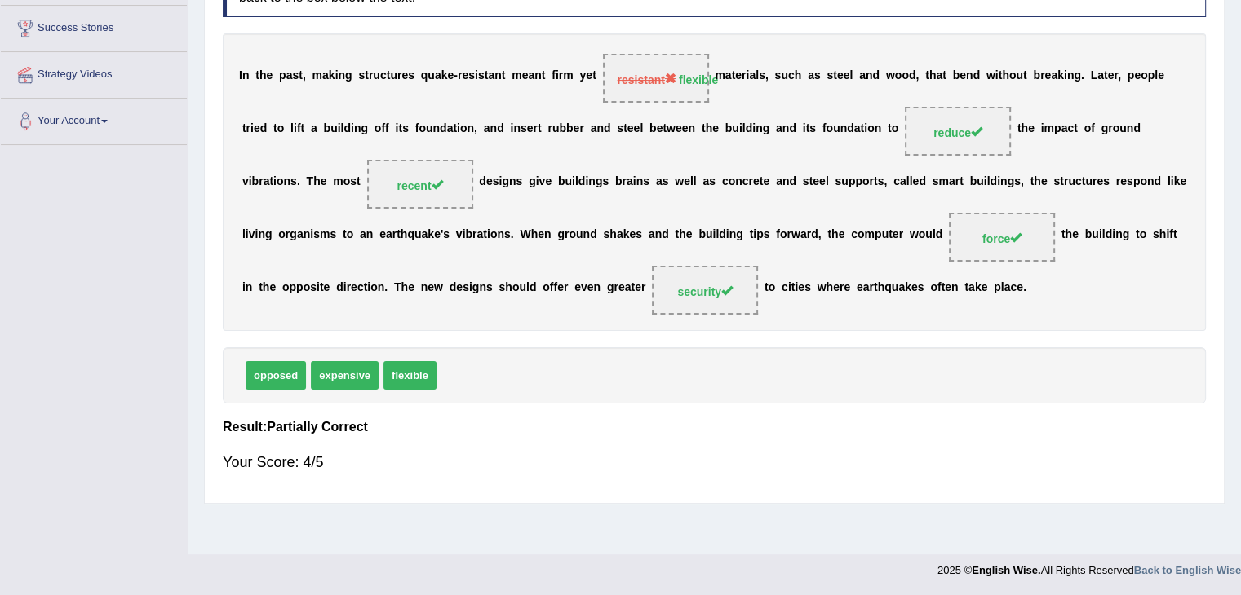
drag, startPoint x: 330, startPoint y: 377, endPoint x: 573, endPoint y: 177, distance: 314.7
click at [576, 188] on div "Instructions: In the text below some words are missing. Drag words from the box…" at bounding box center [714, 224] width 991 height 541
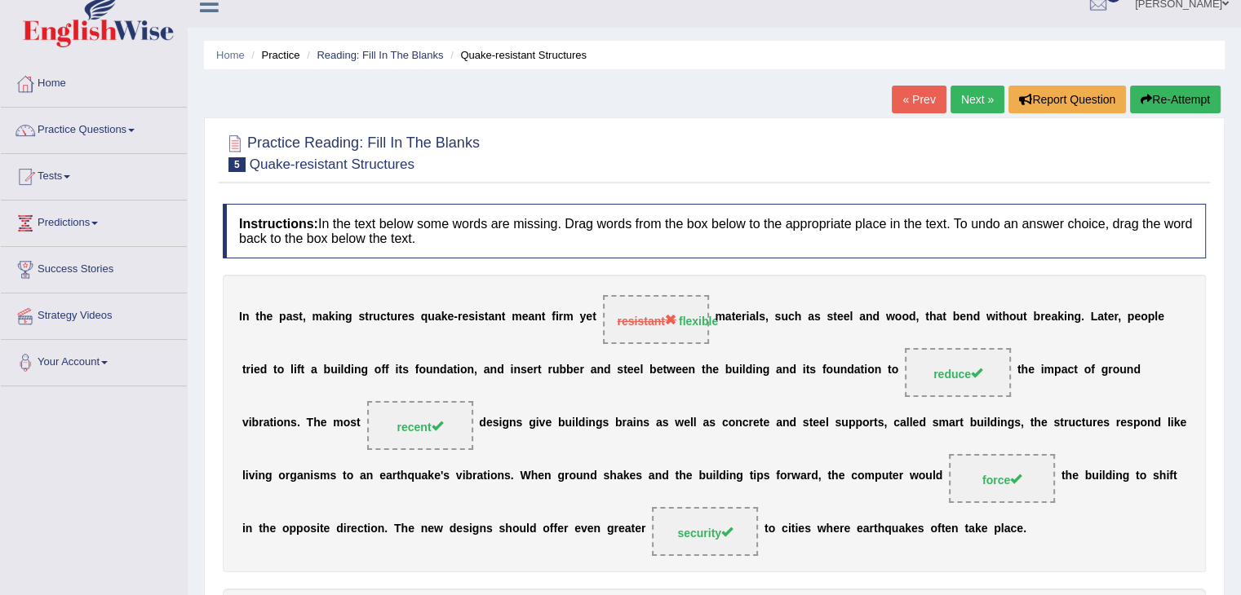
drag, startPoint x: 836, startPoint y: 426, endPoint x: 837, endPoint y: 439, distance: 13.1
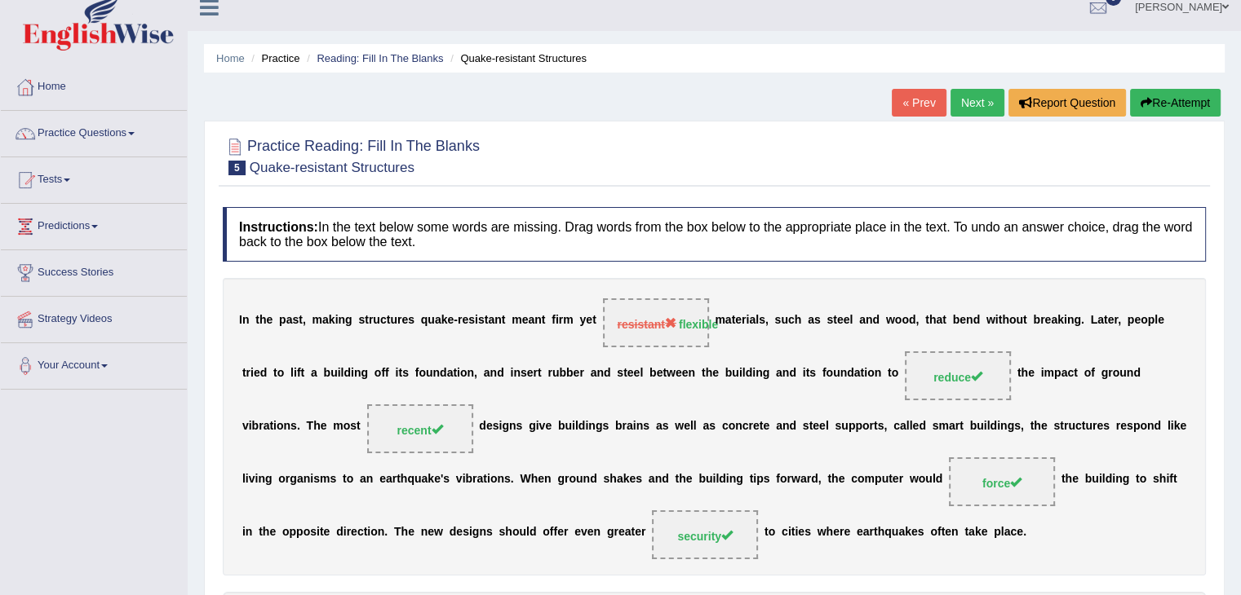
click at [958, 108] on link "Next »" at bounding box center [977, 103] width 54 height 28
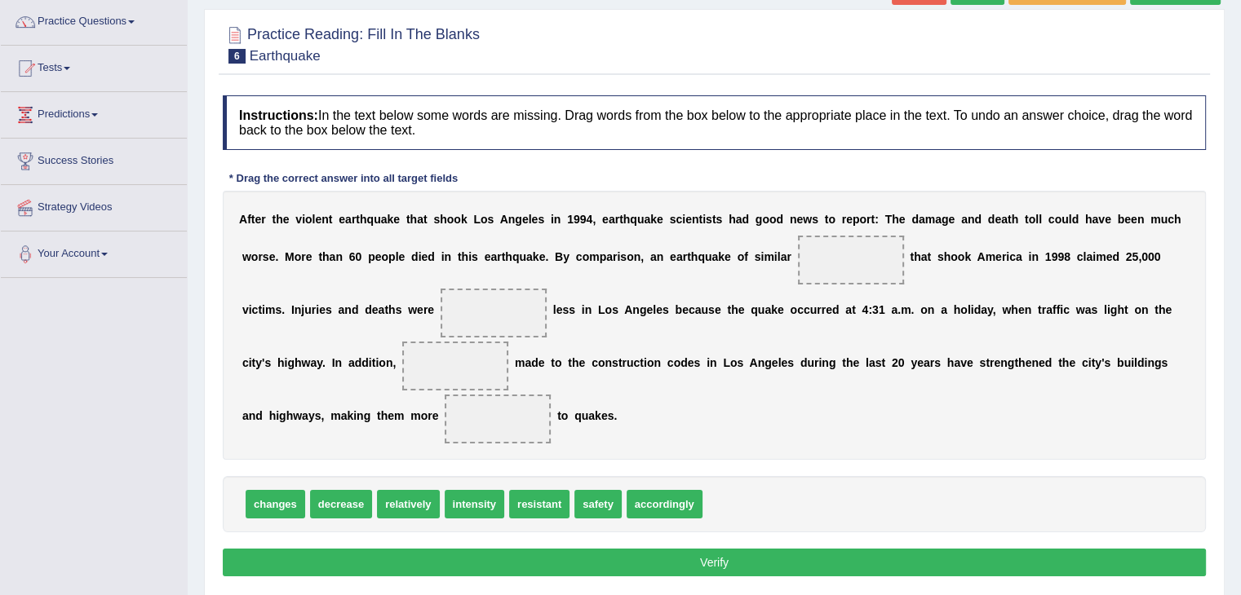
scroll to position [131, 0]
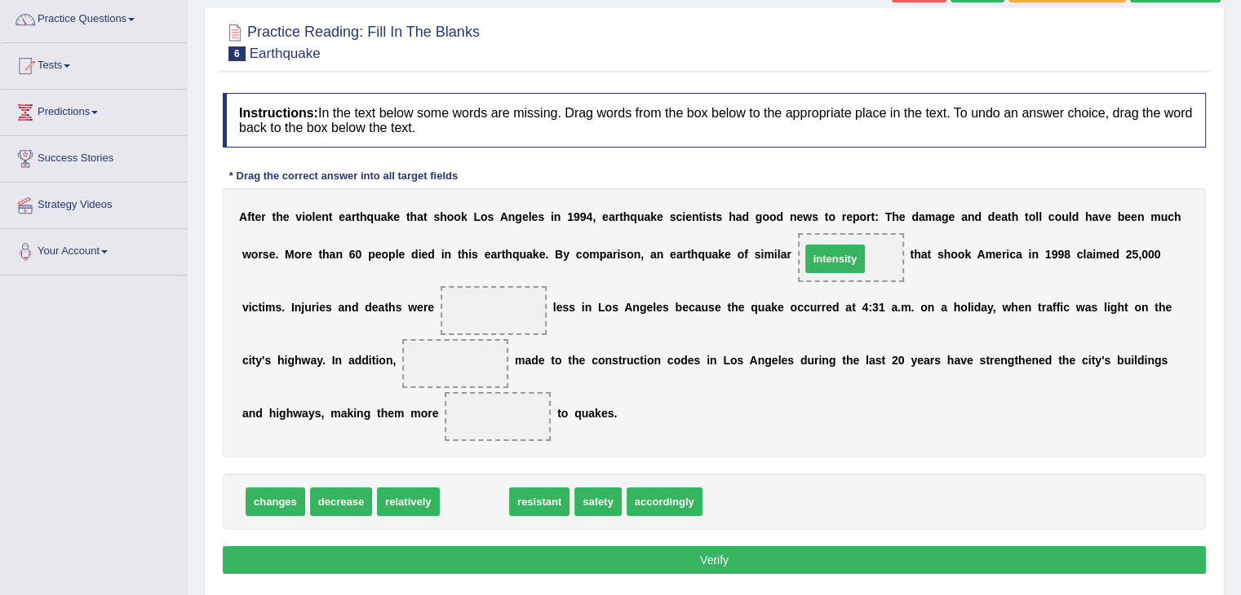
drag, startPoint x: 474, startPoint y: 503, endPoint x: 834, endPoint y: 260, distance: 434.8
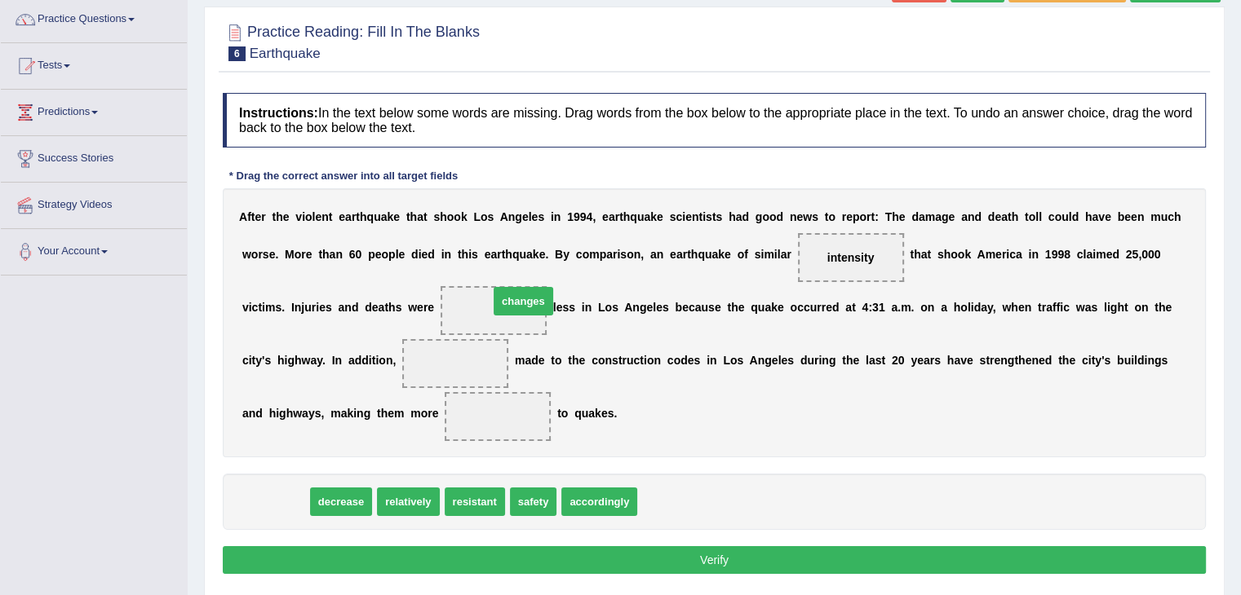
drag, startPoint x: 260, startPoint y: 508, endPoint x: 508, endPoint y: 308, distance: 319.0
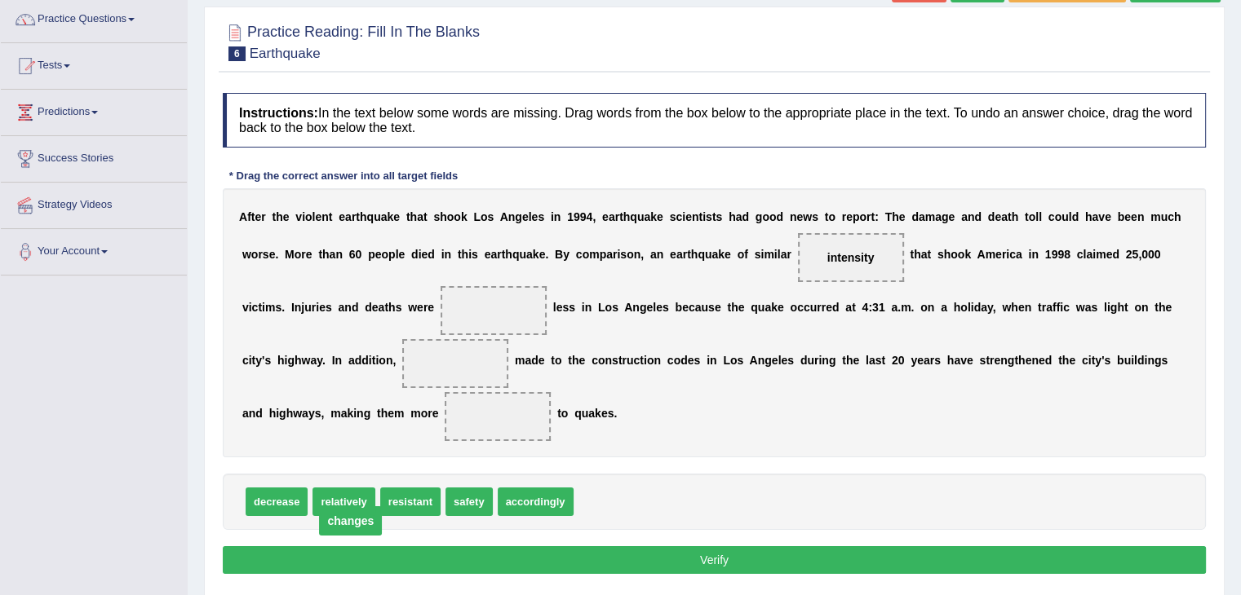
drag, startPoint x: 505, startPoint y: 308, endPoint x: 362, endPoint y: 519, distance: 254.3
drag, startPoint x: 838, startPoint y: 435, endPoint x: 852, endPoint y: 460, distance: 28.8
drag, startPoint x: 849, startPoint y: 396, endPoint x: 841, endPoint y: 387, distance: 11.5
click at [847, 405] on div "A f t e r t h e v i o l e n t e a r t h q u a k e t h a t s h o o k L o s A n g…" at bounding box center [714, 322] width 983 height 269
drag, startPoint x: 817, startPoint y: 286, endPoint x: 781, endPoint y: 299, distance: 39.0
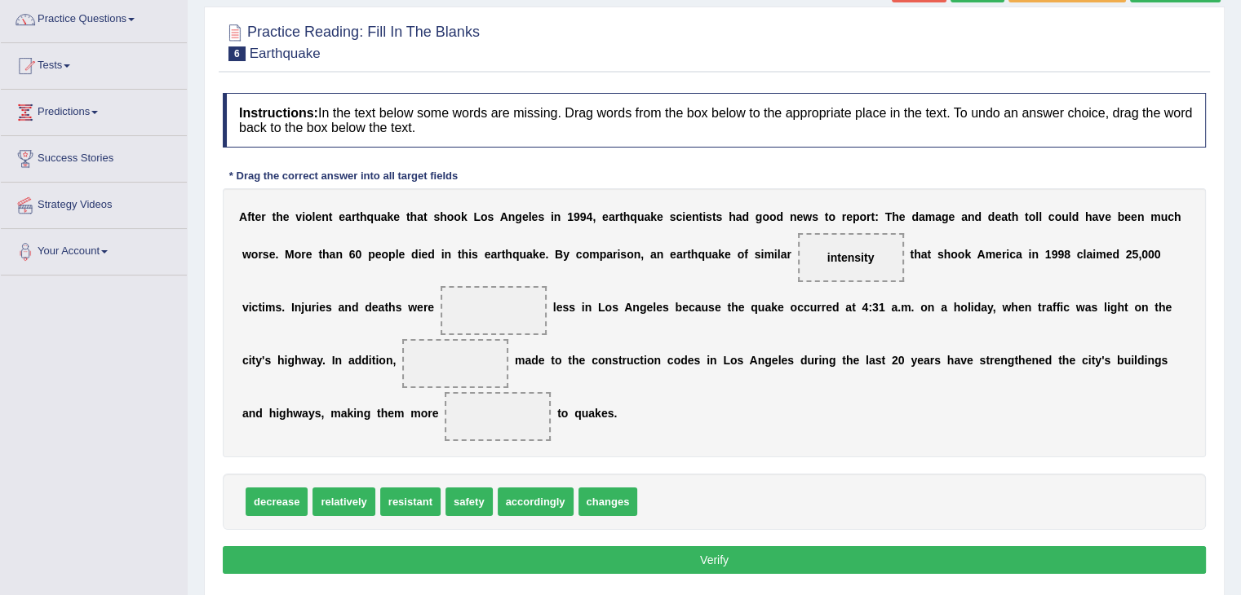
click at [809, 288] on div "A f t e r t h e v i o l e n t e a r t h q u a k e t h a t s h o o k L o s A n g…" at bounding box center [714, 322] width 983 height 269
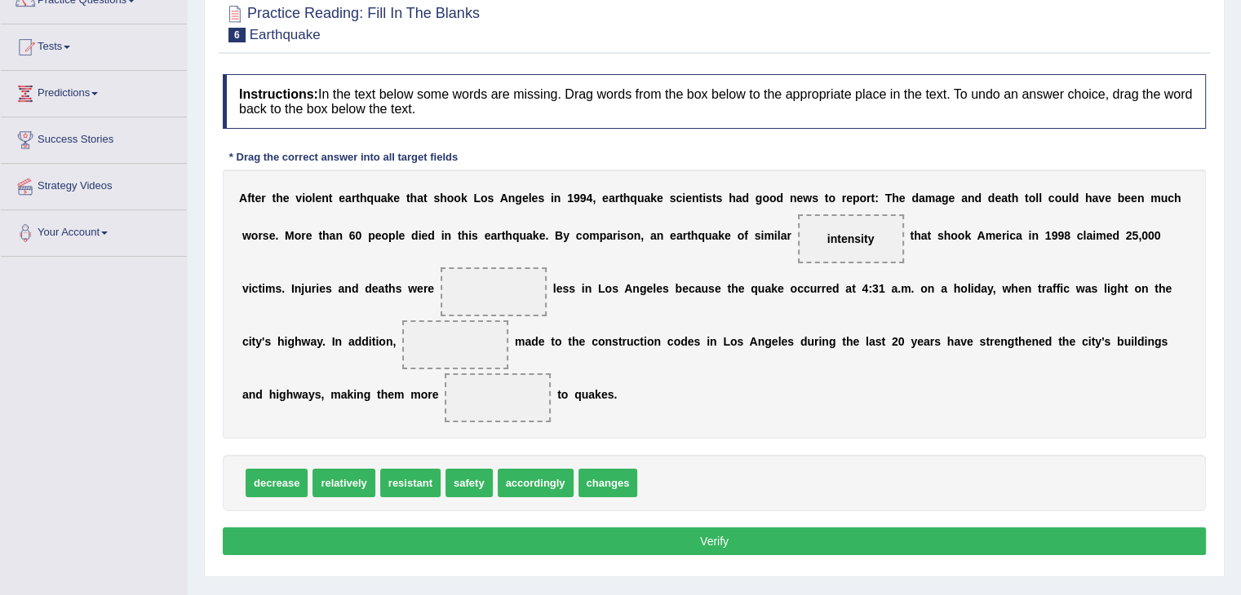
scroll to position [163, 0]
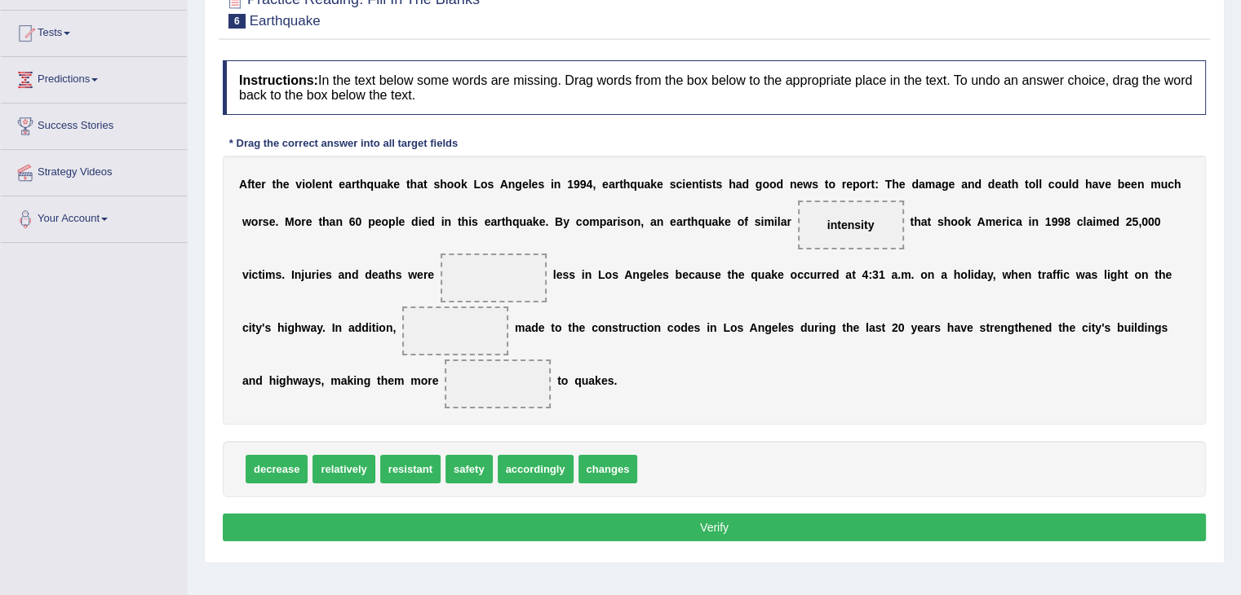
drag, startPoint x: 542, startPoint y: 70, endPoint x: 252, endPoint y: 125, distance: 295.5
drag, startPoint x: 113, startPoint y: 431, endPoint x: 83, endPoint y: 405, distance: 39.3
click at [83, 405] on div "Toggle navigation Home Practice Questions Speaking Practice Read Aloud Repeat S…" at bounding box center [620, 261] width 1241 height 848
drag, startPoint x: 396, startPoint y: 467, endPoint x: 52, endPoint y: 411, distance: 348.8
click at [52, 411] on div "Toggle navigation Home Practice Questions Speaking Practice Read Aloud Repeat S…" at bounding box center [620, 261] width 1241 height 848
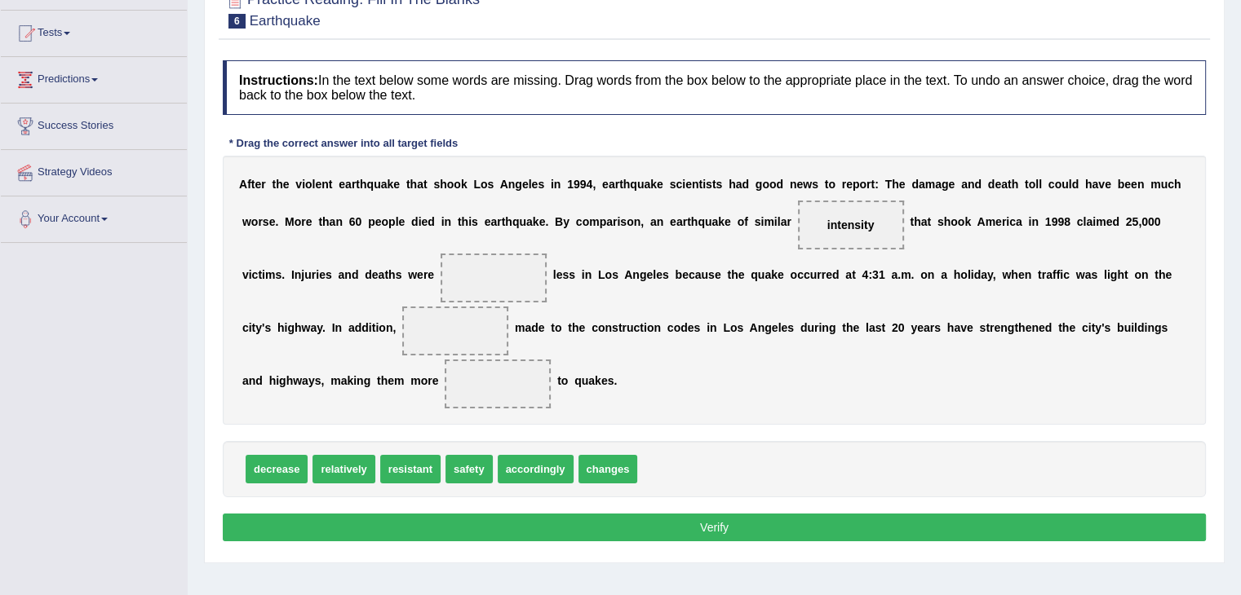
drag, startPoint x: 244, startPoint y: 475, endPoint x: 257, endPoint y: 473, distance: 13.2
click at [190, 462] on div "Home Practice Reading: Fill In The Blanks Earthquake « Prev Next » Report Quest…" at bounding box center [714, 245] width 1053 height 816
drag, startPoint x: 295, startPoint y: 472, endPoint x: 0, endPoint y: 443, distance: 296.7
click at [0, 443] on div "Toggle navigation Home Practice Questions Speaking Practice Read Aloud Repeat S…" at bounding box center [620, 261] width 1241 height 848
drag, startPoint x: 359, startPoint y: 471, endPoint x: 521, endPoint y: 288, distance: 244.4
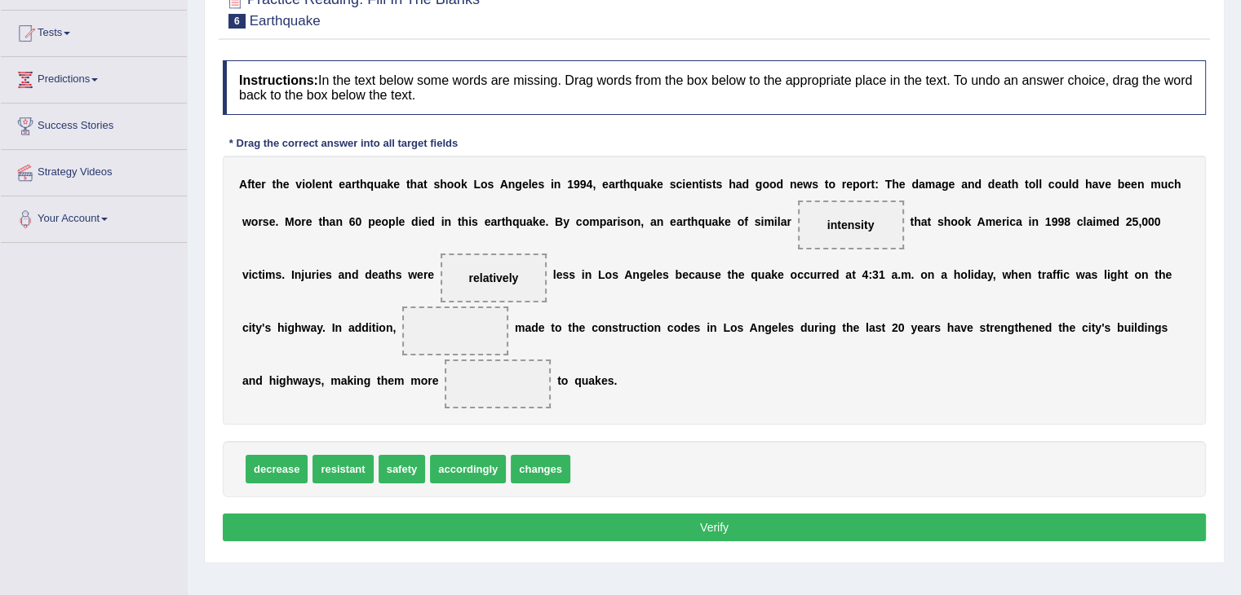
drag, startPoint x: 521, startPoint y: 279, endPoint x: 447, endPoint y: 365, distance: 113.9
click at [434, 379] on div "A f t e r t h e v i o l e n t e a r t h q u a k e t h a t s h o o k L o s A n g…" at bounding box center [714, 290] width 983 height 269
drag, startPoint x: 506, startPoint y: 269, endPoint x: 648, endPoint y: 461, distance: 239.0
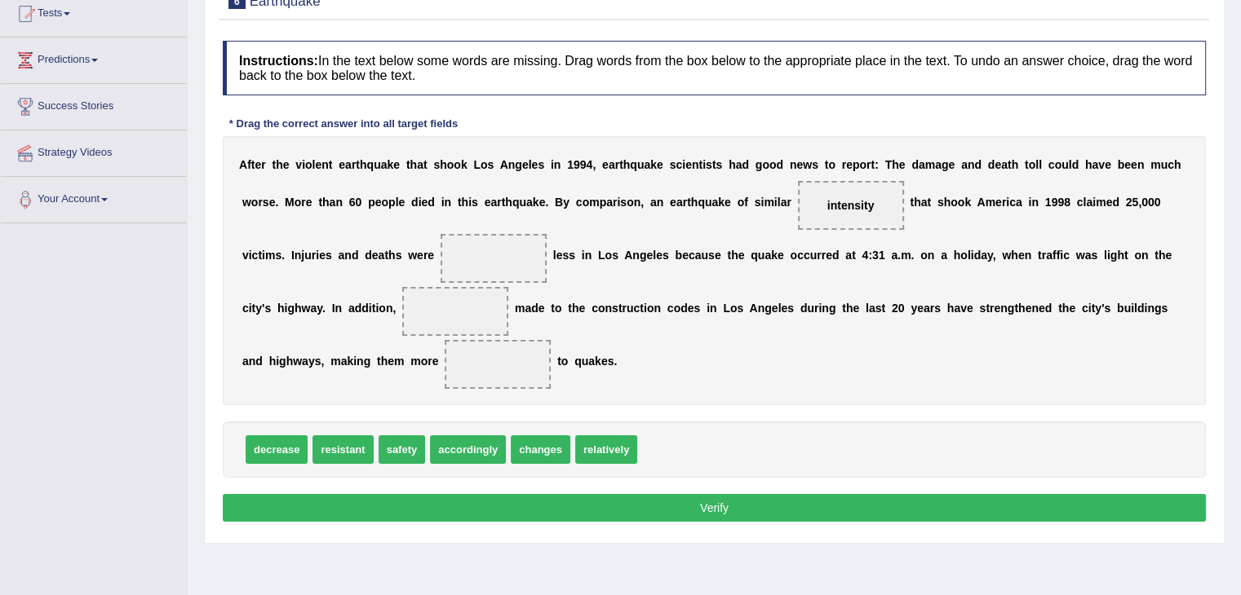
scroll to position [196, 0]
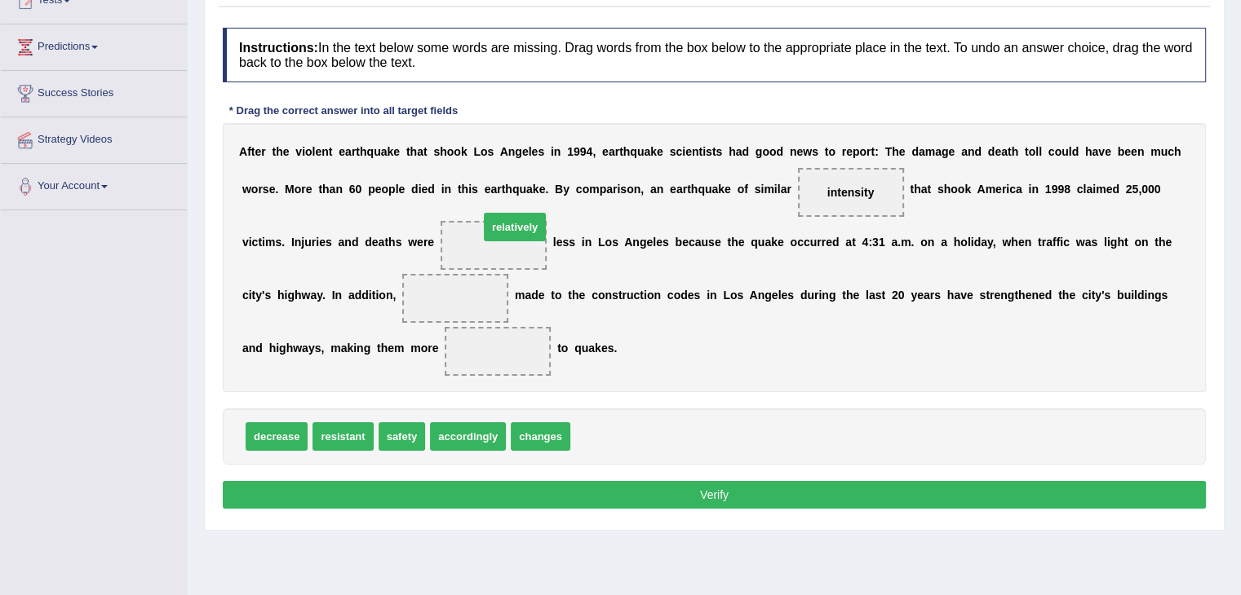
drag, startPoint x: 604, startPoint y: 428, endPoint x: 516, endPoint y: 228, distance: 218.8
drag, startPoint x: 529, startPoint y: 418, endPoint x: 547, endPoint y: 436, distance: 26.0
click at [546, 437] on div "decrease resistant safety accordingly changes" at bounding box center [714, 437] width 983 height 56
drag, startPoint x: 547, startPoint y: 436, endPoint x: 483, endPoint y: 292, distance: 158.1
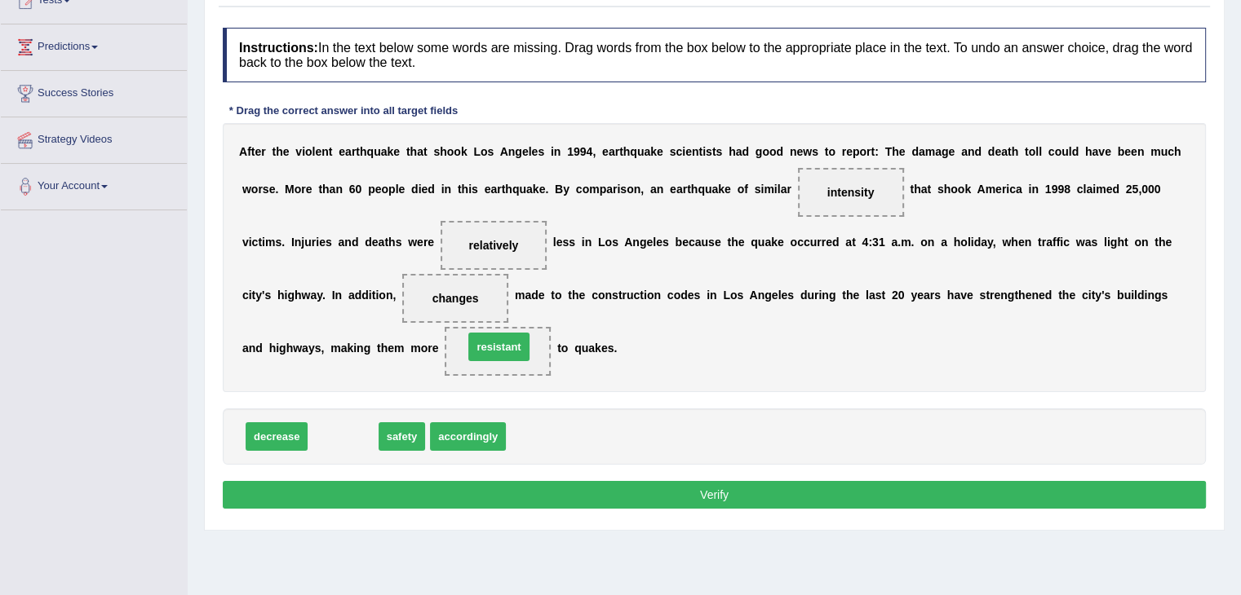
drag, startPoint x: 334, startPoint y: 440, endPoint x: 489, endPoint y: 350, distance: 179.8
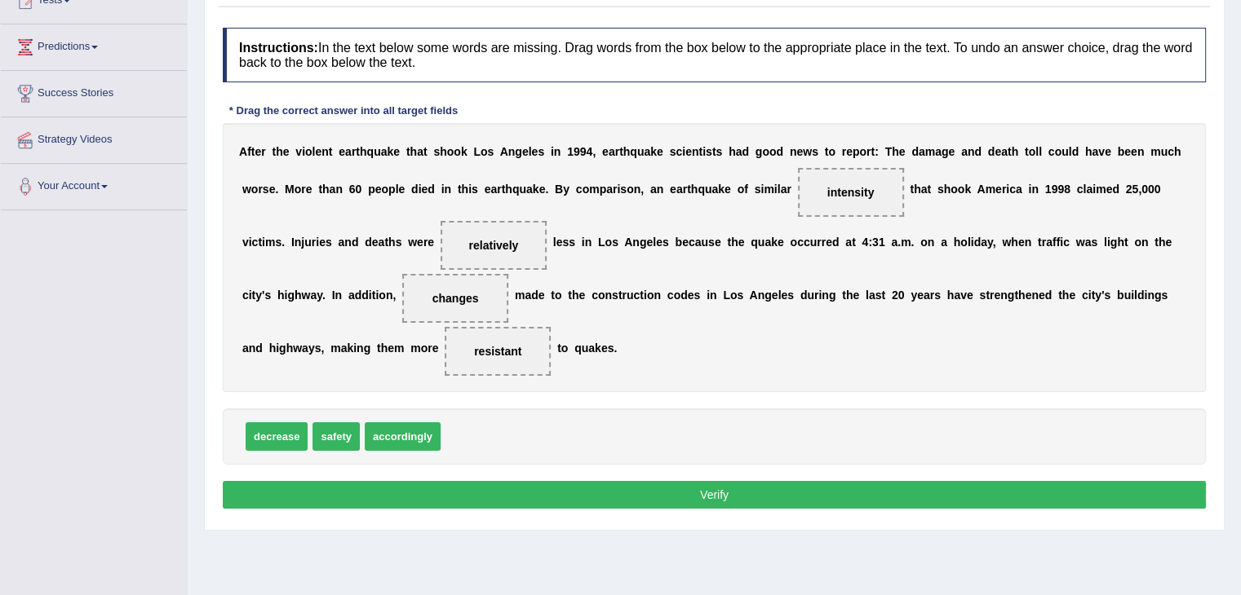
drag, startPoint x: 514, startPoint y: 487, endPoint x: 537, endPoint y: 492, distance: 23.4
click at [519, 481] on button "Verify" at bounding box center [714, 495] width 983 height 28
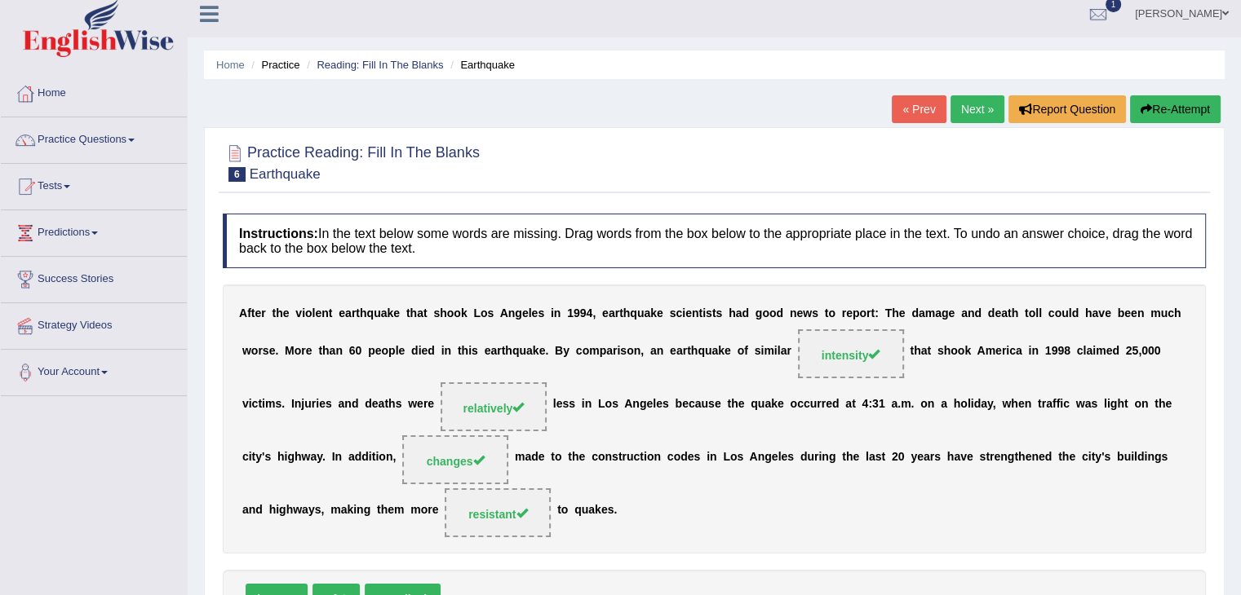
scroll to position [0, 0]
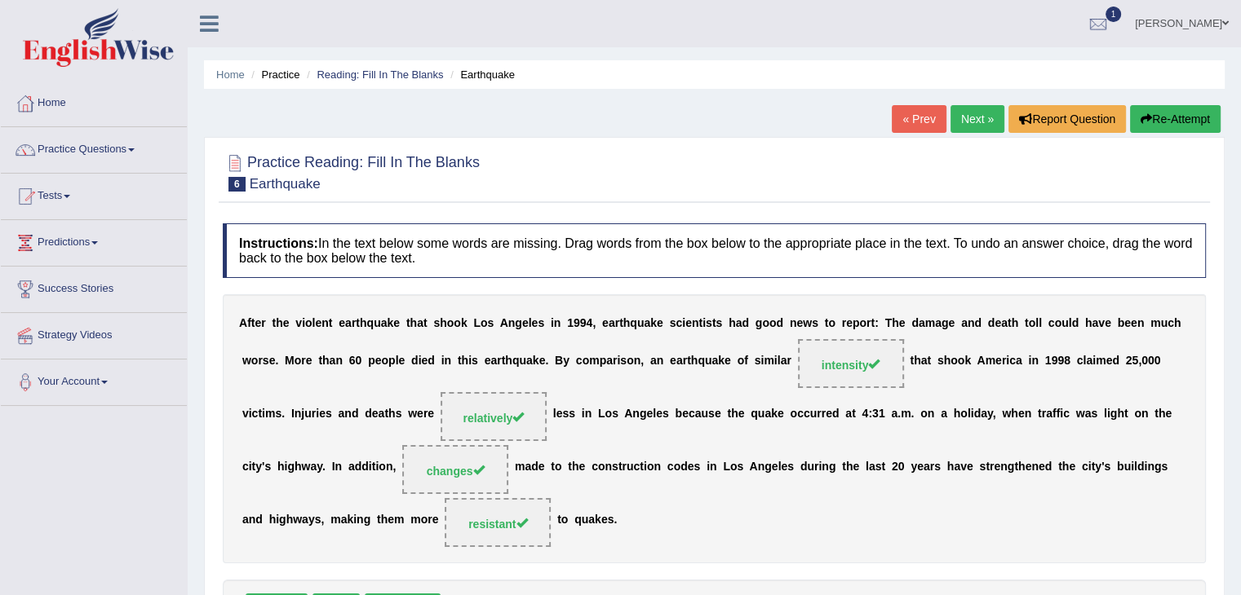
click at [960, 131] on link "Next »" at bounding box center [977, 119] width 54 height 28
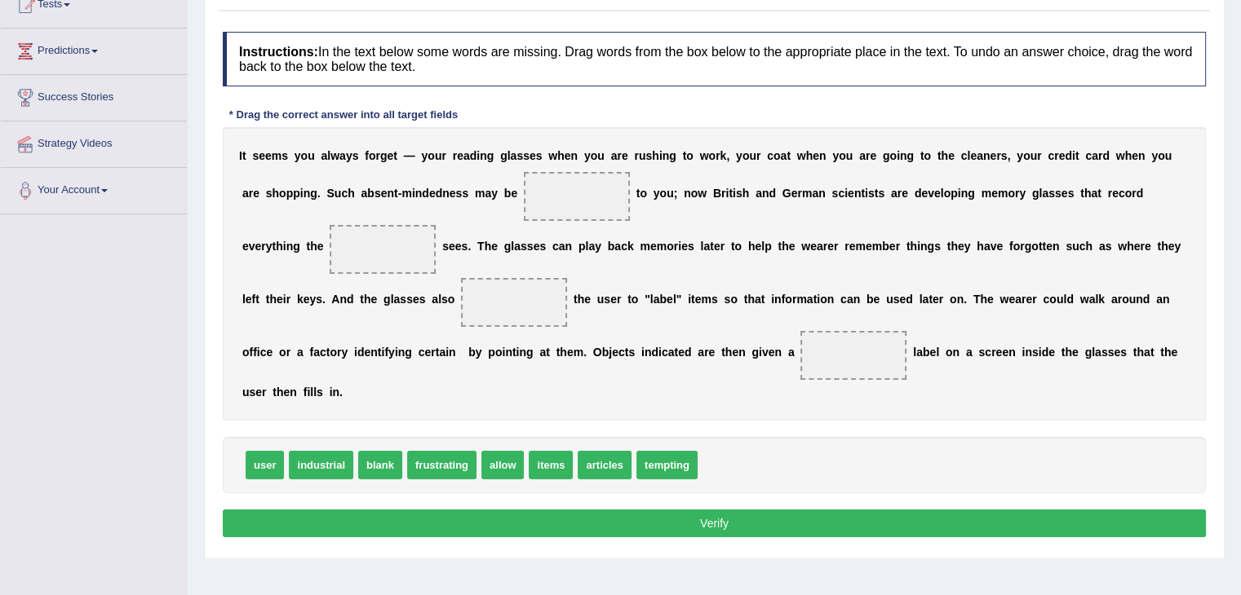
scroll to position [163, 0]
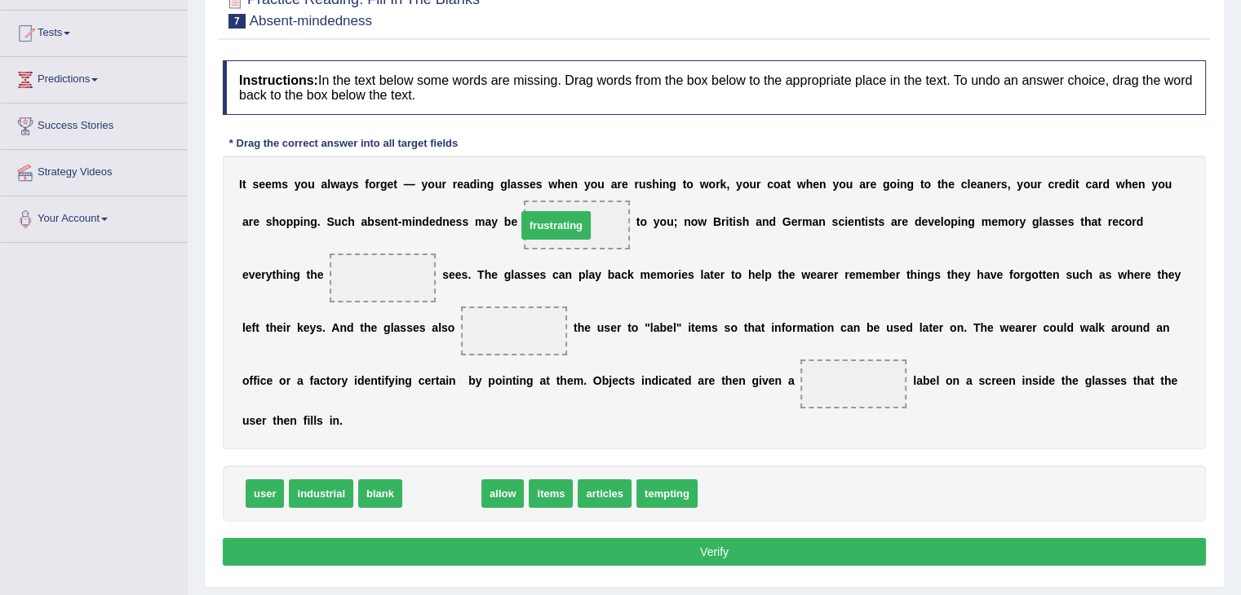
drag, startPoint x: 463, startPoint y: 471, endPoint x: 548, endPoint y: 232, distance: 254.4
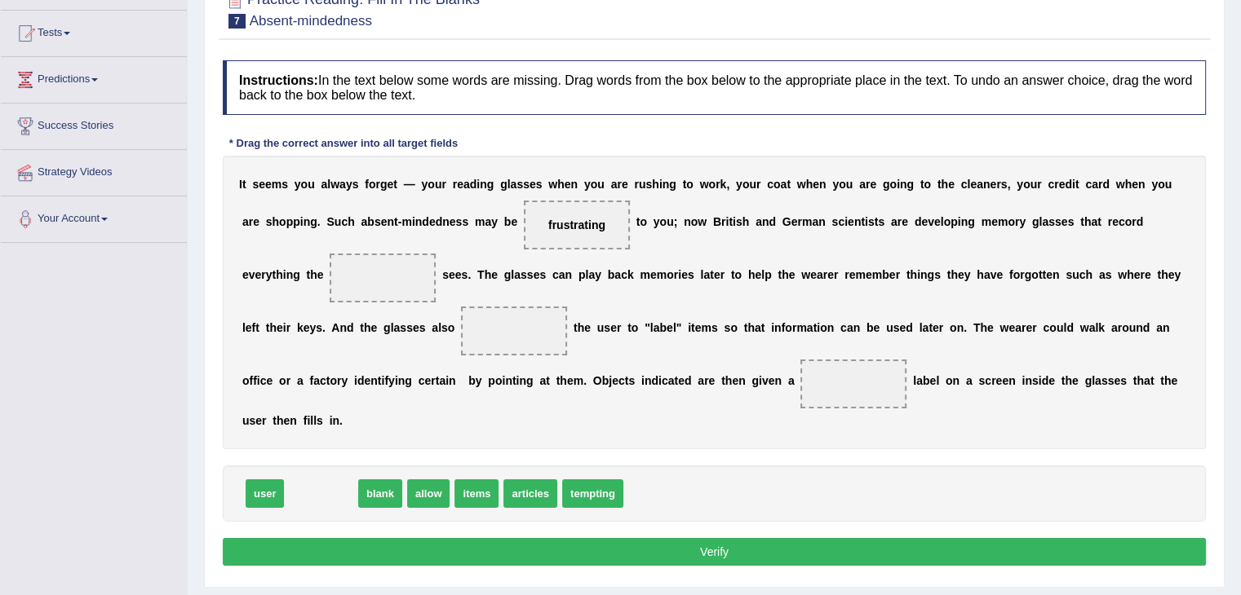
drag, startPoint x: 326, startPoint y: 489, endPoint x: 488, endPoint y: -54, distance: 566.7
click at [488, 0] on html "Toggle navigation Home Practice Questions Speaking Practice Read Aloud Repeat S…" at bounding box center [620, 134] width 1241 height 595
drag, startPoint x: 333, startPoint y: 491, endPoint x: 388, endPoint y: 259, distance: 239.0
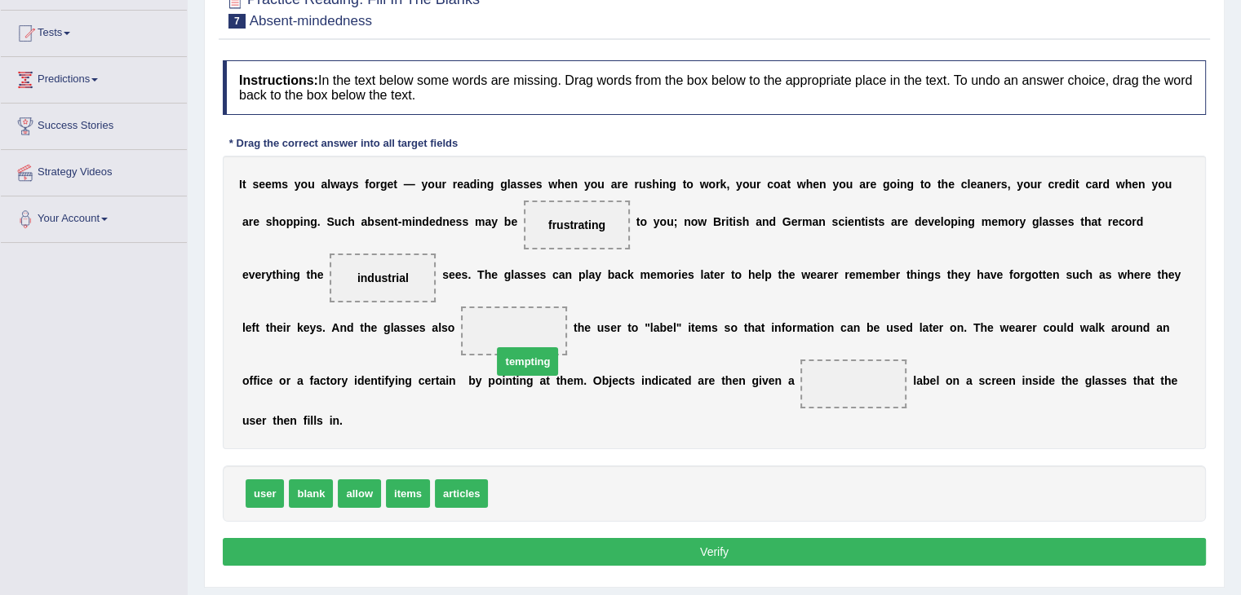
drag, startPoint x: 515, startPoint y: 487, endPoint x: 524, endPoint y: 336, distance: 151.2
drag, startPoint x: 313, startPoint y: 500, endPoint x: 858, endPoint y: 403, distance: 553.4
click at [695, 552] on button "Verify" at bounding box center [714, 552] width 983 height 28
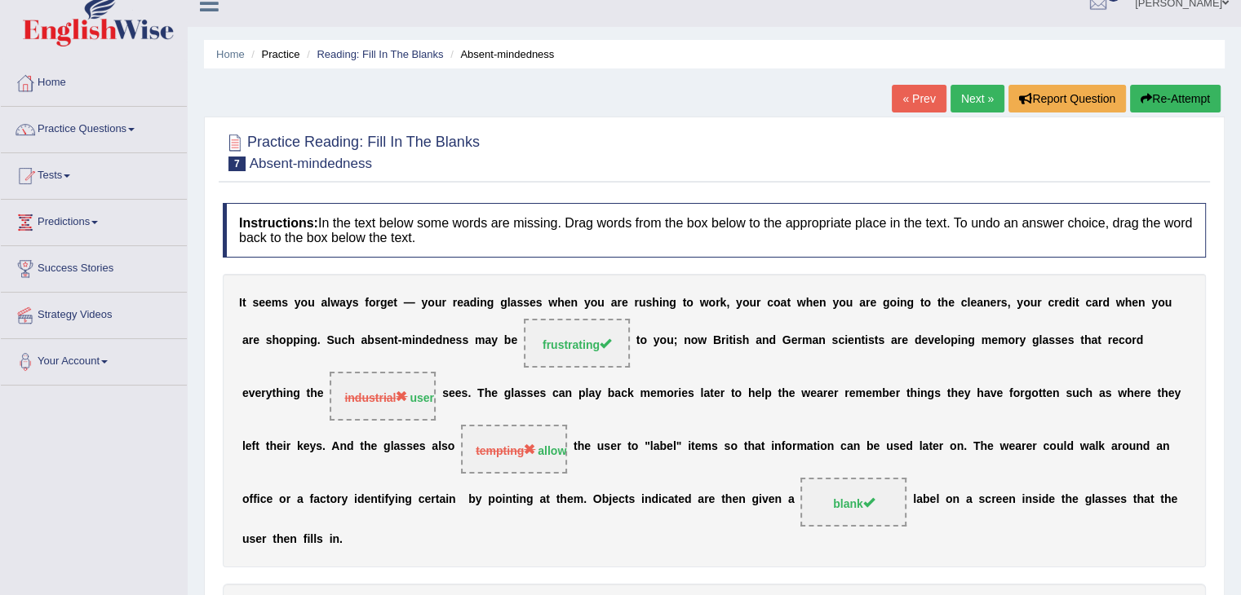
scroll to position [0, 0]
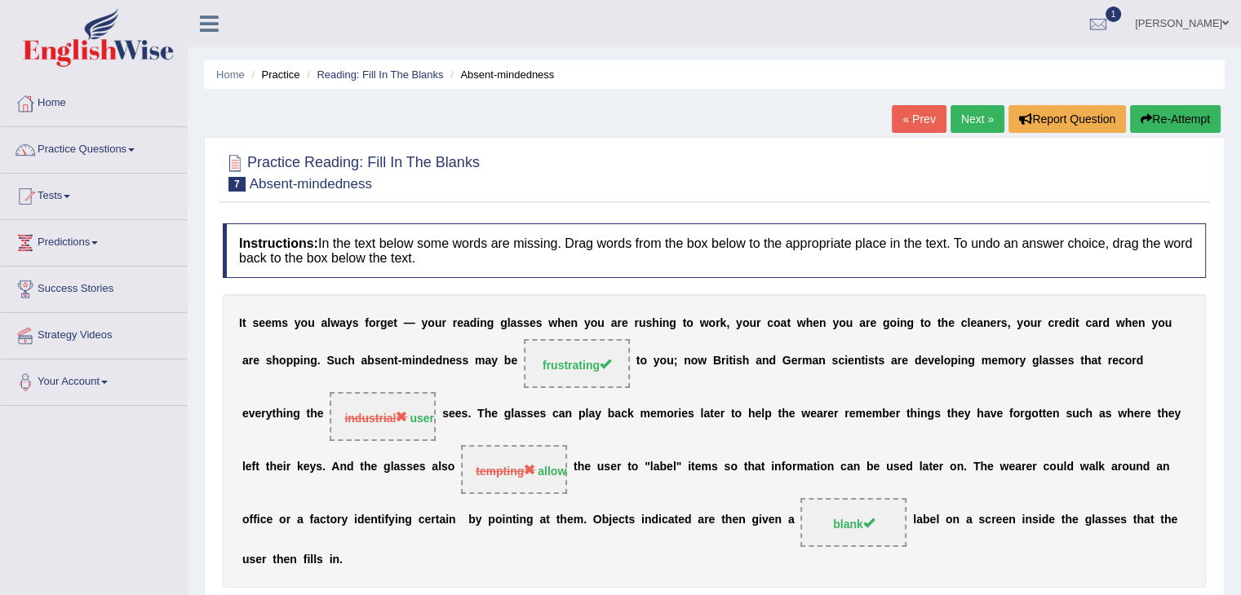
click at [967, 126] on link "Next »" at bounding box center [977, 119] width 54 height 28
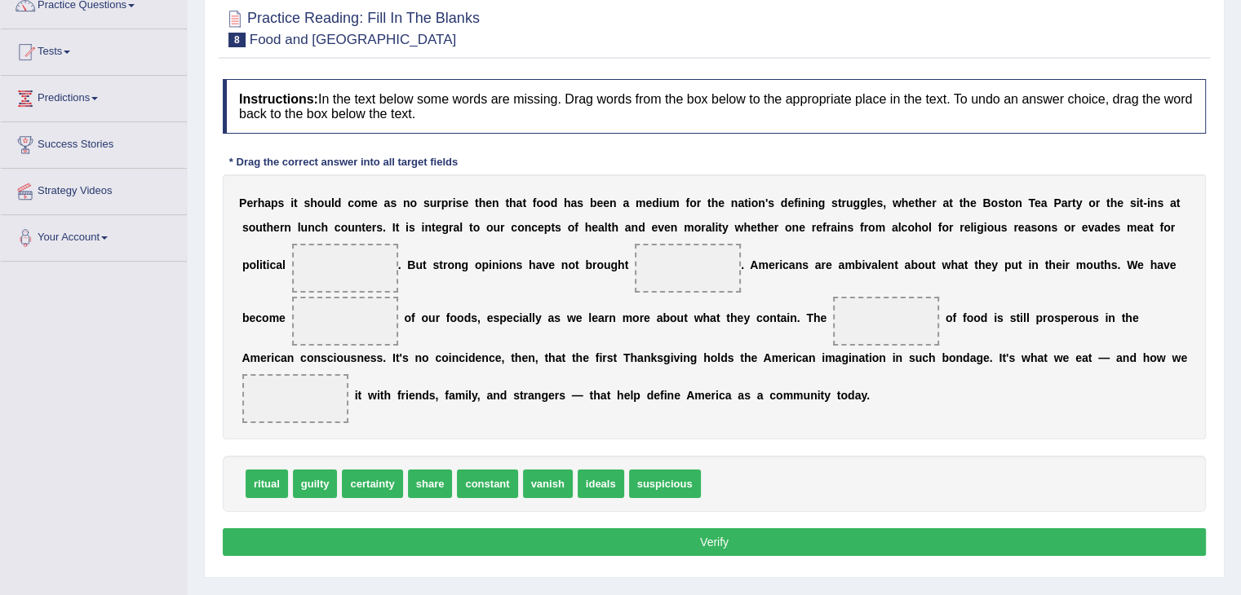
scroll to position [163, 0]
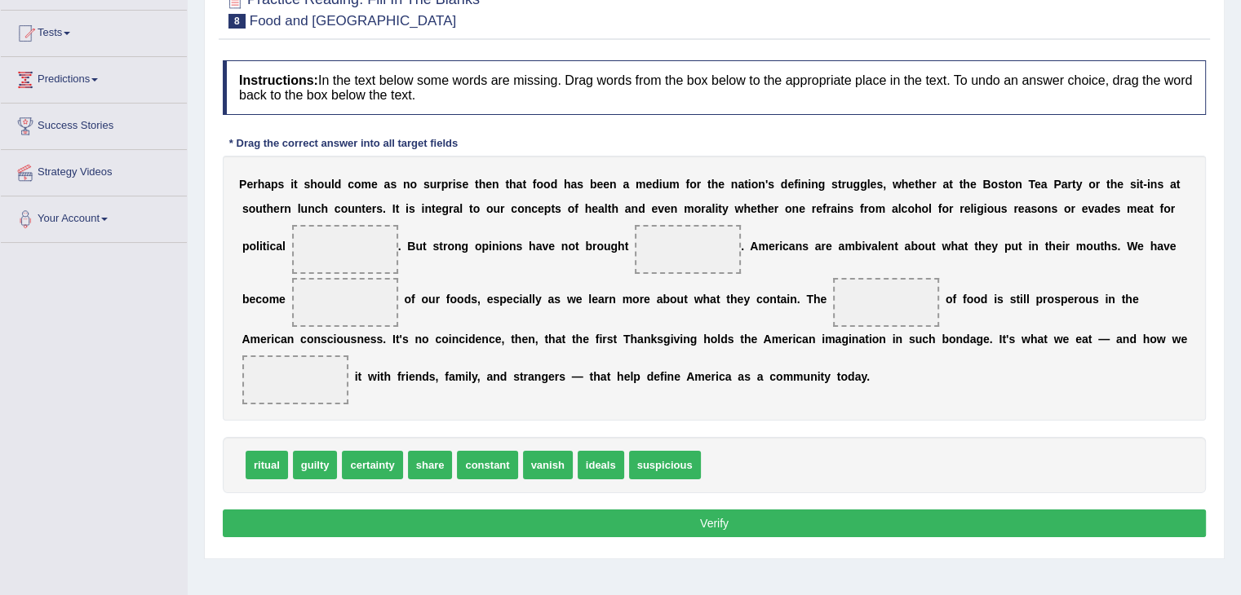
click at [325, 239] on span at bounding box center [345, 249] width 106 height 49
click at [330, 239] on span at bounding box center [345, 249] width 106 height 49
click at [337, 238] on span at bounding box center [345, 249] width 106 height 49
click at [338, 226] on span at bounding box center [345, 249] width 106 height 49
drag, startPoint x: 262, startPoint y: 471, endPoint x: 338, endPoint y: 244, distance: 239.1
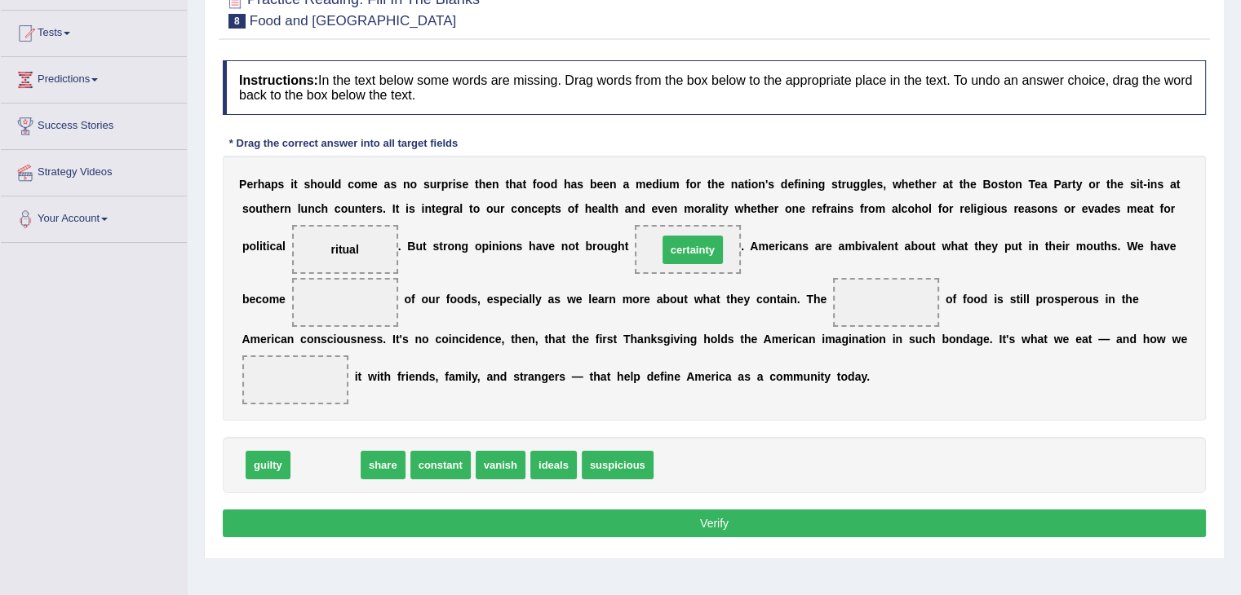
drag, startPoint x: 312, startPoint y: 453, endPoint x: 684, endPoint y: 232, distance: 432.2
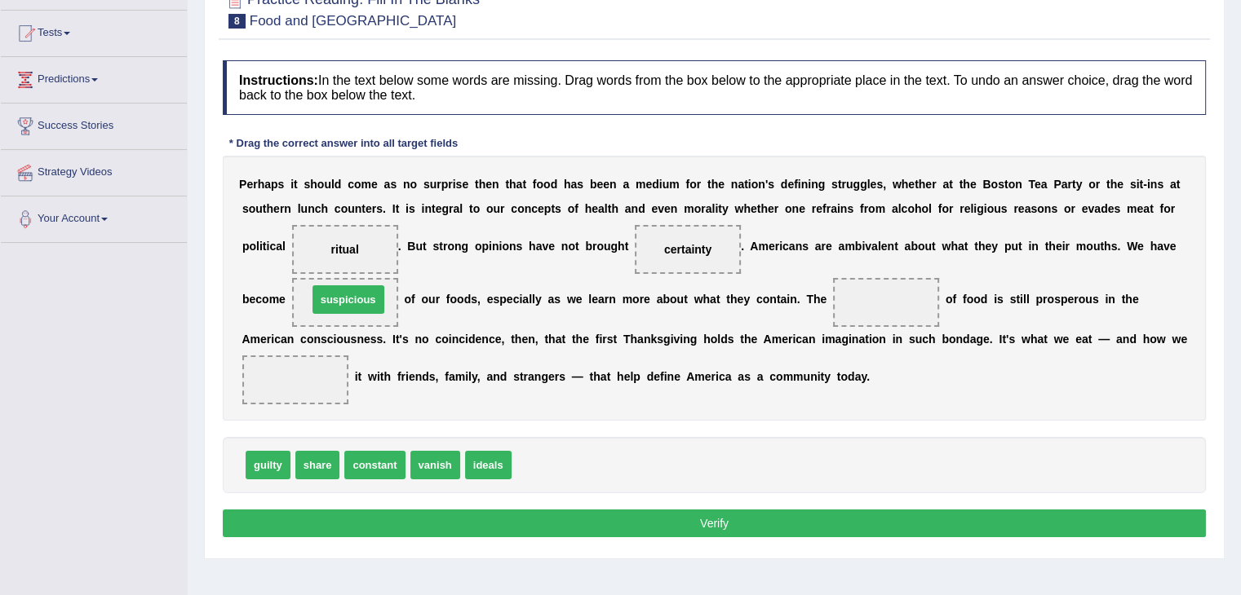
drag, startPoint x: 558, startPoint y: 467, endPoint x: 354, endPoint y: 302, distance: 262.7
drag, startPoint x: 304, startPoint y: 458, endPoint x: 303, endPoint y: 378, distance: 80.8
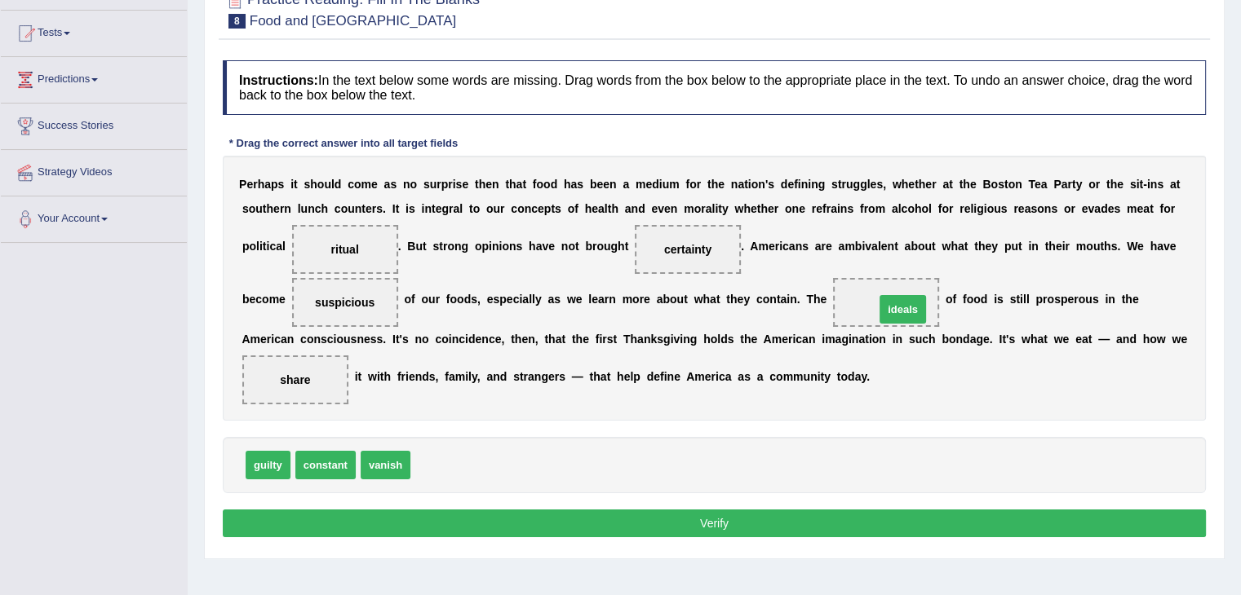
drag, startPoint x: 451, startPoint y: 460, endPoint x: 915, endPoint y: 304, distance: 489.6
click at [726, 526] on button "Verify" at bounding box center [714, 524] width 983 height 28
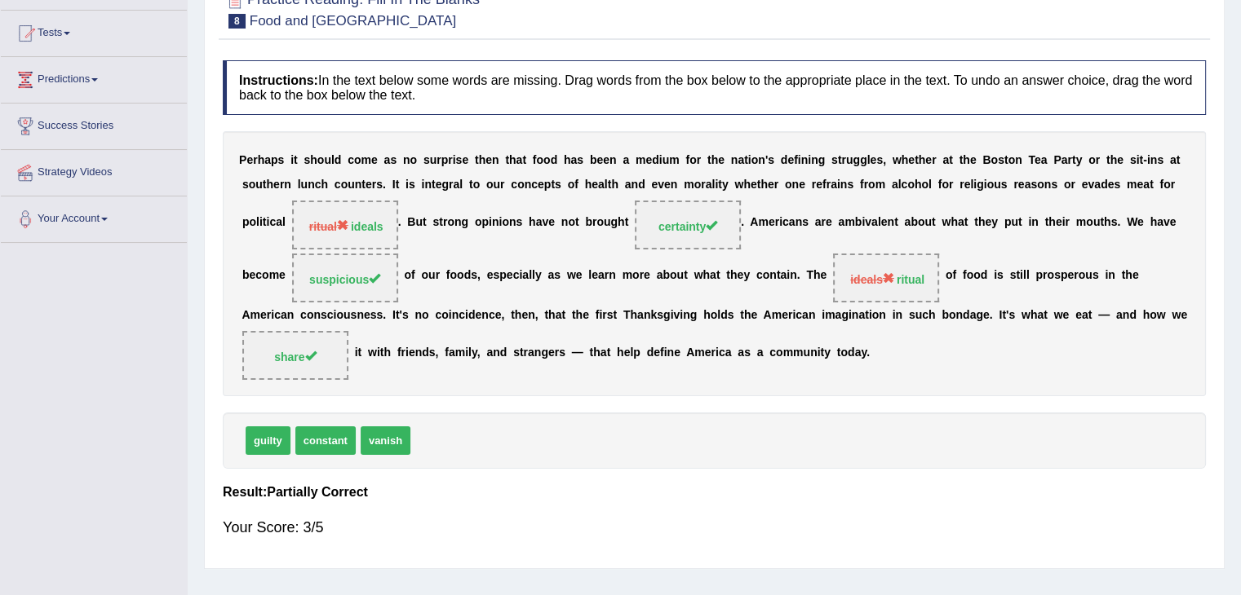
scroll to position [0, 0]
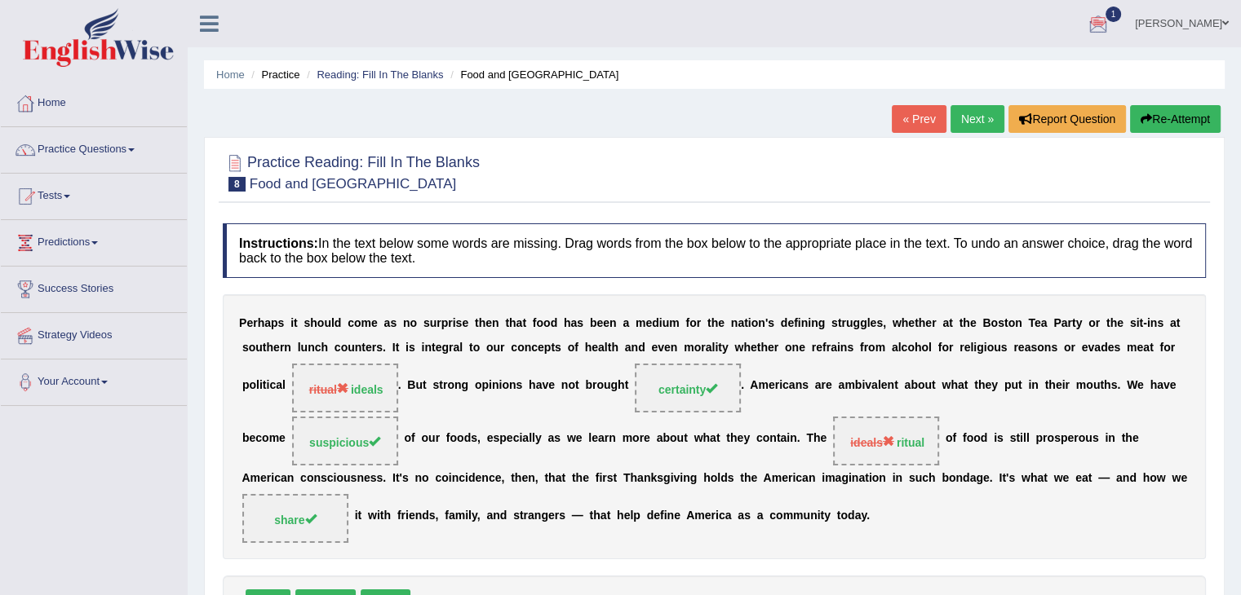
click at [978, 131] on link "Next »" at bounding box center [977, 119] width 54 height 28
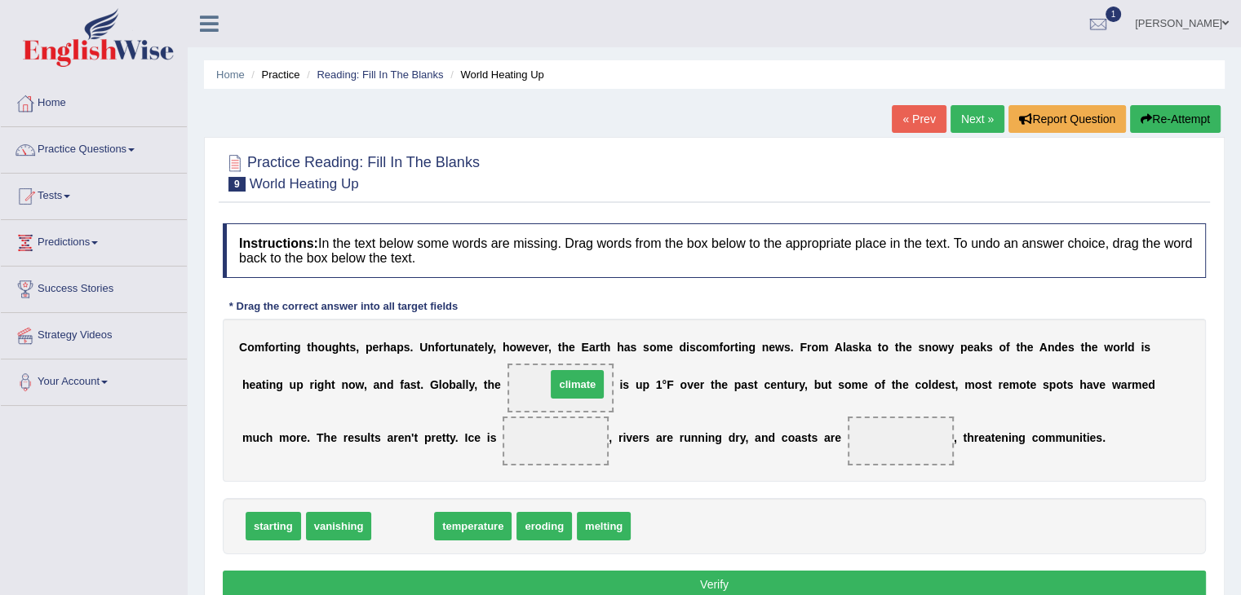
drag, startPoint x: 408, startPoint y: 531, endPoint x: 582, endPoint y: 389, distance: 225.0
drag, startPoint x: 431, startPoint y: 526, endPoint x: 592, endPoint y: 378, distance: 218.8
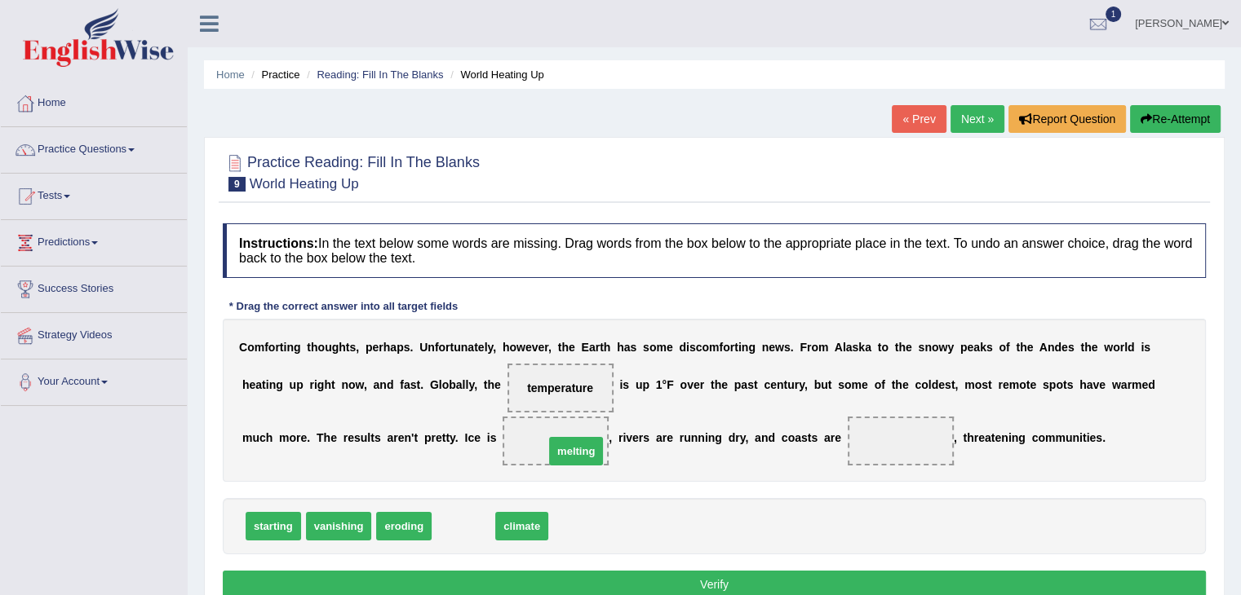
drag, startPoint x: 455, startPoint y: 526, endPoint x: 568, endPoint y: 451, distance: 135.3
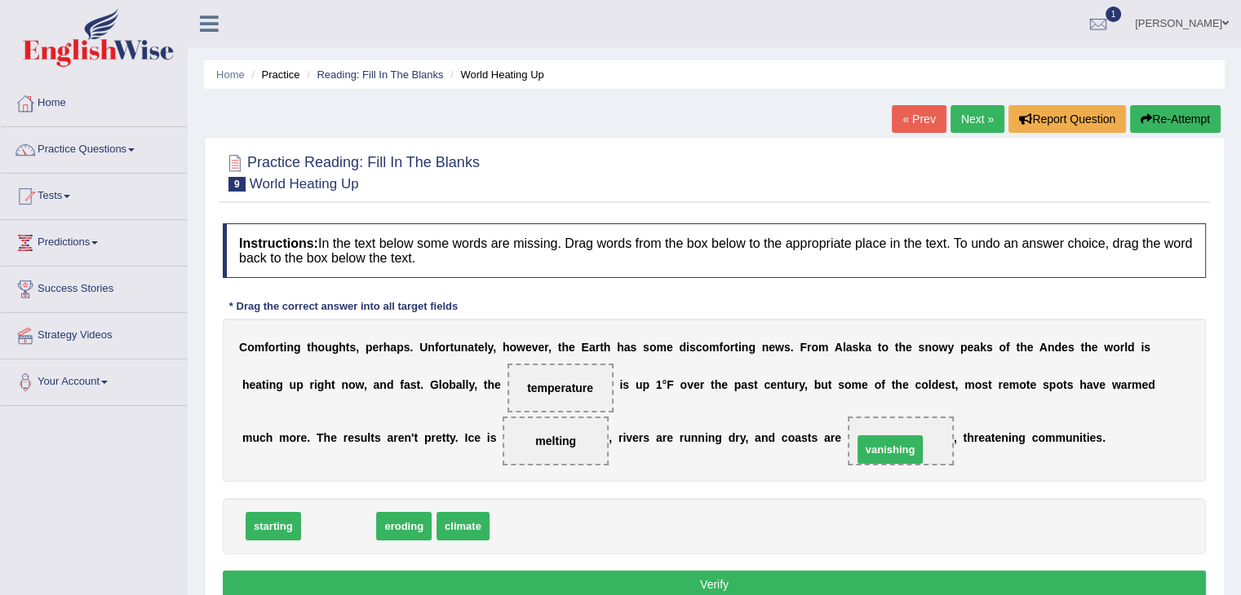
drag, startPoint x: 326, startPoint y: 516, endPoint x: 878, endPoint y: 440, distance: 556.7
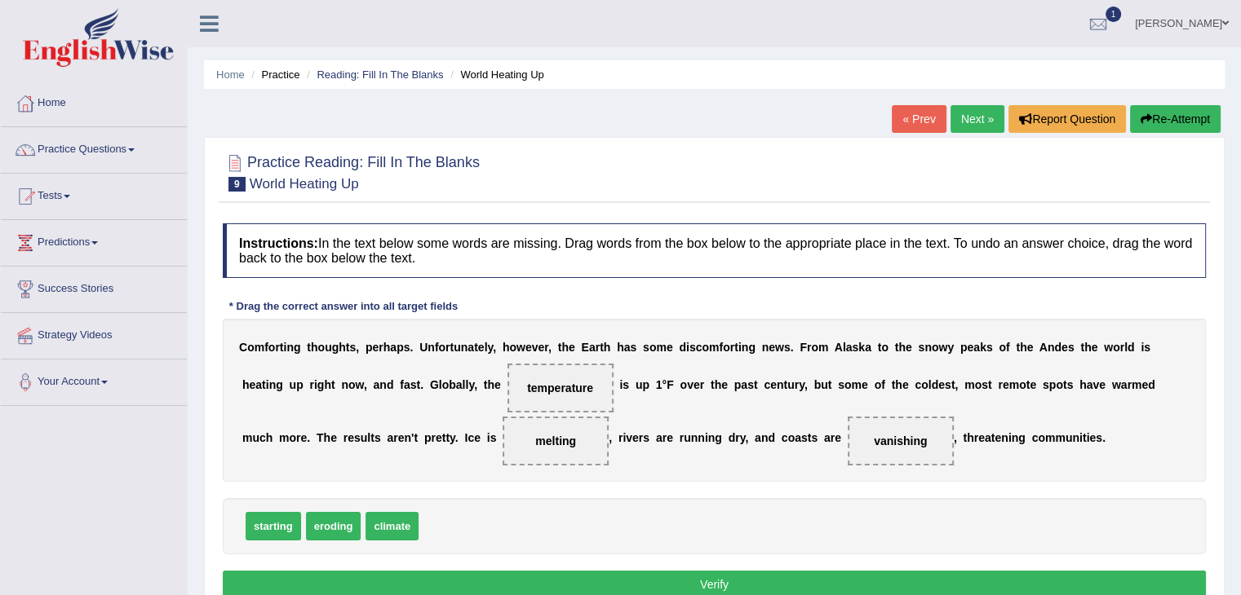
scroll to position [163, 0]
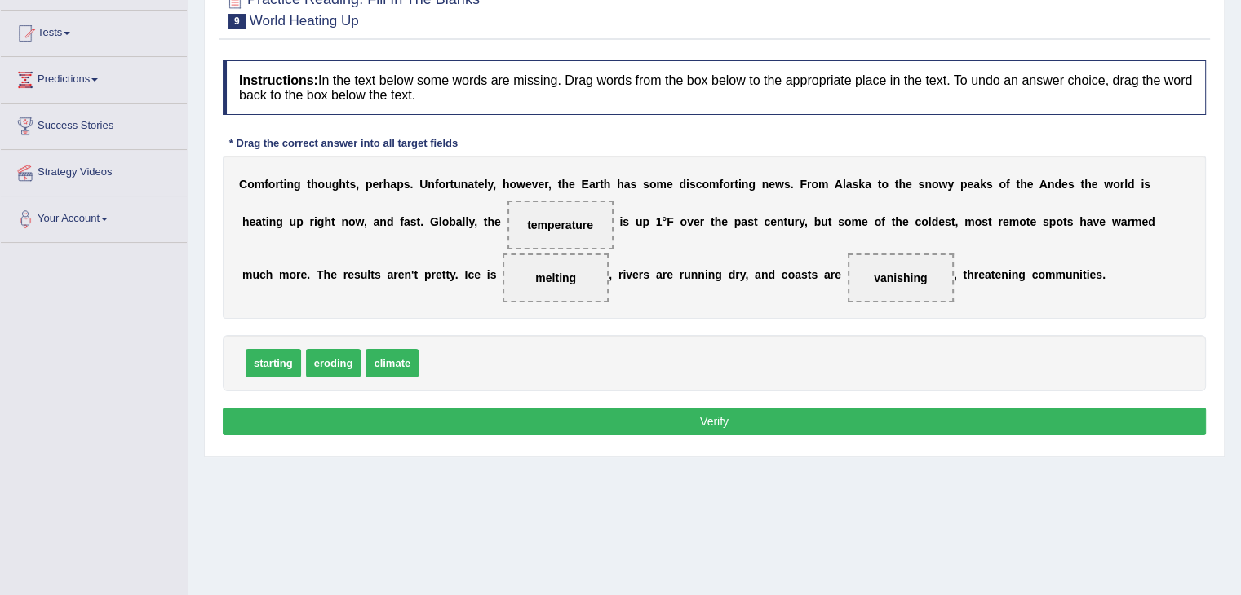
click at [594, 424] on button "Verify" at bounding box center [714, 422] width 983 height 28
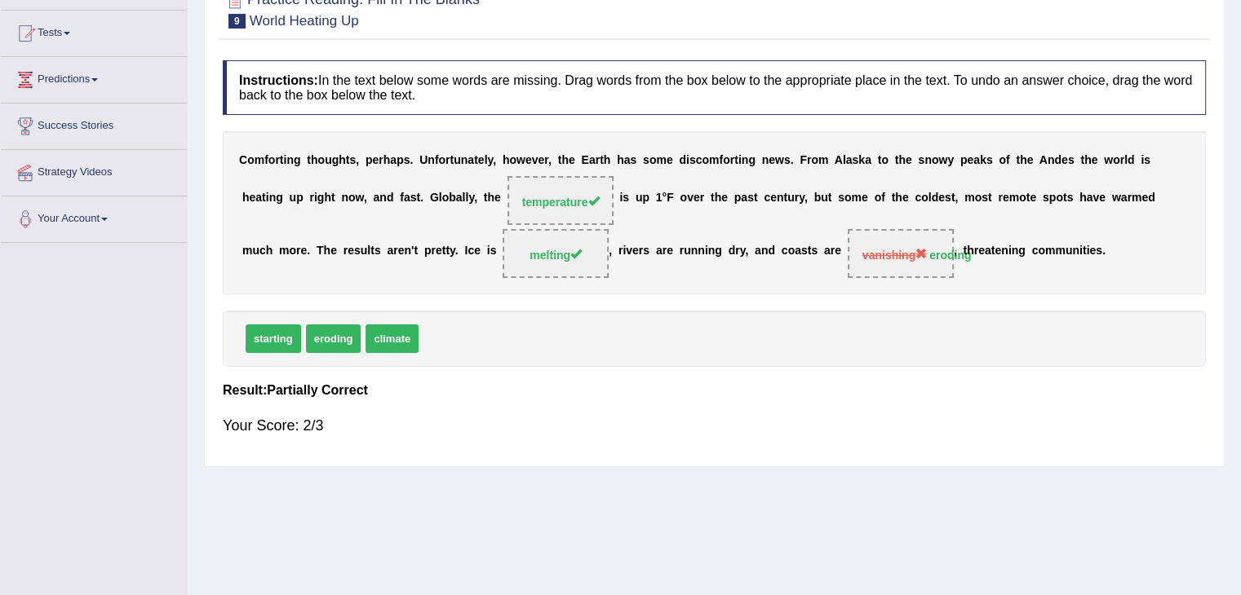
scroll to position [0, 0]
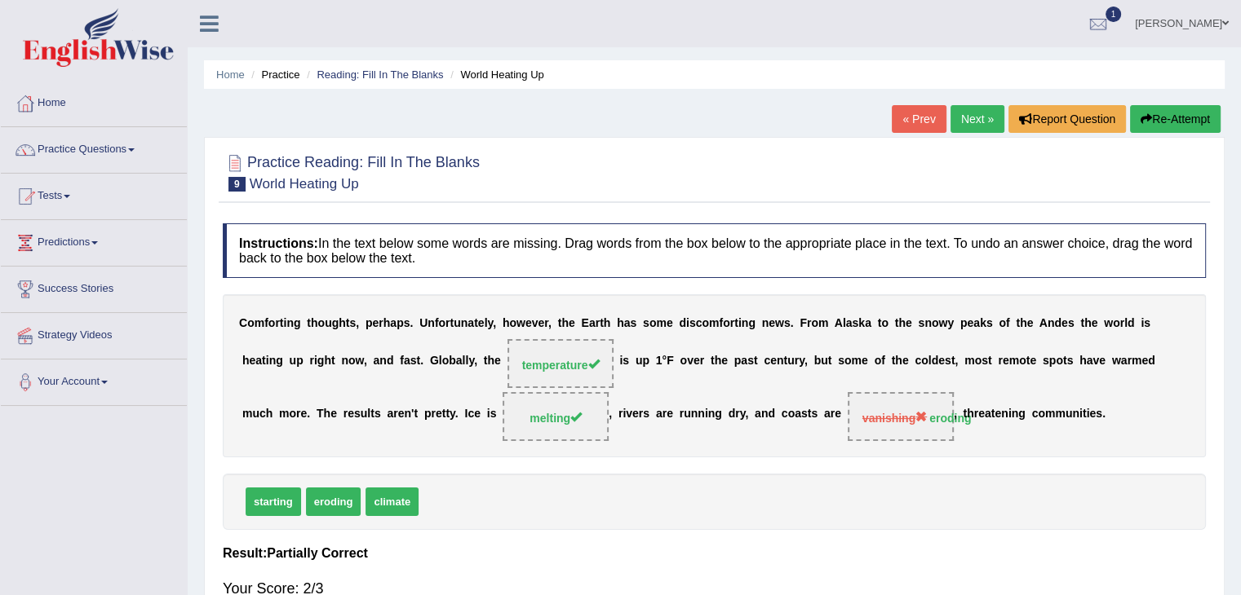
click at [989, 126] on link "Next »" at bounding box center [977, 119] width 54 height 28
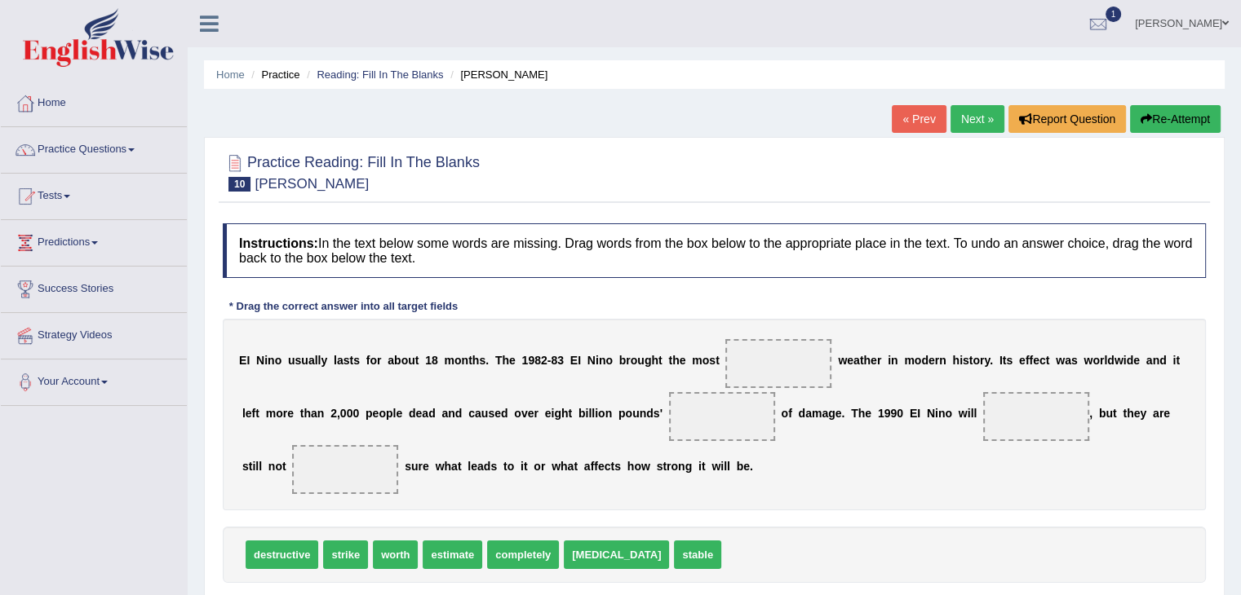
scroll to position [82, 0]
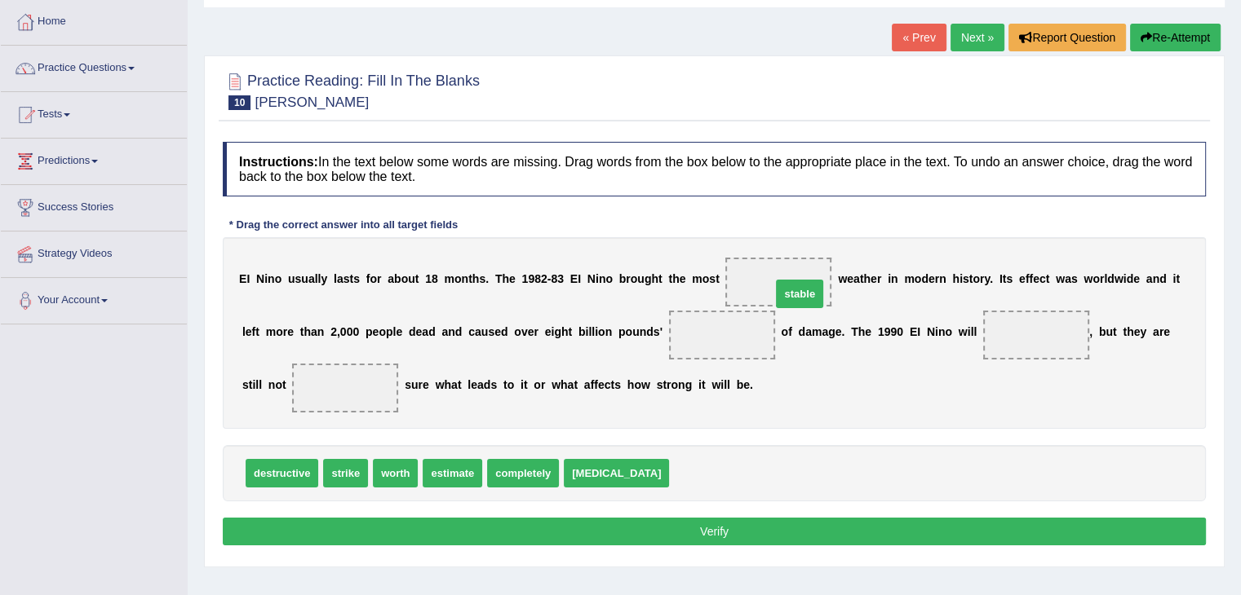
drag, startPoint x: 639, startPoint y: 469, endPoint x: 741, endPoint y: 290, distance: 206.4
drag, startPoint x: 381, startPoint y: 477, endPoint x: 683, endPoint y: 343, distance: 330.1
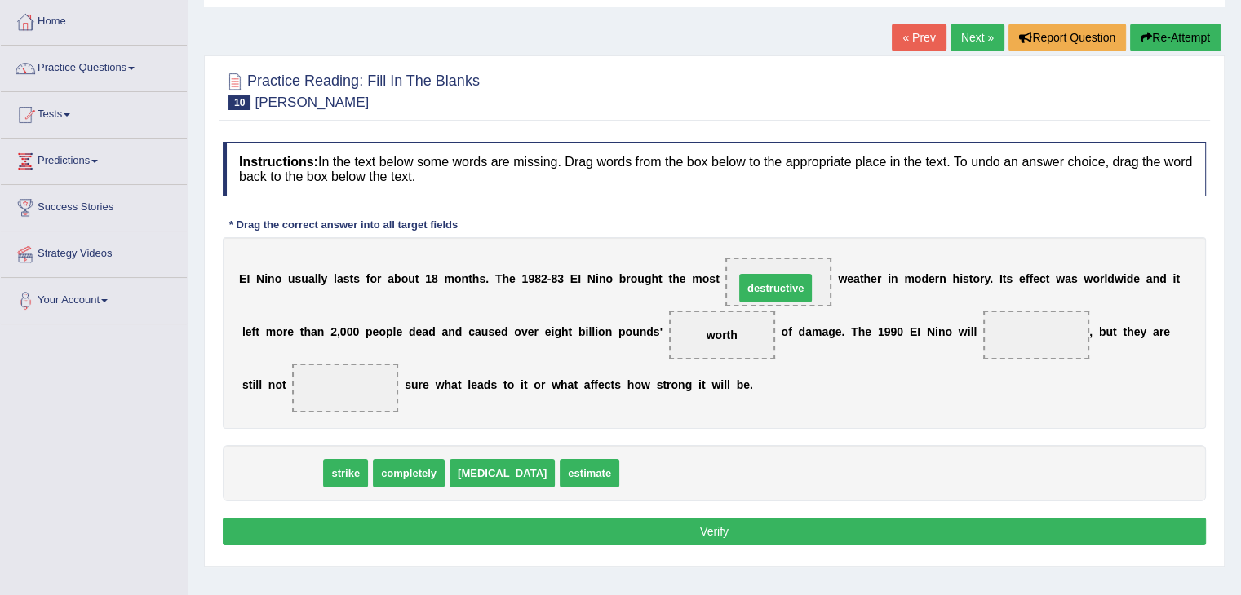
drag, startPoint x: 293, startPoint y: 477, endPoint x: 786, endPoint y: 292, distance: 527.1
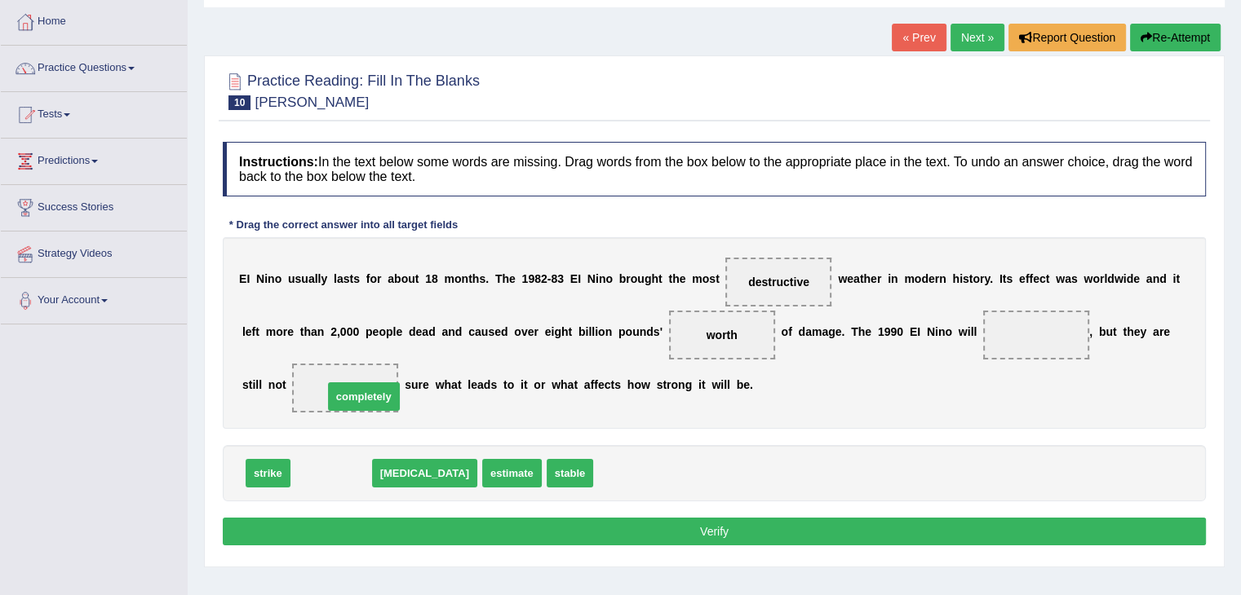
drag, startPoint x: 347, startPoint y: 469, endPoint x: 379, endPoint y: 392, distance: 83.3
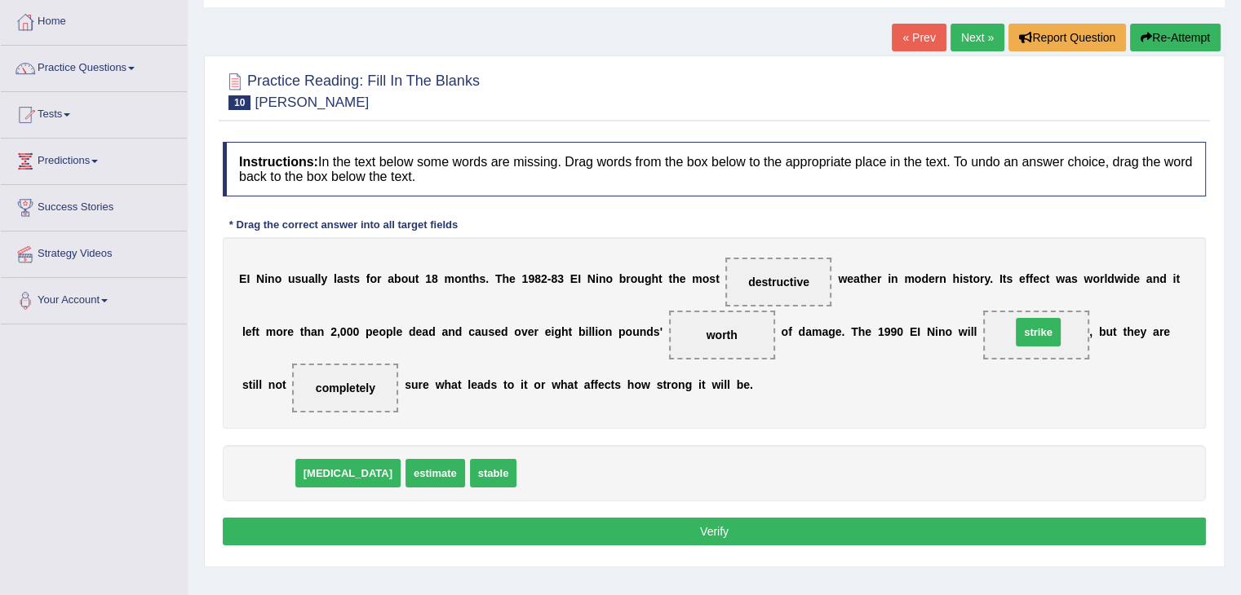
drag, startPoint x: 264, startPoint y: 480, endPoint x: 1034, endPoint y: 339, distance: 782.8
click at [646, 525] on button "Verify" at bounding box center [714, 532] width 983 height 28
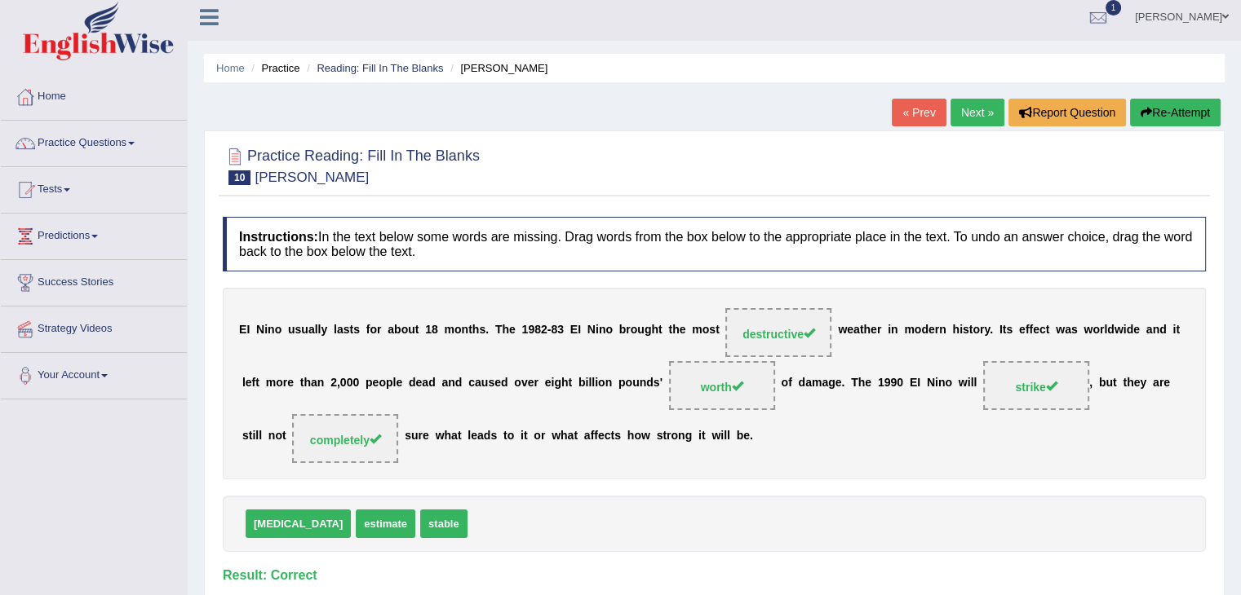
scroll to position [0, 0]
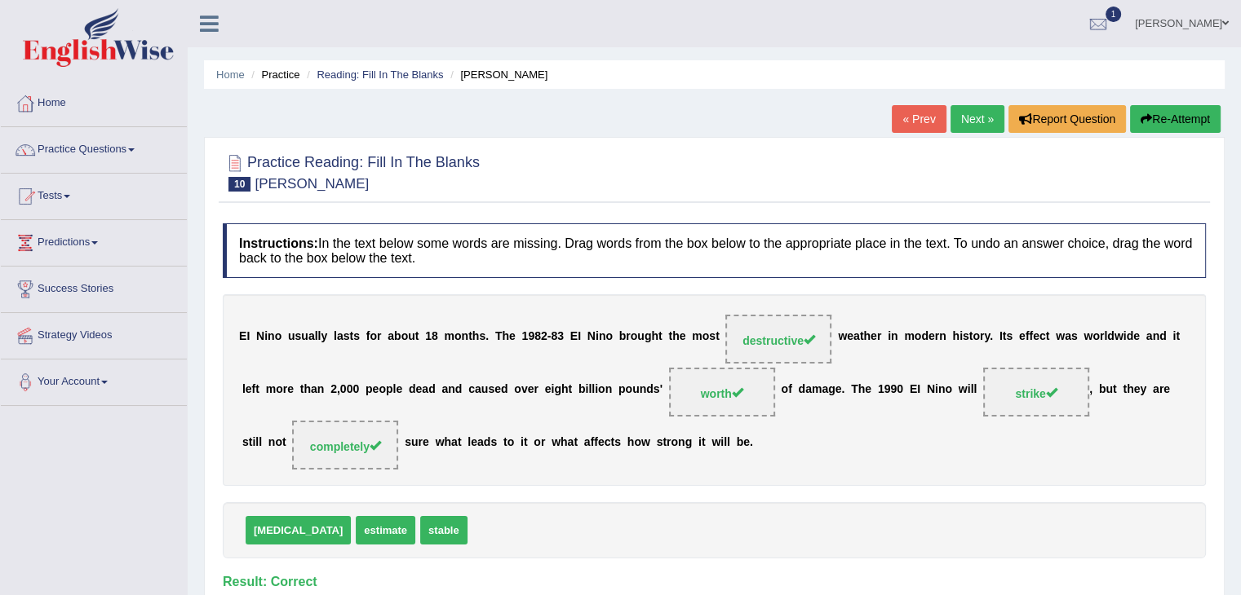
click at [970, 117] on link "Next »" at bounding box center [977, 119] width 54 height 28
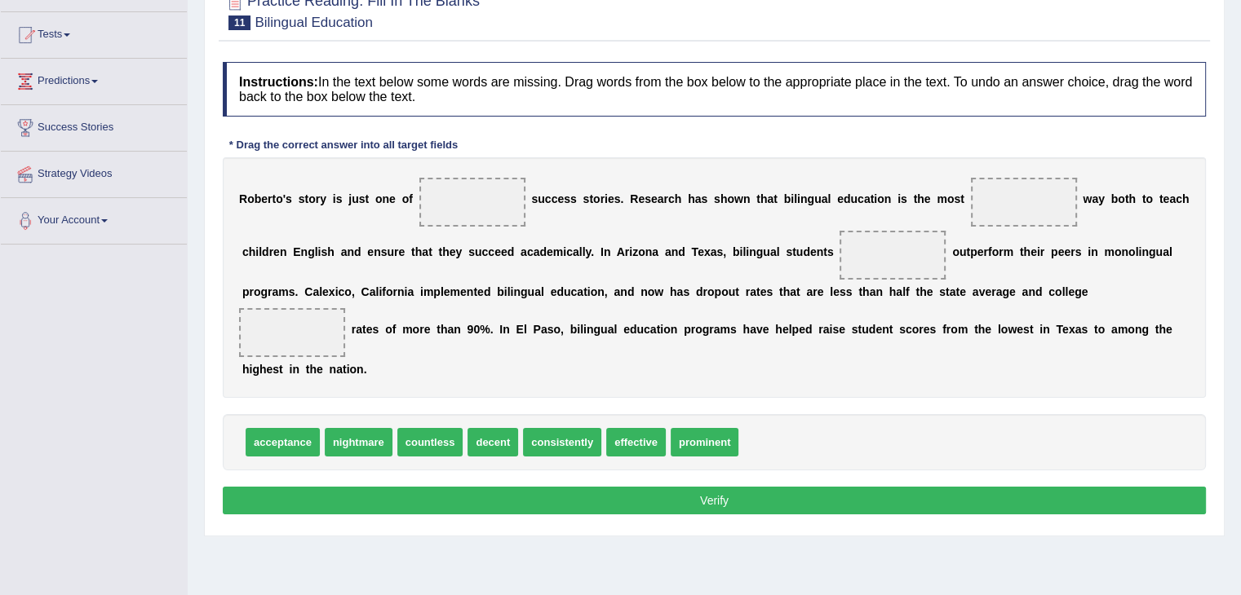
scroll to position [163, 0]
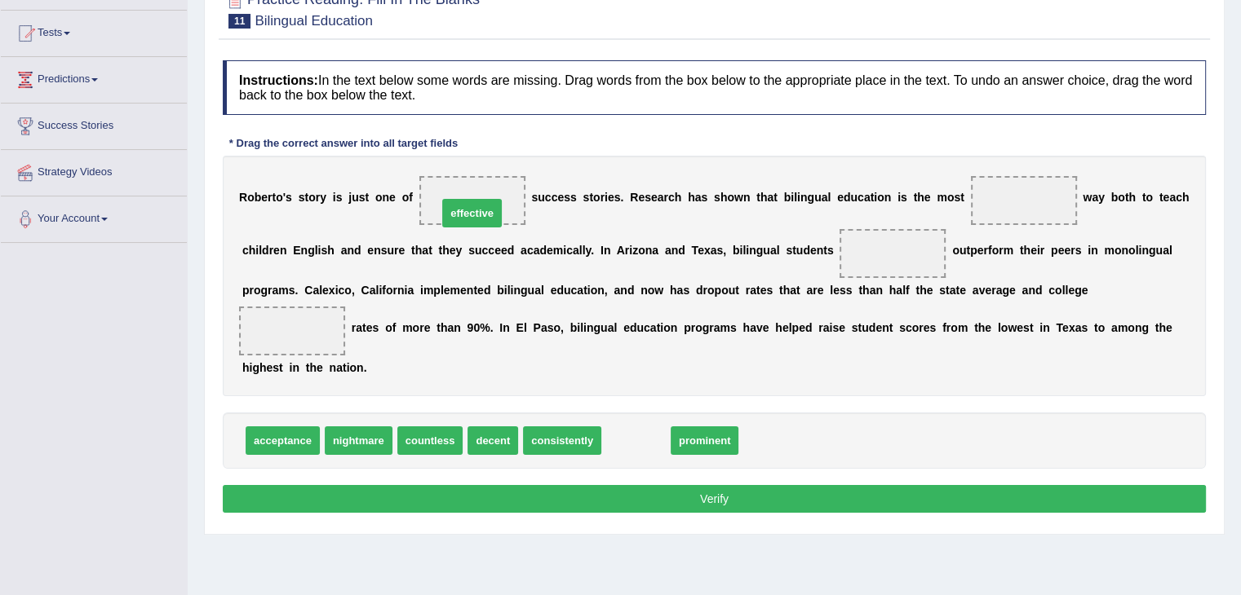
drag, startPoint x: 640, startPoint y: 446, endPoint x: 489, endPoint y: 215, distance: 276.2
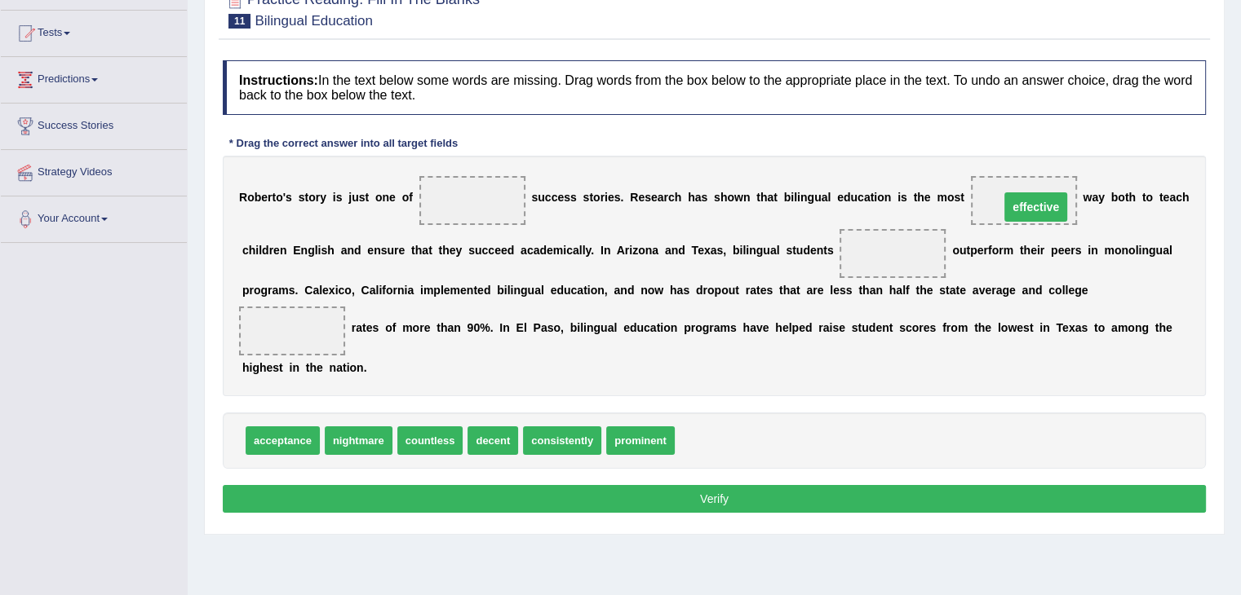
drag, startPoint x: 460, startPoint y: 192, endPoint x: 1024, endPoint y: 199, distance: 563.7
drag, startPoint x: 486, startPoint y: 446, endPoint x: 489, endPoint y: 200, distance: 246.3
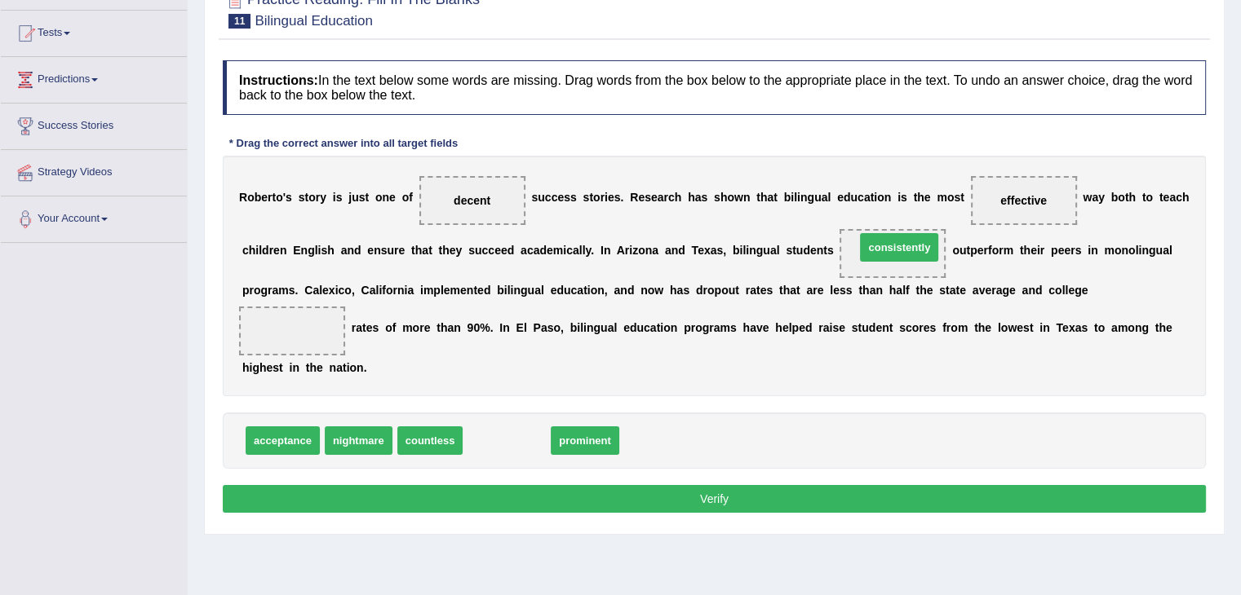
drag, startPoint x: 505, startPoint y: 445, endPoint x: 897, endPoint y: 252, distance: 437.4
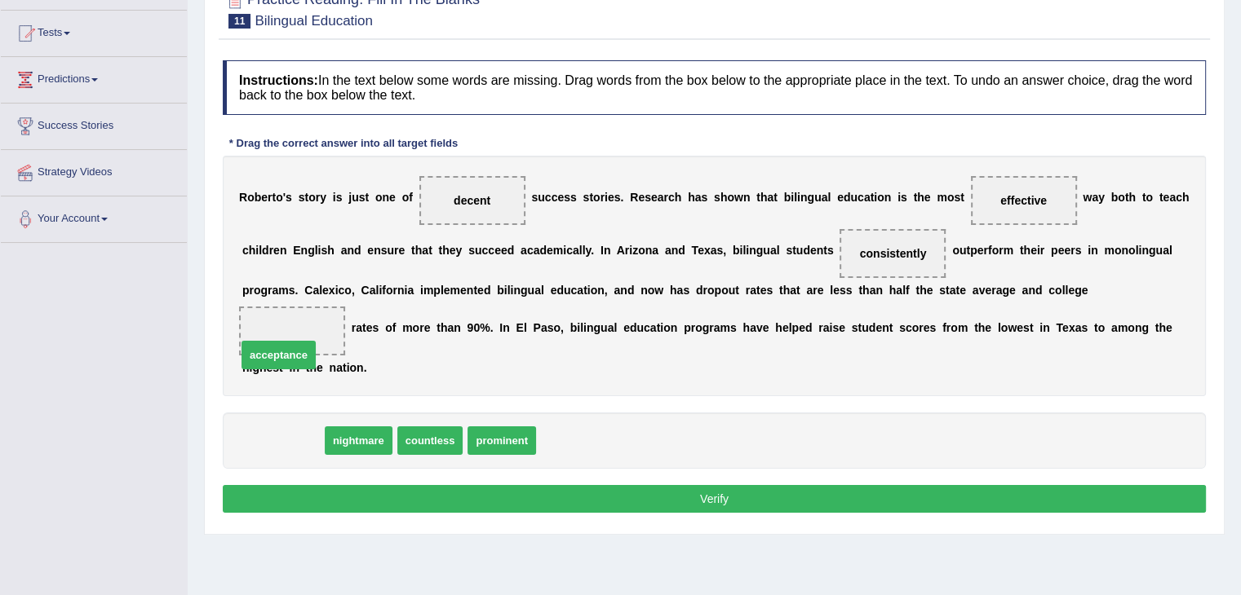
drag, startPoint x: 271, startPoint y: 443, endPoint x: 265, endPoint y: 355, distance: 88.3
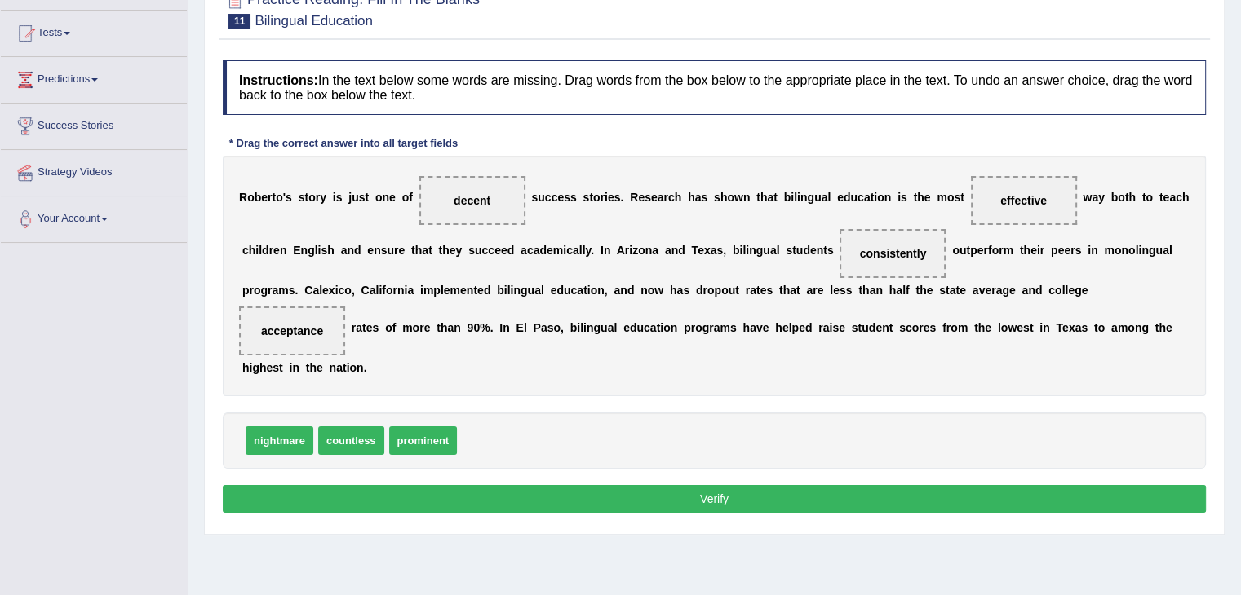
click at [721, 507] on button "Verify" at bounding box center [714, 499] width 983 height 28
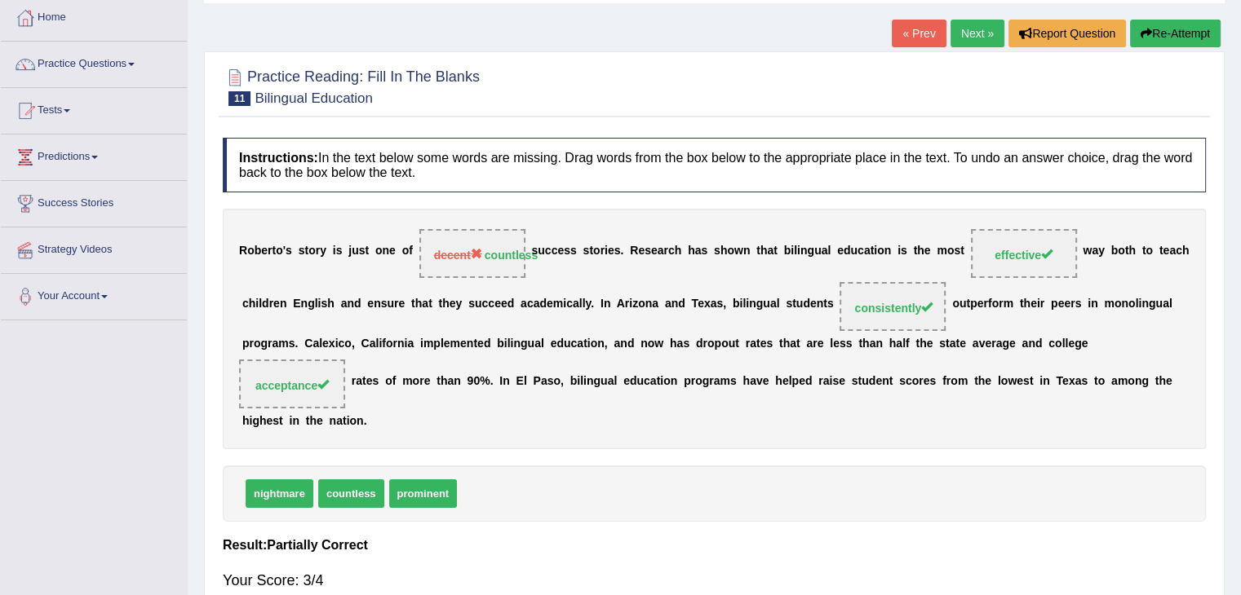
scroll to position [0, 0]
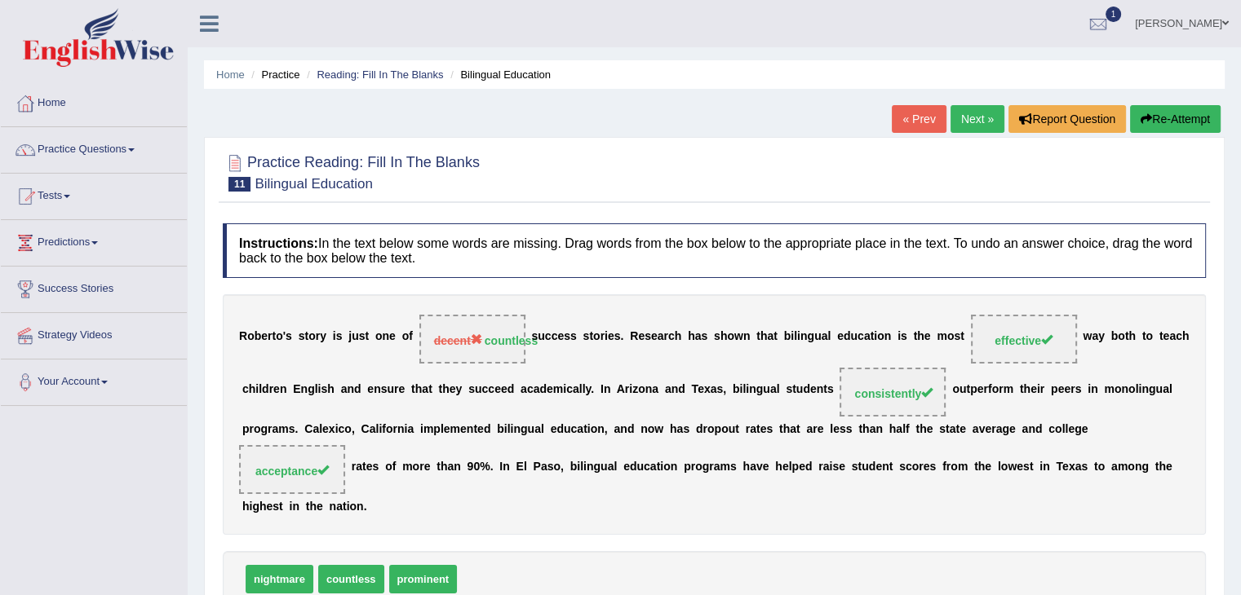
click at [970, 123] on link "Next »" at bounding box center [977, 119] width 54 height 28
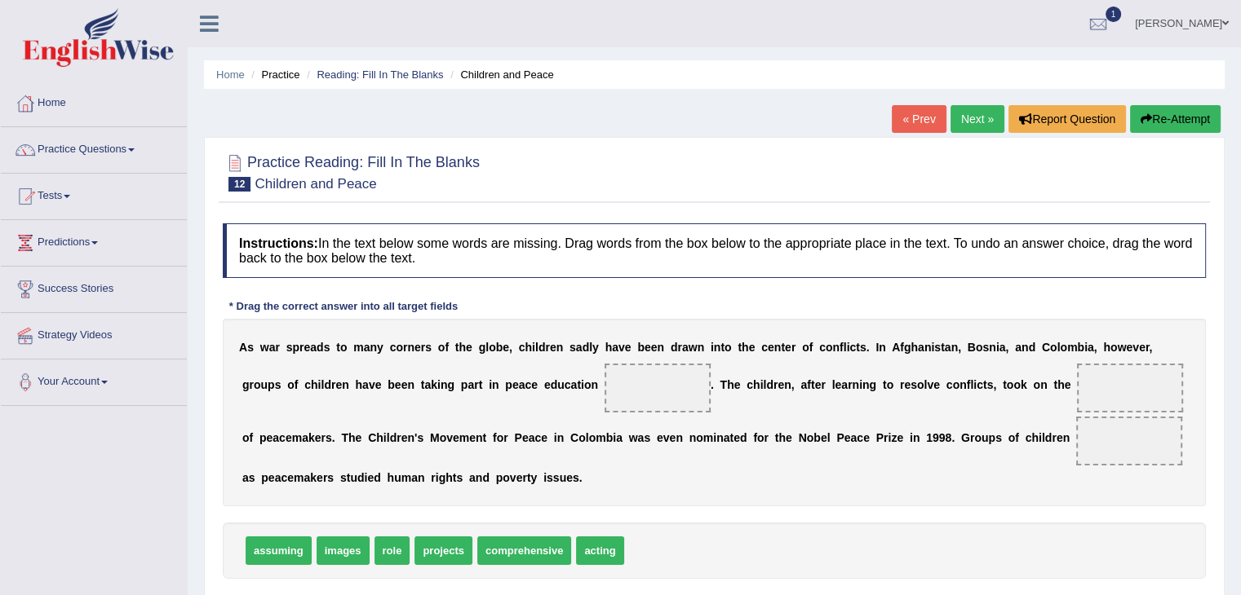
drag, startPoint x: 429, startPoint y: 564, endPoint x: 383, endPoint y: 617, distance: 70.5
click at [383, 595] on html "Toggle navigation Home Practice Questions Speaking Practice Read Aloud Repeat S…" at bounding box center [620, 297] width 1241 height 595
drag, startPoint x: 506, startPoint y: 533, endPoint x: 695, endPoint y: 364, distance: 253.6
drag, startPoint x: 385, startPoint y: 547, endPoint x: 654, endPoint y: 400, distance: 306.6
drag, startPoint x: 649, startPoint y: 392, endPoint x: 937, endPoint y: 389, distance: 287.9
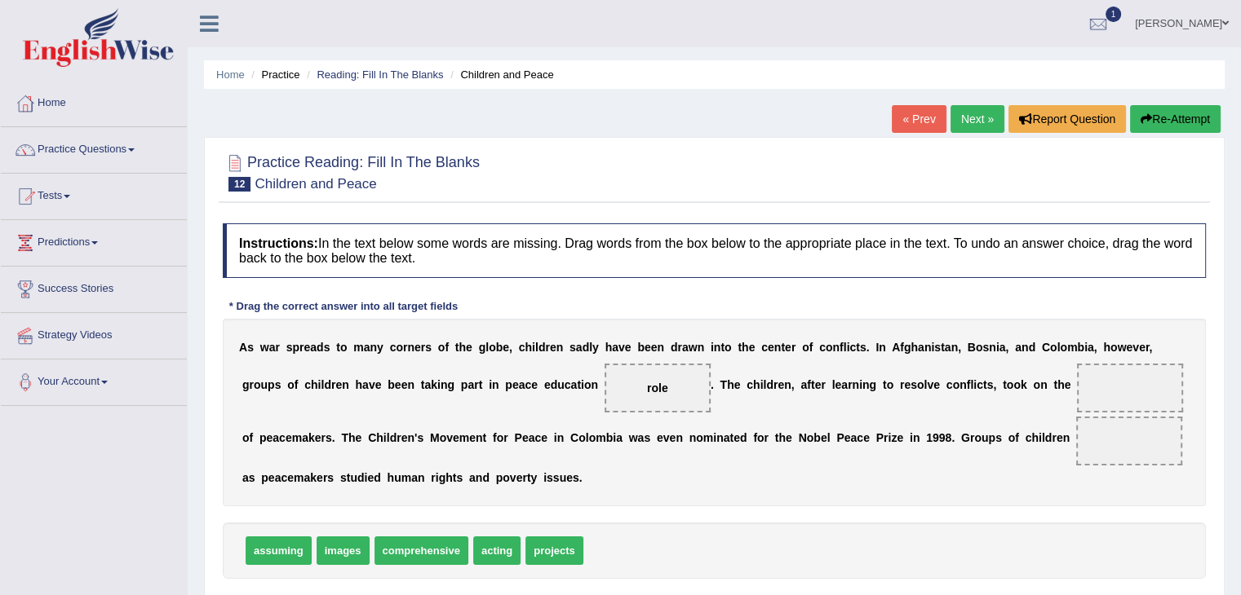
click at [976, 390] on div "A s w a r s p r e a d s t o m a n y c o r n e r s o f t h e g l o b e , c h i l…" at bounding box center [714, 413] width 983 height 188
drag, startPoint x: 656, startPoint y: 387, endPoint x: 1083, endPoint y: 394, distance: 427.5
drag, startPoint x: 555, startPoint y: 544, endPoint x: 671, endPoint y: 381, distance: 200.1
drag, startPoint x: 509, startPoint y: 536, endPoint x: 1197, endPoint y: 454, distance: 693.2
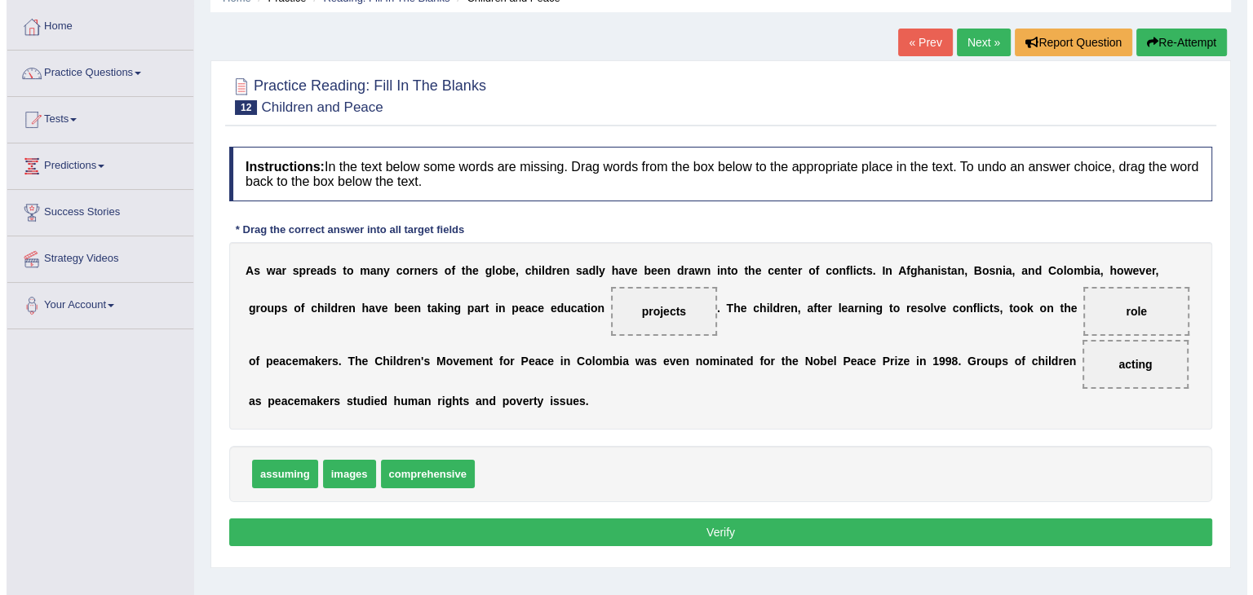
scroll to position [261, 0]
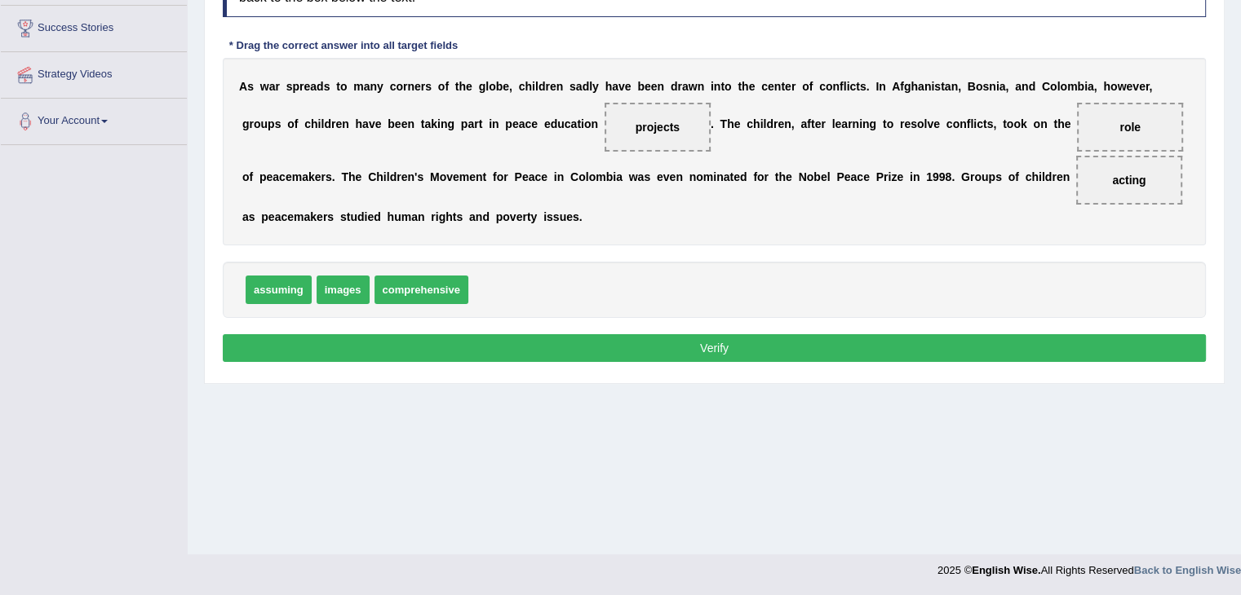
click at [693, 350] on button "Verify" at bounding box center [714, 348] width 983 height 28
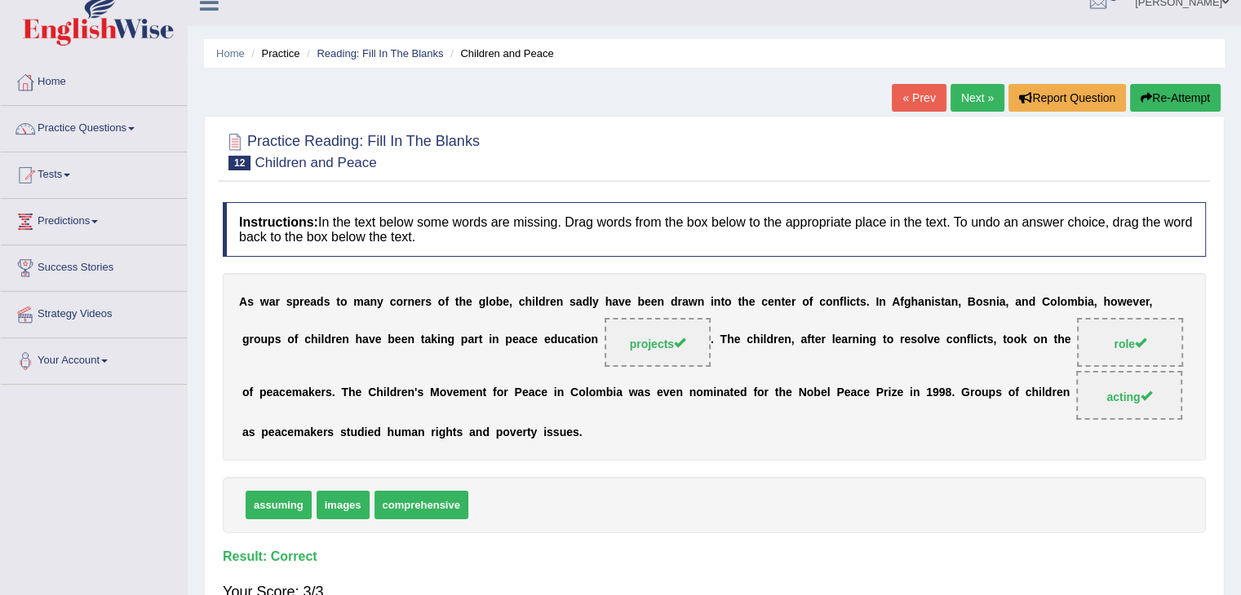
scroll to position [16, 0]
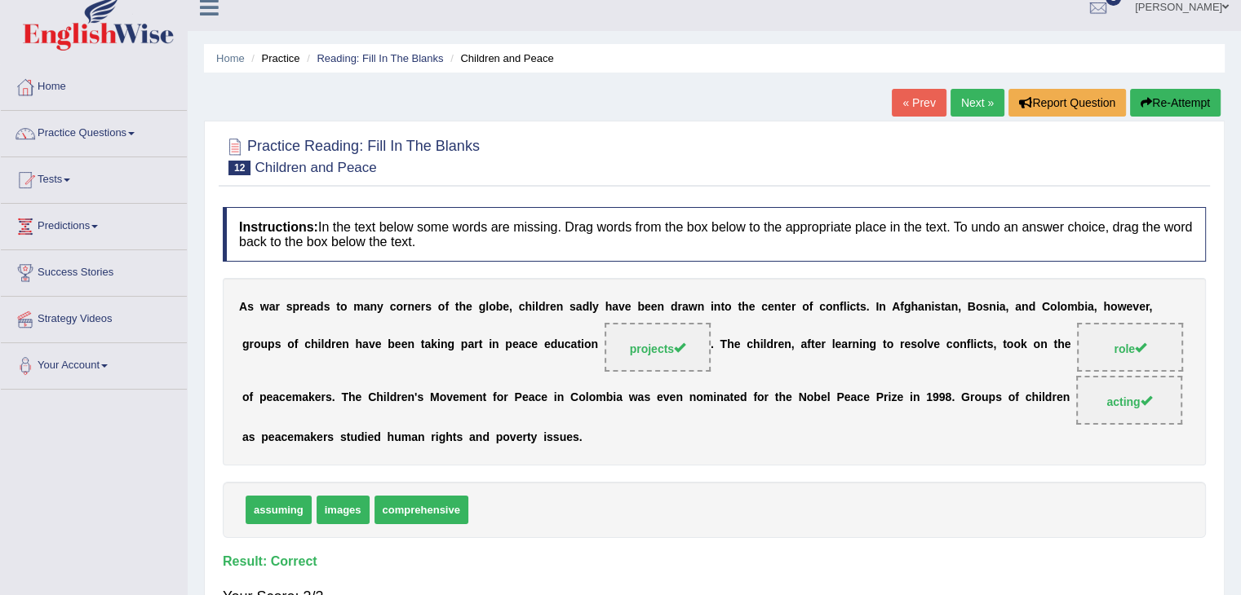
click at [979, 92] on link "Next »" at bounding box center [977, 103] width 54 height 28
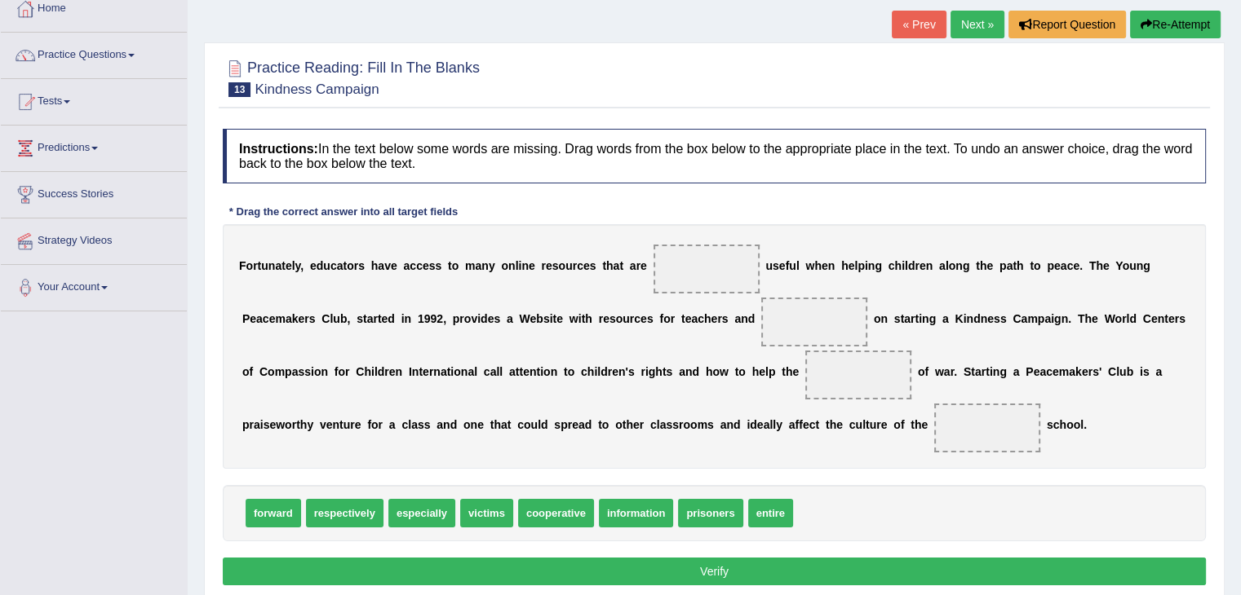
scroll to position [245, 0]
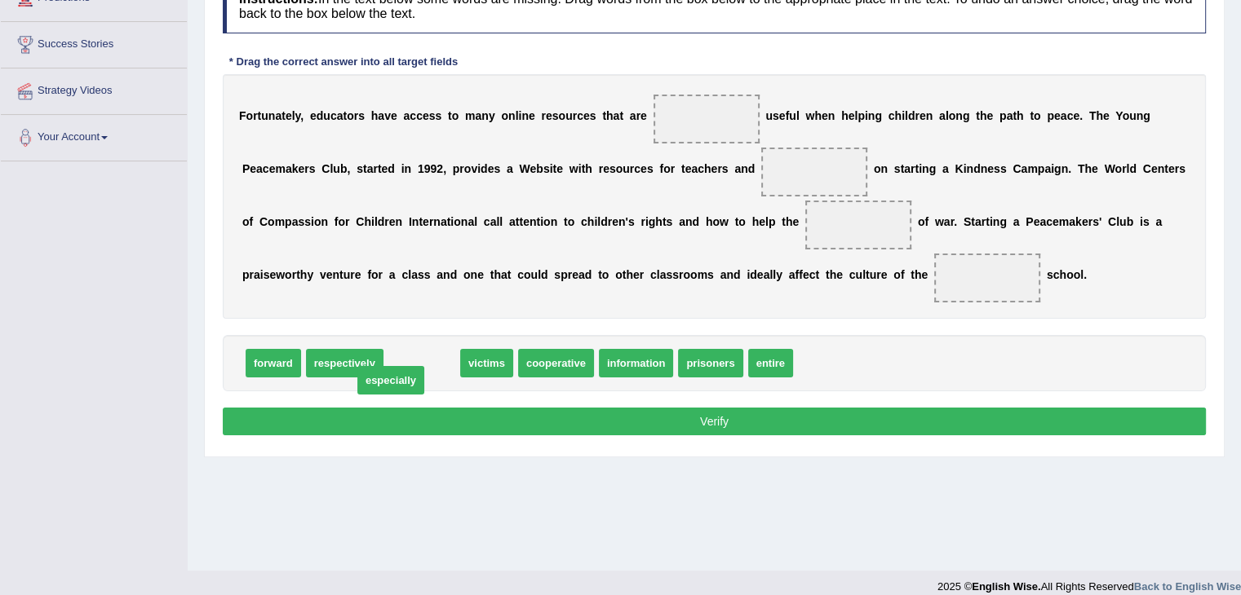
drag, startPoint x: 427, startPoint y: 361, endPoint x: 414, endPoint y: 361, distance: 12.3
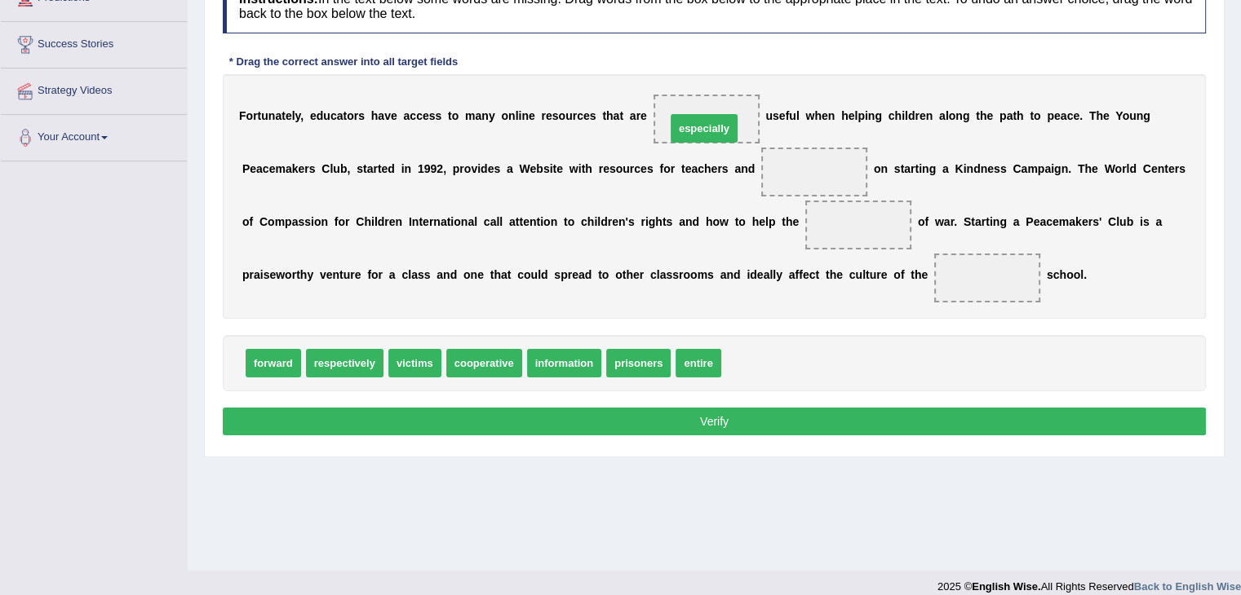
drag, startPoint x: 737, startPoint y: 353, endPoint x: 682, endPoint y: 115, distance: 244.5
drag, startPoint x: 599, startPoint y: 229, endPoint x: 606, endPoint y: 246, distance: 17.9
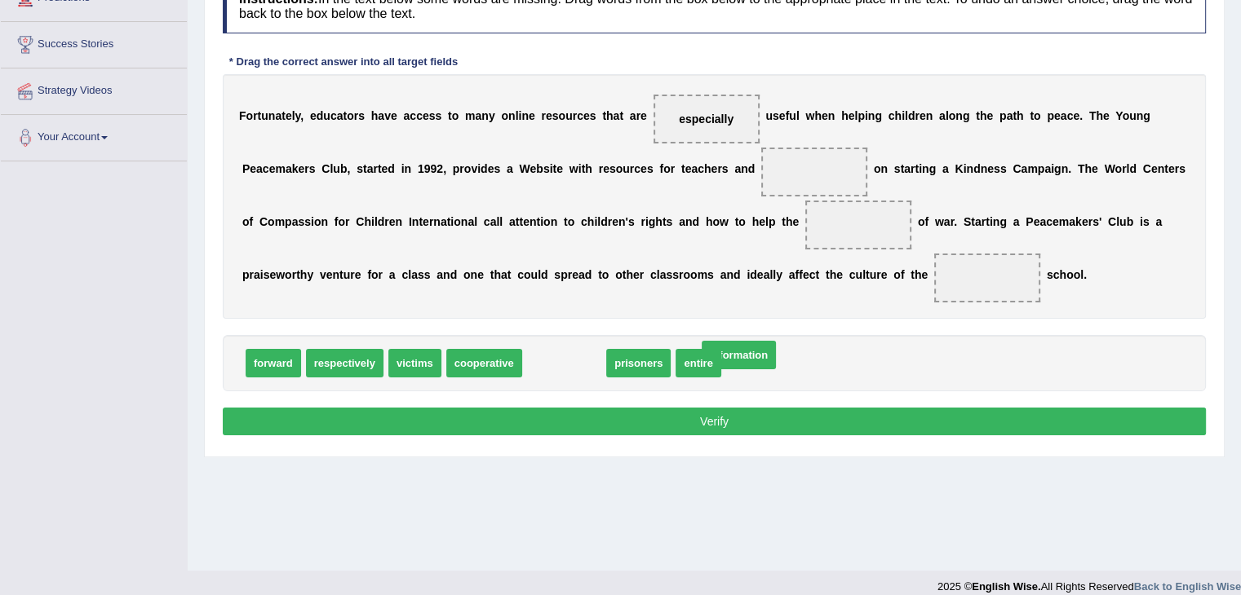
drag, startPoint x: 554, startPoint y: 353, endPoint x: 728, endPoint y: 345, distance: 174.7
drag, startPoint x: 619, startPoint y: 373, endPoint x: 632, endPoint y: 362, distance: 16.8
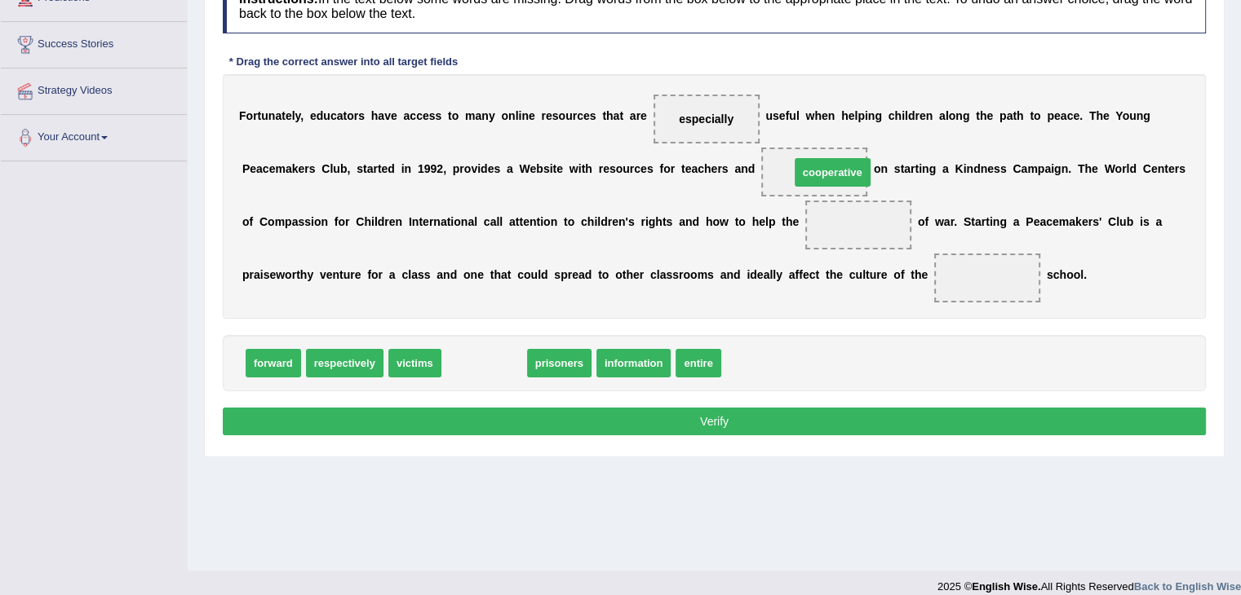
drag, startPoint x: 508, startPoint y: 353, endPoint x: 848, endPoint y: 167, distance: 387.7
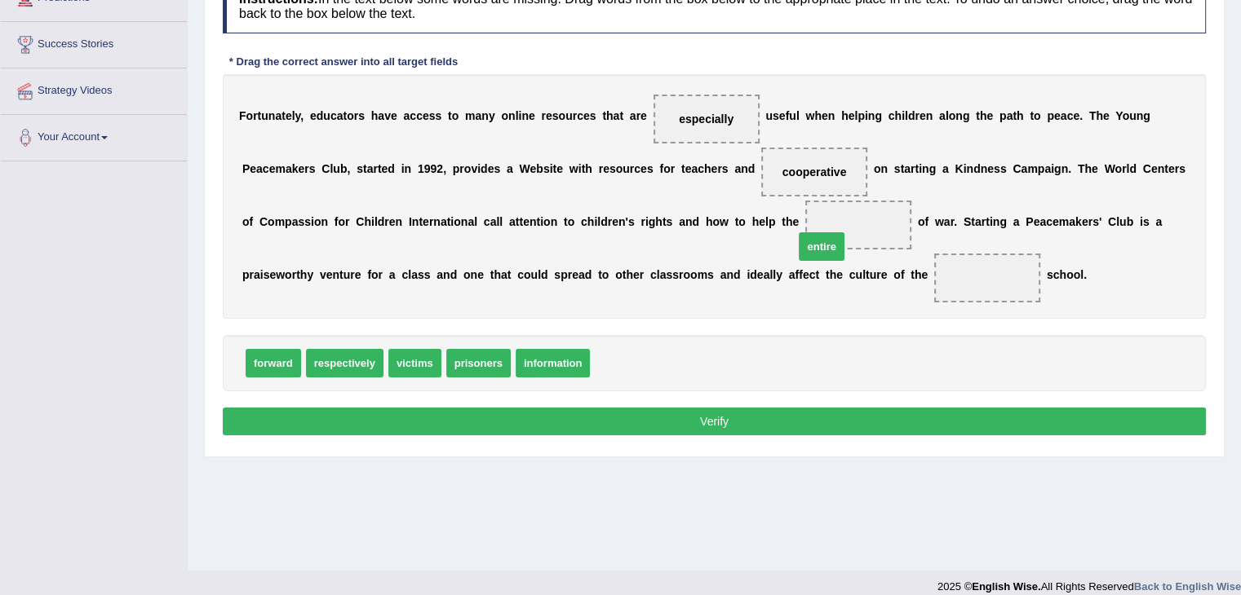
drag, startPoint x: 662, startPoint y: 321, endPoint x: 873, endPoint y: 236, distance: 227.2
drag, startPoint x: 400, startPoint y: 358, endPoint x: 619, endPoint y: 310, distance: 224.6
click at [648, 304] on div "Instructions: In the text below some words are missing. Drag words from the box…" at bounding box center [714, 210] width 991 height 478
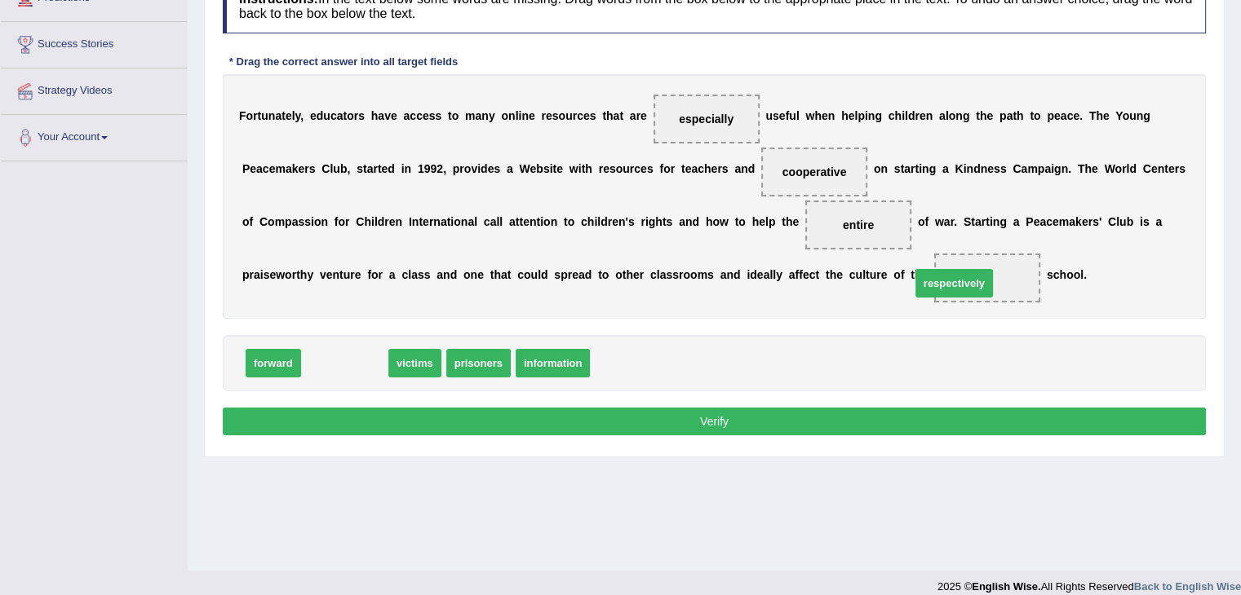
drag, startPoint x: 339, startPoint y: 350, endPoint x: 958, endPoint y: 281, distance: 622.9
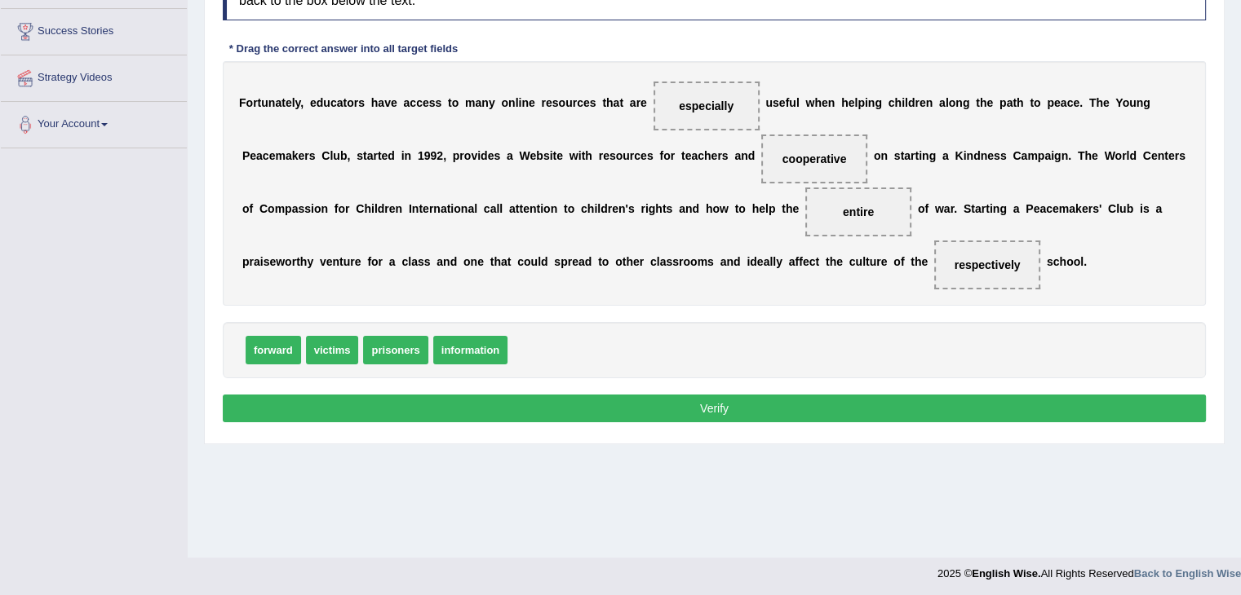
scroll to position [261, 0]
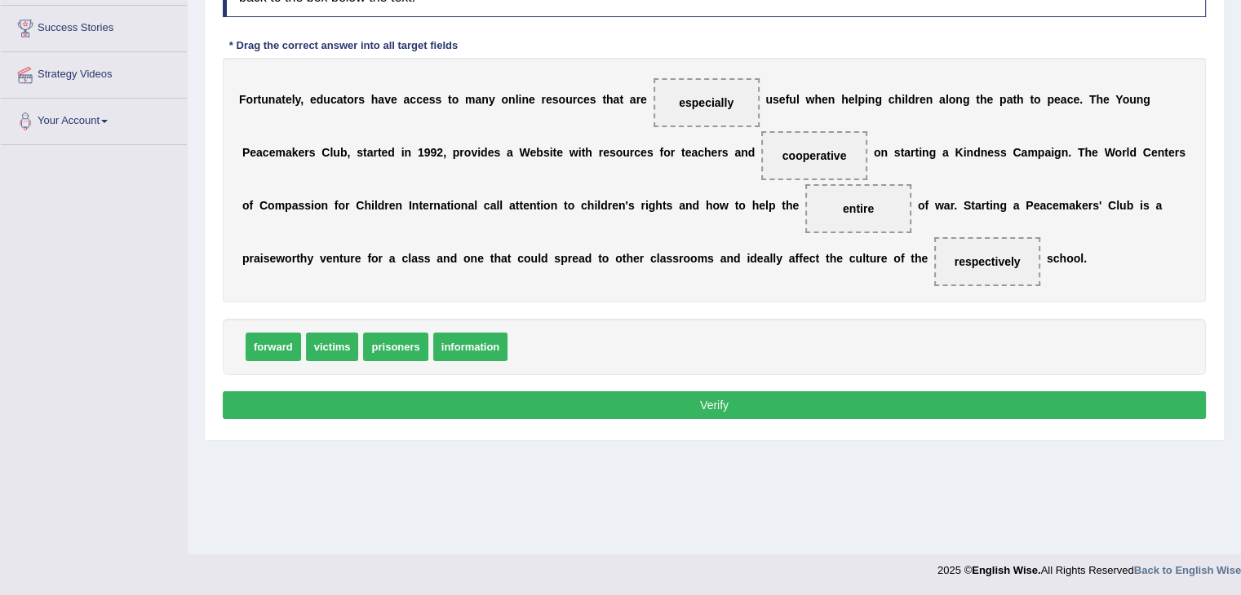
drag, startPoint x: 972, startPoint y: 259, endPoint x: 935, endPoint y: 272, distance: 39.7
drag, startPoint x: 325, startPoint y: 334, endPoint x: 847, endPoint y: 205, distance: 537.7
click at [799, 403] on button "Verify" at bounding box center [714, 406] width 983 height 28
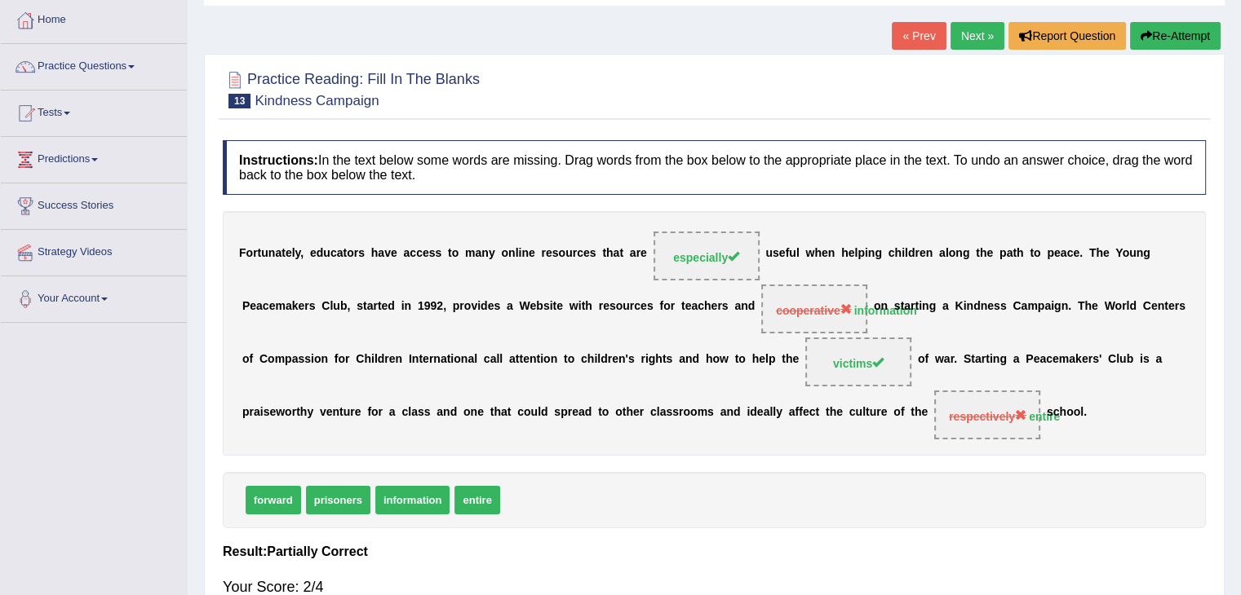
scroll to position [0, 0]
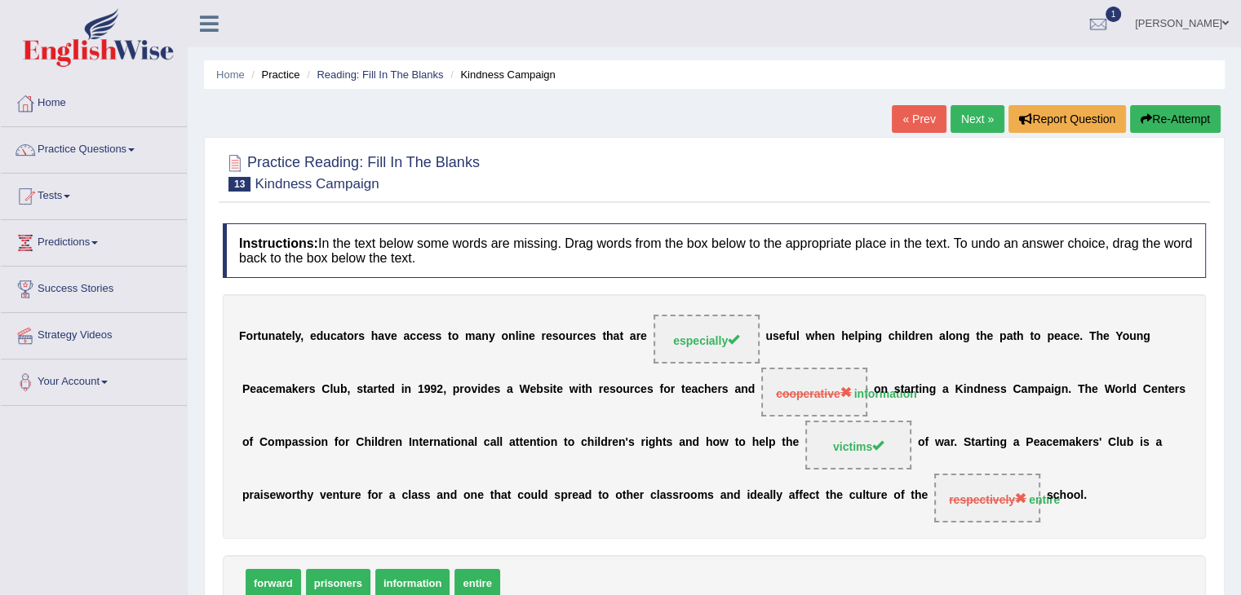
click at [1147, 126] on button "Re-Attempt" at bounding box center [1175, 119] width 91 height 28
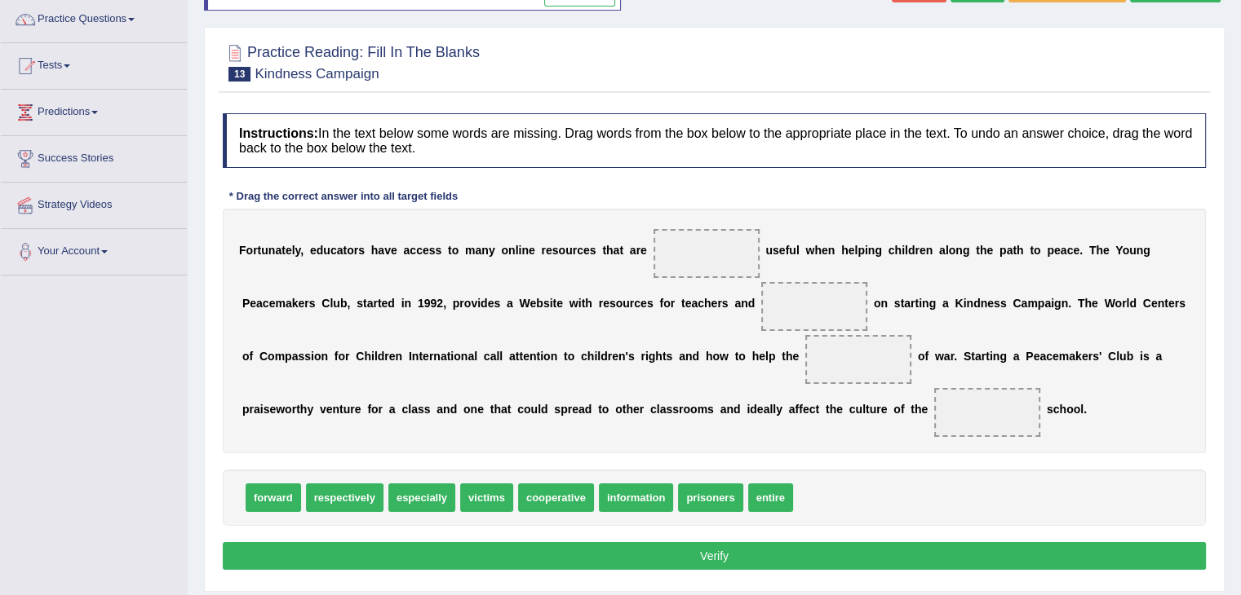
scroll to position [163, 0]
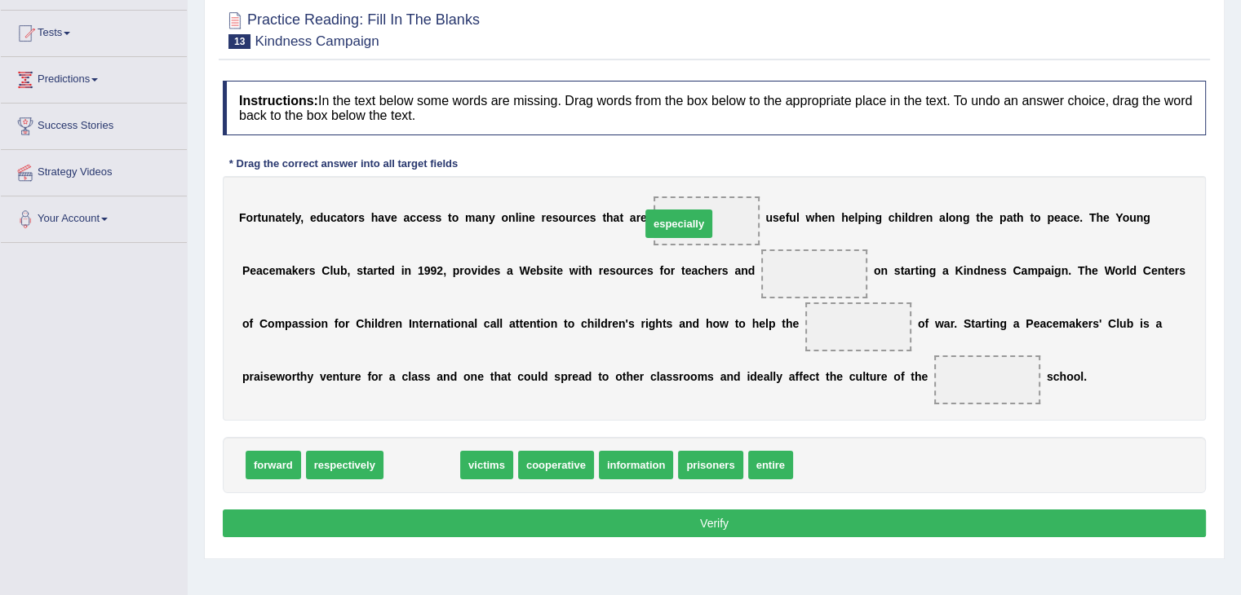
drag, startPoint x: 437, startPoint y: 463, endPoint x: 691, endPoint y: 227, distance: 346.8
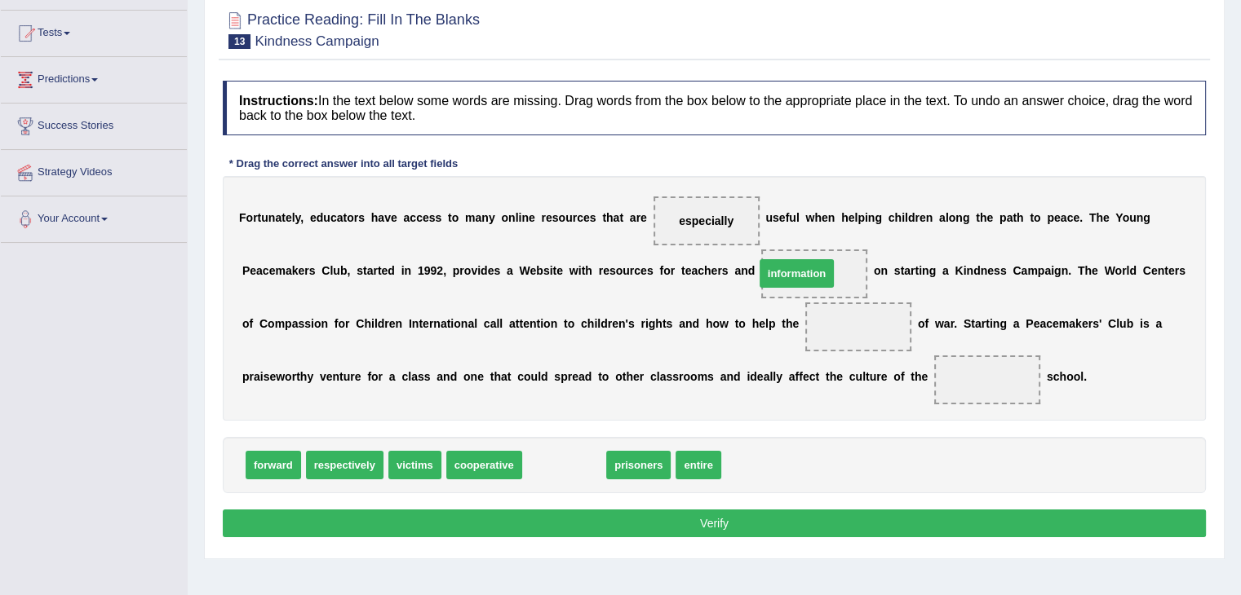
drag, startPoint x: 562, startPoint y: 474, endPoint x: 794, endPoint y: 281, distance: 301.8
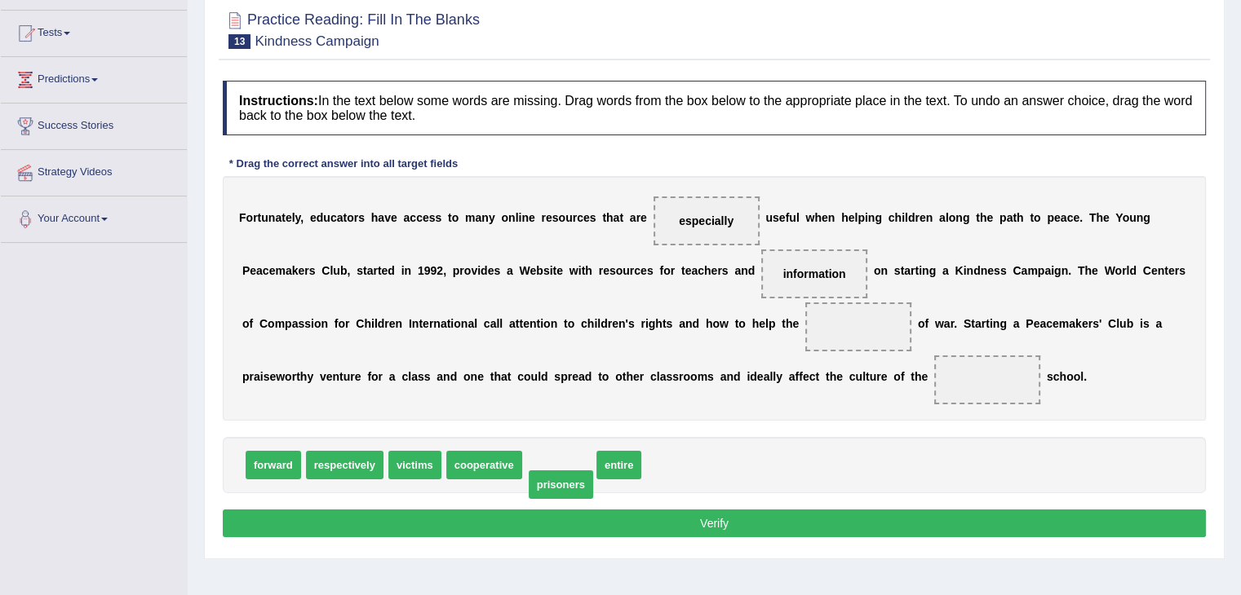
drag, startPoint x: 561, startPoint y: 454, endPoint x: 535, endPoint y: 487, distance: 41.8
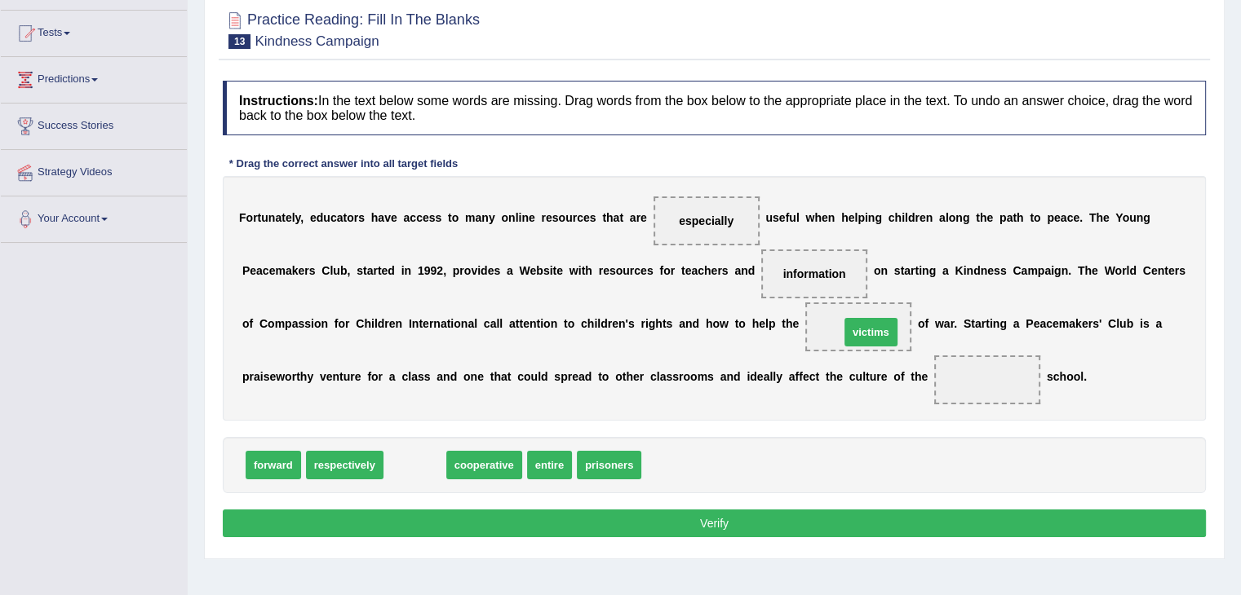
drag, startPoint x: 422, startPoint y: 458, endPoint x: 876, endPoint y: 325, distance: 473.4
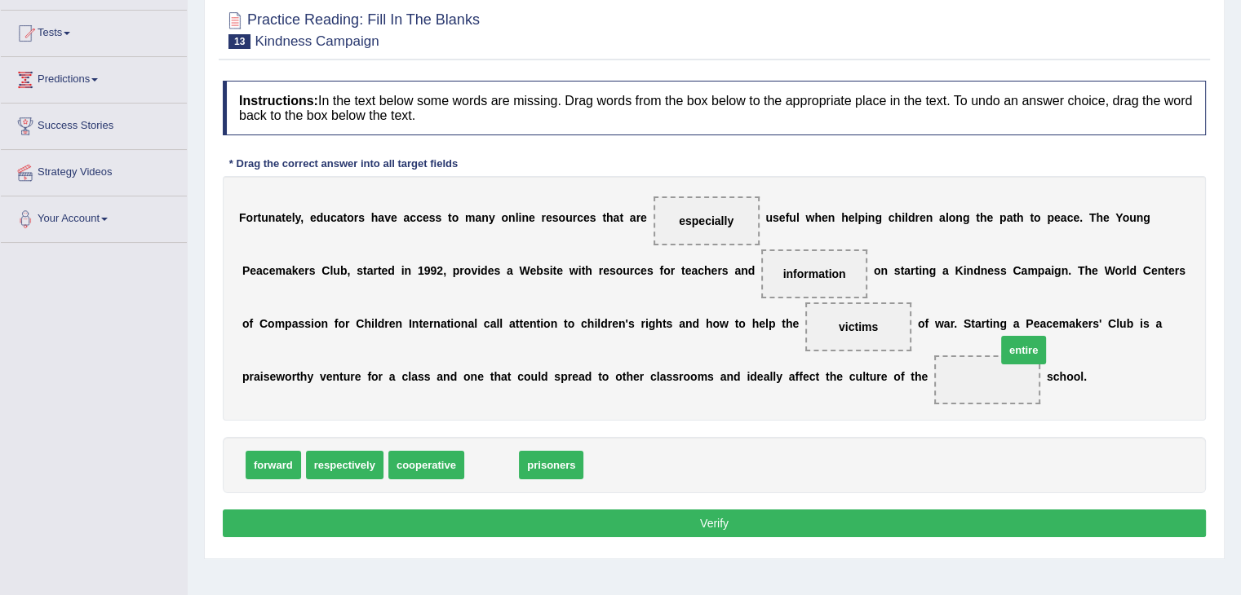
drag, startPoint x: 489, startPoint y: 473, endPoint x: 994, endPoint y: 386, distance: 513.2
click at [862, 530] on button "Verify" at bounding box center [714, 524] width 983 height 28
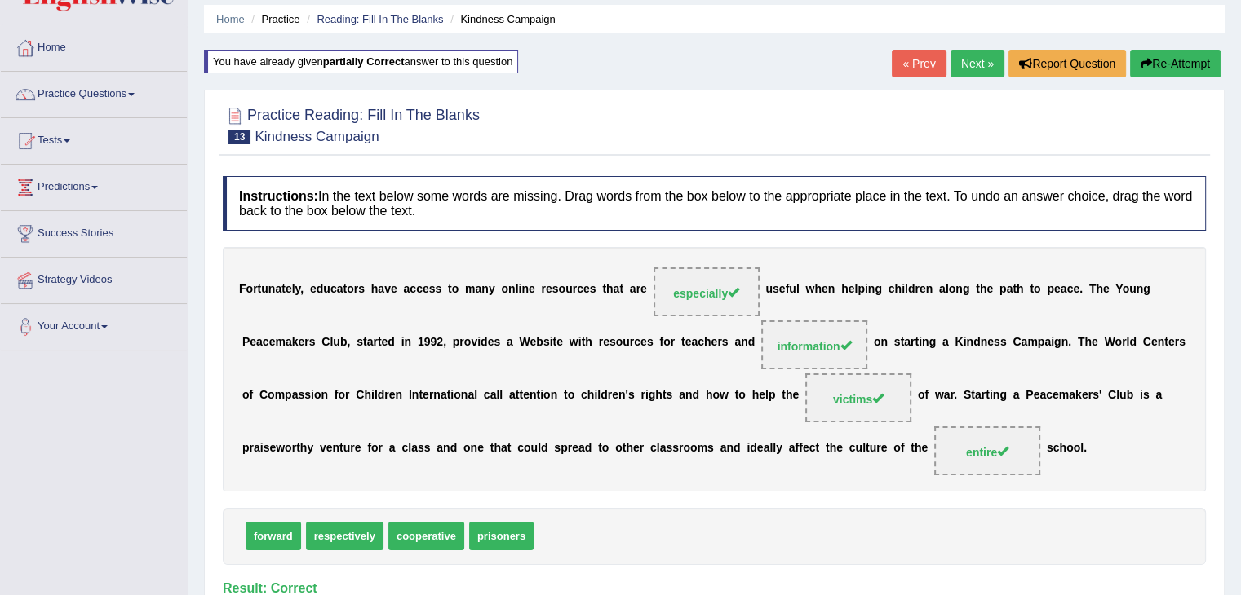
scroll to position [0, 0]
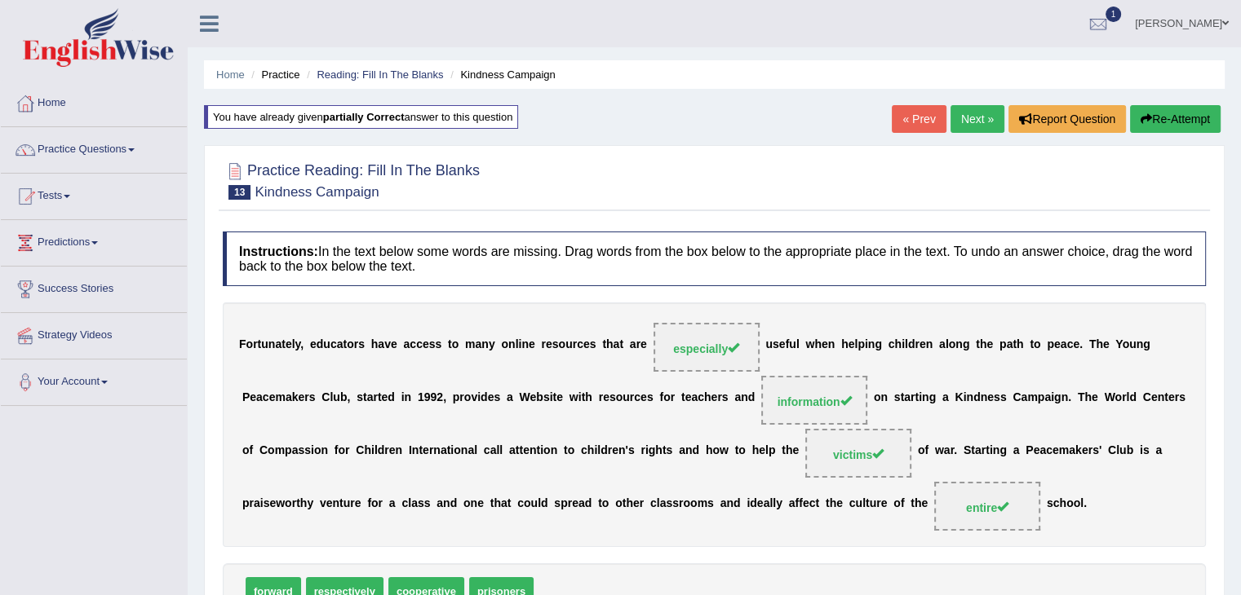
click at [972, 118] on link "Next »" at bounding box center [977, 119] width 54 height 28
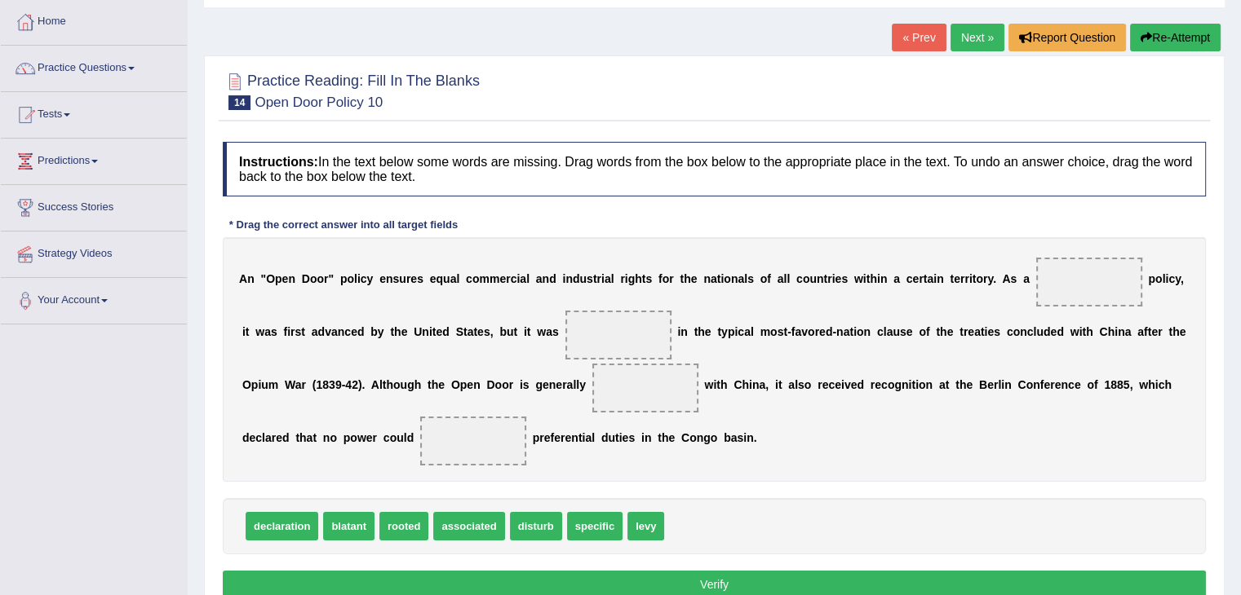
drag, startPoint x: 429, startPoint y: 524, endPoint x: 630, endPoint y: 461, distance: 210.5
click at [639, 464] on div "Instructions: In the text below some words are missing. Drag words from the box…" at bounding box center [714, 373] width 991 height 478
drag, startPoint x: 395, startPoint y: 536, endPoint x: 1105, endPoint y: 275, distance: 756.9
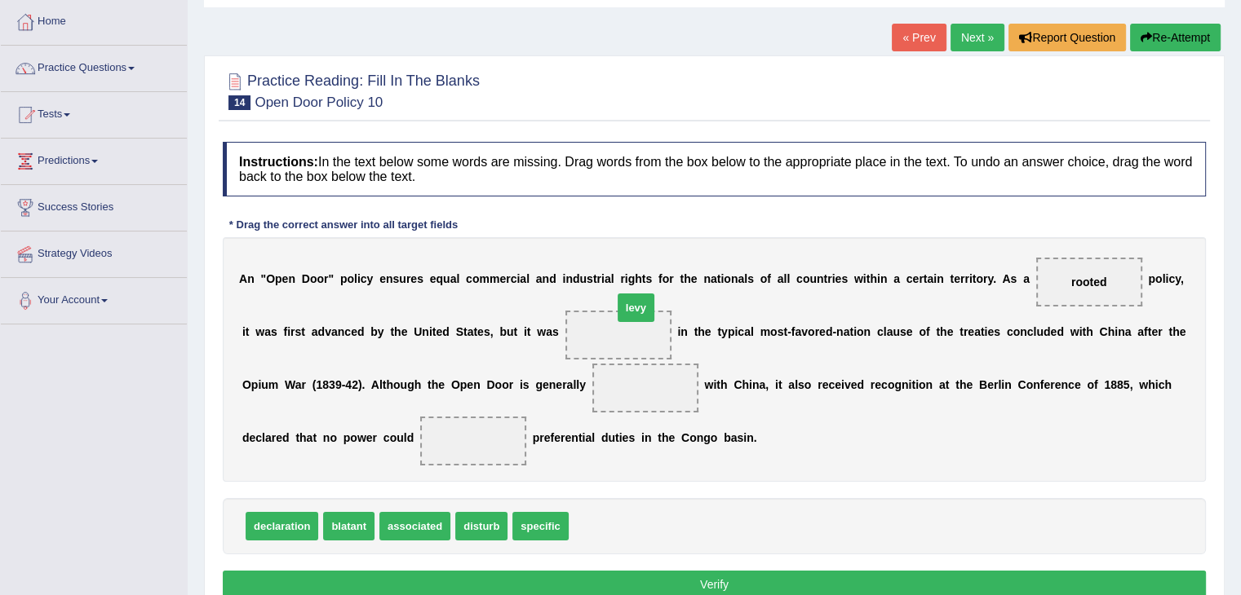
drag, startPoint x: 587, startPoint y: 524, endPoint x: 631, endPoint y: 312, distance: 217.4
drag, startPoint x: 508, startPoint y: 536, endPoint x: 563, endPoint y: 510, distance: 60.6
click at [563, 510] on div "declaration blatant associated disturb specific" at bounding box center [714, 526] width 983 height 56
drag, startPoint x: 563, startPoint y: 510, endPoint x: 532, endPoint y: 542, distance: 45.0
drag, startPoint x: 543, startPoint y: 524, endPoint x: 670, endPoint y: 368, distance: 201.8
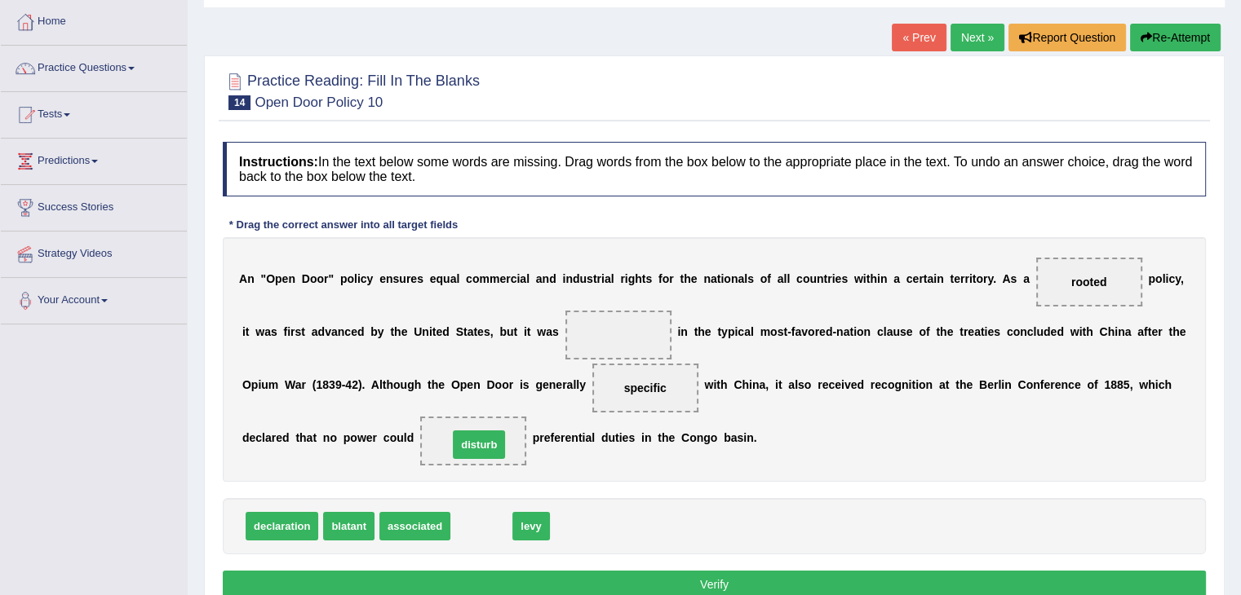
drag, startPoint x: 490, startPoint y: 530, endPoint x: 495, endPoint y: 450, distance: 80.1
drag, startPoint x: 470, startPoint y: 523, endPoint x: 590, endPoint y: 348, distance: 211.8
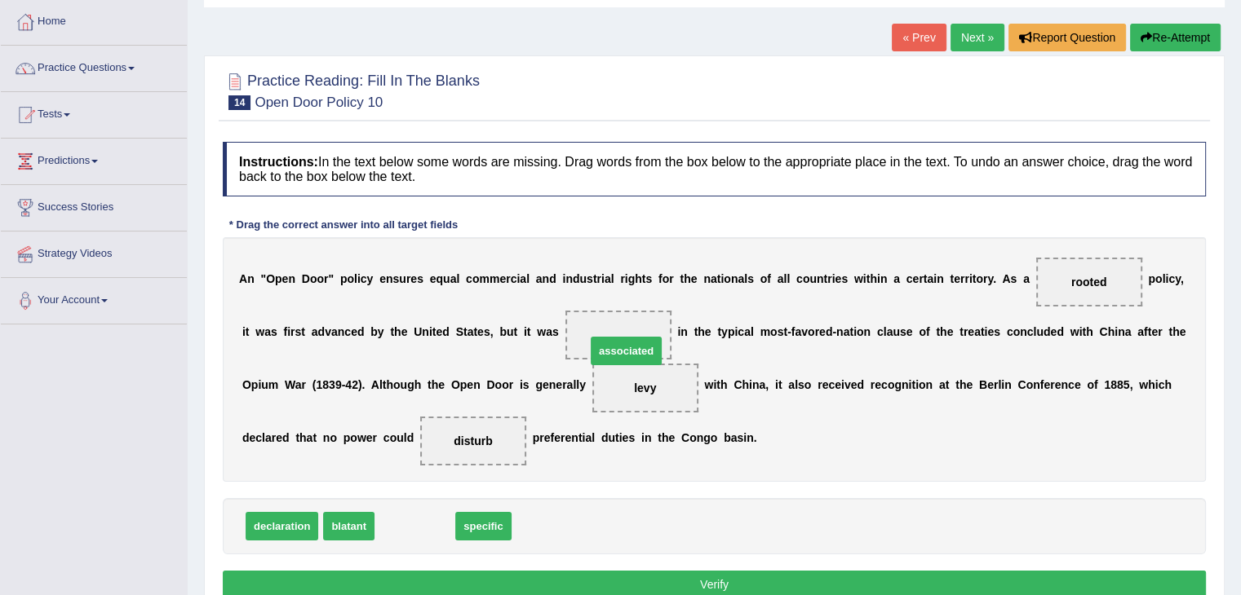
drag, startPoint x: 392, startPoint y: 533, endPoint x: 603, endPoint y: 350, distance: 279.3
click at [666, 572] on button "Verify" at bounding box center [714, 585] width 983 height 28
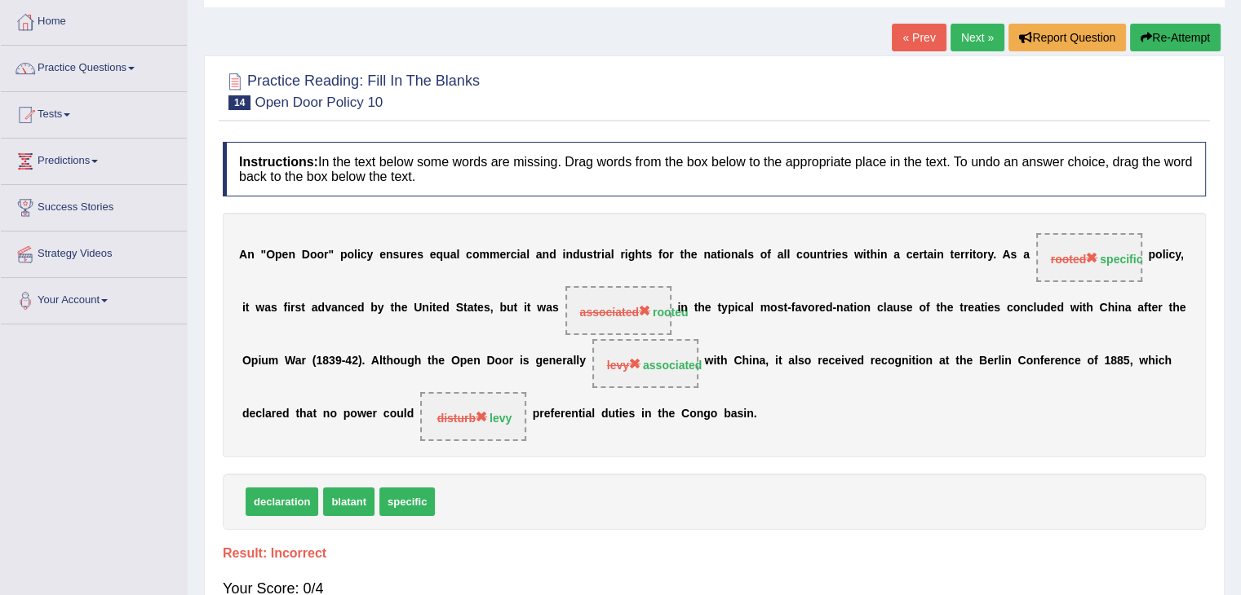
click at [1180, 33] on button "Re-Attempt" at bounding box center [1175, 38] width 91 height 28
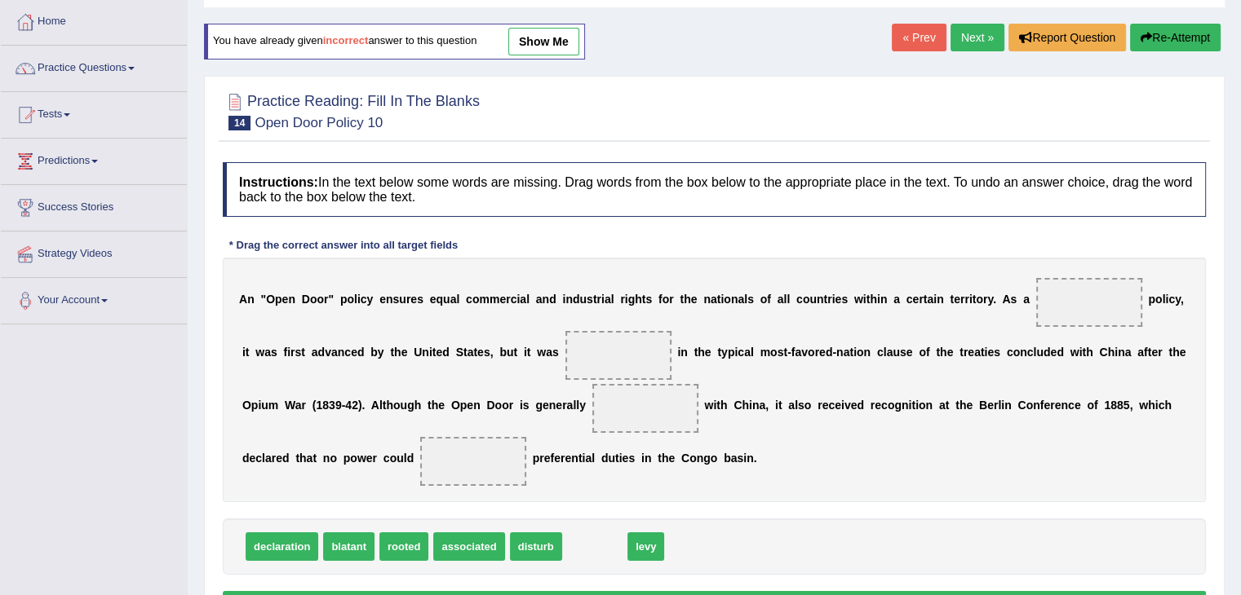
drag, startPoint x: 581, startPoint y: 547, endPoint x: 1252, endPoint y: 281, distance: 722.0
click at [1240, 282] on html "Toggle navigation Home Practice Questions Speaking Practice Read Aloud Repeat S…" at bounding box center [620, 215] width 1241 height 595
click at [88, 73] on link "Practice Questions" at bounding box center [94, 66] width 186 height 41
drag, startPoint x: 20, startPoint y: 16, endPoint x: 3, endPoint y: 11, distance: 17.0
click at [19, 16] on div at bounding box center [25, 22] width 24 height 24
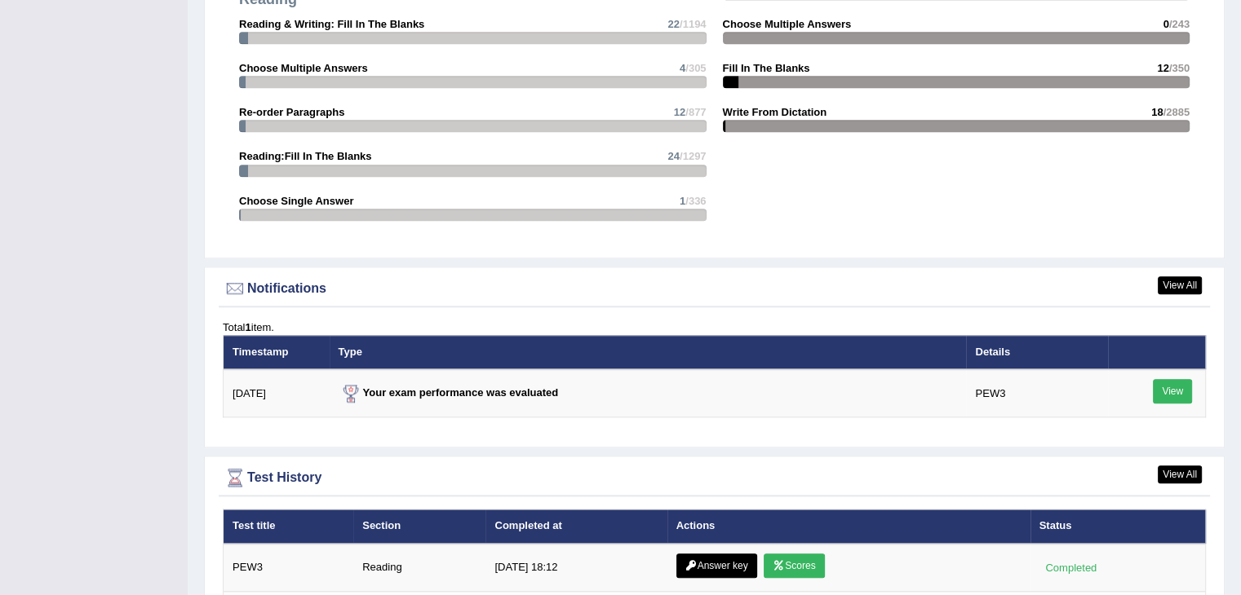
scroll to position [1892, 0]
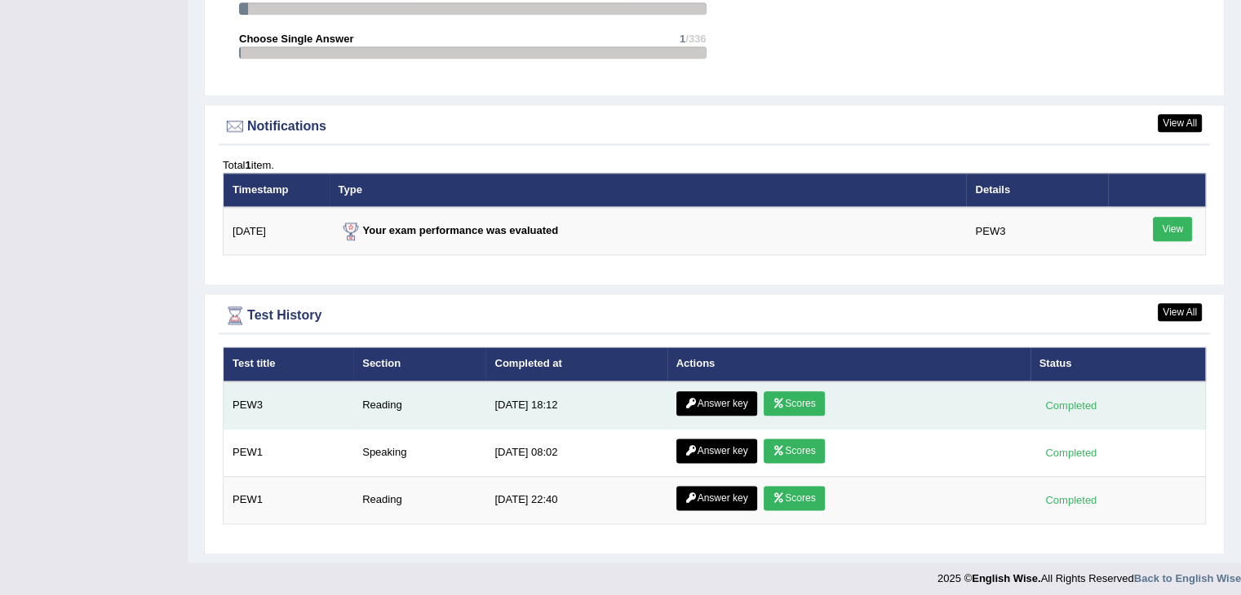
click at [783, 400] on link "Scores" at bounding box center [793, 404] width 60 height 24
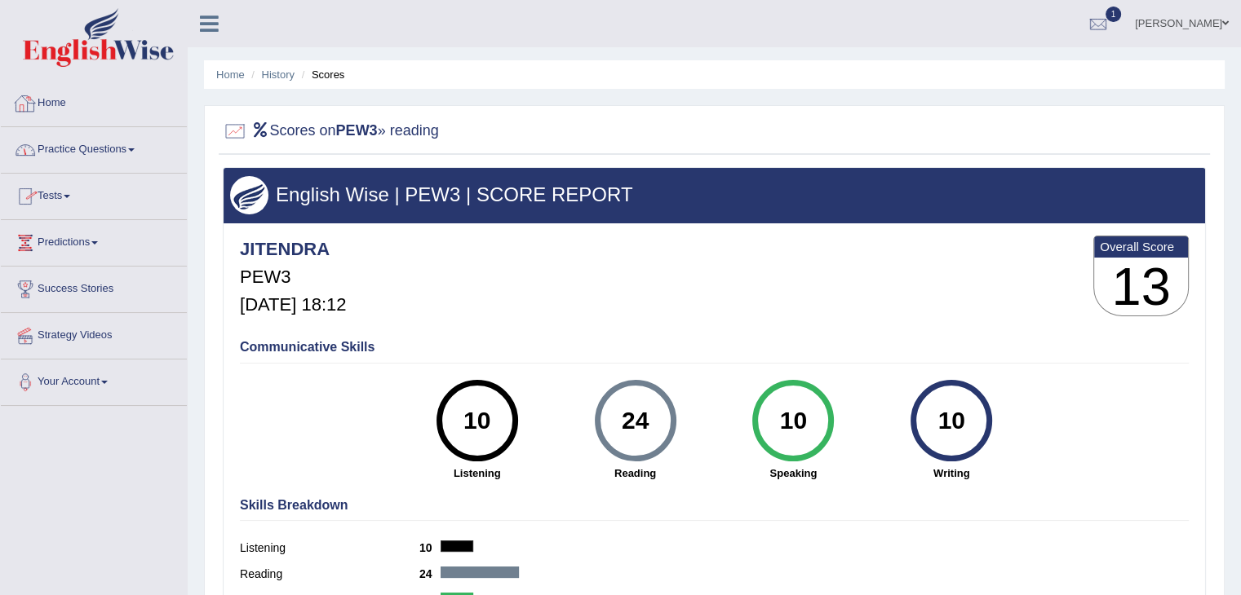
click at [20, 97] on div at bounding box center [25, 103] width 24 height 24
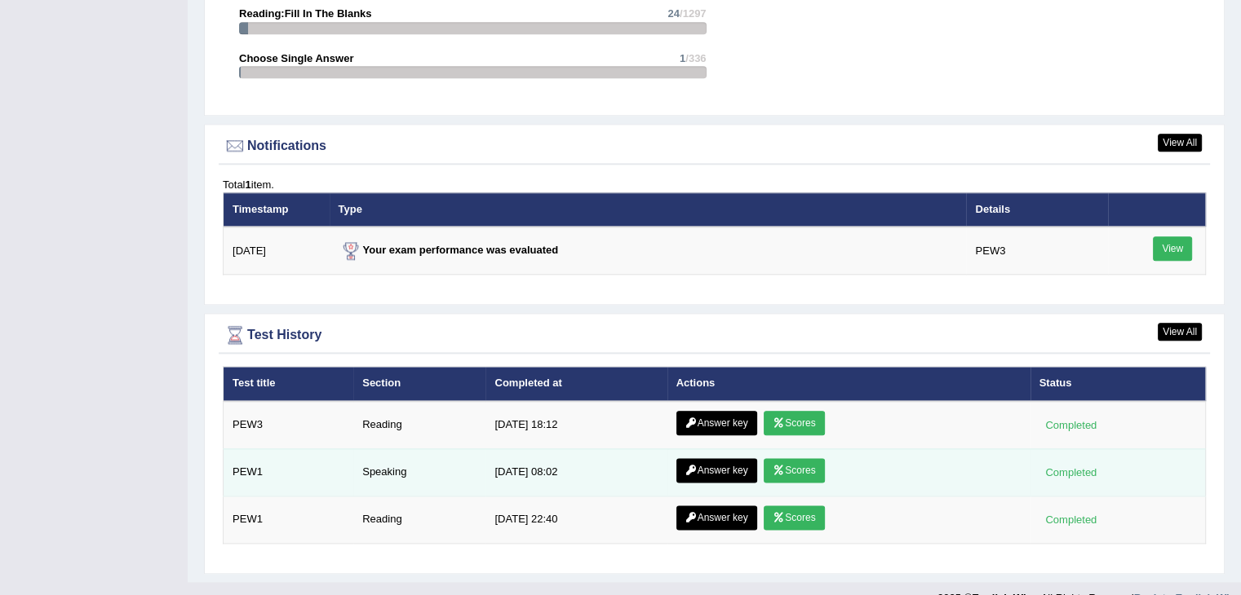
scroll to position [1892, 0]
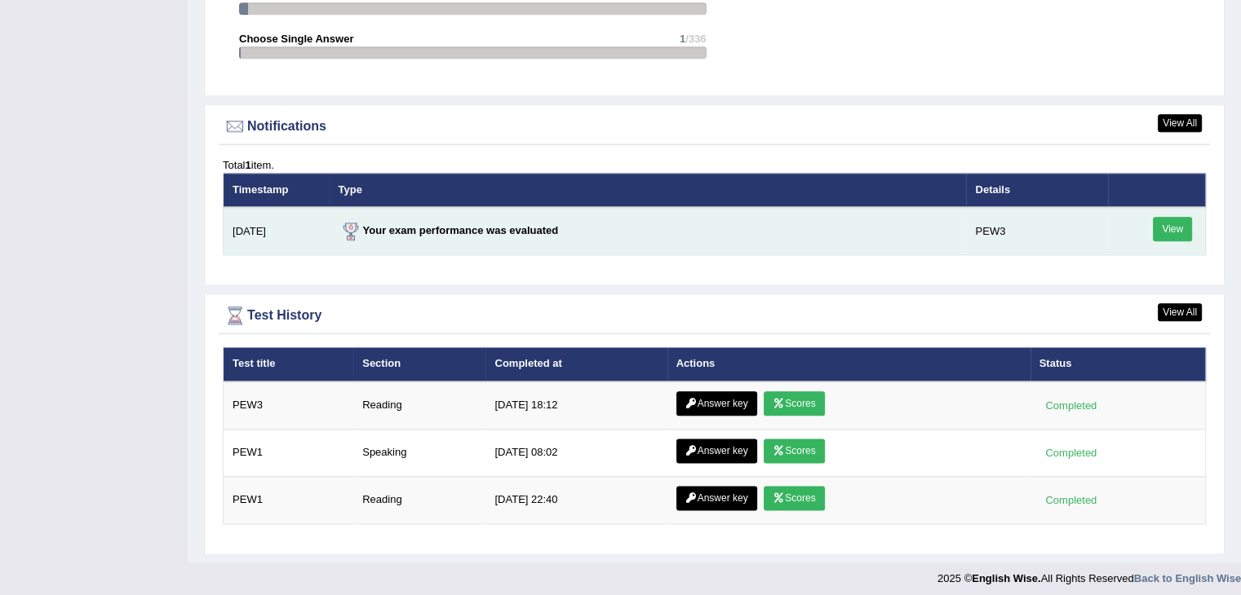
click at [1171, 226] on link "View" at bounding box center [1172, 229] width 39 height 24
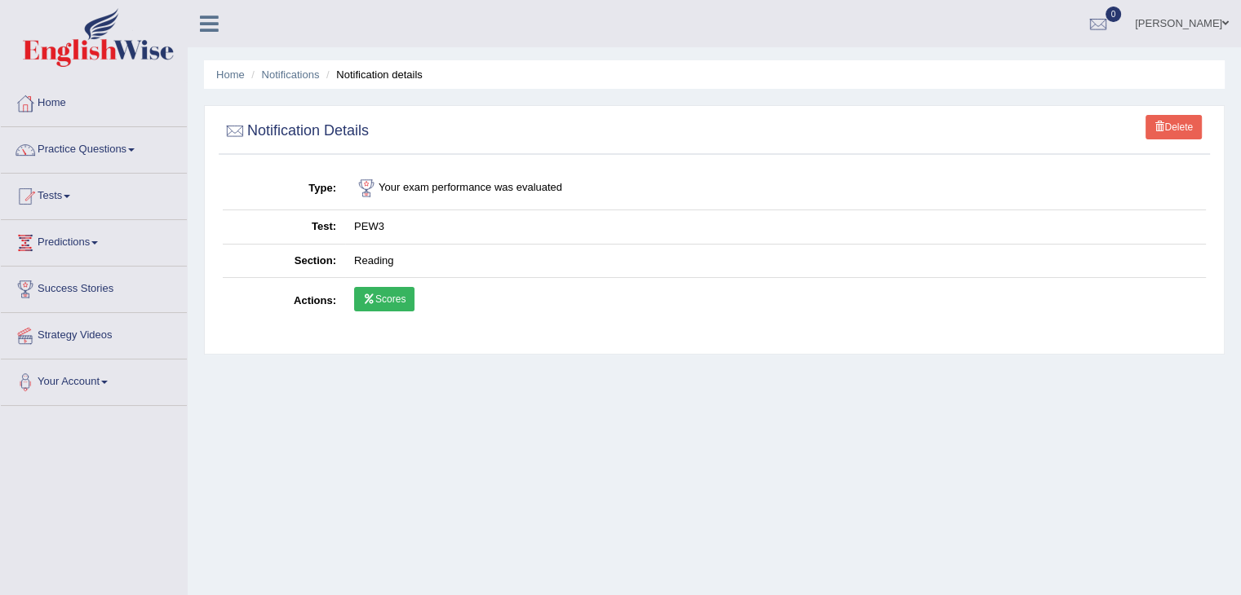
click at [407, 301] on link "Scores" at bounding box center [384, 299] width 60 height 24
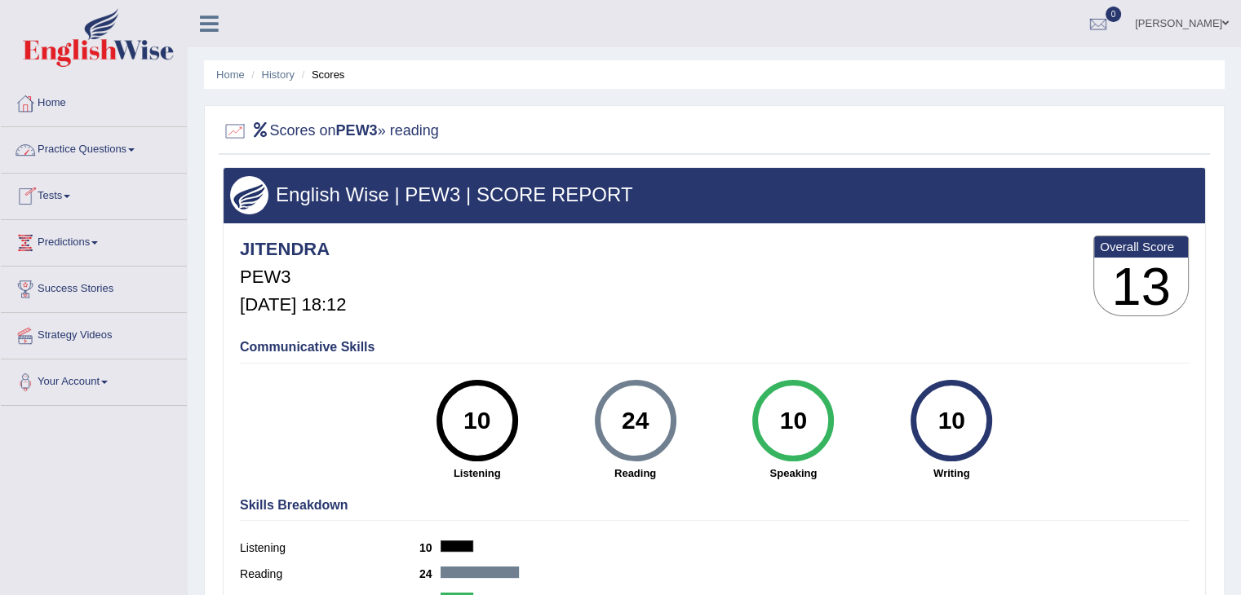
click at [97, 146] on link "Practice Questions" at bounding box center [94, 147] width 186 height 41
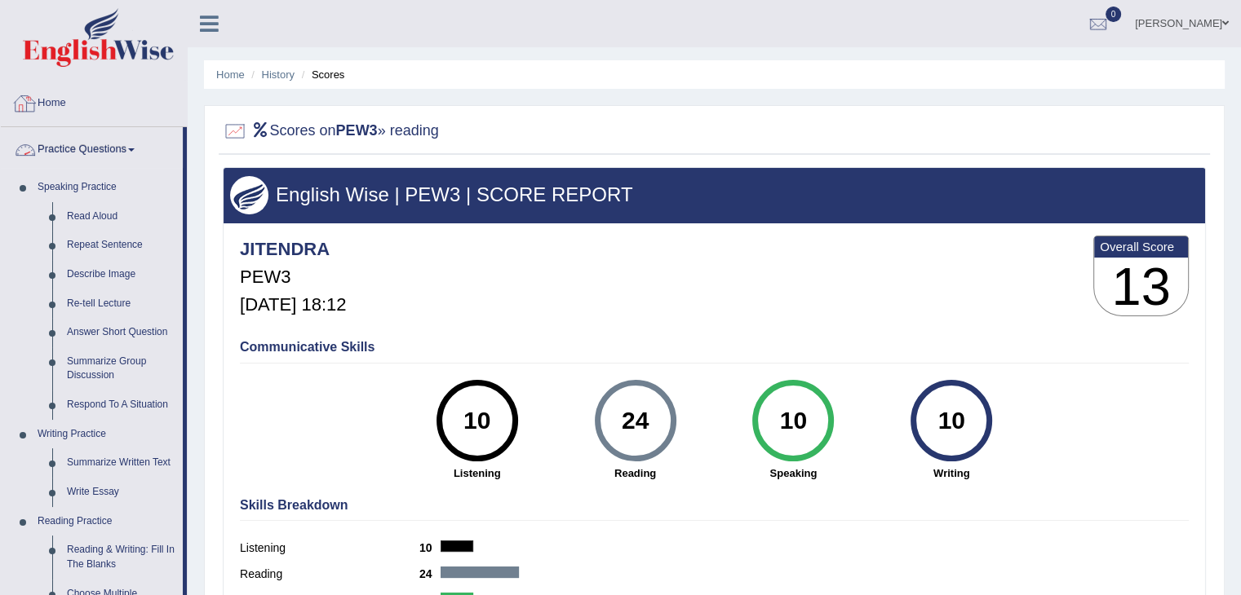
click at [36, 104] on div at bounding box center [25, 103] width 24 height 24
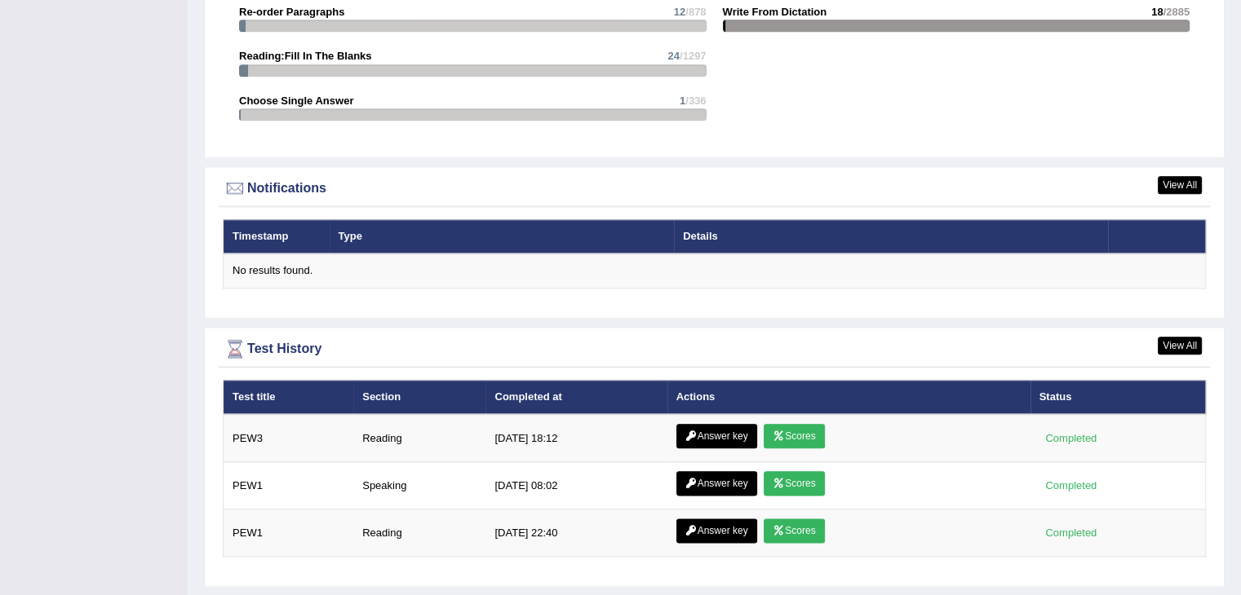
scroll to position [1865, 0]
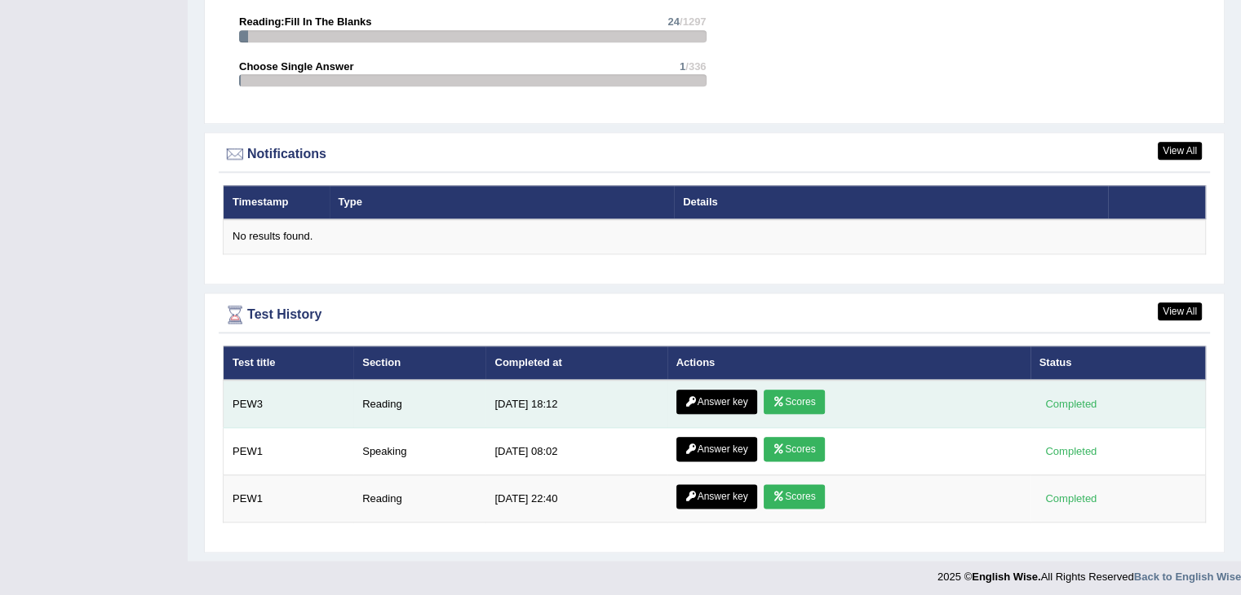
click at [710, 403] on link "Answer key" at bounding box center [716, 402] width 81 height 24
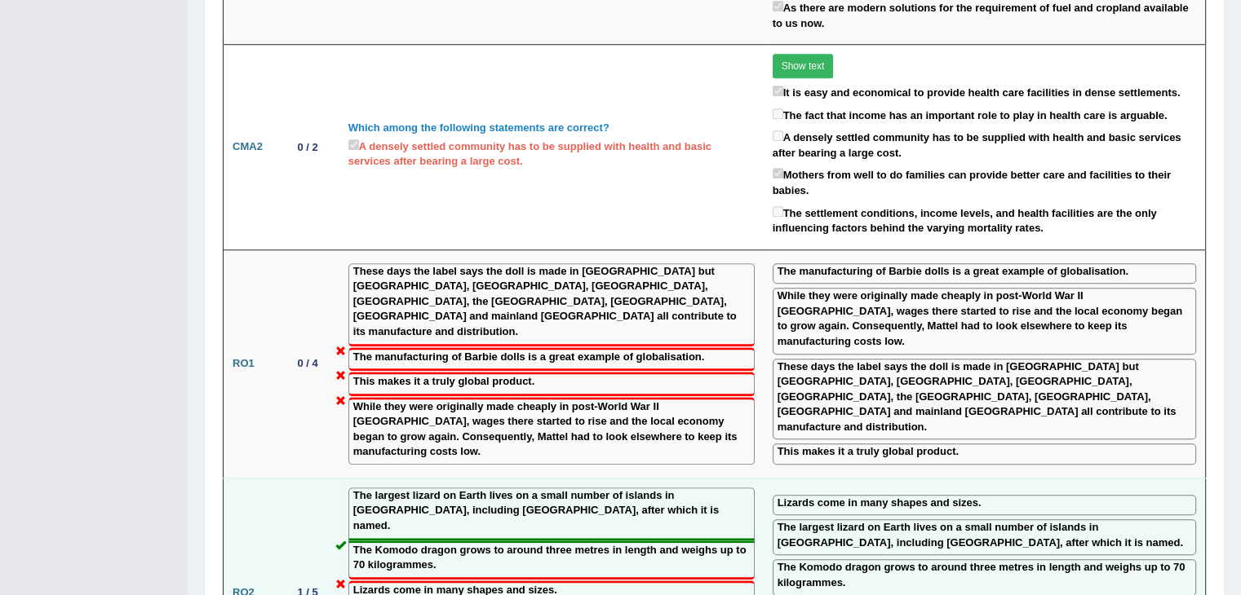
scroll to position [1631, 0]
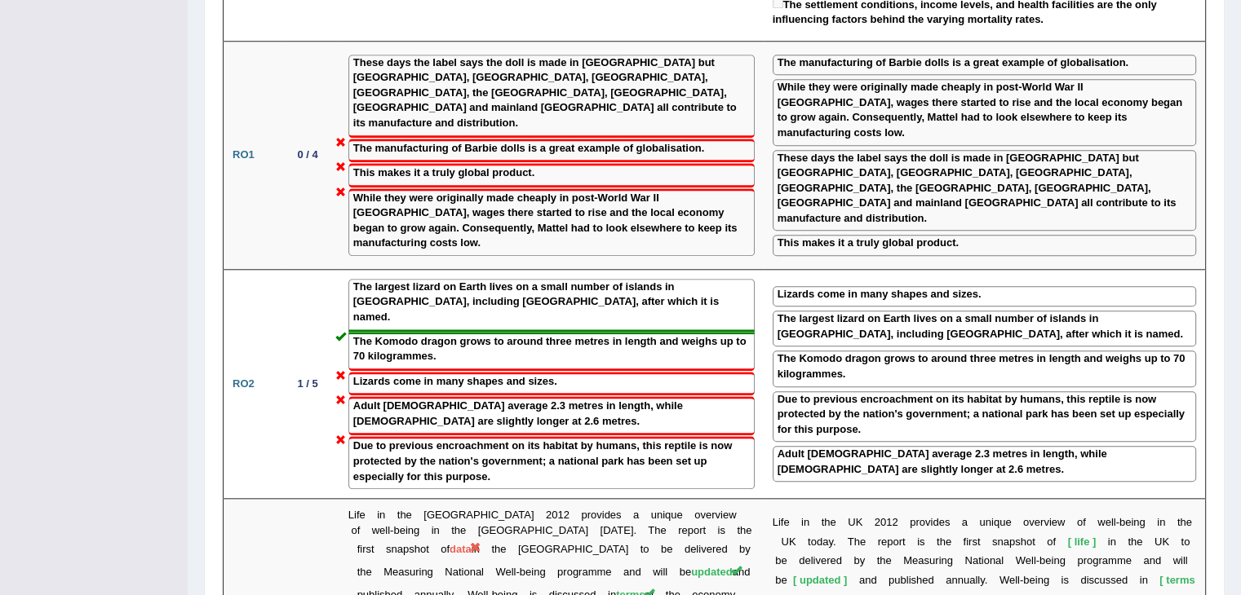
scroll to position [1550, 0]
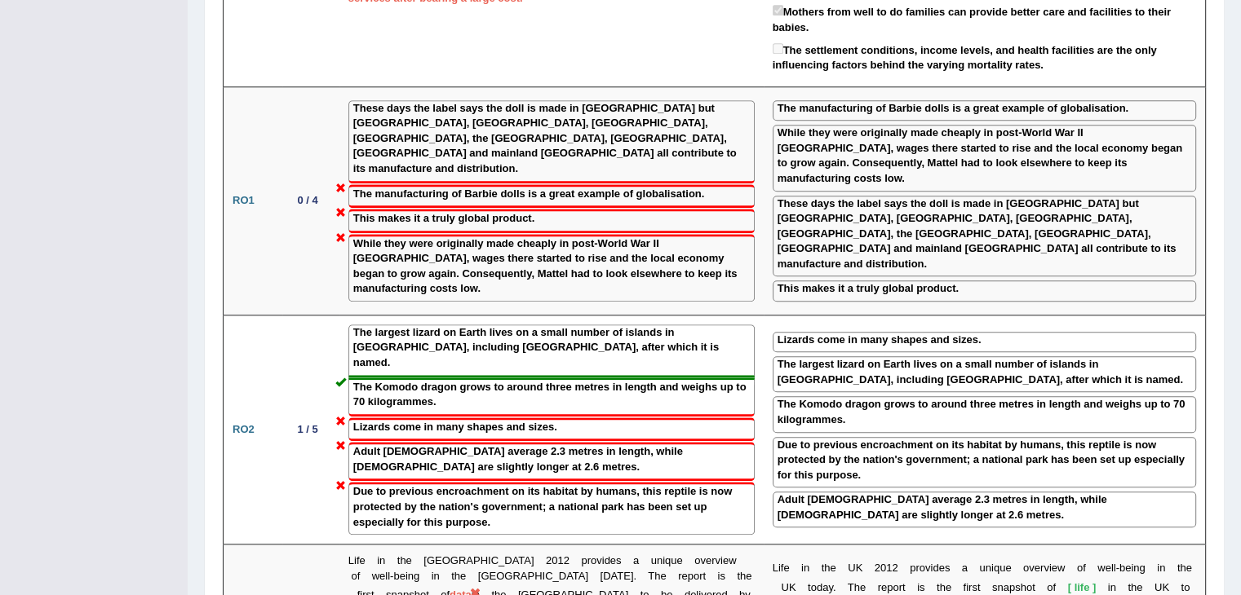
drag, startPoint x: 75, startPoint y: 0, endPoint x: 91, endPoint y: 216, distance: 216.8
click at [91, 216] on div "Toggle navigation Home Practice Questions Speaking Practice Read Aloud Repeat S…" at bounding box center [620, 116] width 1241 height 3333
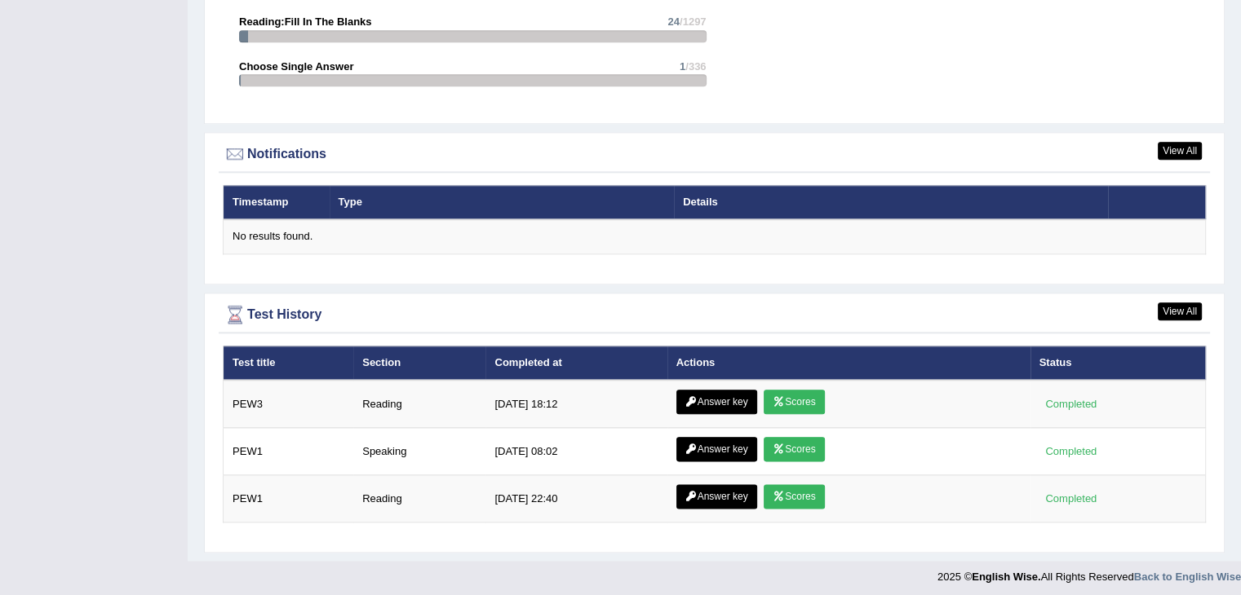
scroll to position [1865, 0]
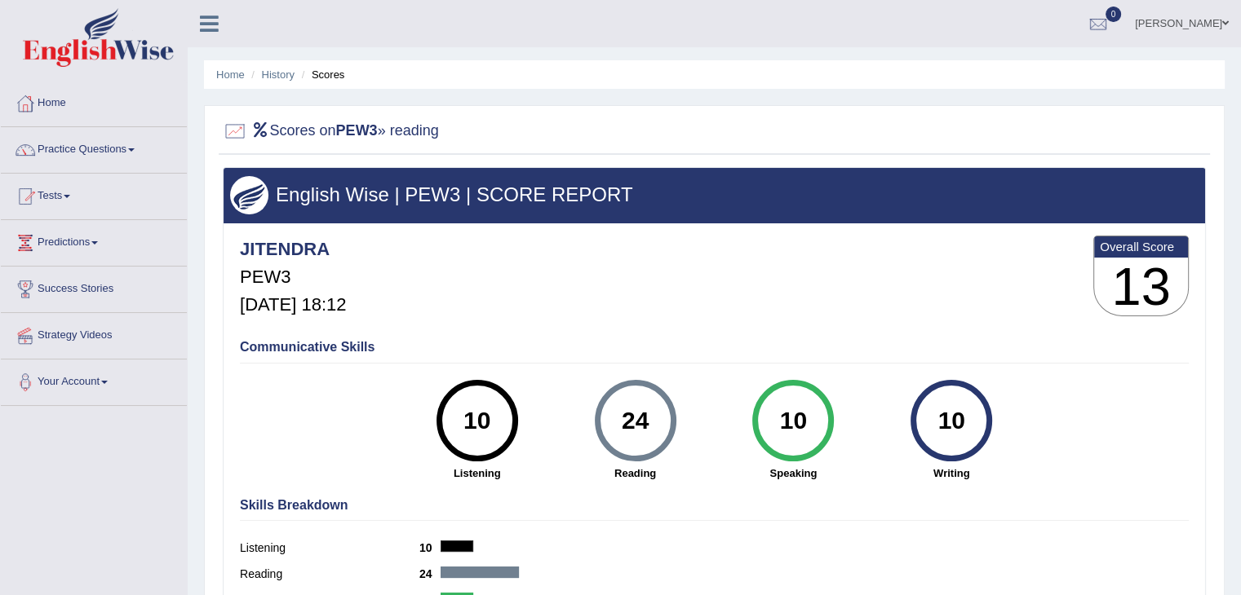
click at [57, 151] on link "Practice Questions" at bounding box center [94, 147] width 186 height 41
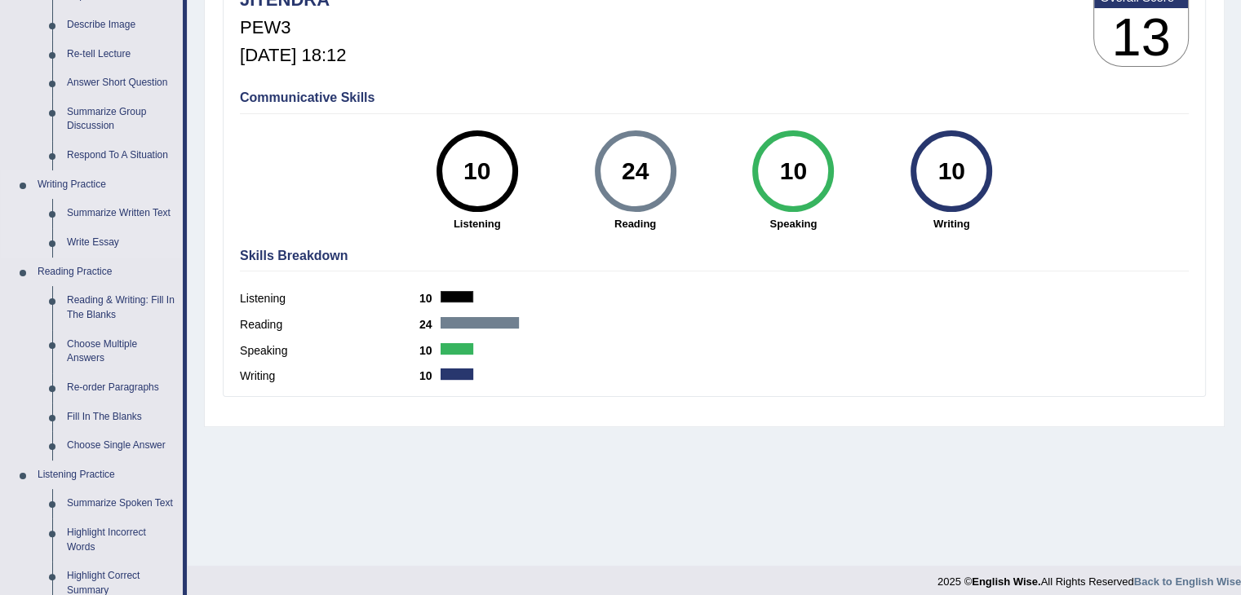
scroll to position [245, 0]
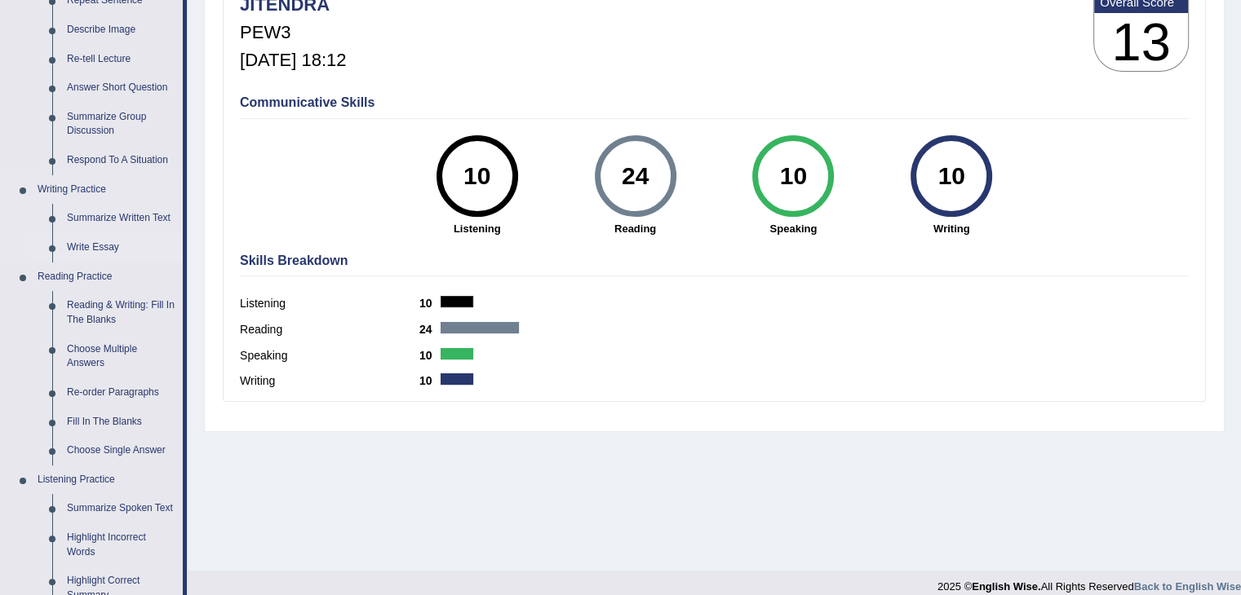
click at [78, 242] on link "Write Essay" at bounding box center [121, 247] width 123 height 29
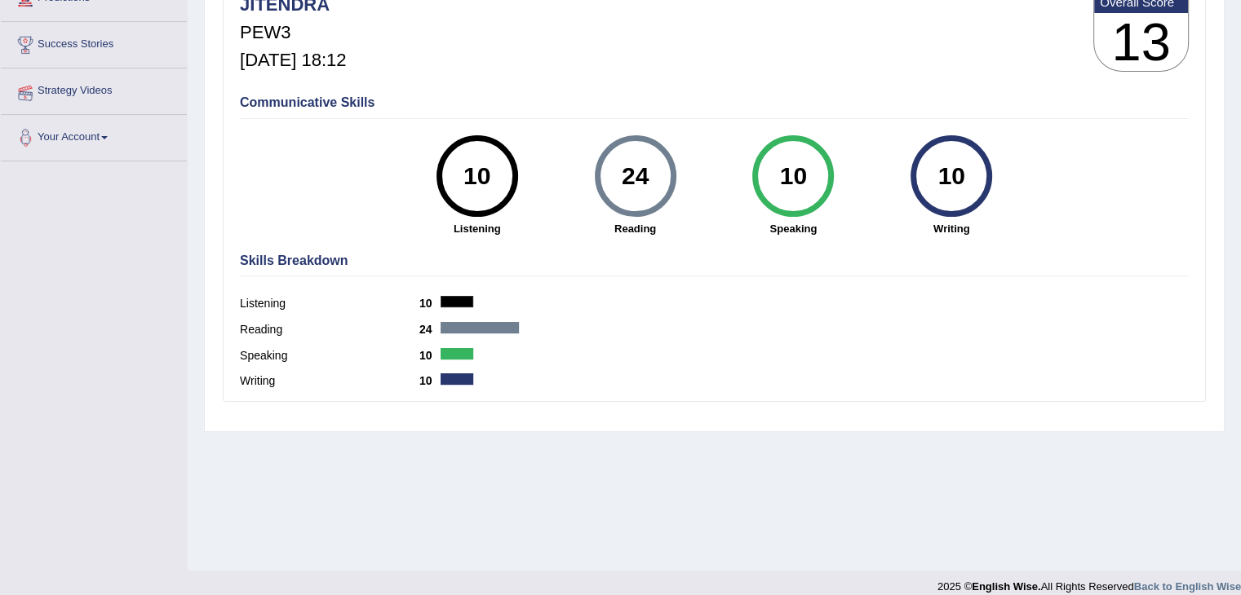
scroll to position [261, 0]
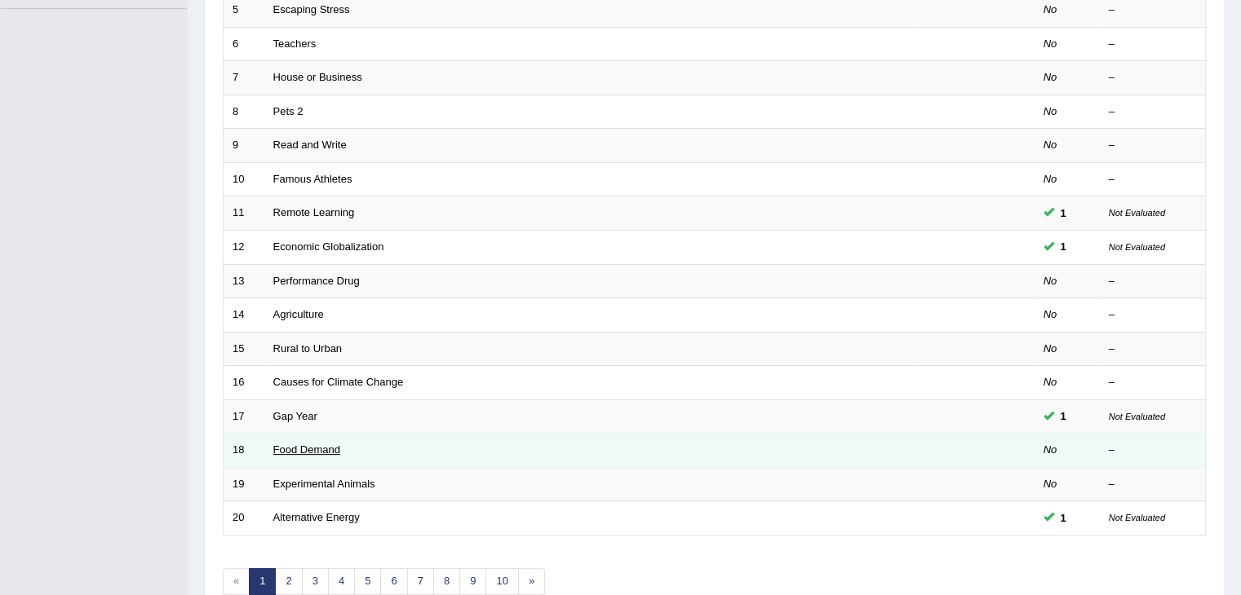
scroll to position [408, 0]
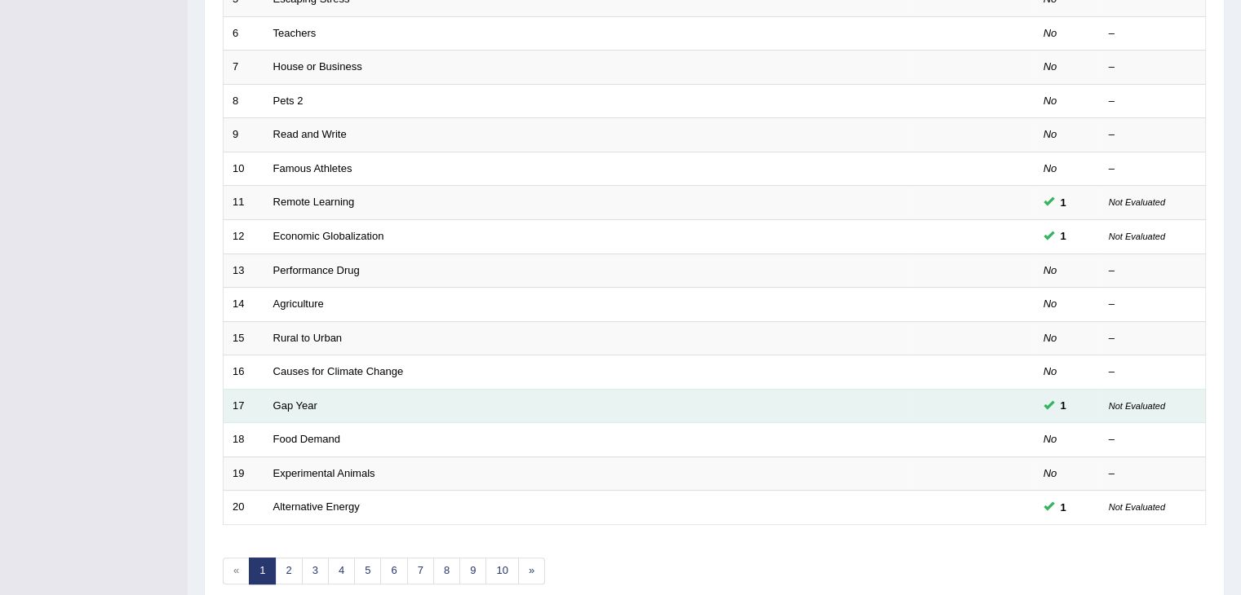
click at [287, 410] on td "Gap Year" at bounding box center [588, 406] width 648 height 34
click at [286, 403] on link "Gap Year" at bounding box center [295, 406] width 44 height 12
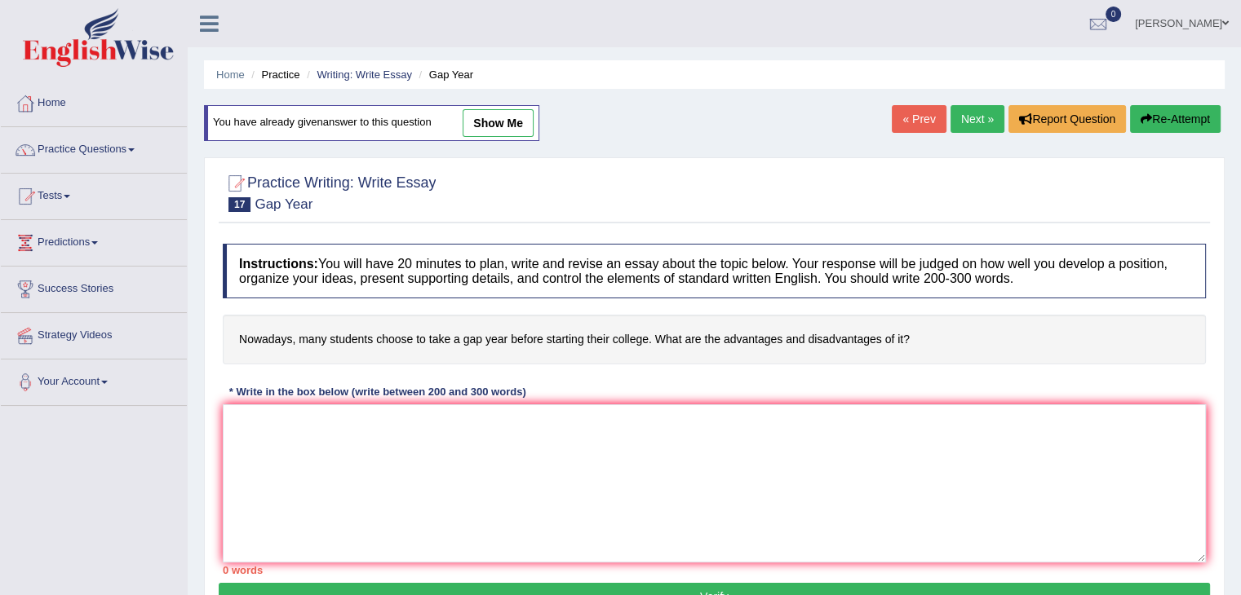
click at [499, 125] on link "show me" at bounding box center [497, 123] width 71 height 28
type textarea "The increasing influence of students choosing to take a year gap before startin…"
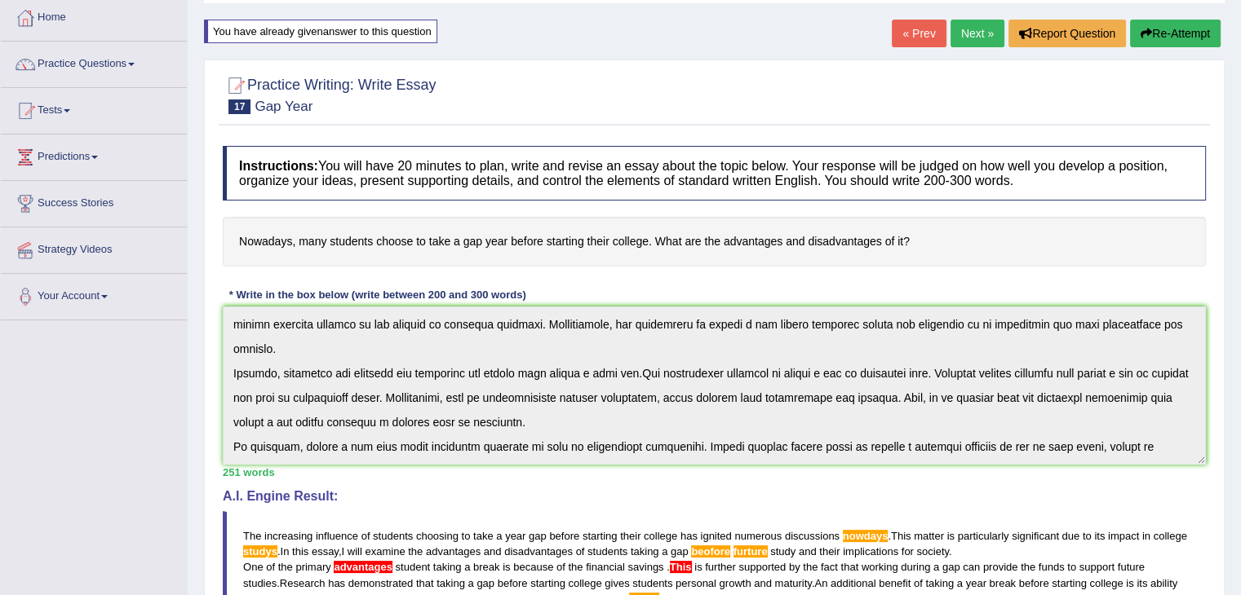
scroll to position [245, 0]
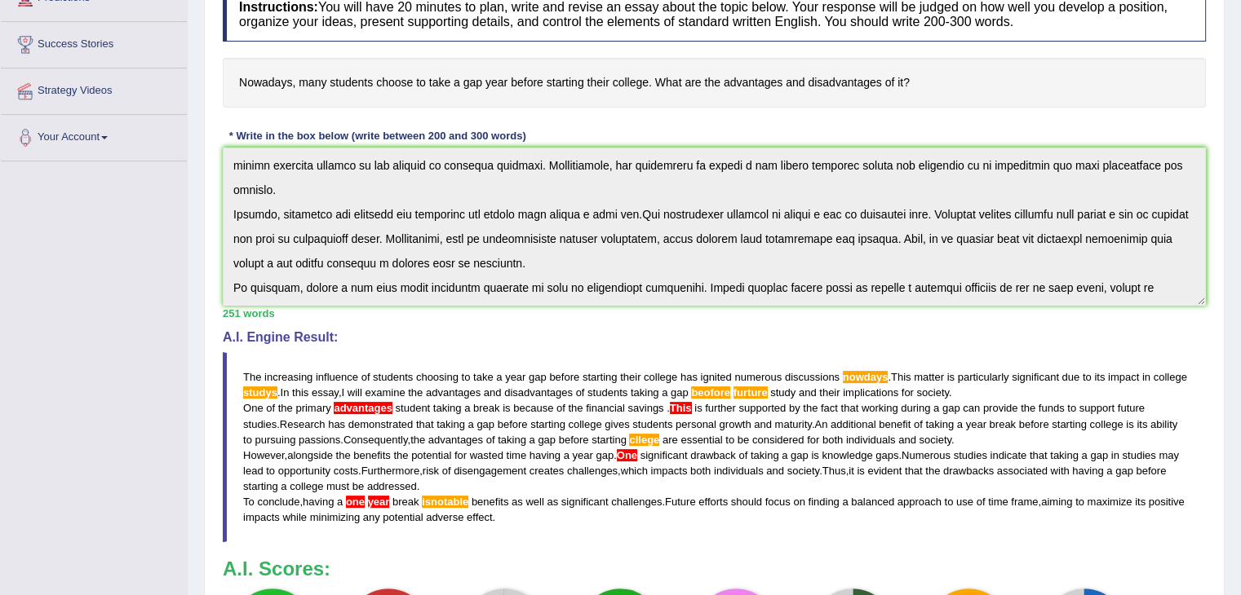
drag, startPoint x: 265, startPoint y: 431, endPoint x: 204, endPoint y: 313, distance: 133.2
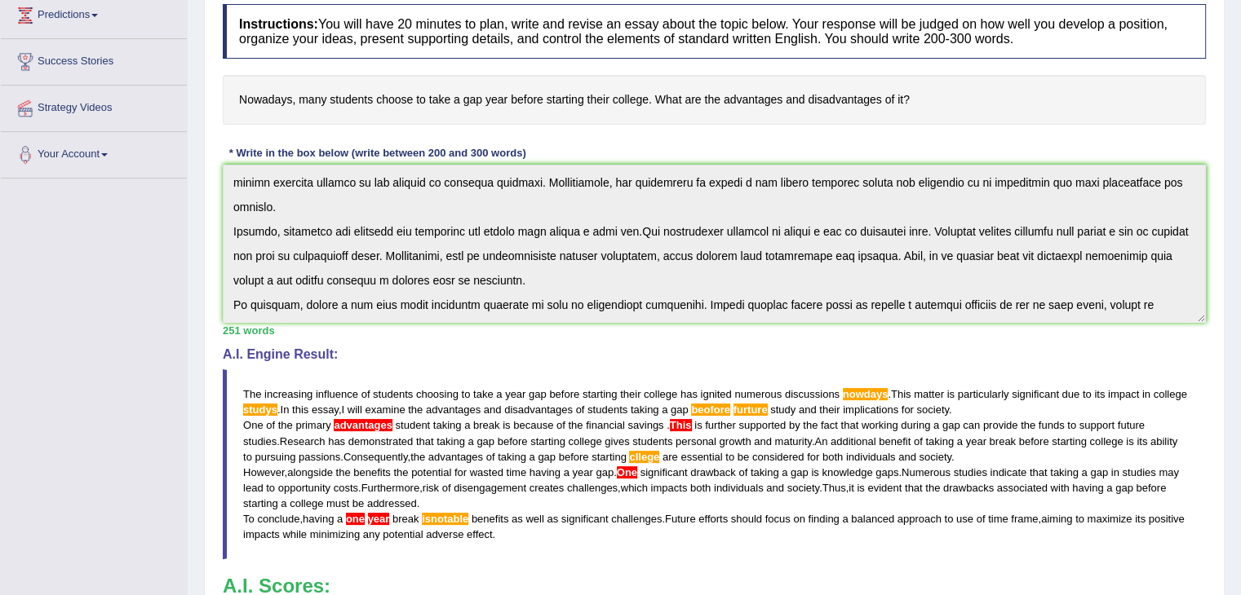
scroll to position [227, 0]
drag, startPoint x: 246, startPoint y: 384, endPoint x: 340, endPoint y: 399, distance: 95.7
click at [356, 410] on blockquote "The increasing influence of students choosing to take a year gap before startin…" at bounding box center [714, 465] width 983 height 190
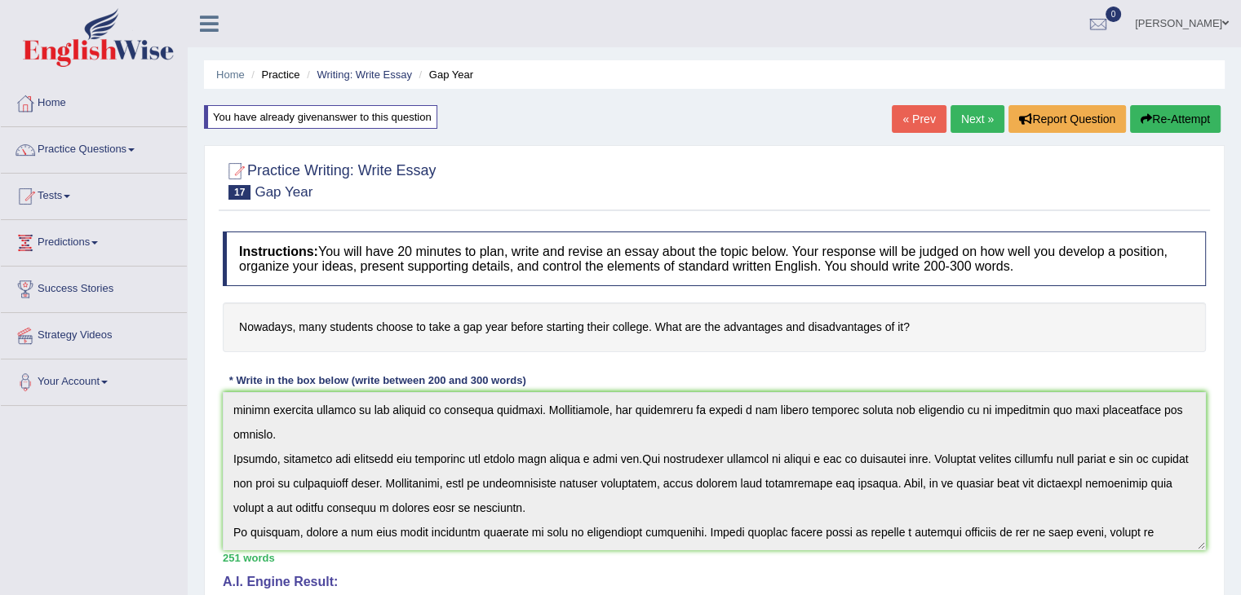
scroll to position [0, 0]
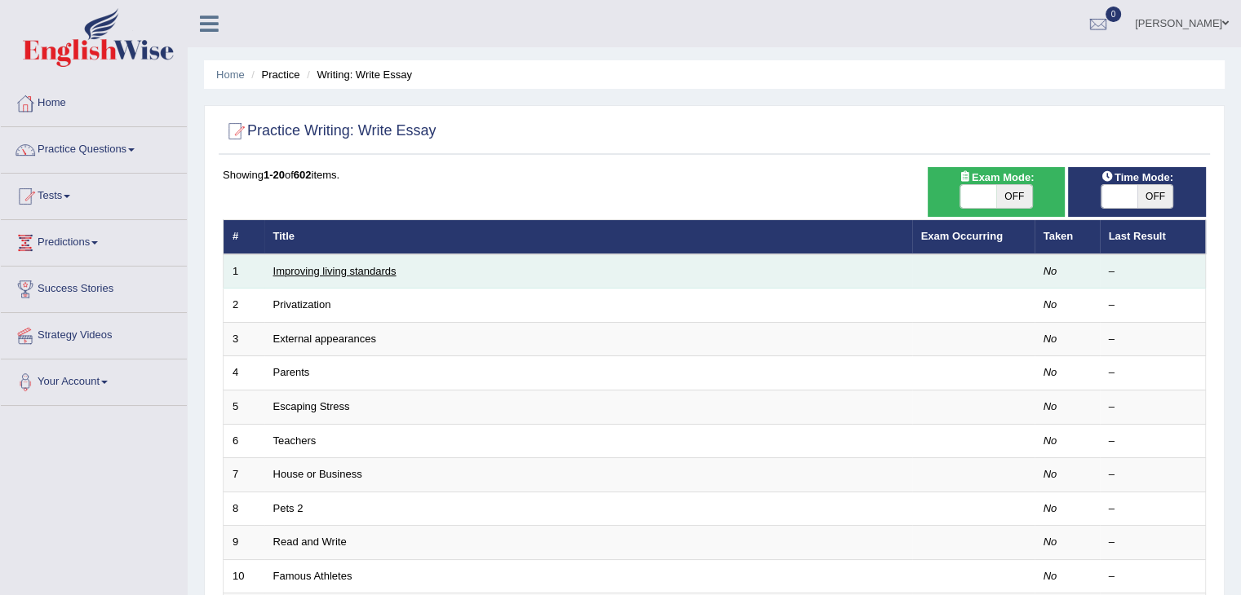
click at [350, 271] on link "Improving living standards" at bounding box center [334, 271] width 123 height 12
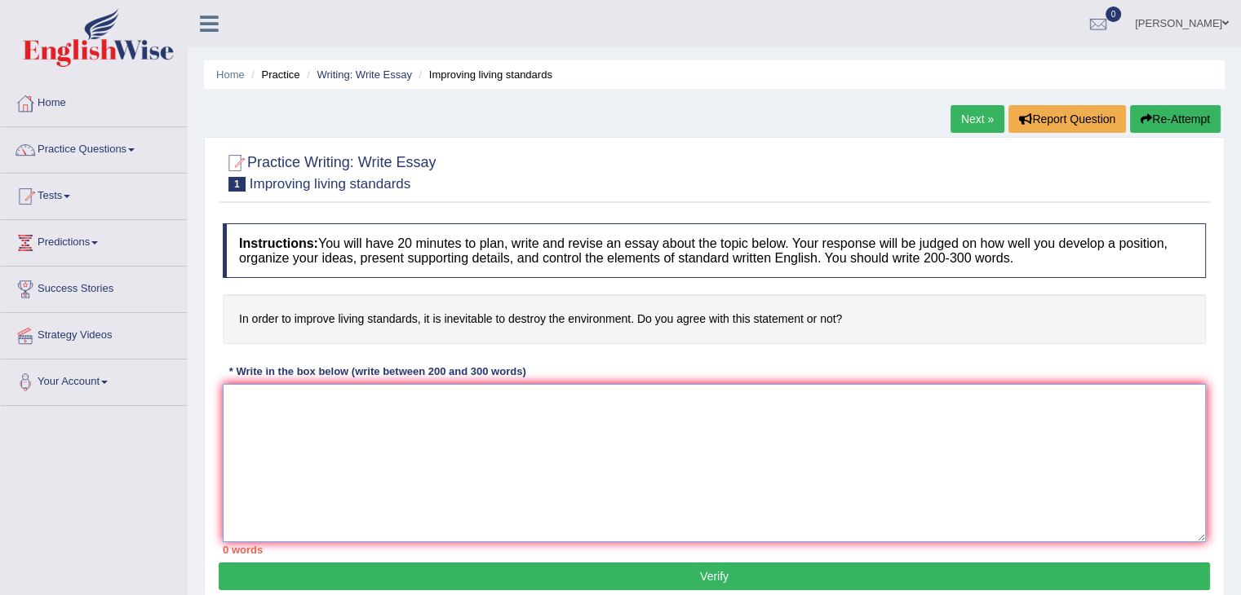
click at [331, 436] on textarea at bounding box center [714, 463] width 983 height 158
type textarea "t"
type textarea "T"
drag, startPoint x: 1217, startPoint y: 170, endPoint x: 1252, endPoint y: -71, distance: 244.0
click at [1240, 0] on html "Toggle navigation Home Practice Questions Speaking Practice Read Aloud Repeat S…" at bounding box center [620, 297] width 1241 height 595
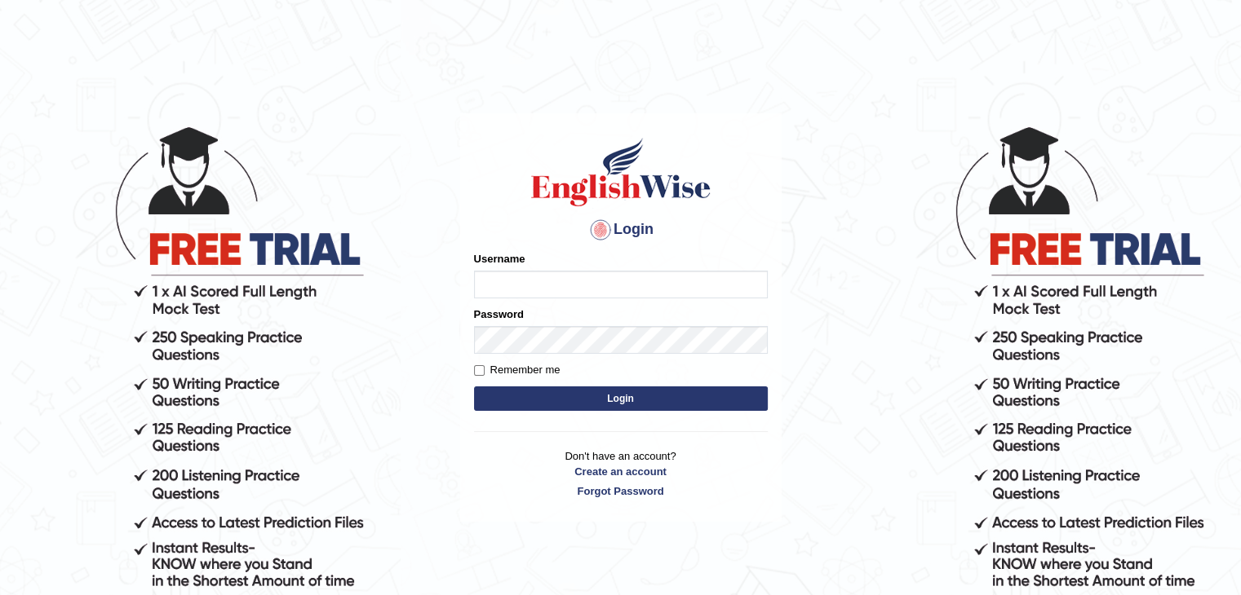
type input "Jitendra"
click at [688, 404] on button "Login" at bounding box center [621, 399] width 294 height 24
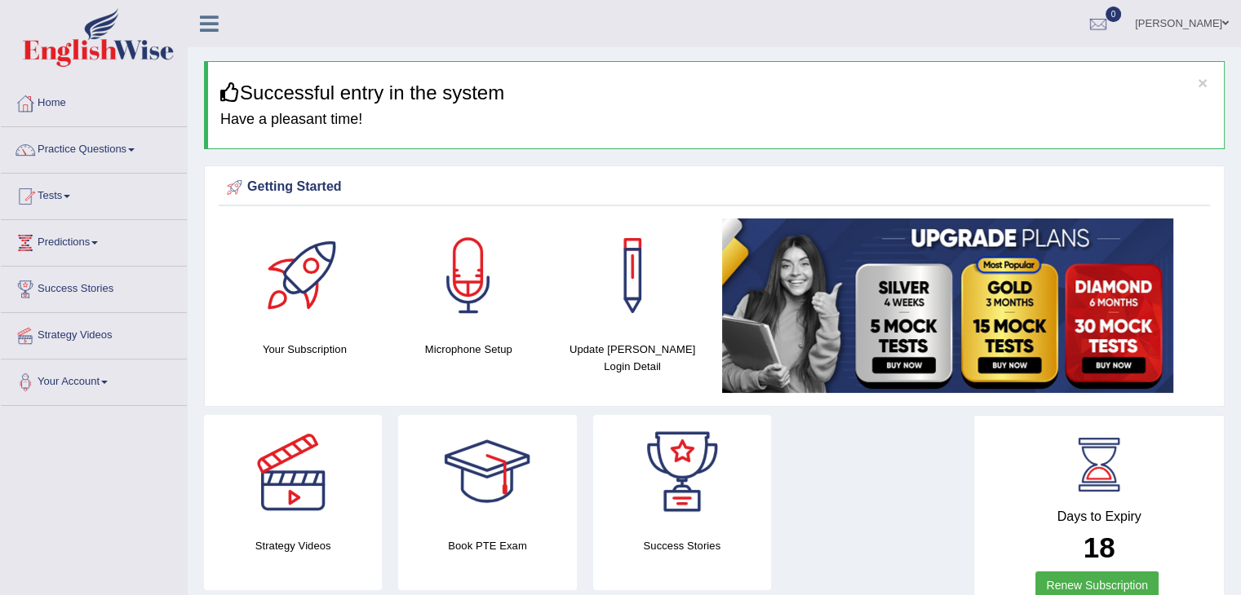
click at [46, 144] on link "Practice Questions" at bounding box center [94, 147] width 186 height 41
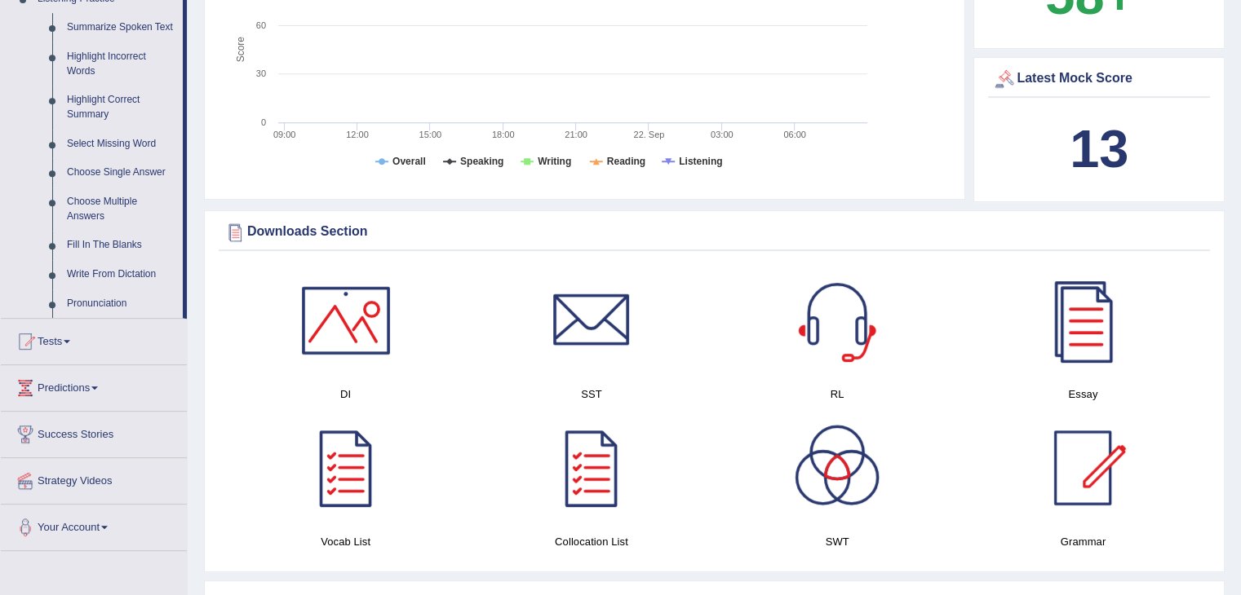
scroll to position [734, 0]
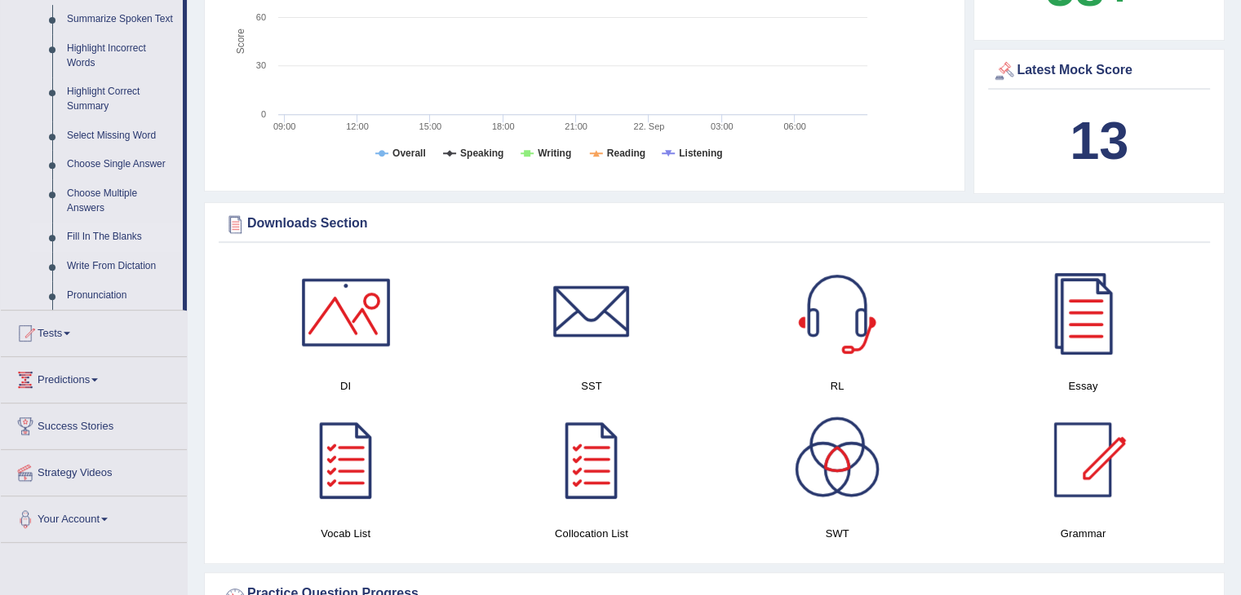
click at [78, 232] on link "Fill In The Blanks" at bounding box center [121, 237] width 123 height 29
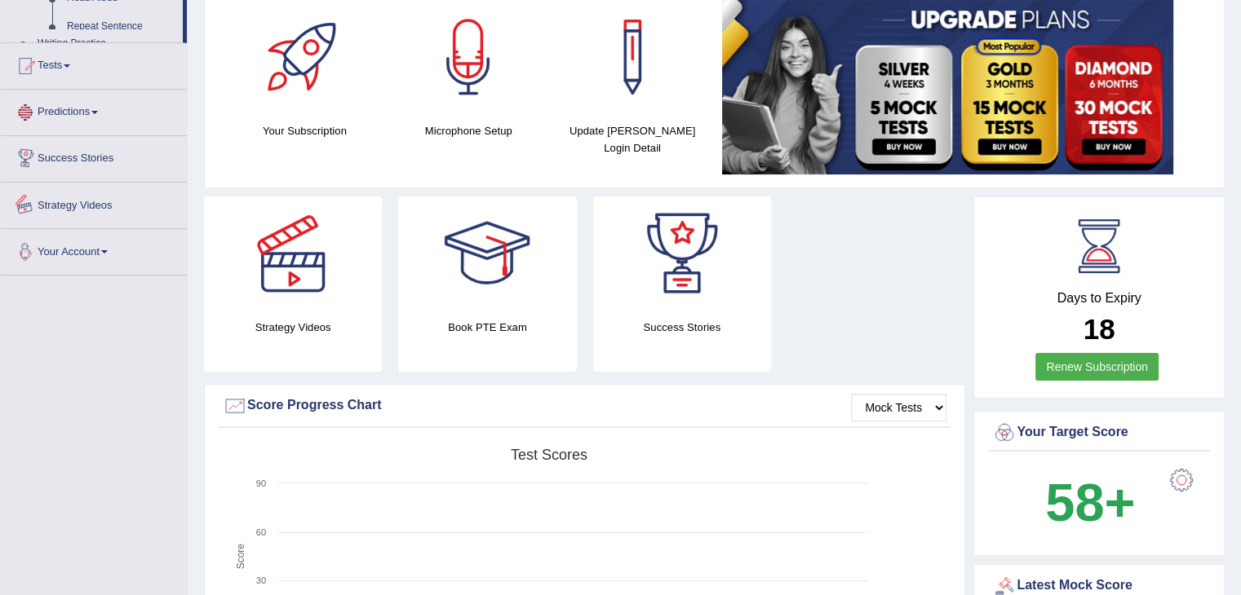
scroll to position [339, 0]
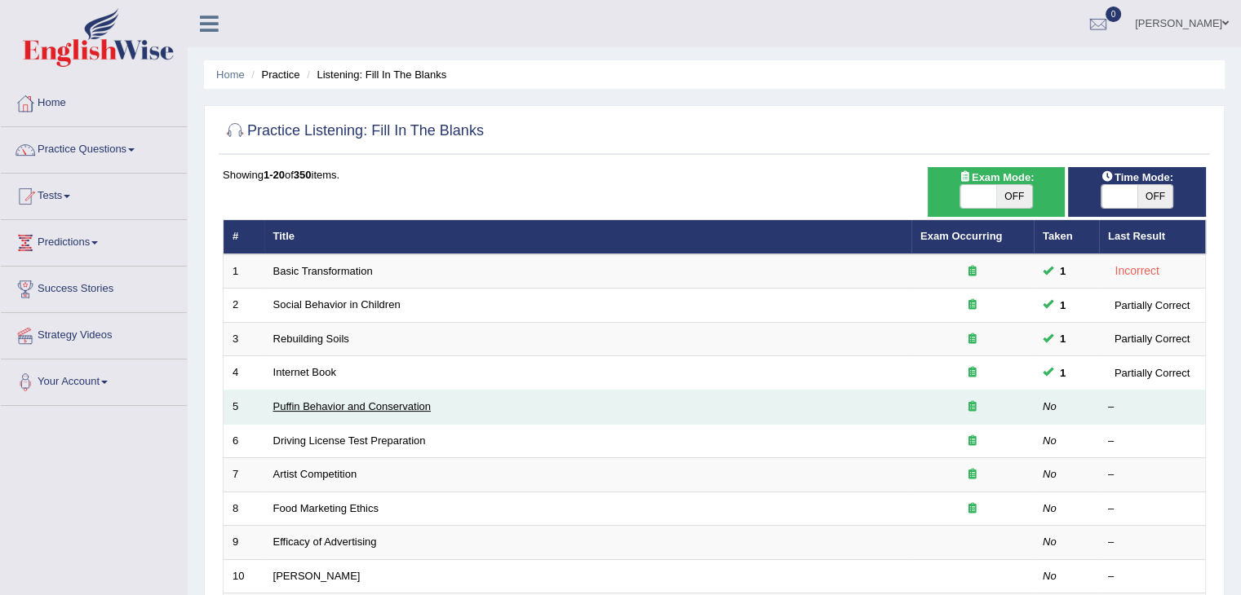
click at [305, 405] on link "Puffin Behavior and Conservation" at bounding box center [351, 406] width 157 height 12
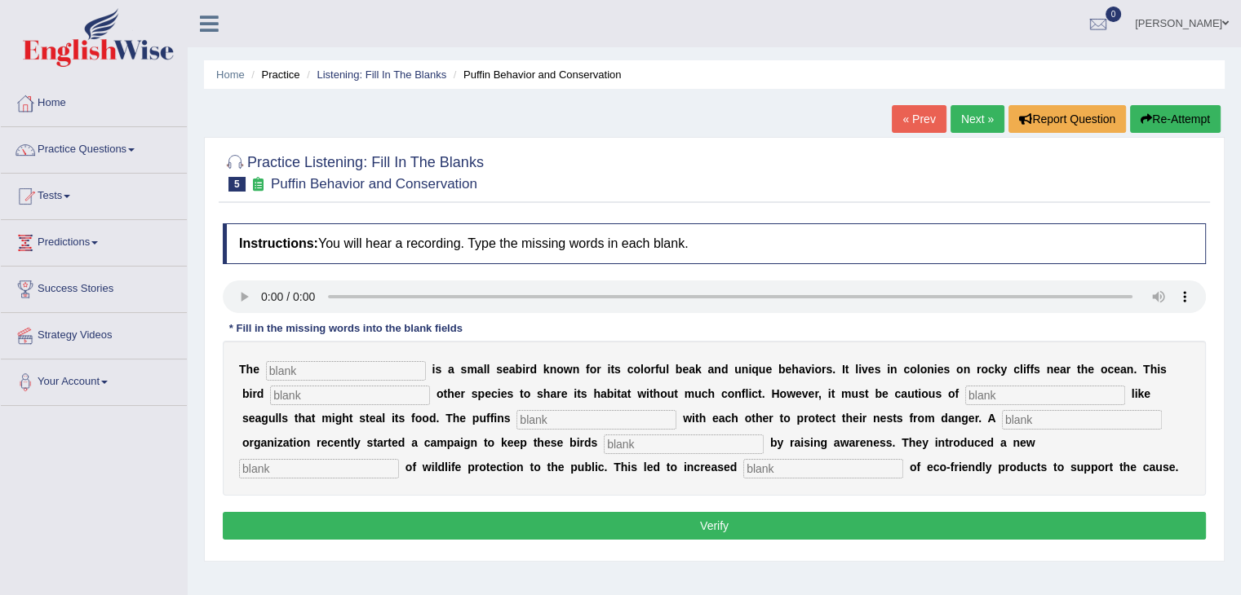
click at [292, 361] on input "text" at bounding box center [346, 371] width 160 height 20
click at [349, 363] on input "text" at bounding box center [346, 371] width 160 height 20
type input "p"
type input "u"
type input "pofines"
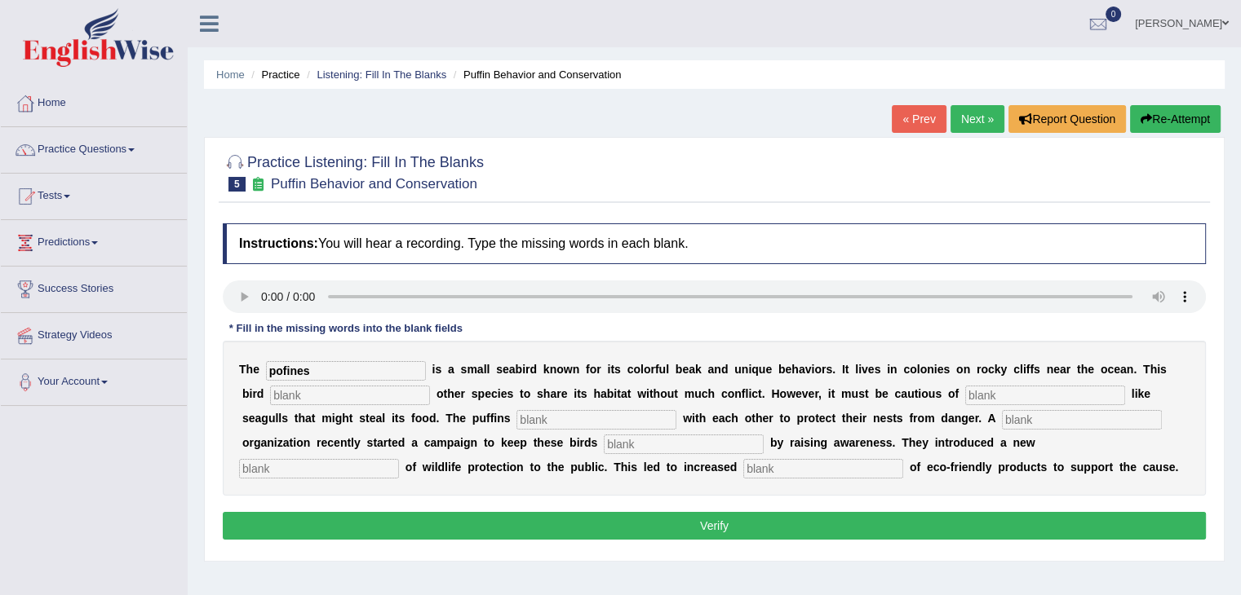
click at [333, 399] on input "text" at bounding box center [350, 396] width 160 height 20
type input "allowes"
click at [350, 369] on input "pofines" at bounding box center [346, 371] width 160 height 20
click at [546, 417] on input "text" at bounding box center [596, 420] width 160 height 20
click at [316, 369] on input "pofines" at bounding box center [346, 371] width 160 height 20
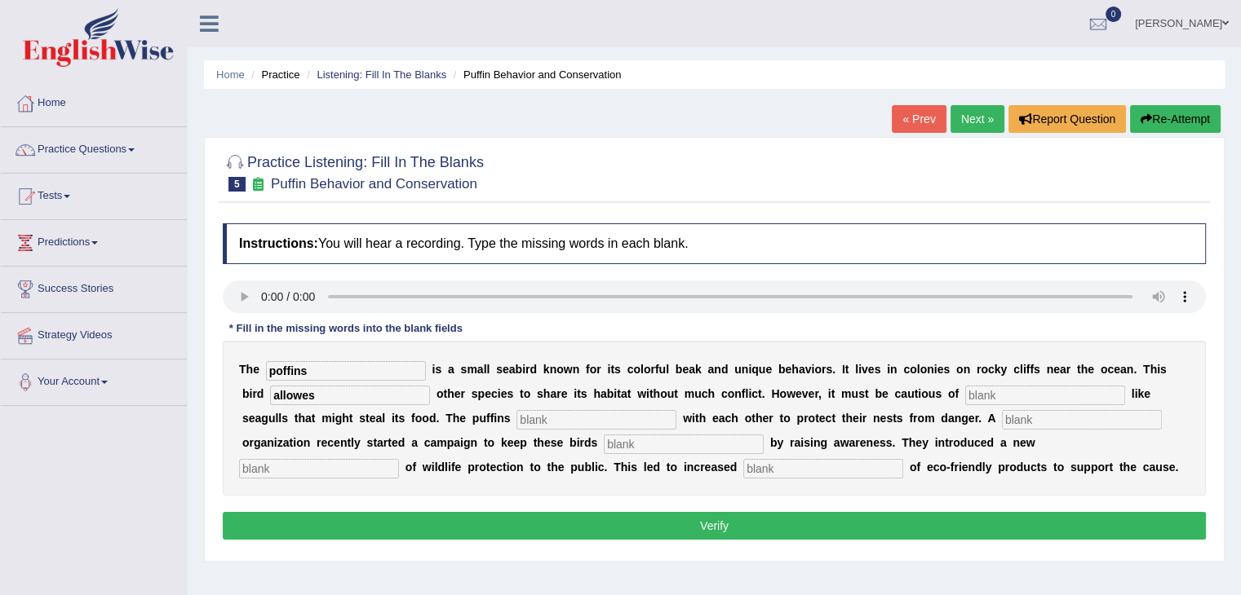
type input "poffins"
click at [546, 416] on input "text" at bounding box center [596, 420] width 160 height 20
type input "nest"
click at [653, 445] on input "text" at bounding box center [684, 445] width 160 height 20
click at [985, 395] on input "text" at bounding box center [1045, 396] width 160 height 20
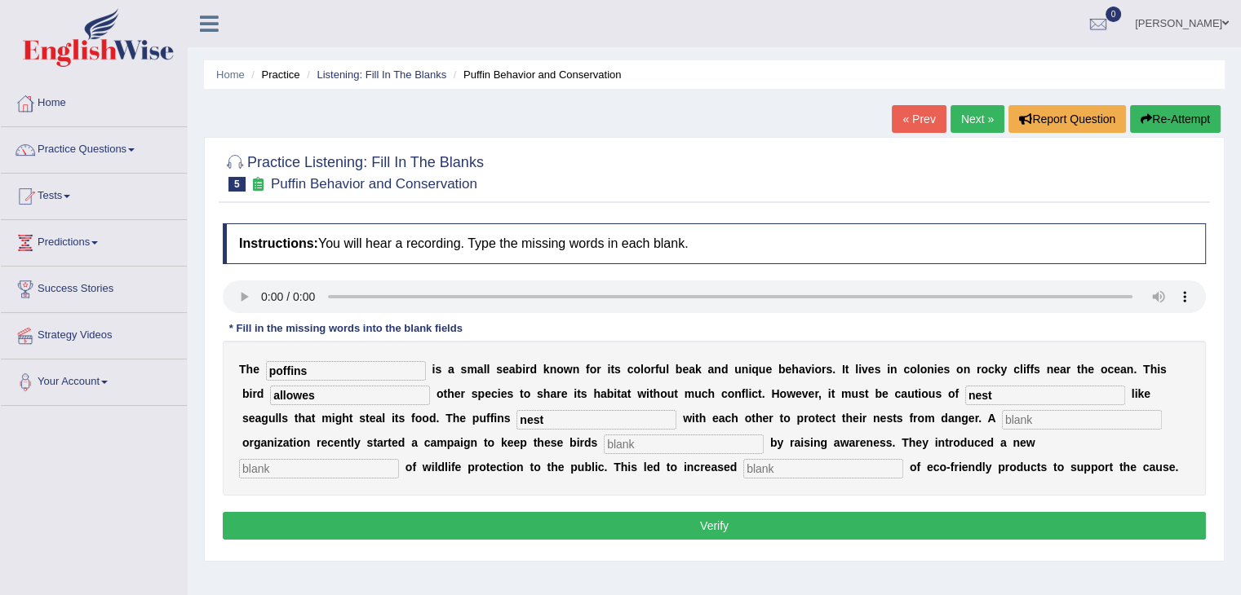
type input "nest"
click at [577, 410] on input "nest" at bounding box center [596, 420] width 160 height 20
type input "n"
type input "accoprat"
click at [341, 397] on input "allowes" at bounding box center [350, 396] width 160 height 20
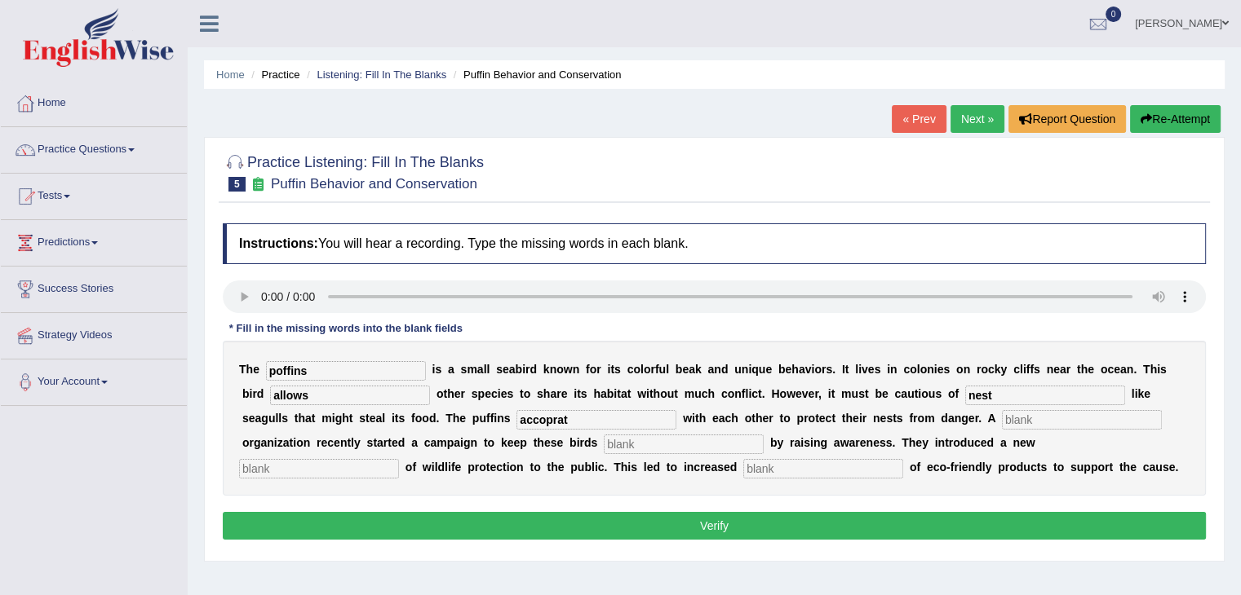
type input "allows"
click at [1018, 414] on input "text" at bounding box center [1082, 420] width 160 height 20
drag, startPoint x: 631, startPoint y: 409, endPoint x: 495, endPoint y: -71, distance: 499.4
click at [495, 0] on html "Toggle navigation Home Practice Questions Speaking Practice Read Aloud Repeat S…" at bounding box center [620, 297] width 1241 height 595
click at [623, 423] on input "cooprat" at bounding box center [596, 420] width 160 height 20
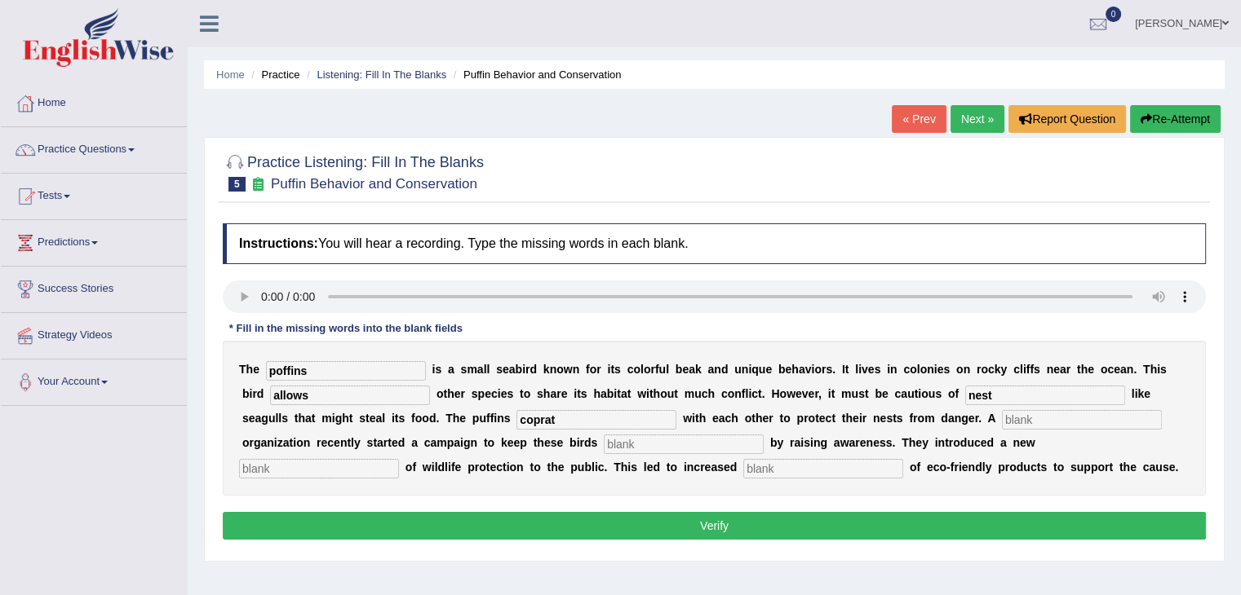
click at [683, 438] on input "text" at bounding box center [684, 445] width 160 height 20
click at [614, 414] on input "coprat" at bounding box center [596, 420] width 160 height 20
type input "coprate"
click at [1028, 420] on input "text" at bounding box center [1082, 420] width 160 height 20
type input "c"
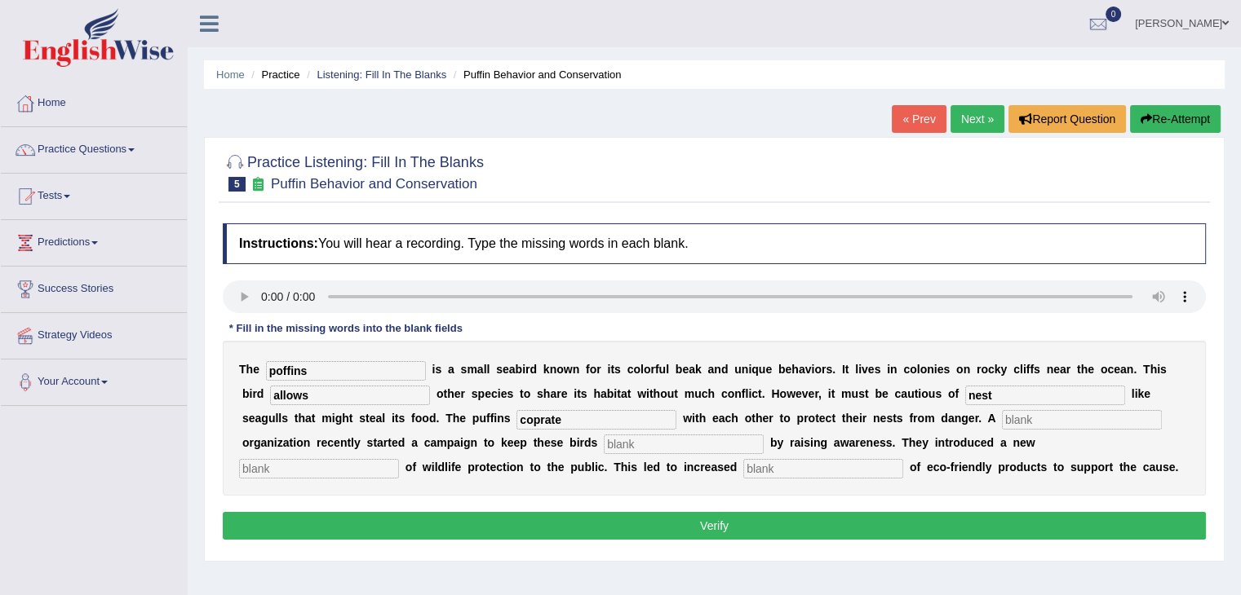
click at [614, 422] on input "coprate" at bounding box center [596, 420] width 160 height 20
click at [46, 194] on link "Tests" at bounding box center [94, 194] width 186 height 41
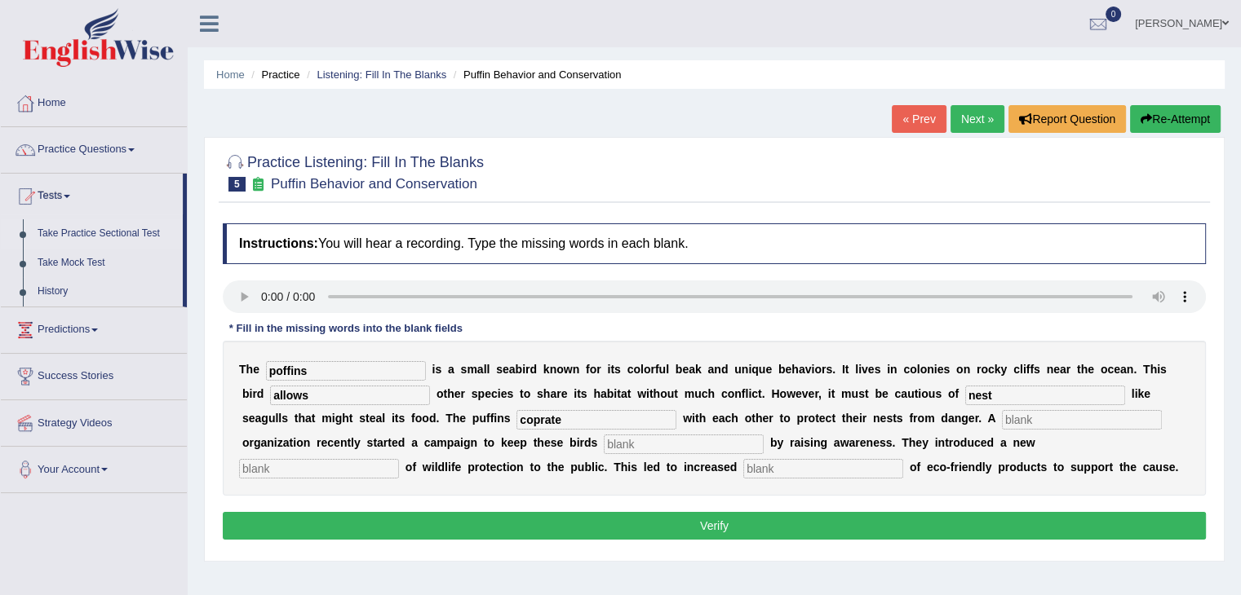
click at [49, 229] on link "Take Practice Sectional Test" at bounding box center [106, 233] width 153 height 29
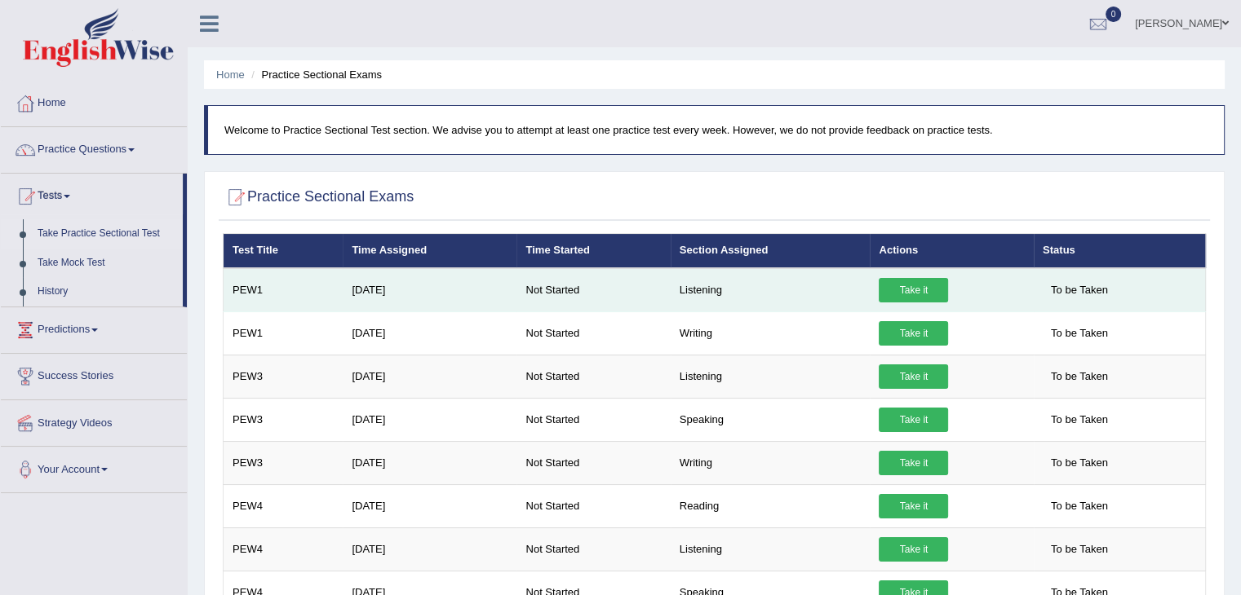
click at [926, 285] on link "Take it" at bounding box center [912, 290] width 69 height 24
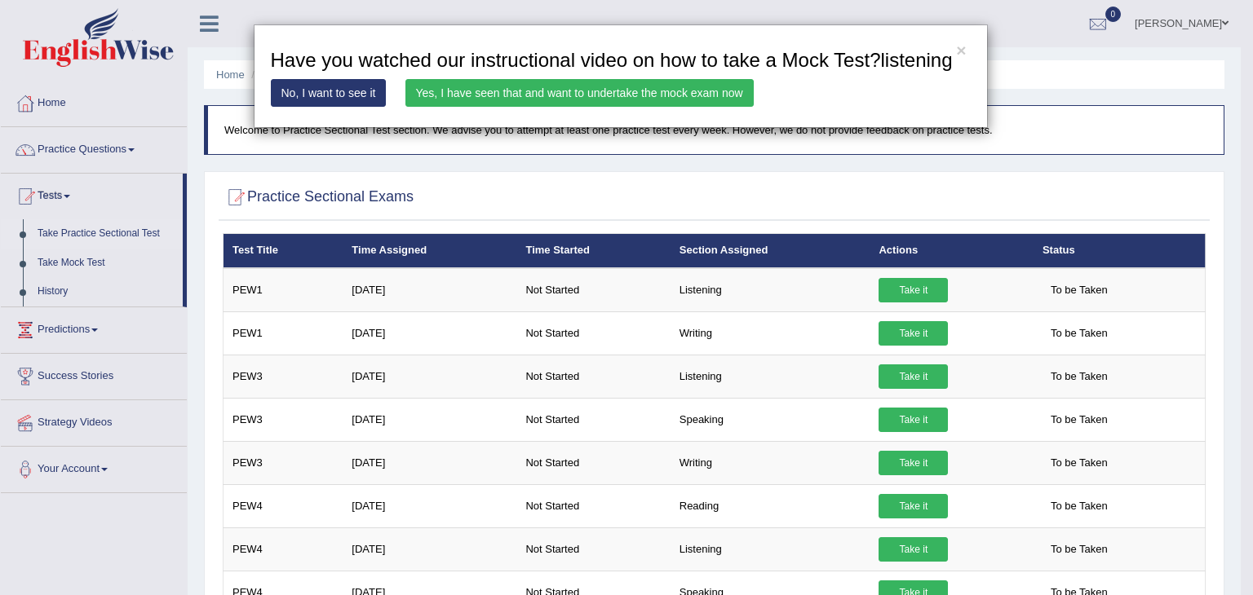
click at [564, 95] on link "Yes, I have seen that and want to undertake the mock exam now" at bounding box center [579, 93] width 348 height 28
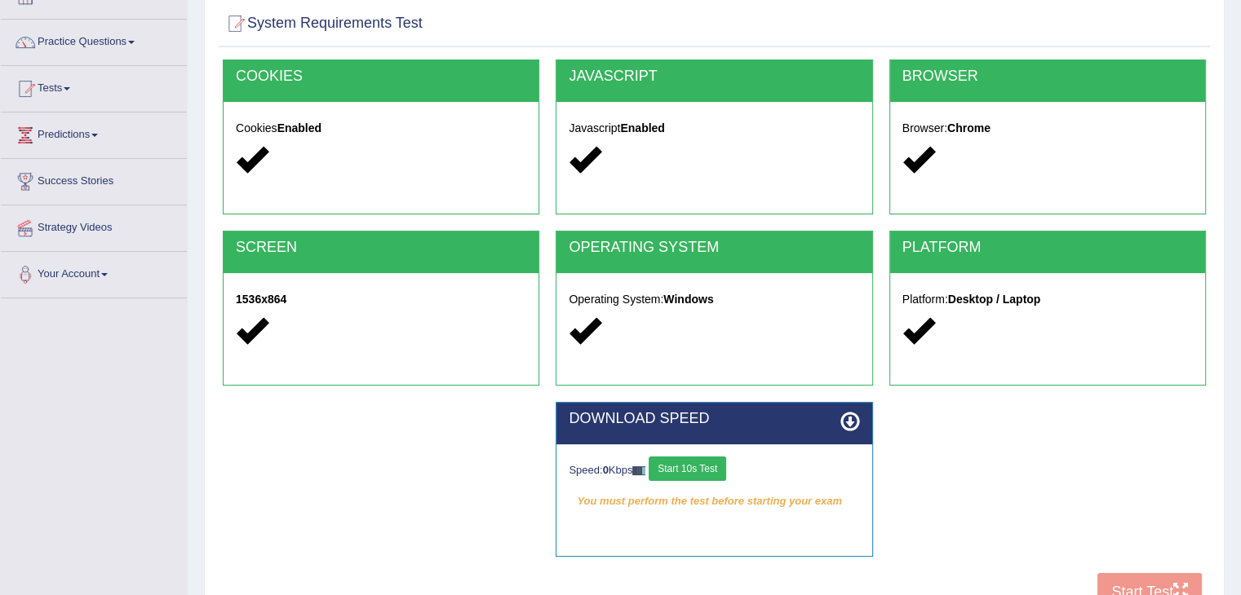
scroll to position [245, 0]
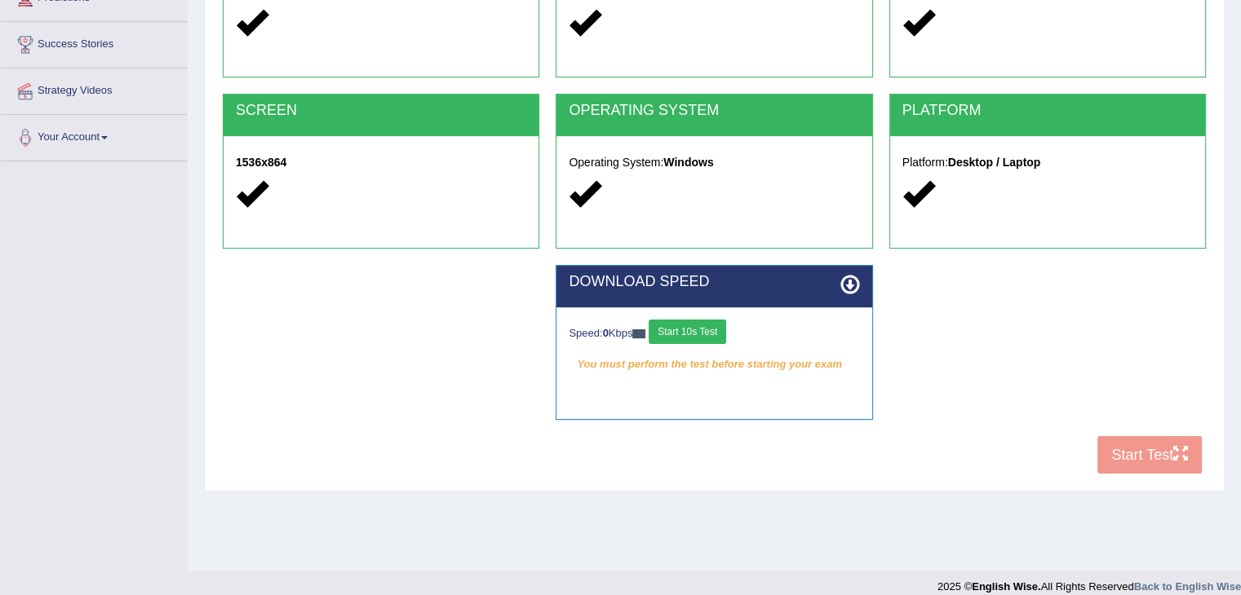
click at [709, 337] on button "Start 10s Test" at bounding box center [686, 332] width 77 height 24
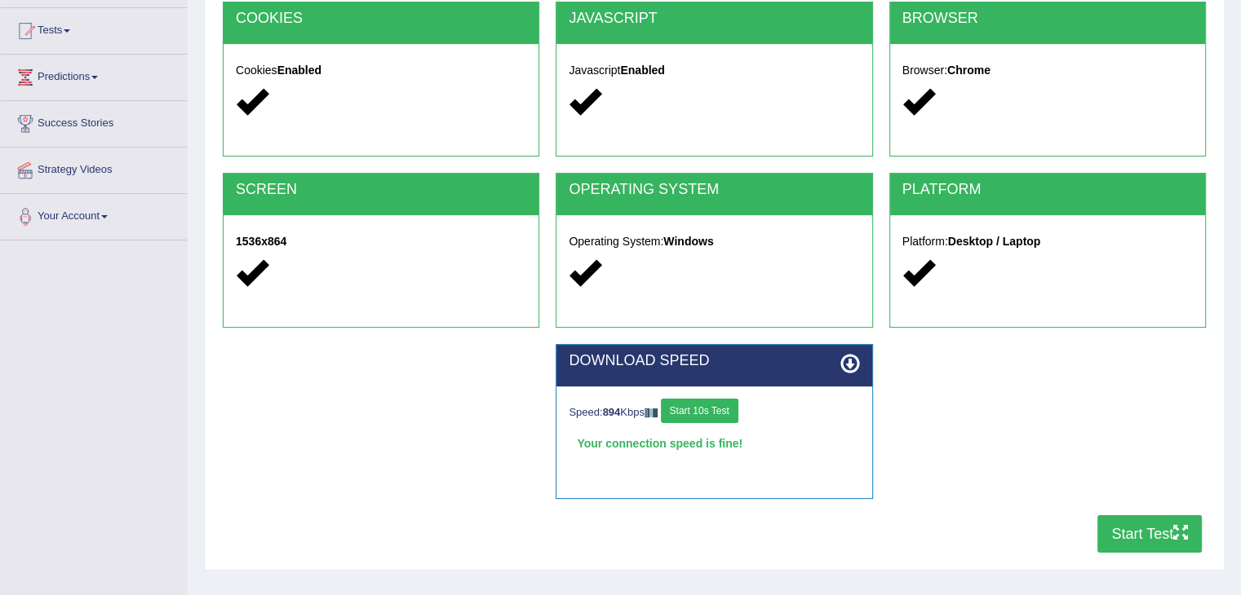
scroll to position [261, 0]
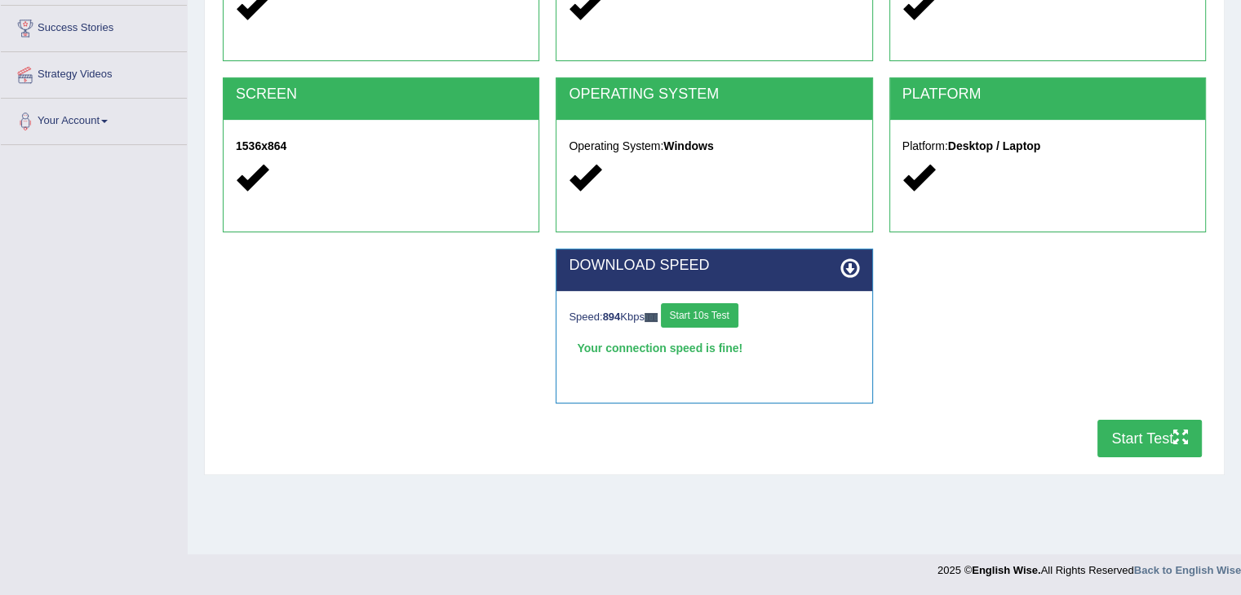
click at [1132, 445] on button "Start Test" at bounding box center [1149, 439] width 104 height 38
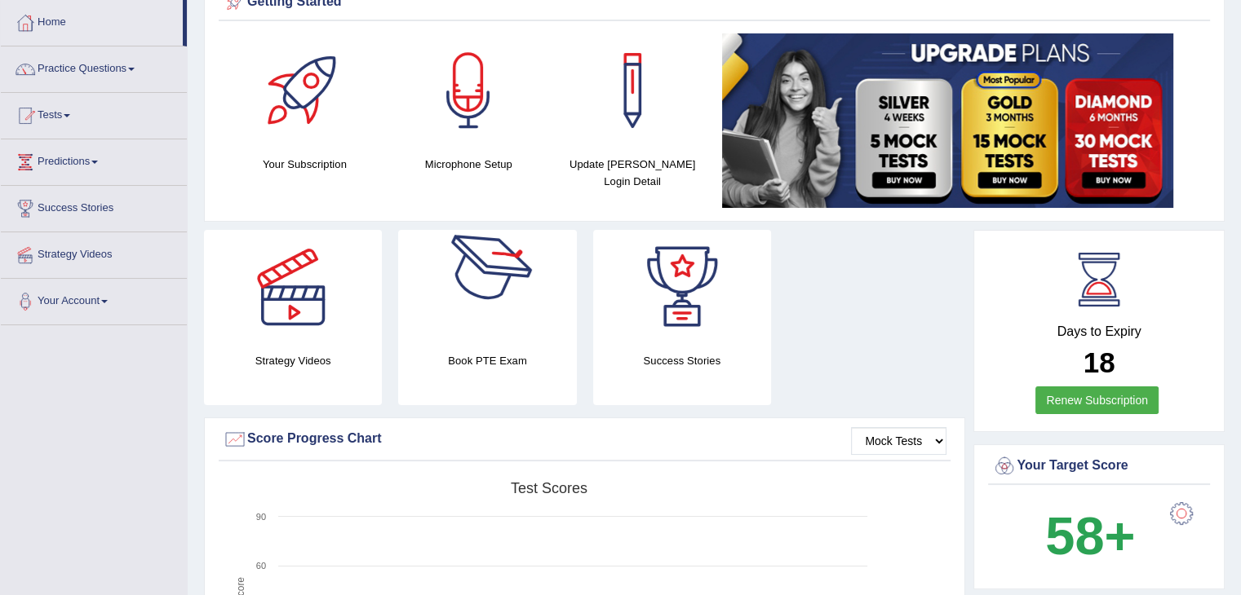
scroll to position [78, 0]
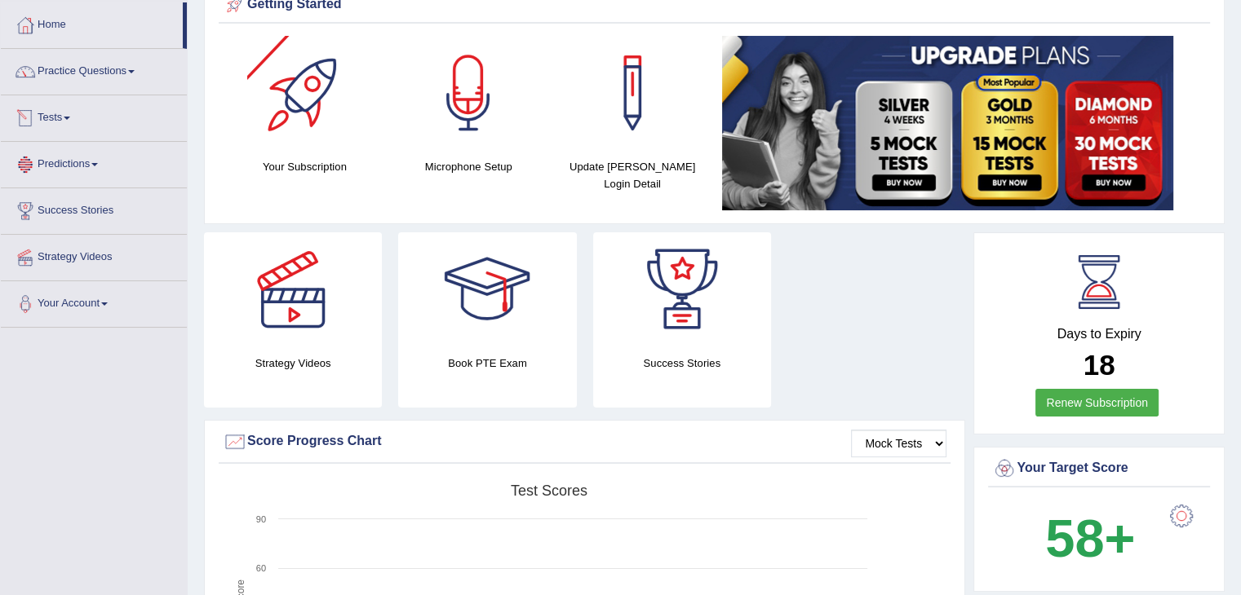
click at [55, 115] on link "Tests" at bounding box center [94, 115] width 186 height 41
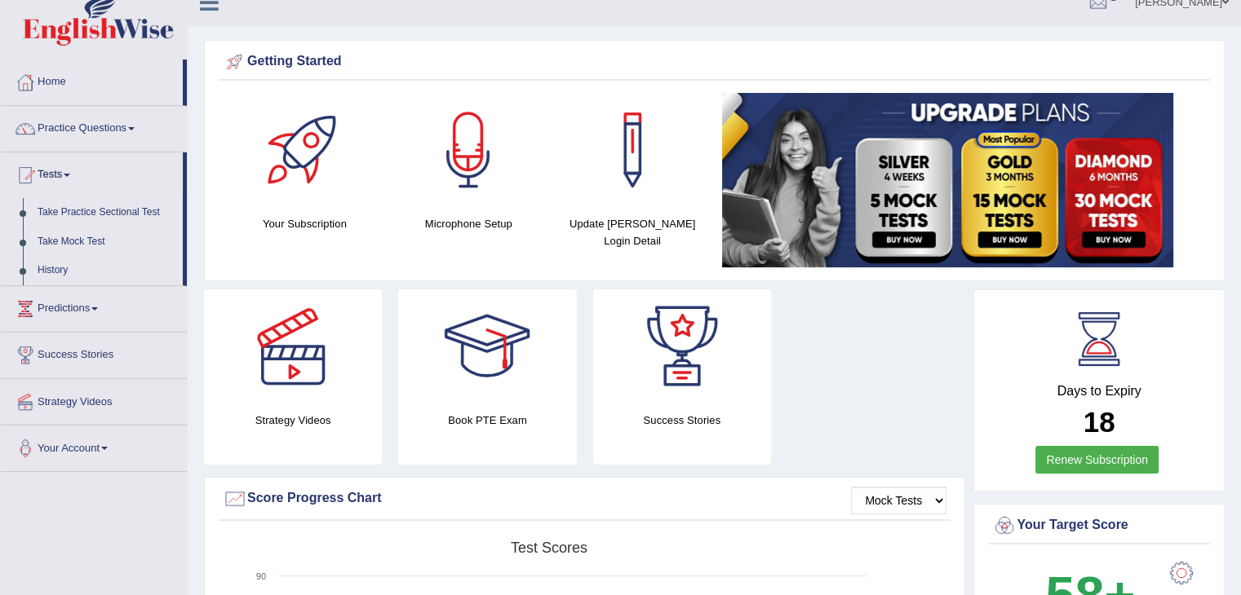
scroll to position [0, 0]
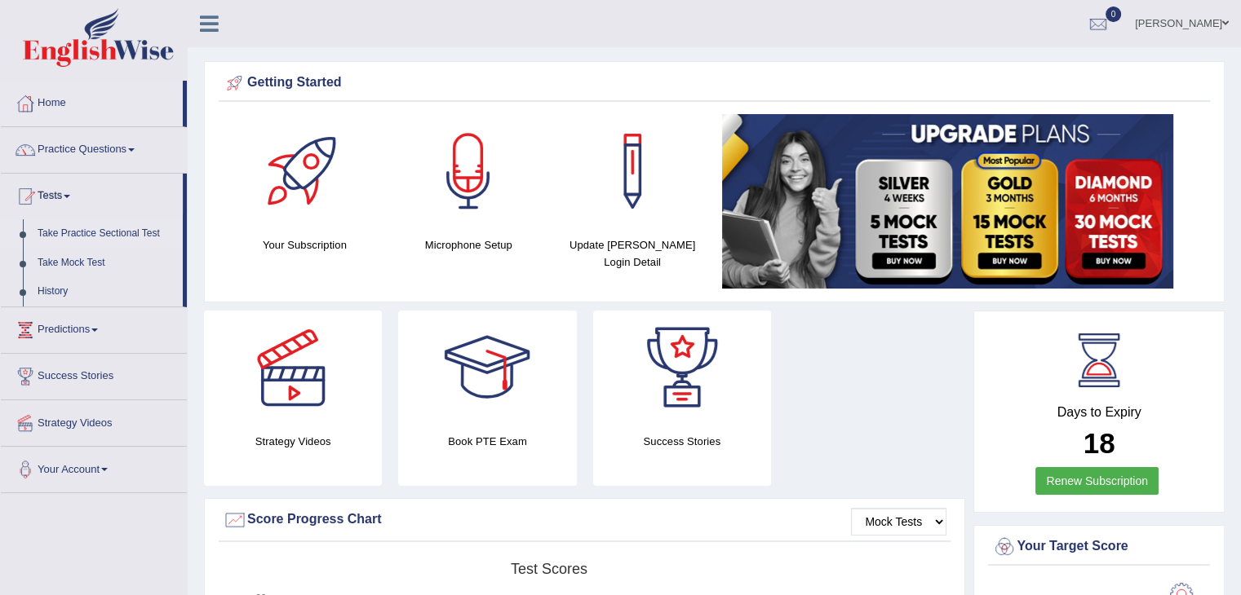
click at [98, 232] on link "Take Practice Sectional Test" at bounding box center [106, 233] width 153 height 29
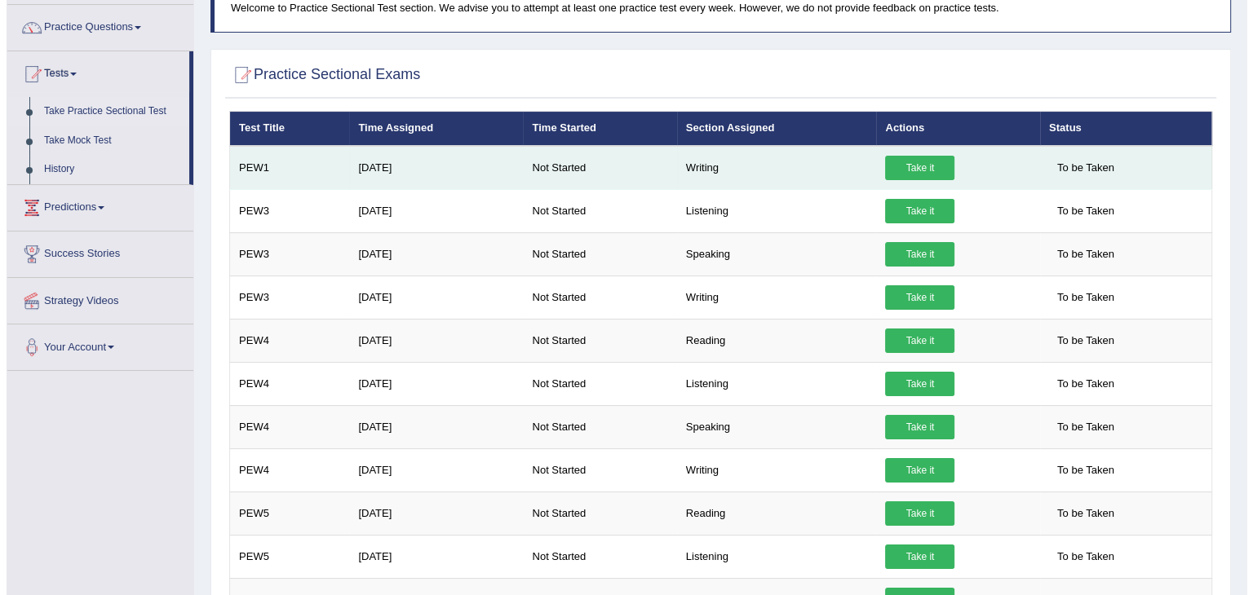
scroll to position [121, 0]
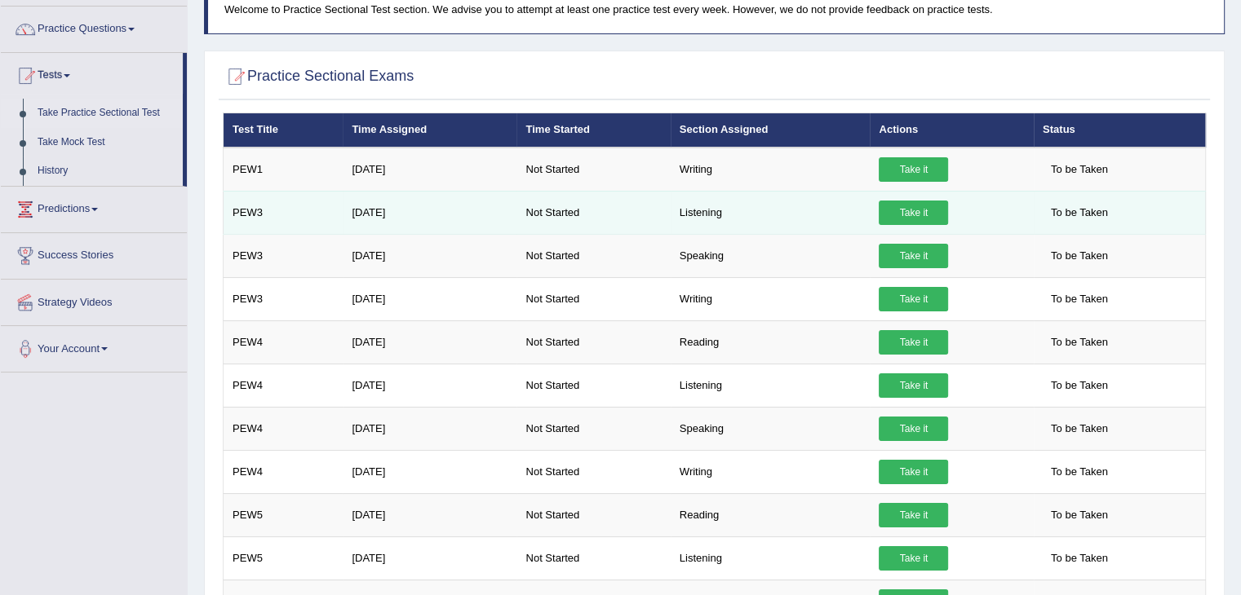
click at [892, 211] on link "Take it" at bounding box center [912, 213] width 69 height 24
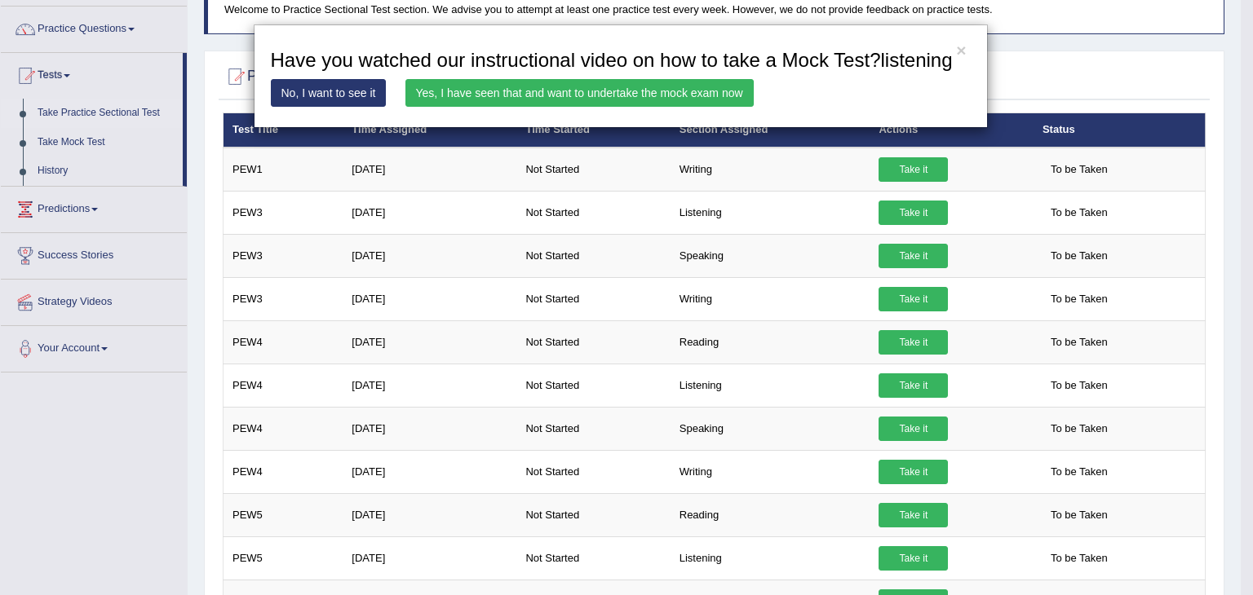
click at [614, 87] on link "Yes, I have seen that and want to undertake the mock exam now" at bounding box center [579, 93] width 348 height 28
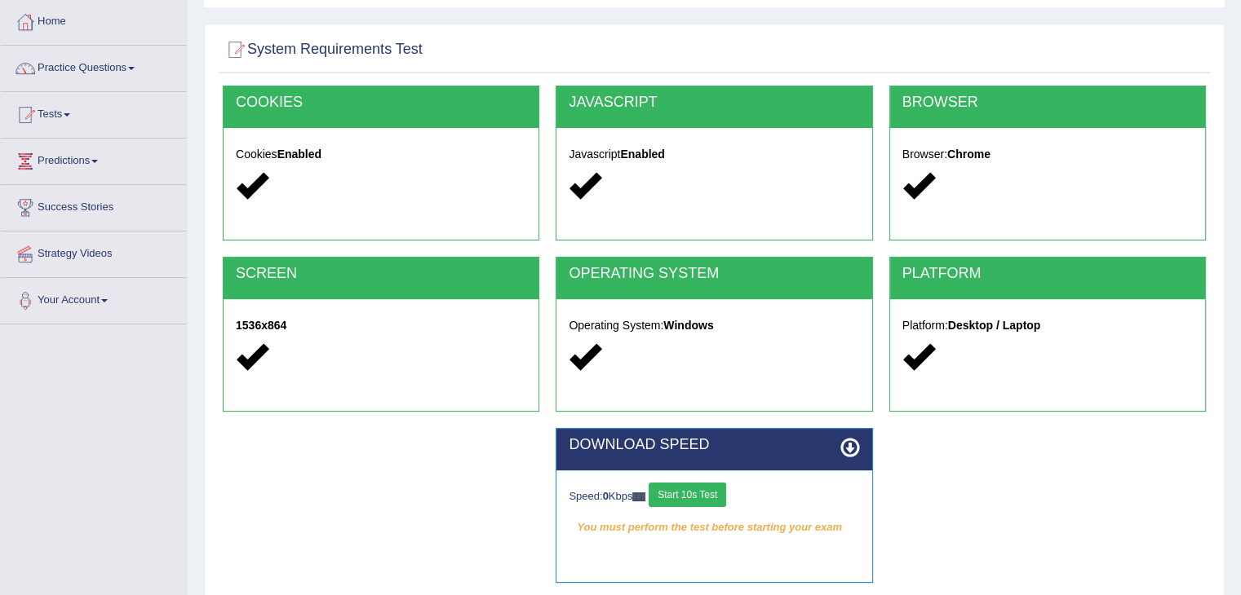
scroll to position [82, 0]
click at [720, 493] on button "Start 10s Test" at bounding box center [686, 495] width 77 height 24
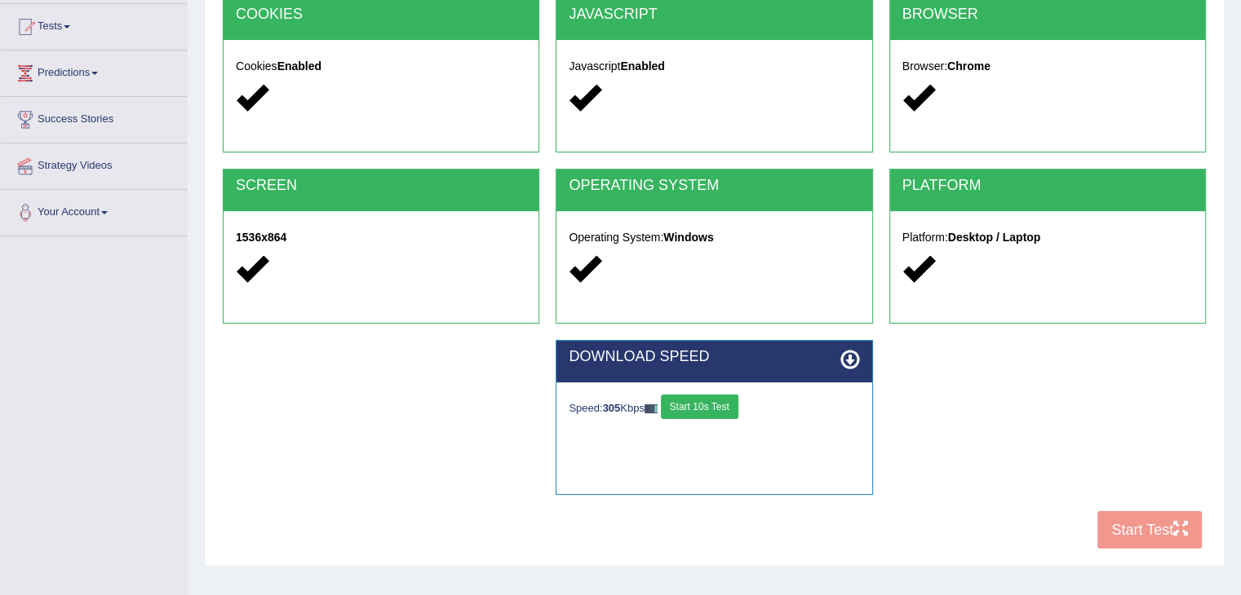
scroll to position [170, 0]
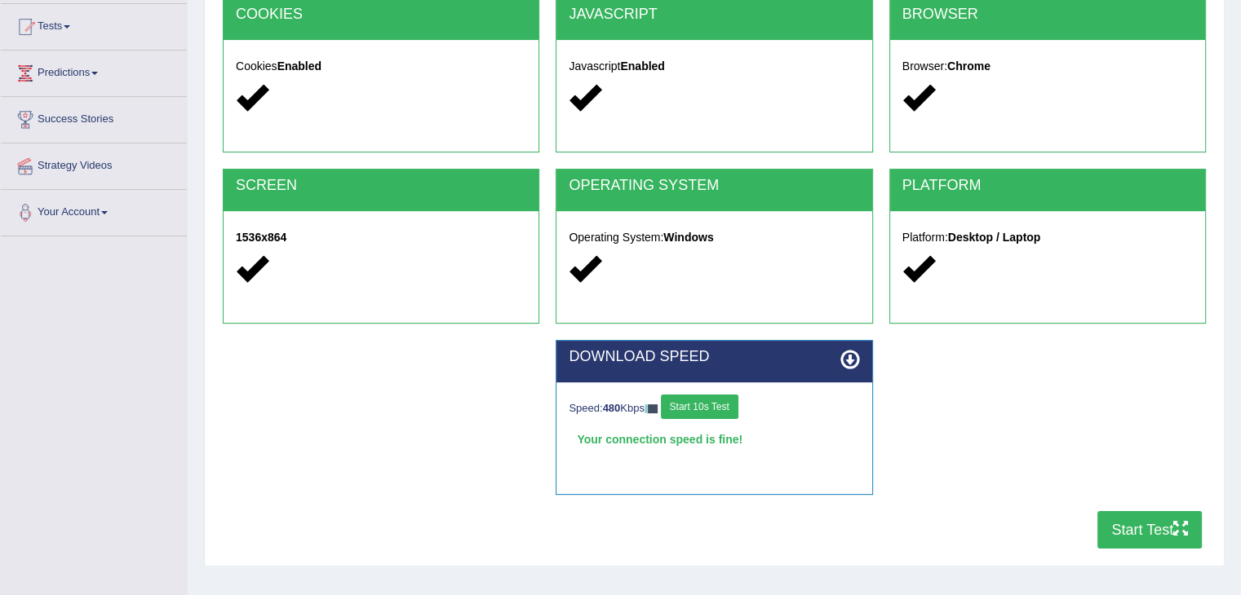
click at [1145, 526] on button "Start Test" at bounding box center [1149, 530] width 104 height 38
